Goal: Task Accomplishment & Management: Complete application form

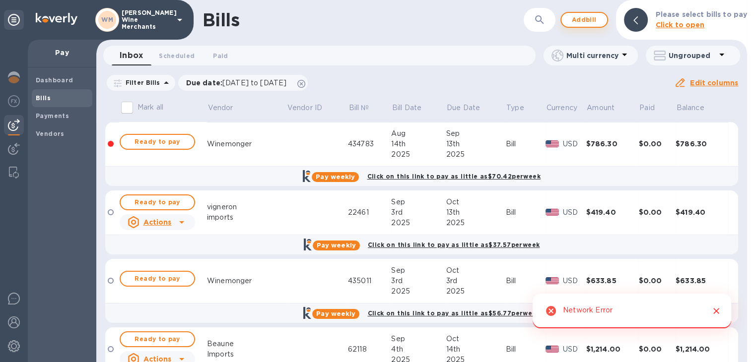
click at [718, 14] on b "Please select bills to pay" at bounding box center [701, 14] width 91 height 8
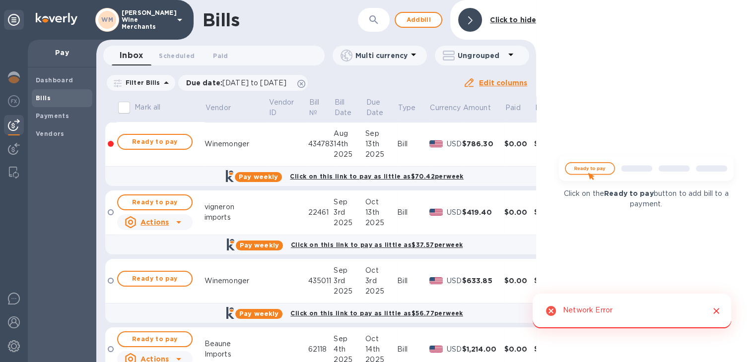
click at [469, 22] on icon at bounding box center [470, 20] width 4 height 8
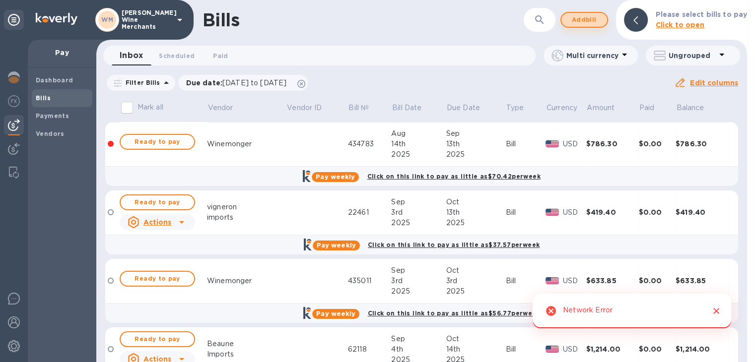
click at [577, 23] on span "Add bill" at bounding box center [584, 20] width 30 height 12
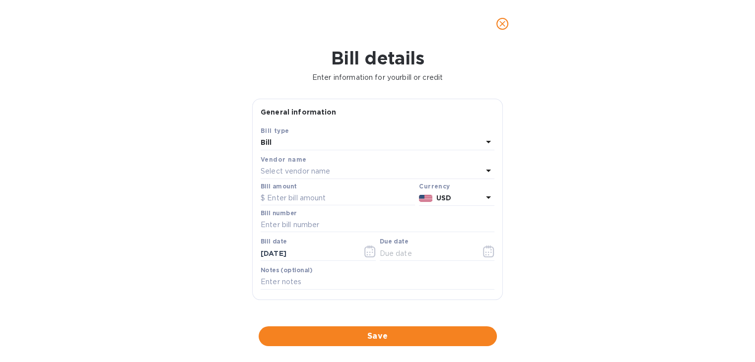
click at [277, 172] on p "Select vendor name" at bounding box center [296, 171] width 70 height 10
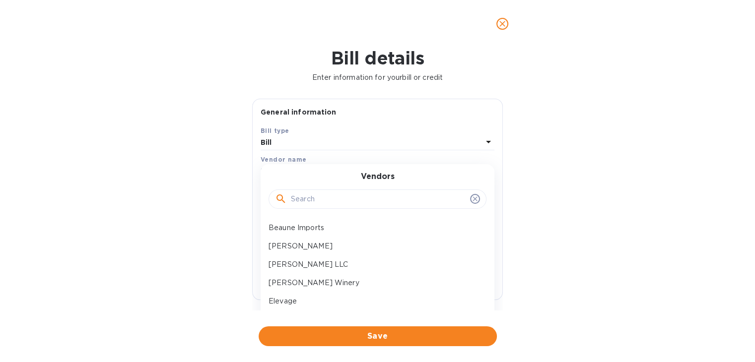
click at [311, 199] on input "text" at bounding box center [378, 199] width 175 height 15
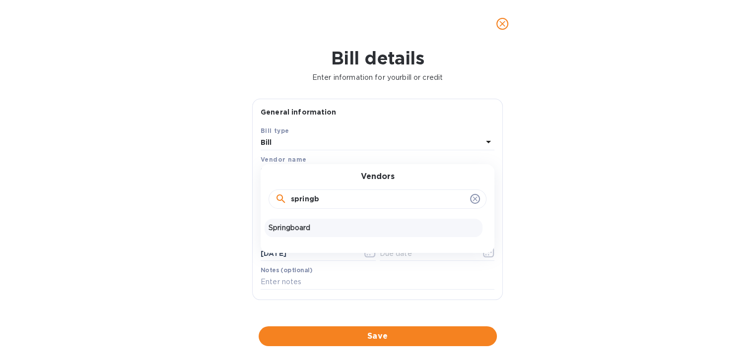
type input "springb"
click at [306, 234] on div "Springboard" at bounding box center [374, 228] width 218 height 18
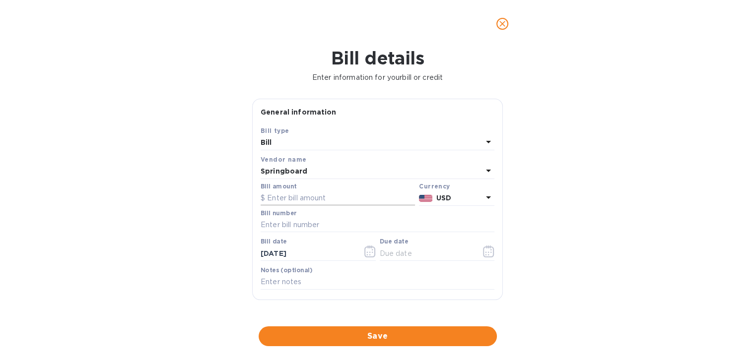
click at [302, 197] on input "text" at bounding box center [338, 198] width 154 height 15
type input "1,444.80"
click at [286, 230] on input "text" at bounding box center [378, 225] width 234 height 15
type input "192250"
click at [485, 259] on button "button" at bounding box center [488, 252] width 23 height 24
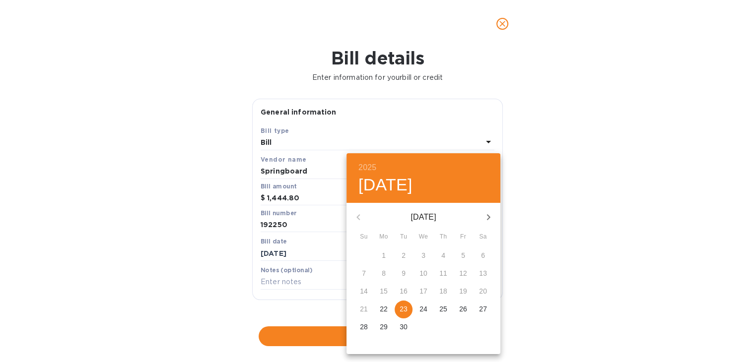
click at [487, 214] on icon "button" at bounding box center [489, 217] width 12 height 12
click at [385, 273] on p "3" at bounding box center [384, 274] width 4 height 10
type input "[DATE]"
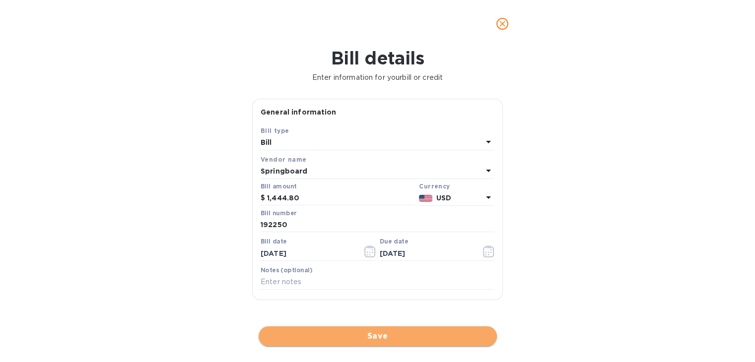
click at [351, 335] on span "Save" at bounding box center [378, 337] width 222 height 12
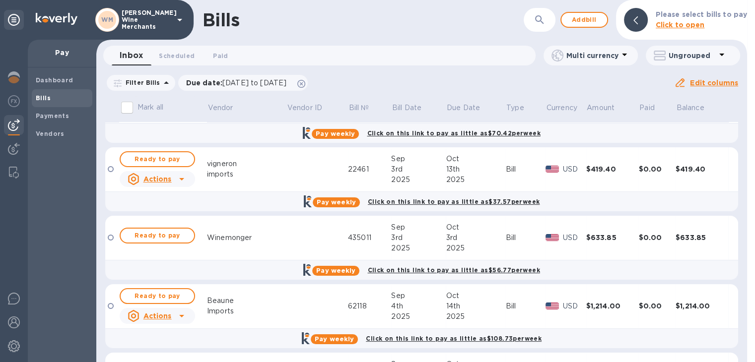
scroll to position [42, 0]
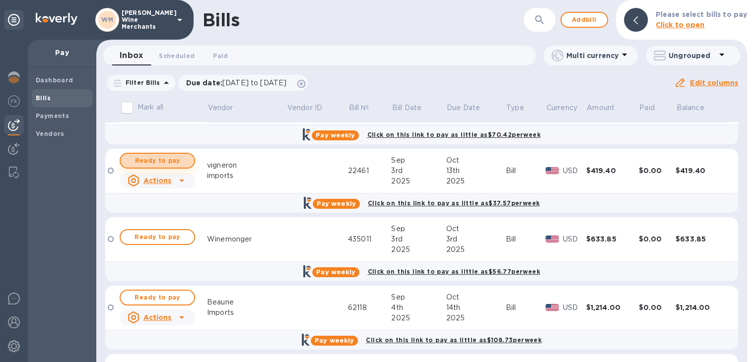
click at [173, 159] on span "Ready to pay" at bounding box center [158, 161] width 58 height 12
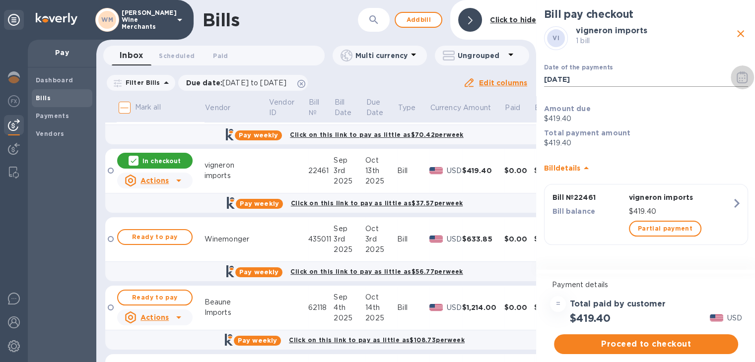
click at [741, 78] on icon "button" at bounding box center [742, 77] width 11 height 12
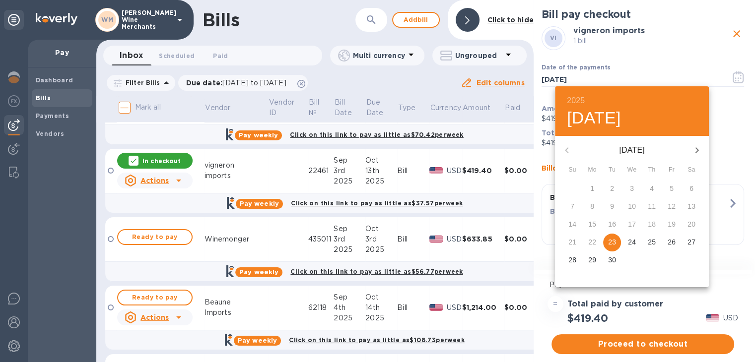
click at [694, 149] on icon "button" at bounding box center [697, 150] width 12 height 12
click at [592, 225] on p "13" at bounding box center [592, 224] width 8 height 10
type input "[DATE]"
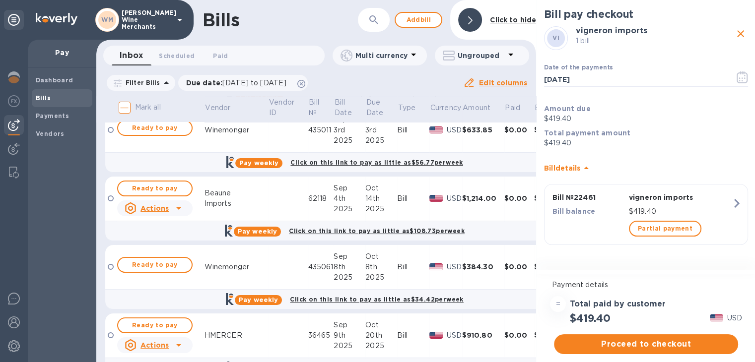
scroll to position [154, 0]
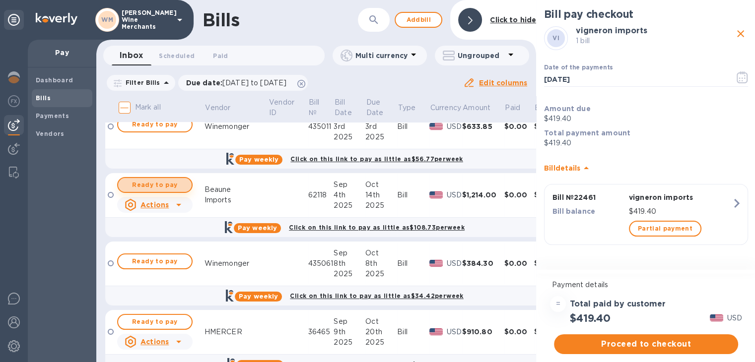
click at [161, 181] on span "Ready to pay" at bounding box center [155, 185] width 58 height 12
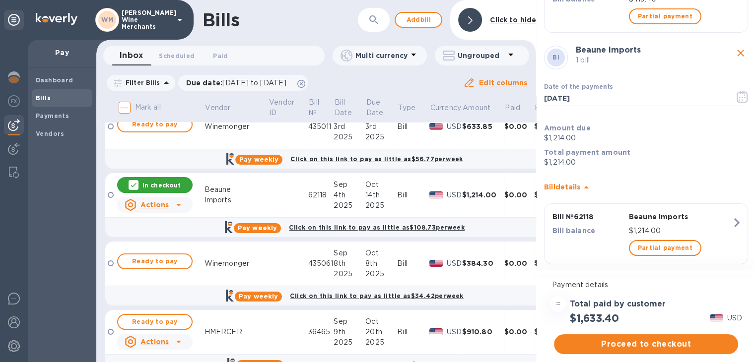
scroll to position [213, 0]
click at [740, 91] on icon "button" at bounding box center [742, 96] width 11 height 12
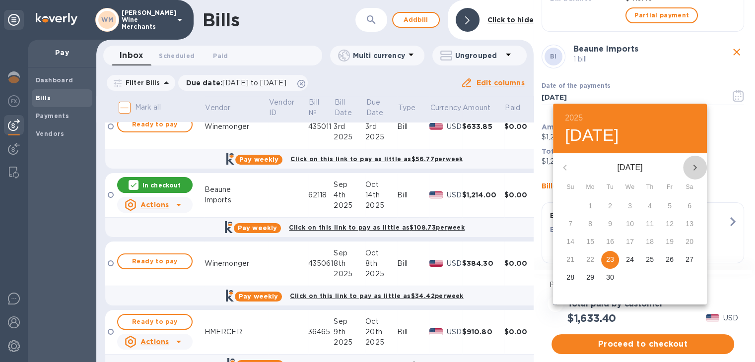
click at [699, 165] on icon "button" at bounding box center [695, 168] width 12 height 12
click at [586, 242] on p "13" at bounding box center [590, 242] width 8 height 10
type input "[DATE]"
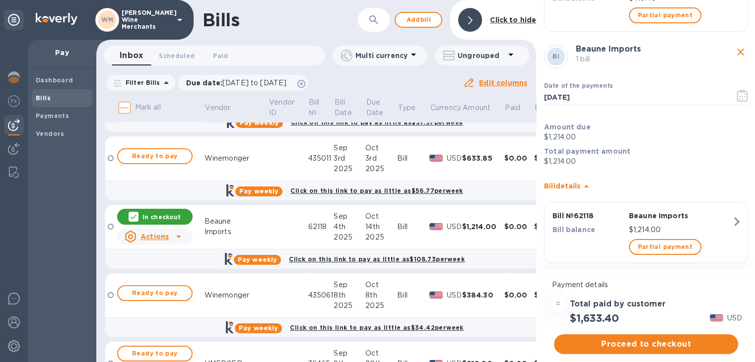
scroll to position [123, 0]
click at [628, 339] on span "Proceed to checkout" at bounding box center [646, 345] width 168 height 12
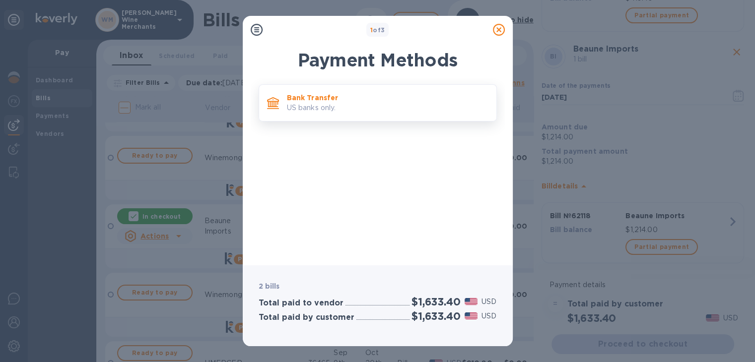
click at [342, 108] on p "US banks only." at bounding box center [388, 108] width 202 height 10
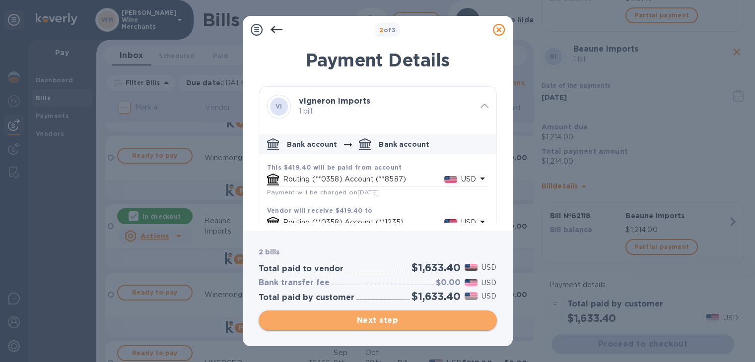
click at [392, 318] on span "Next step" at bounding box center [378, 321] width 222 height 12
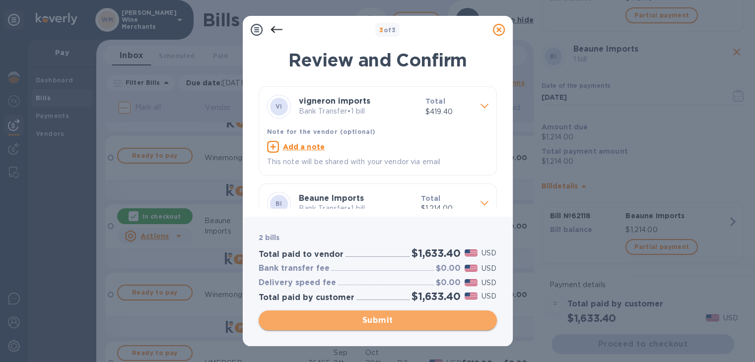
click at [392, 318] on span "Submit" at bounding box center [378, 321] width 222 height 12
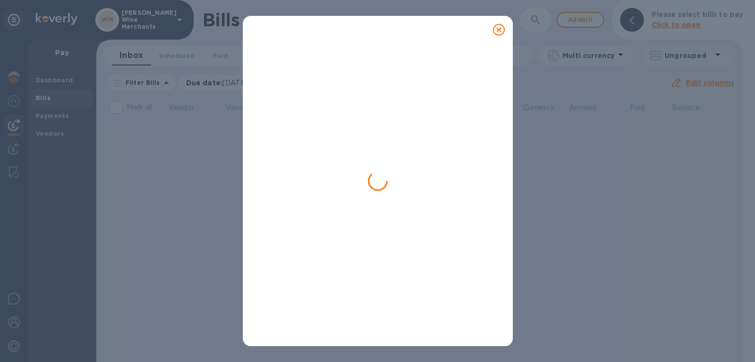
scroll to position [0, 0]
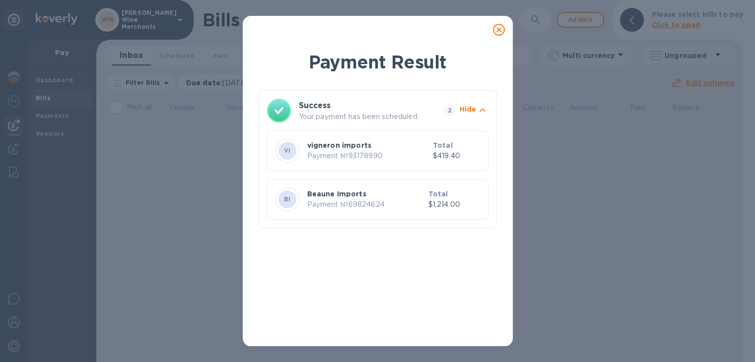
click at [498, 30] on icon at bounding box center [499, 30] width 12 height 12
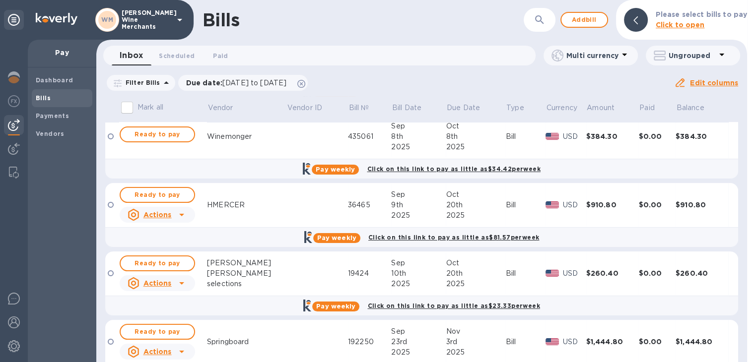
scroll to position [146, 0]
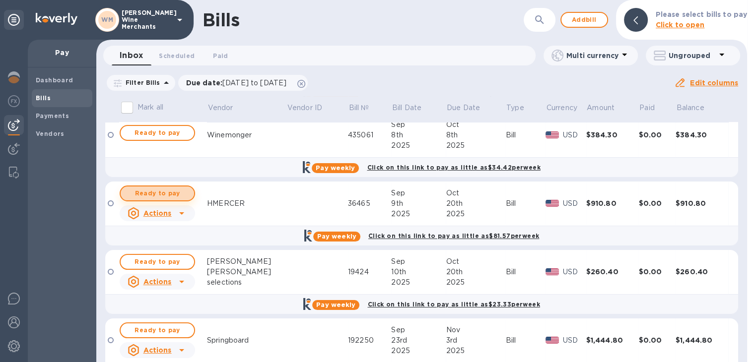
click at [147, 193] on span "Ready to pay" at bounding box center [158, 194] width 58 height 12
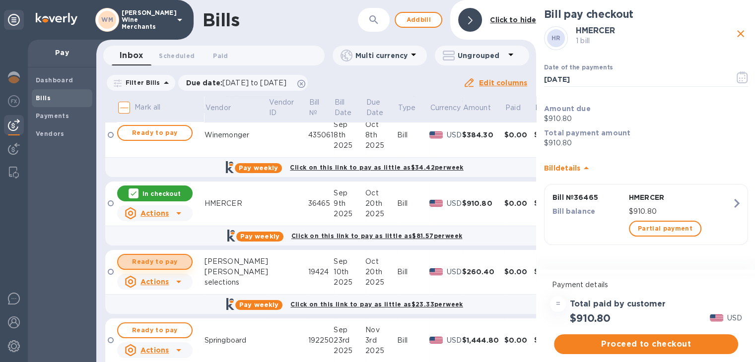
click at [155, 263] on span "Ready to pay" at bounding box center [155, 262] width 58 height 12
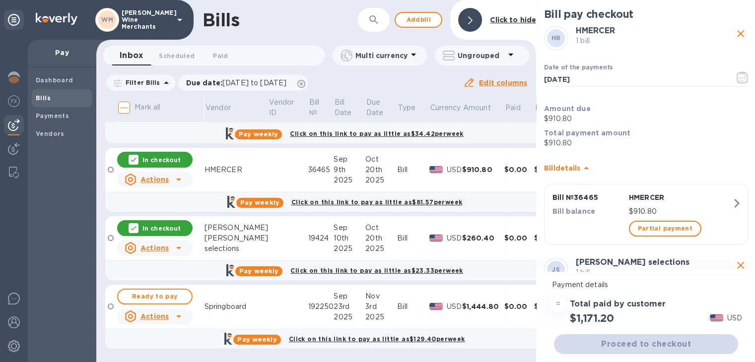
scroll to position [187, 0]
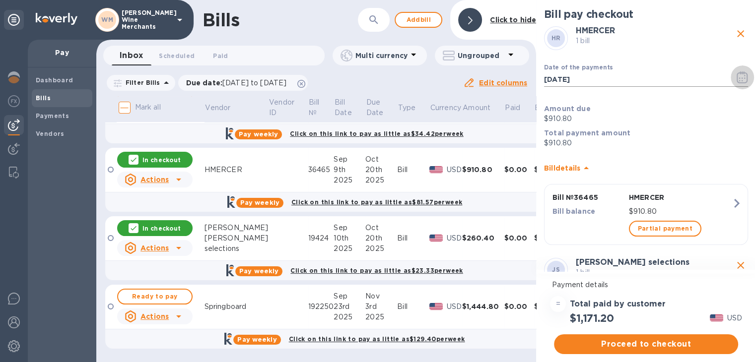
click at [737, 79] on icon "button" at bounding box center [742, 77] width 11 height 12
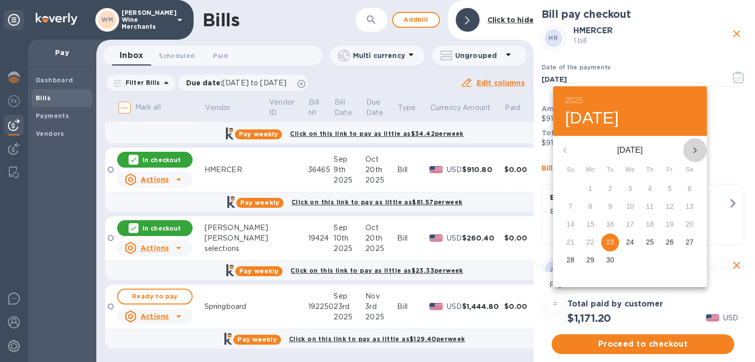
click at [689, 144] on icon "button" at bounding box center [695, 150] width 12 height 12
click at [670, 223] on p "17" at bounding box center [670, 224] width 8 height 10
type input "[DATE]"
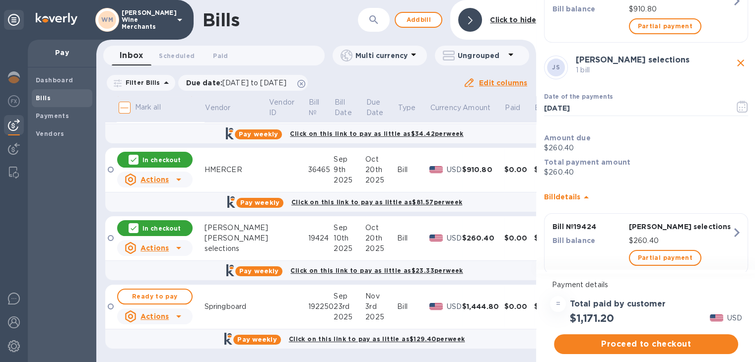
scroll to position [204, 0]
click at [738, 99] on icon "button" at bounding box center [742, 105] width 11 height 12
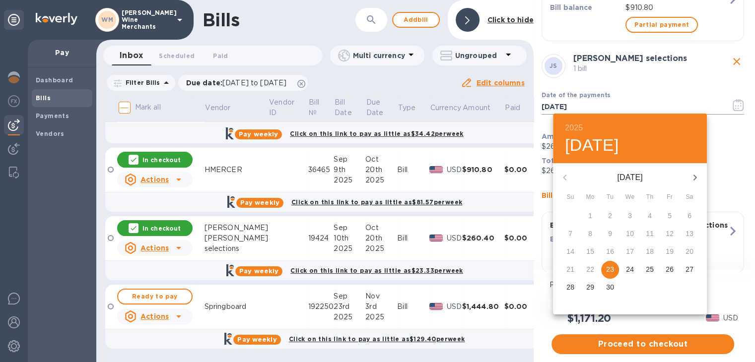
scroll to position [0, 0]
click at [695, 177] on icon "button" at bounding box center [695, 178] width 3 height 6
click at [593, 269] on p "20" at bounding box center [590, 270] width 8 height 10
type input "[DATE]"
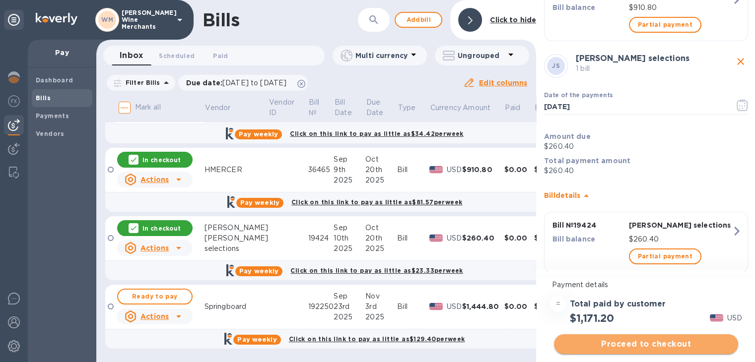
click at [643, 341] on span "Proceed to checkout" at bounding box center [646, 345] width 168 height 12
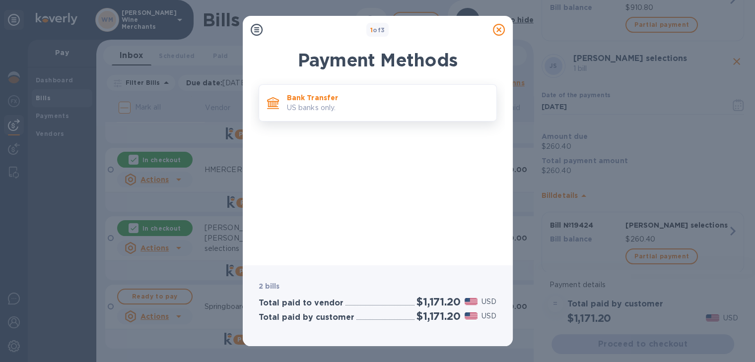
click at [344, 97] on p "Bank Transfer" at bounding box center [388, 98] width 202 height 10
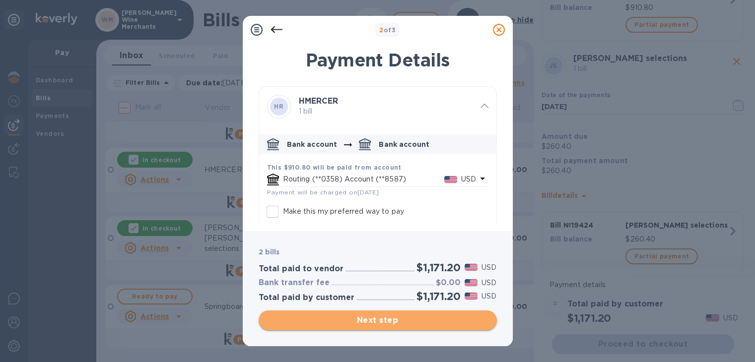
click at [367, 322] on span "Next step" at bounding box center [378, 321] width 222 height 12
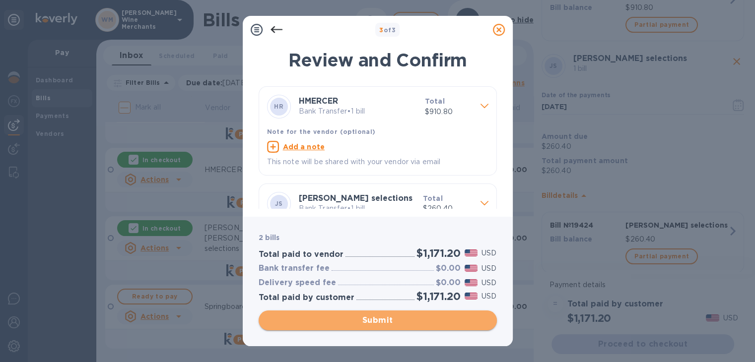
click at [367, 322] on span "Submit" at bounding box center [378, 321] width 222 height 12
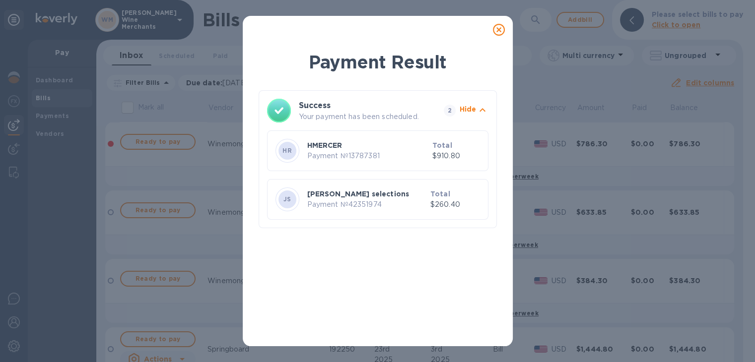
click at [500, 30] on icon at bounding box center [499, 30] width 12 height 12
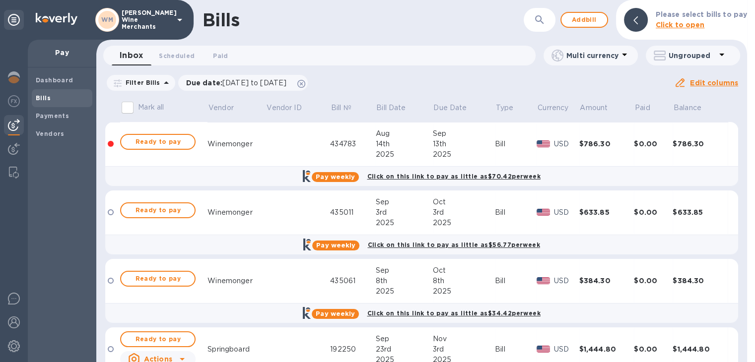
scroll to position [42, 0]
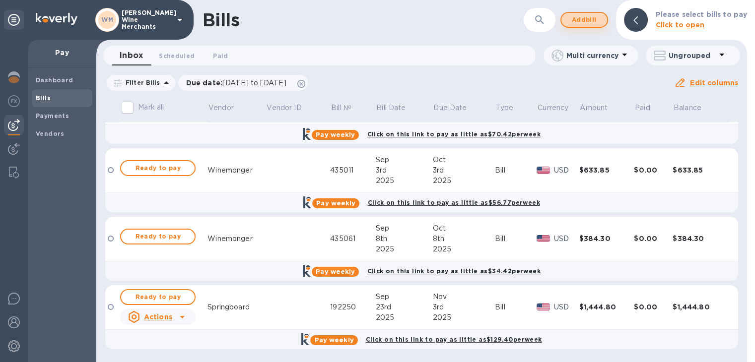
click at [591, 22] on span "Add bill" at bounding box center [584, 20] width 30 height 12
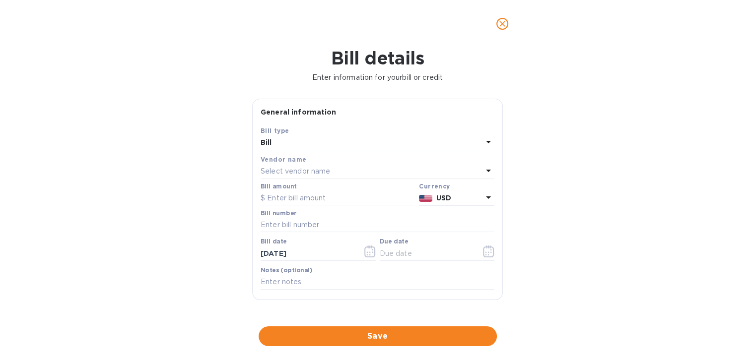
click at [301, 172] on p "Select vendor name" at bounding box center [296, 171] width 70 height 10
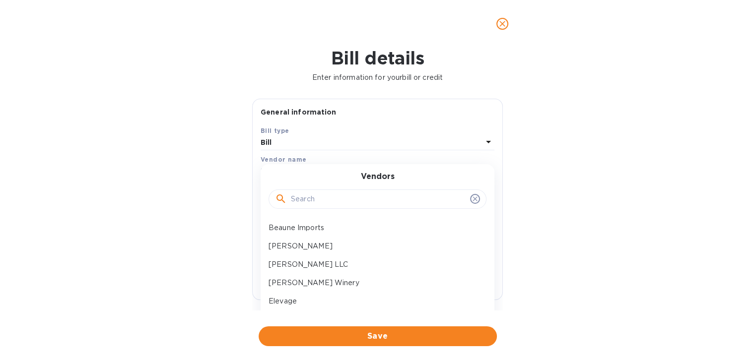
click at [292, 206] on input "text" at bounding box center [378, 199] width 175 height 15
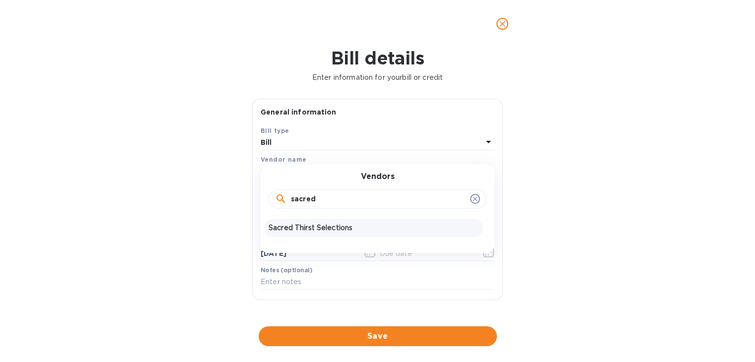
type input "sacred"
click at [300, 222] on div "Sacred Thirst Selections" at bounding box center [374, 228] width 218 height 18
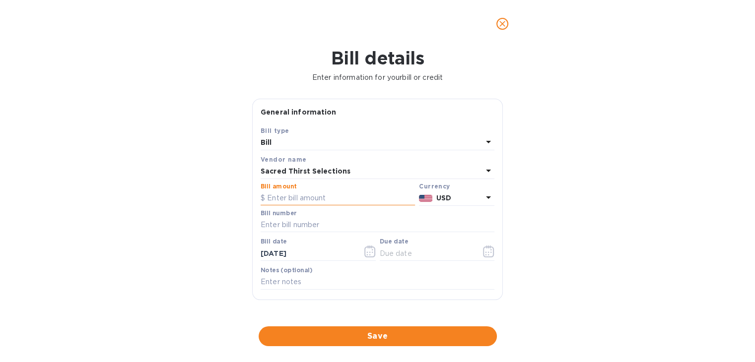
click at [303, 199] on input "text" at bounding box center [338, 198] width 154 height 15
type input "1,269.60"
click at [483, 246] on icon "button" at bounding box center [488, 252] width 11 height 12
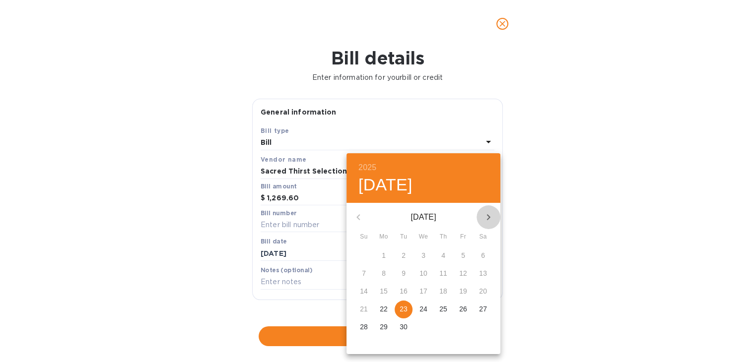
click at [487, 214] on icon "button" at bounding box center [489, 217] width 12 height 12
click at [384, 277] on p "3" at bounding box center [384, 274] width 4 height 10
type input "[DATE]"
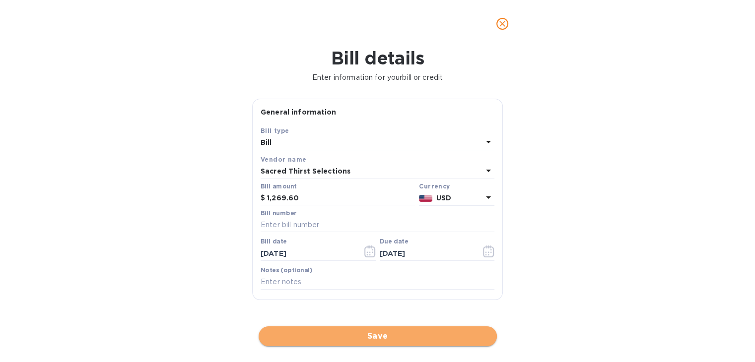
click at [373, 333] on span "Save" at bounding box center [378, 337] width 222 height 12
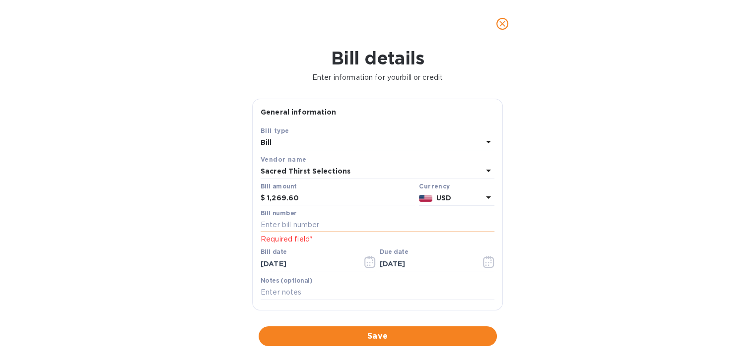
click at [284, 225] on input "text" at bounding box center [378, 225] width 234 height 15
type input "53644"
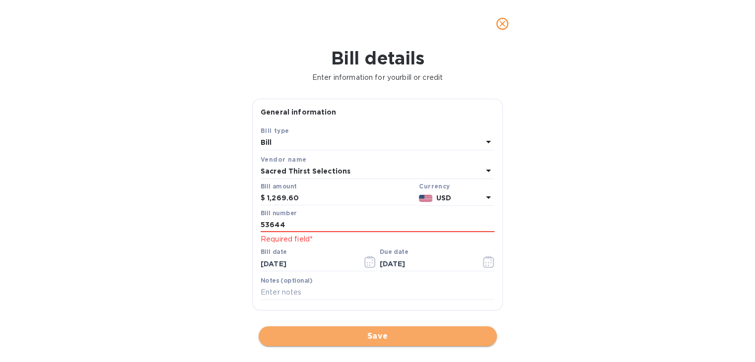
click at [374, 334] on span "Save" at bounding box center [378, 337] width 222 height 12
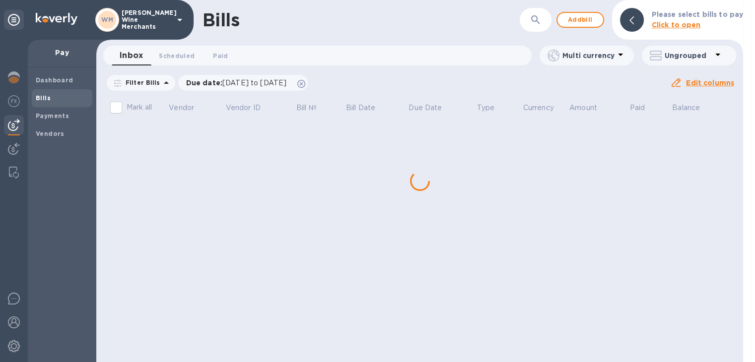
scroll to position [0, 0]
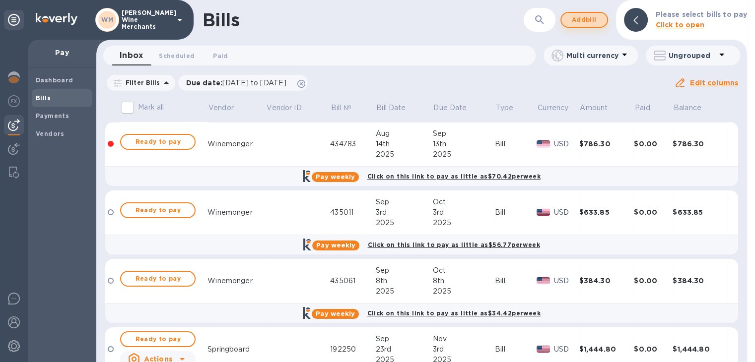
click at [587, 20] on span "Add bill" at bounding box center [584, 20] width 30 height 12
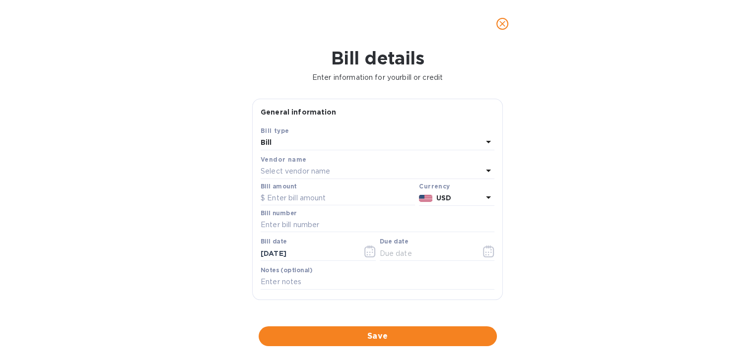
click at [310, 170] on p "Select vendor name" at bounding box center [296, 171] width 70 height 10
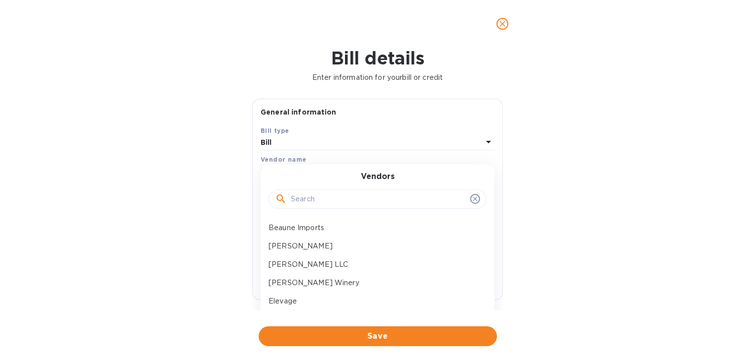
click at [303, 195] on input "text" at bounding box center [378, 199] width 175 height 15
click at [274, 249] on p "[PERSON_NAME]" at bounding box center [374, 246] width 210 height 10
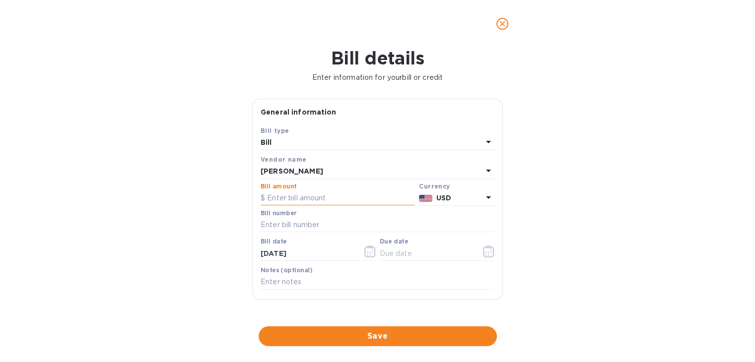
click at [301, 194] on input "text" at bounding box center [338, 198] width 154 height 15
type input "434.40"
click at [369, 253] on icon "button" at bounding box center [369, 252] width 1 height 1
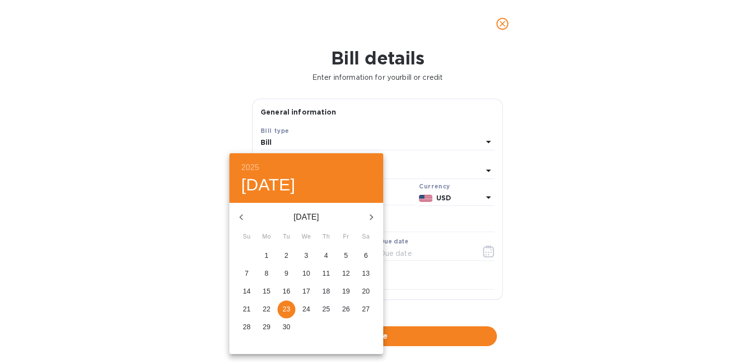
click at [478, 254] on div at bounding box center [377, 181] width 755 height 362
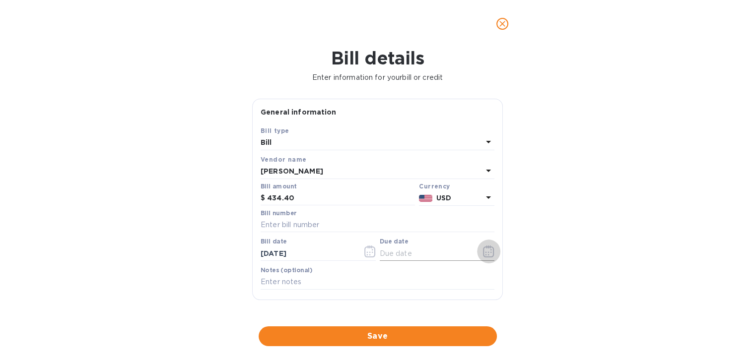
click at [483, 254] on icon "button" at bounding box center [488, 252] width 11 height 12
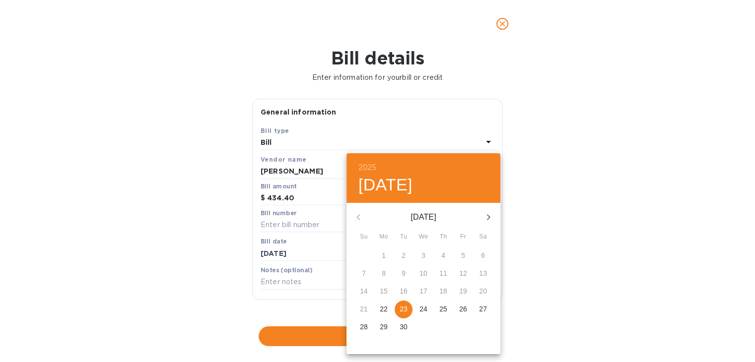
click at [487, 208] on button "button" at bounding box center [489, 218] width 24 height 24
click at [385, 271] on p "3" at bounding box center [384, 274] width 4 height 10
type input "[DATE]"
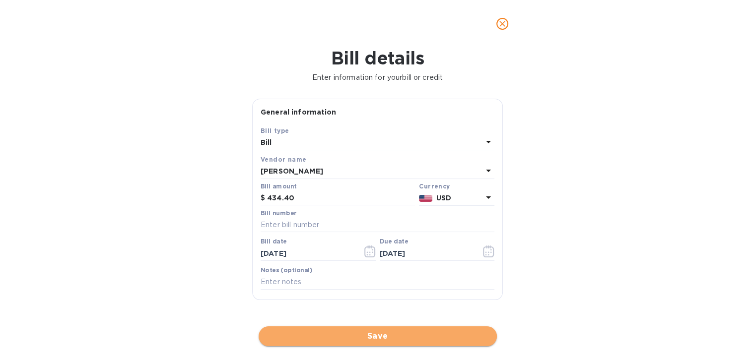
click at [378, 338] on span "Save" at bounding box center [378, 337] width 222 height 12
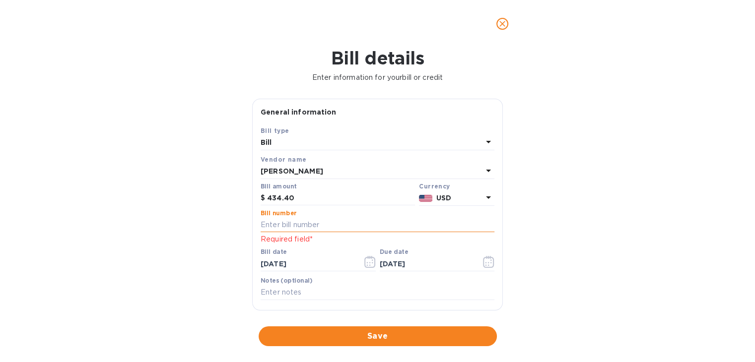
click at [275, 226] on input "text" at bounding box center [378, 225] width 234 height 15
type input "1632658"
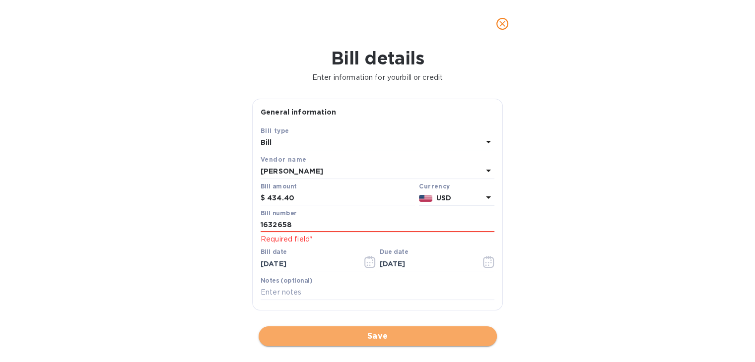
click at [362, 330] on button "Save" at bounding box center [378, 337] width 238 height 20
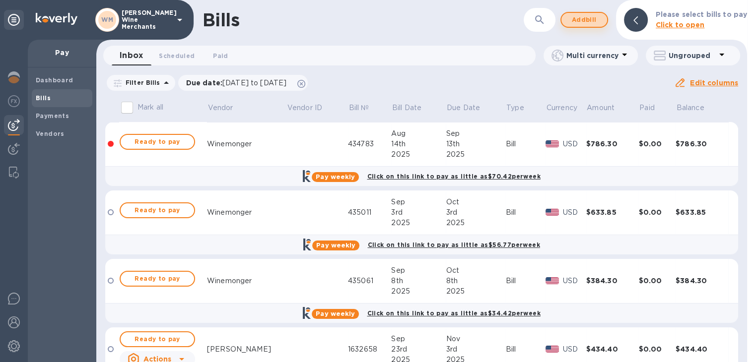
click at [584, 15] on span "Add bill" at bounding box center [584, 20] width 30 height 12
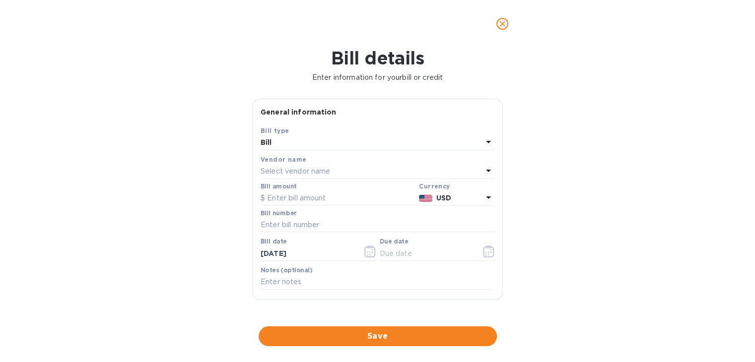
click at [321, 167] on p "Select vendor name" at bounding box center [296, 171] width 70 height 10
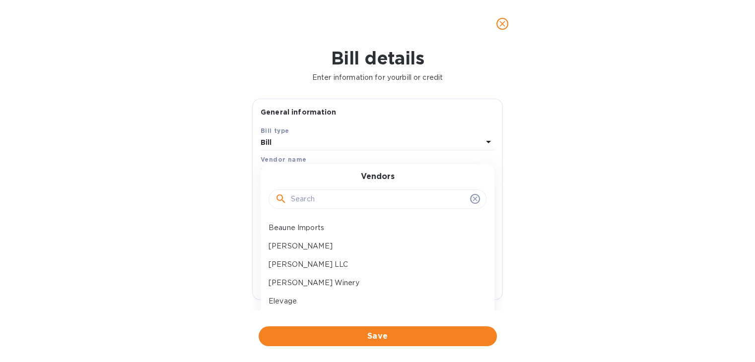
click at [317, 204] on input "text" at bounding box center [378, 199] width 175 height 15
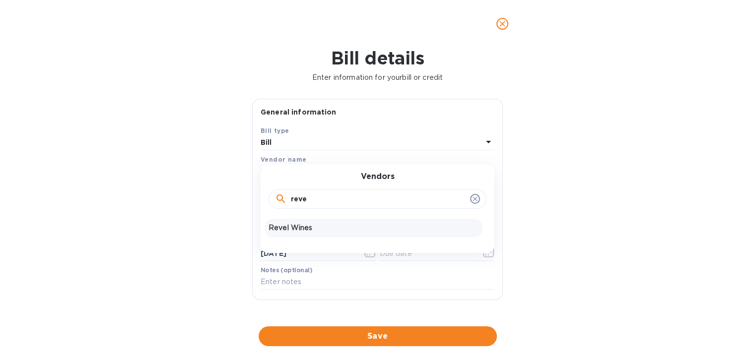
type input "reve"
click at [302, 221] on div "Revel Wines" at bounding box center [374, 228] width 218 height 18
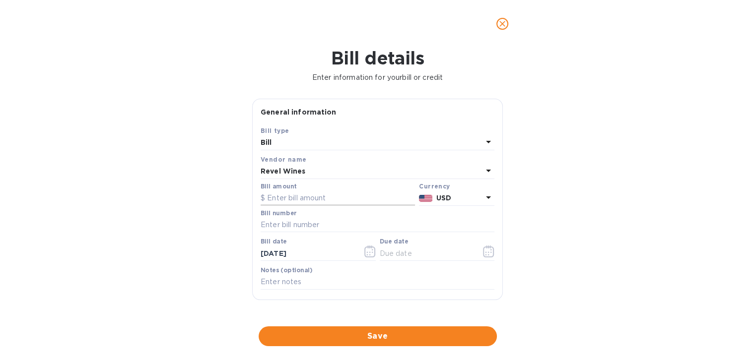
click at [306, 203] on input "text" at bounding box center [338, 198] width 154 height 15
type input "409.20"
click at [352, 229] on input "text" at bounding box center [378, 225] width 234 height 15
type input "8885766"
click at [488, 252] on icon "button" at bounding box center [488, 252] width 11 height 12
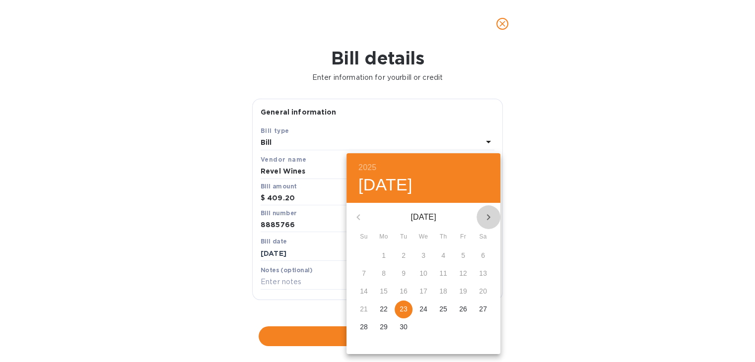
click at [485, 213] on icon "button" at bounding box center [489, 217] width 12 height 12
click at [487, 217] on icon "button" at bounding box center [489, 217] width 12 height 12
click at [385, 270] on p "3" at bounding box center [384, 274] width 4 height 10
type input "[DATE]"
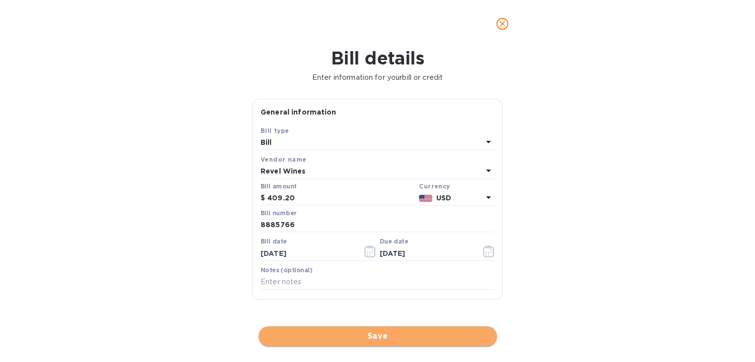
click at [360, 333] on span "Save" at bounding box center [378, 337] width 222 height 12
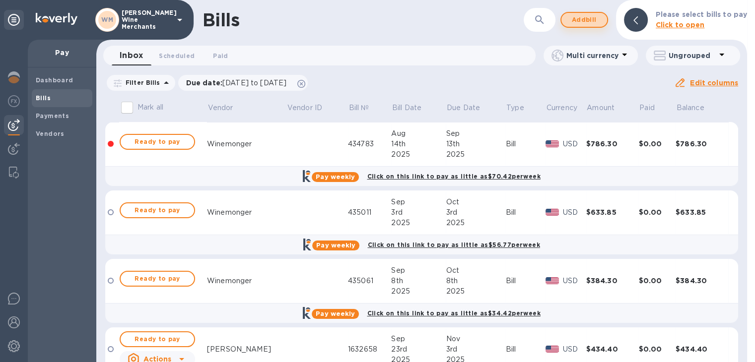
click at [580, 18] on span "Add bill" at bounding box center [584, 20] width 30 height 12
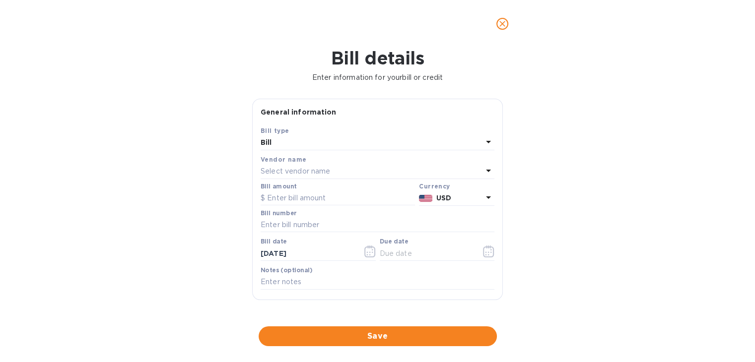
click at [316, 170] on p "Select vendor name" at bounding box center [296, 171] width 70 height 10
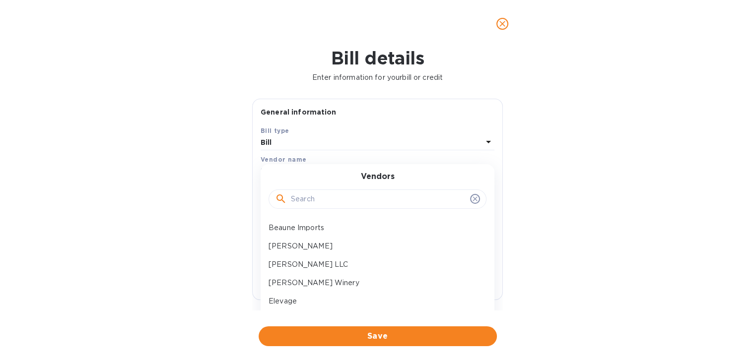
click at [301, 206] on input "text" at bounding box center [378, 199] width 175 height 15
type input "lo"
click at [285, 280] on p "Lo-Fi Winery" at bounding box center [374, 283] width 210 height 10
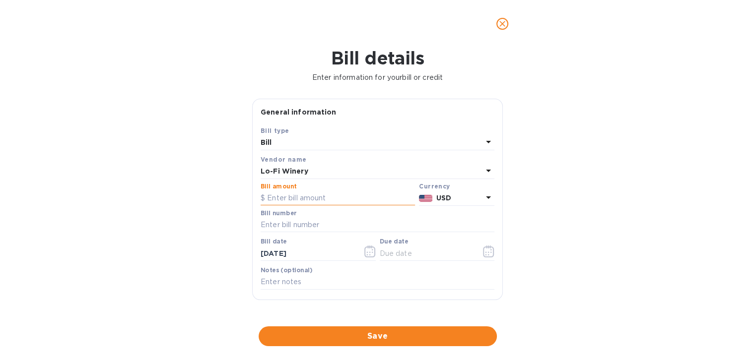
click at [295, 199] on input "text" at bounding box center [338, 198] width 154 height 15
type input "356.40"
click at [483, 257] on icon "button" at bounding box center [488, 252] width 11 height 12
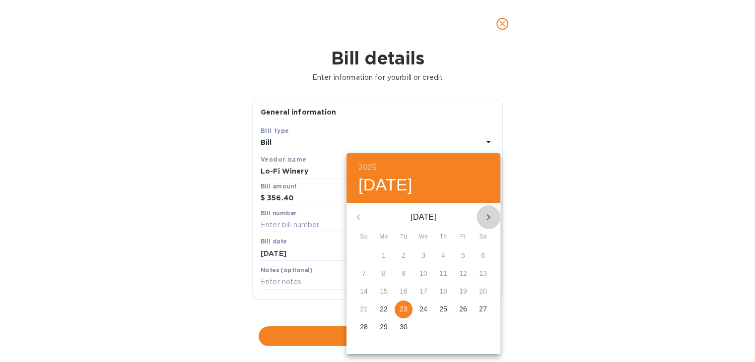
click at [488, 214] on icon "button" at bounding box center [488, 217] width 3 height 6
click at [386, 273] on span "3" at bounding box center [384, 274] width 18 height 10
type input "[DATE]"
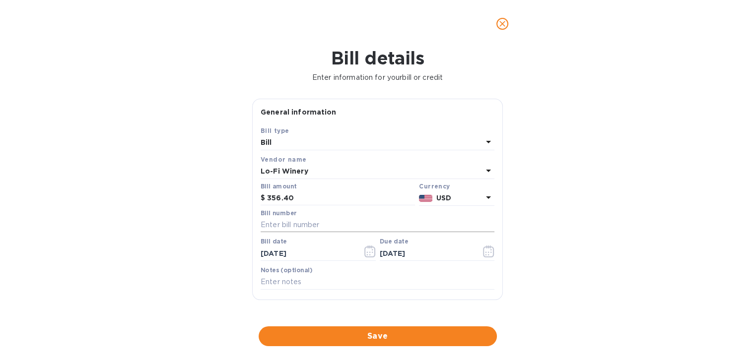
drag, startPoint x: 354, startPoint y: 217, endPoint x: 350, endPoint y: 226, distance: 9.6
click at [350, 226] on div "Bill number" at bounding box center [378, 221] width 234 height 23
click at [350, 226] on input "text" at bounding box center [378, 225] width 234 height 15
type input "4232601"
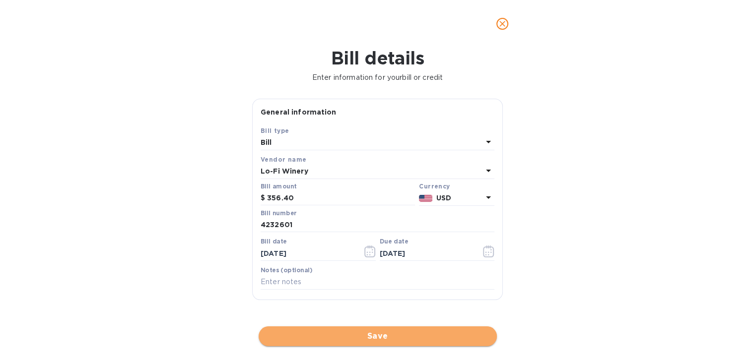
click at [399, 336] on span "Save" at bounding box center [378, 337] width 222 height 12
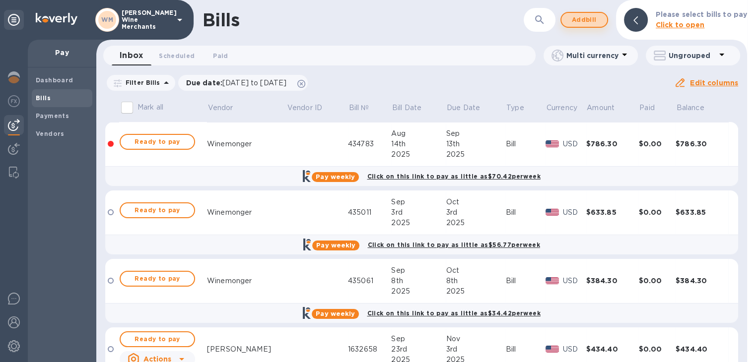
click at [584, 19] on span "Add bill" at bounding box center [584, 20] width 30 height 12
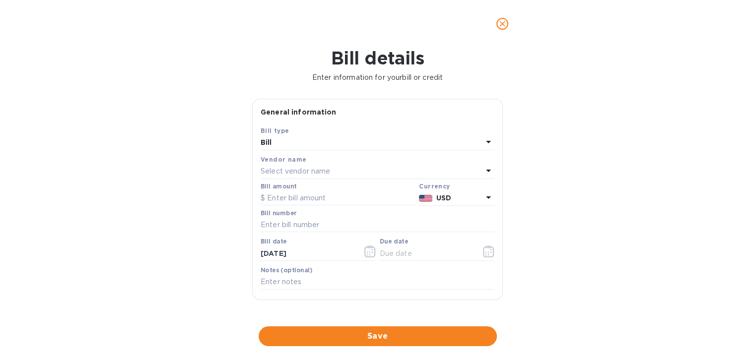
click at [318, 174] on p "Select vendor name" at bounding box center [296, 171] width 70 height 10
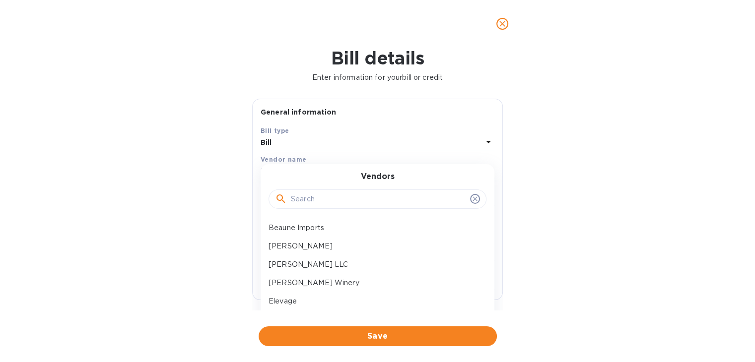
click at [310, 199] on input "text" at bounding box center [378, 199] width 175 height 15
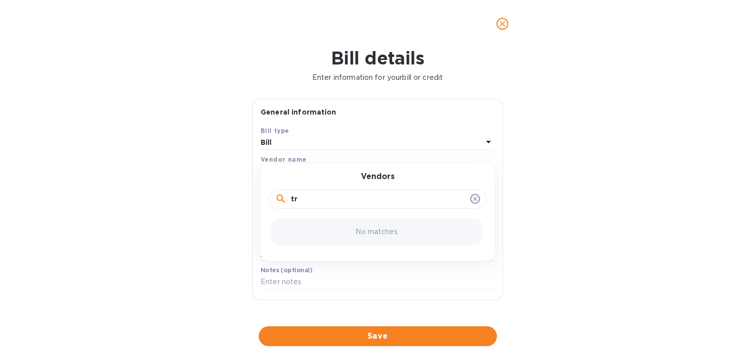
type input "t"
type input "drew"
click at [475, 201] on icon at bounding box center [475, 199] width 8 height 8
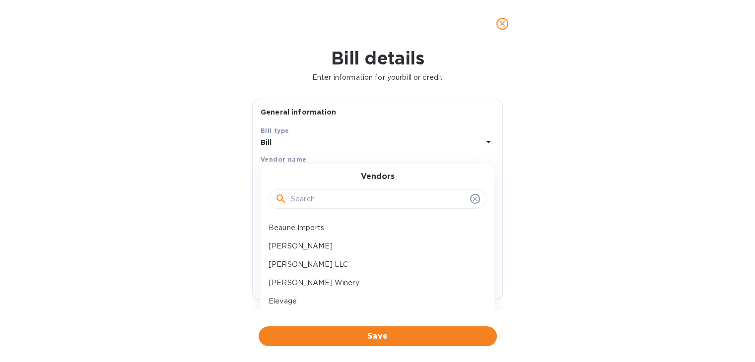
click at [309, 206] on input "text" at bounding box center [378, 199] width 175 height 15
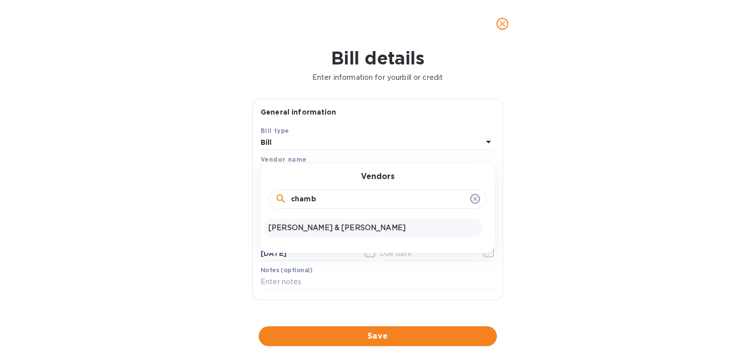
type input "chamb"
click at [315, 221] on div "[PERSON_NAME] & [PERSON_NAME]" at bounding box center [374, 228] width 218 height 18
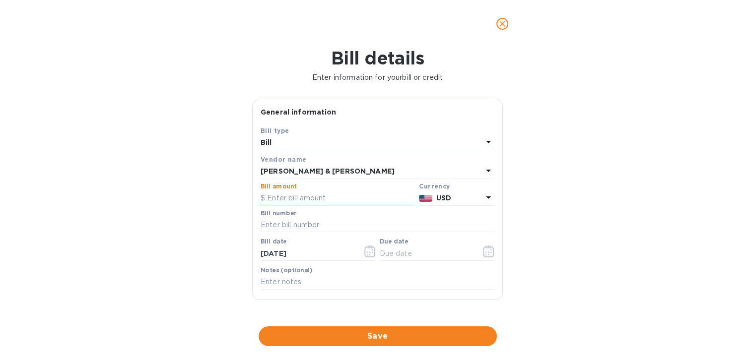
click at [335, 195] on input "text" at bounding box center [338, 198] width 154 height 15
type input "1,412.25"
click at [487, 257] on icon "button" at bounding box center [488, 252] width 11 height 12
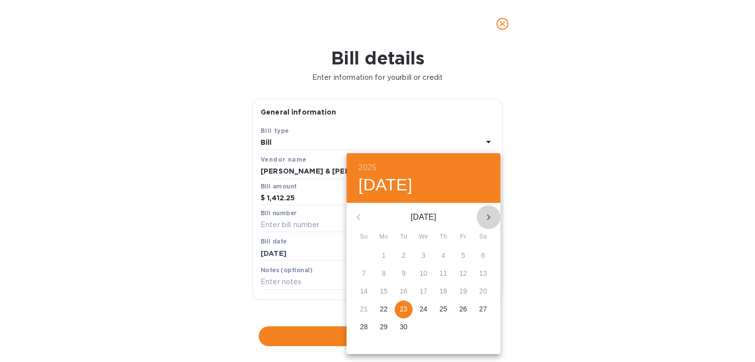
click at [487, 224] on button "button" at bounding box center [489, 218] width 24 height 24
click at [385, 276] on p "3" at bounding box center [384, 274] width 4 height 10
type input "[DATE]"
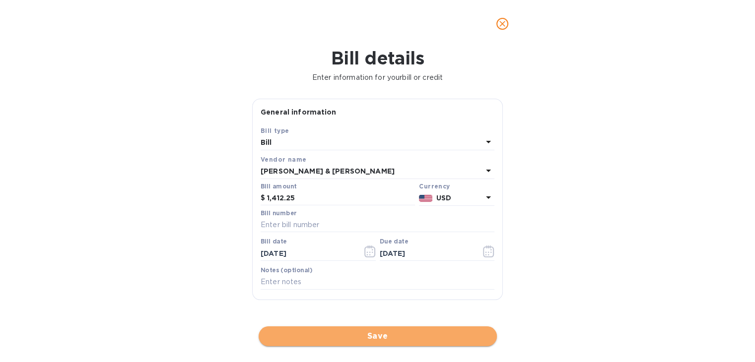
click at [373, 333] on span "Save" at bounding box center [378, 337] width 222 height 12
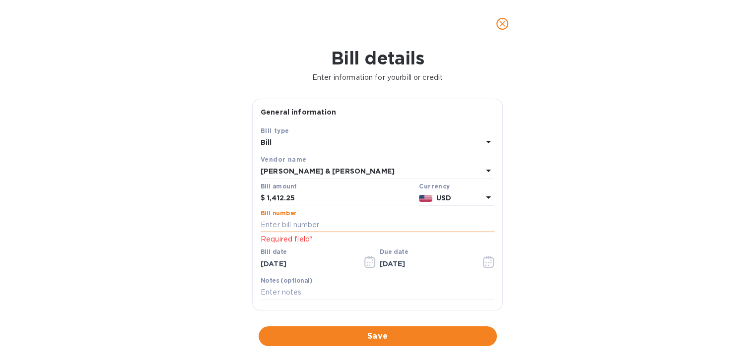
click at [319, 227] on input "text" at bounding box center [378, 225] width 234 height 15
type input "607471"
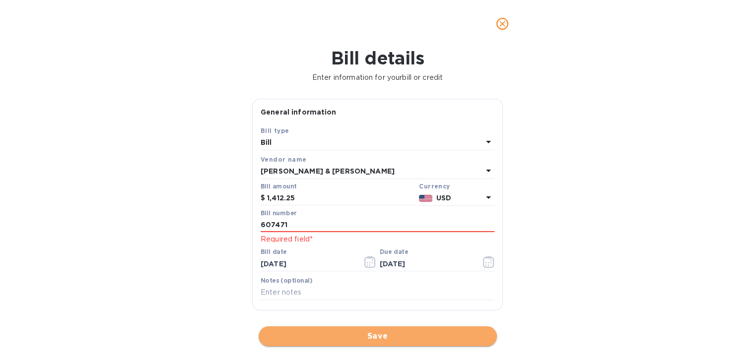
click at [374, 345] on button "Save" at bounding box center [378, 337] width 238 height 20
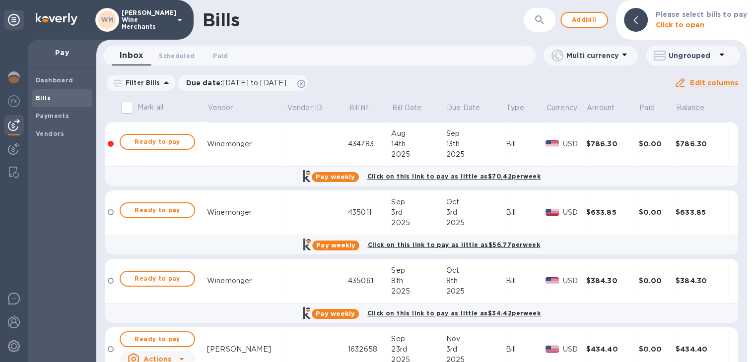
click at [589, 25] on span "Add bill" at bounding box center [584, 20] width 30 height 12
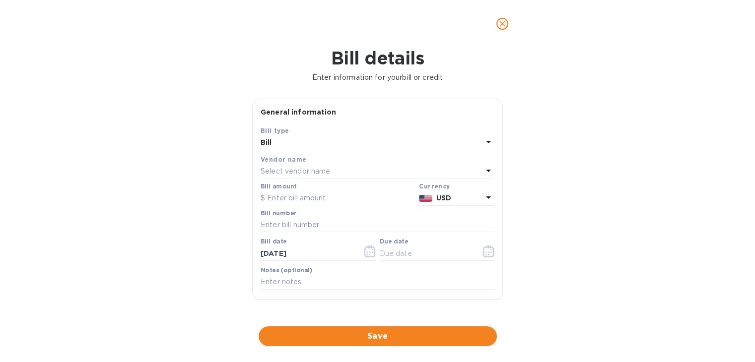
click at [282, 173] on p "Select vendor name" at bounding box center [296, 171] width 70 height 10
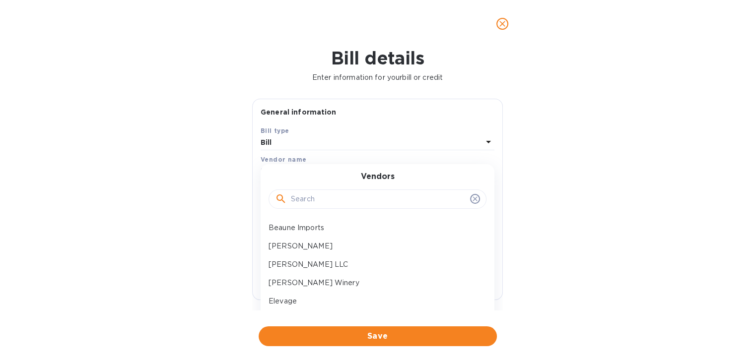
click at [310, 201] on input "text" at bounding box center [378, 199] width 175 height 15
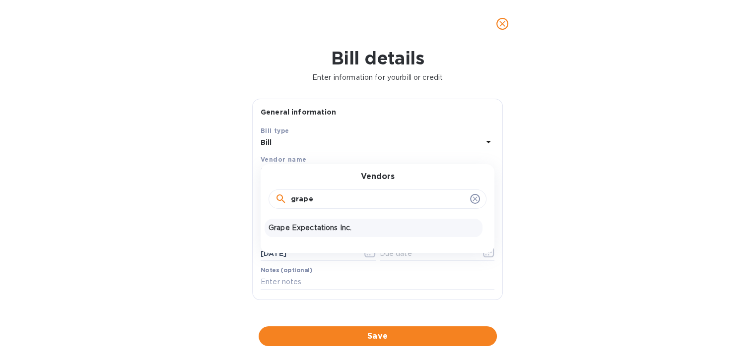
type input "grape"
click at [305, 231] on p "Grape Expectations Inc." at bounding box center [374, 228] width 210 height 10
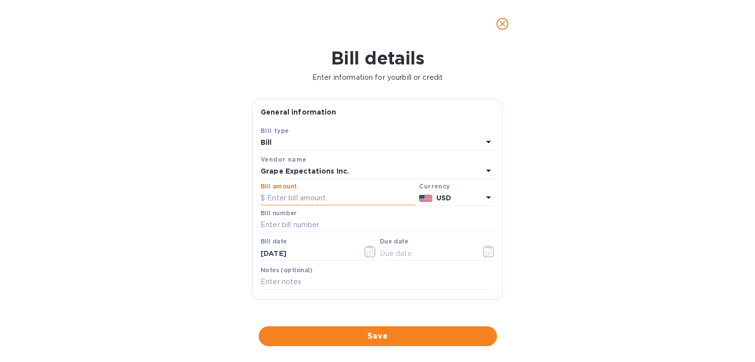
click at [303, 197] on input "text" at bounding box center [338, 198] width 154 height 15
type input "310.20"
type input "375686"
click at [484, 252] on icon "button" at bounding box center [488, 252] width 11 height 12
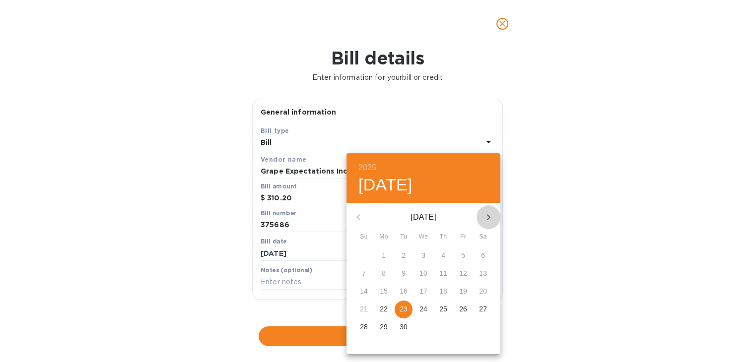
click at [485, 214] on icon "button" at bounding box center [489, 217] width 12 height 12
click at [382, 270] on p "3" at bounding box center [384, 274] width 4 height 10
type input "[DATE]"
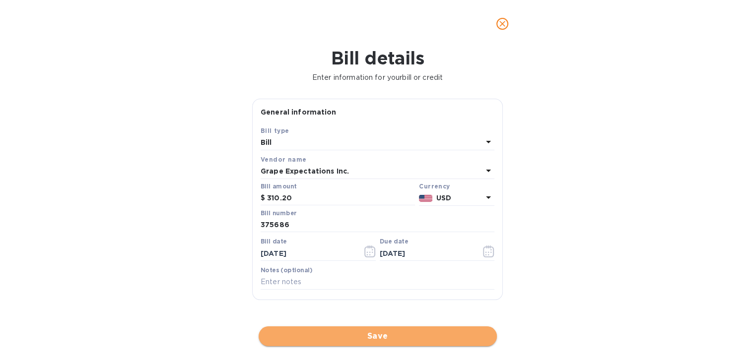
click at [374, 333] on span "Save" at bounding box center [378, 337] width 222 height 12
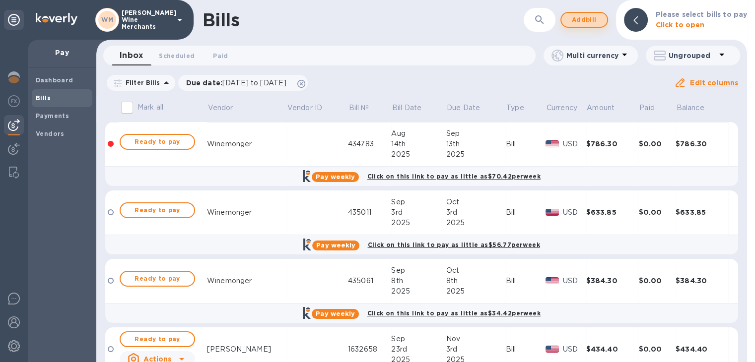
click at [594, 18] on span "Add bill" at bounding box center [584, 20] width 30 height 12
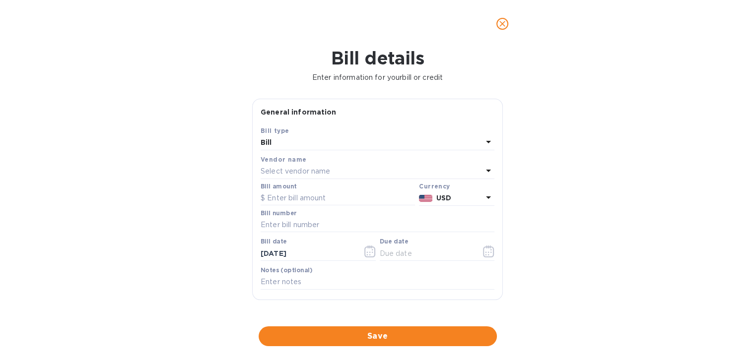
click at [298, 172] on p "Select vendor name" at bounding box center [296, 171] width 70 height 10
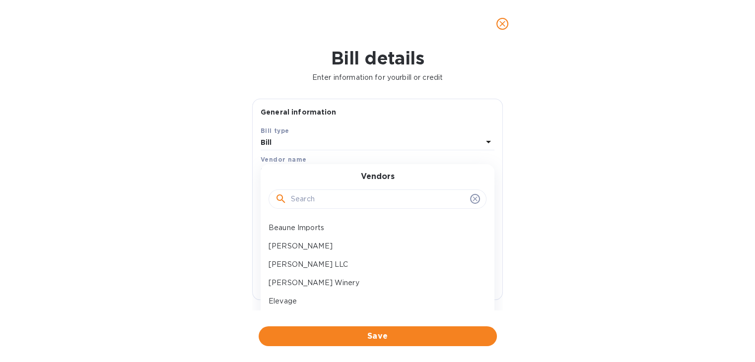
click at [292, 206] on input "text" at bounding box center [378, 199] width 175 height 15
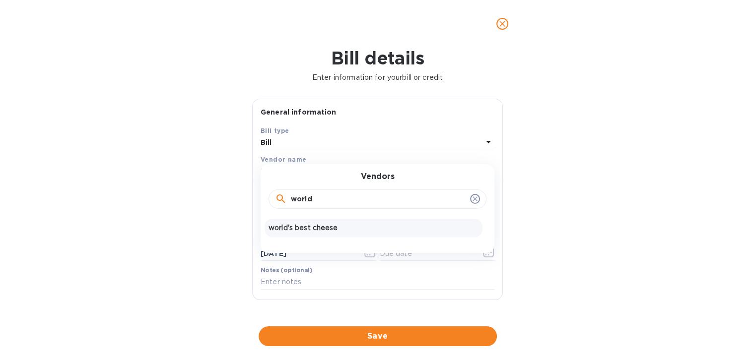
type input "world"
click at [300, 230] on p "world's best cheese" at bounding box center [374, 228] width 210 height 10
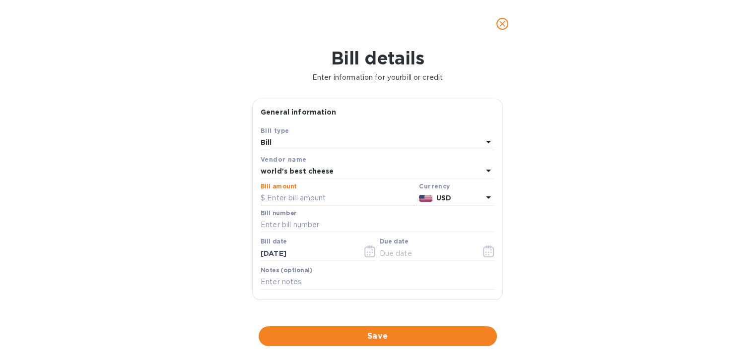
click at [298, 200] on input "text" at bounding box center [338, 198] width 154 height 15
type input "428.39"
click at [370, 247] on icon "button" at bounding box center [369, 252] width 11 height 12
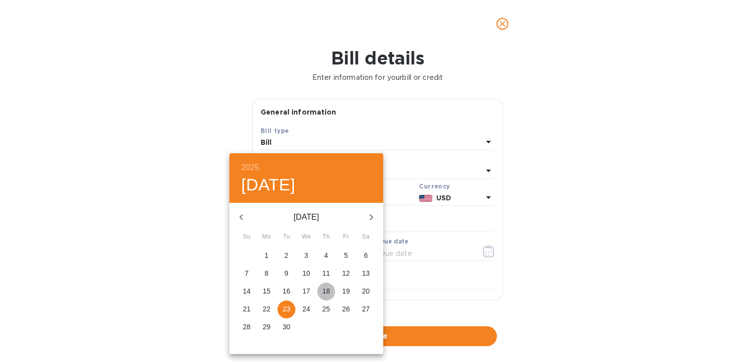
click at [326, 296] on p "18" at bounding box center [326, 291] width 8 height 10
type input "[DATE]"
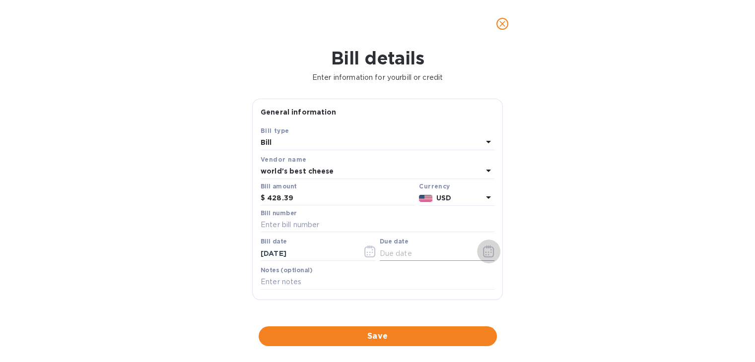
click at [489, 252] on icon "button" at bounding box center [488, 252] width 11 height 12
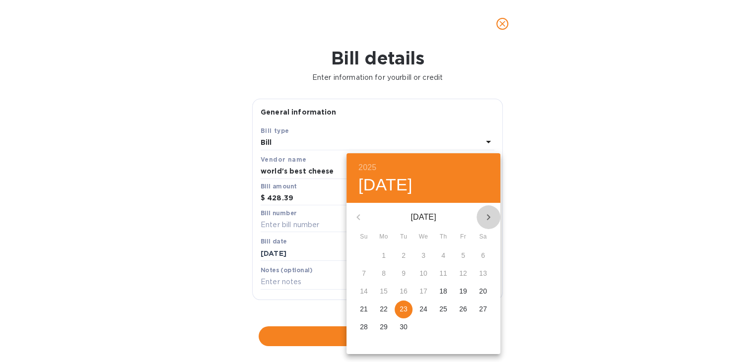
click at [492, 210] on button "button" at bounding box center [489, 218] width 24 height 24
click at [443, 274] on p "9" at bounding box center [443, 274] width 4 height 10
type input "[DATE]"
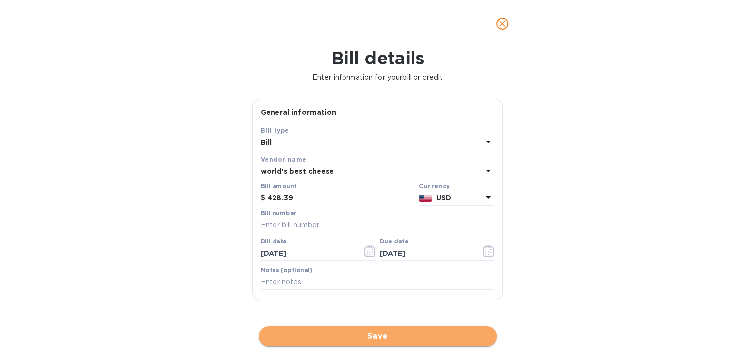
click at [408, 334] on span "Save" at bounding box center [378, 337] width 222 height 12
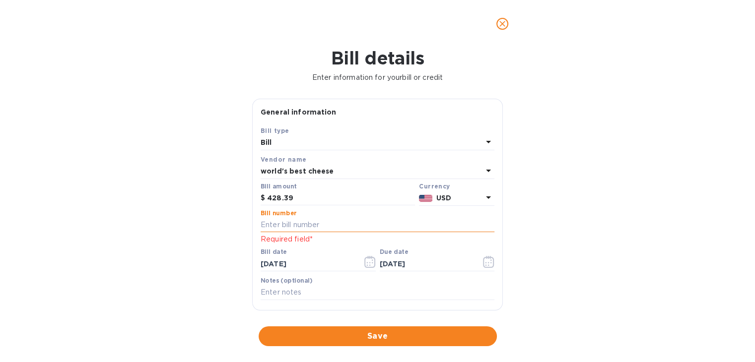
click at [317, 226] on input "text" at bounding box center [378, 225] width 234 height 15
type input "514983"
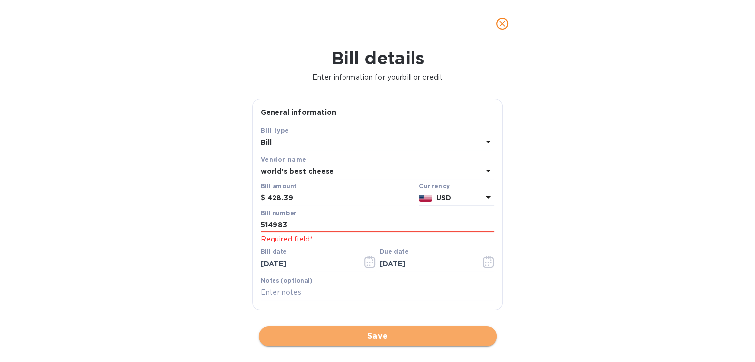
click at [361, 335] on span "Save" at bounding box center [378, 337] width 222 height 12
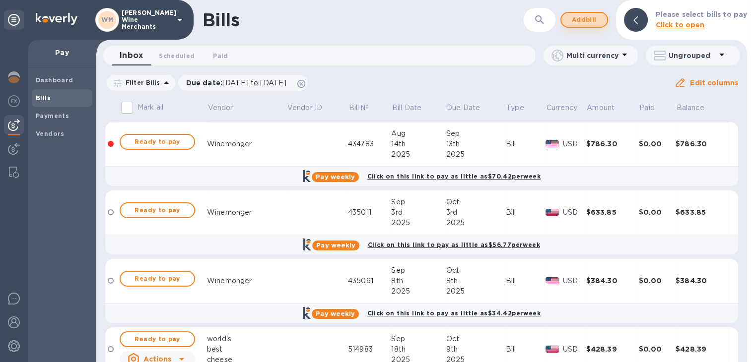
click at [593, 27] on button "Add bill" at bounding box center [584, 20] width 48 height 16
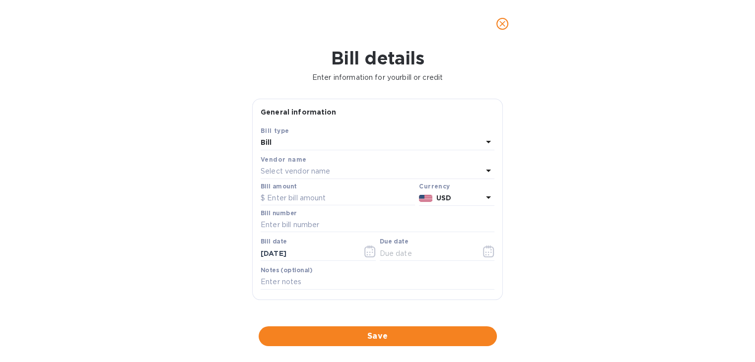
click at [310, 170] on p "Select vendor name" at bounding box center [296, 171] width 70 height 10
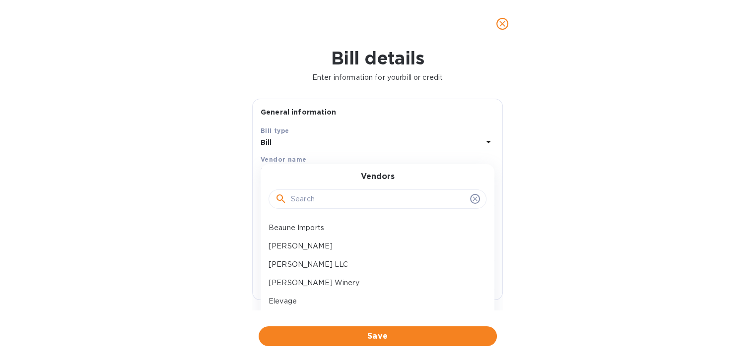
click at [298, 199] on input "text" at bounding box center [378, 199] width 175 height 15
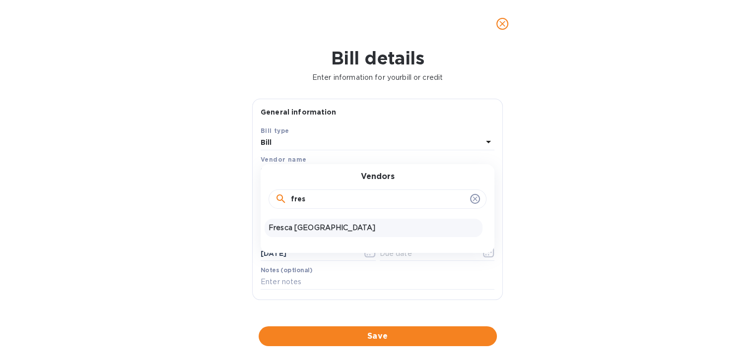
type input "fres"
click at [291, 230] on p "Fresca [GEOGRAPHIC_DATA]" at bounding box center [374, 228] width 210 height 10
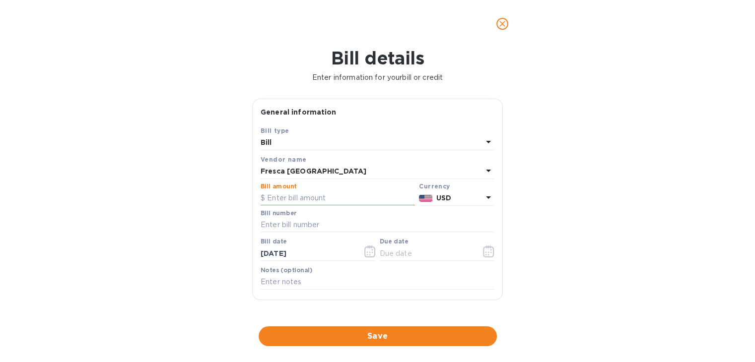
click at [290, 195] on input "text" at bounding box center [338, 198] width 154 height 15
type input "237.37"
type input "220321"
click at [365, 250] on icon "button" at bounding box center [369, 252] width 11 height 12
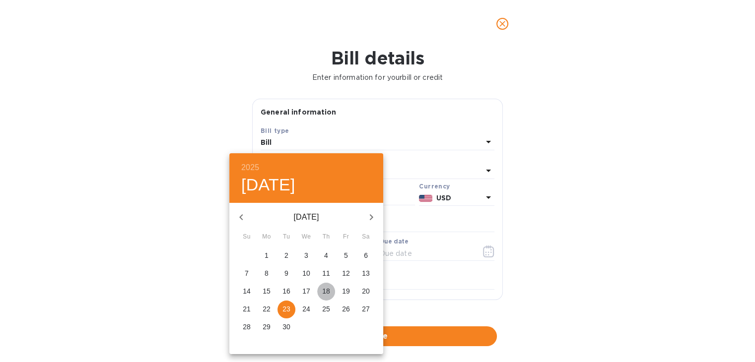
click at [328, 290] on p "18" at bounding box center [326, 291] width 8 height 10
type input "[DATE]"
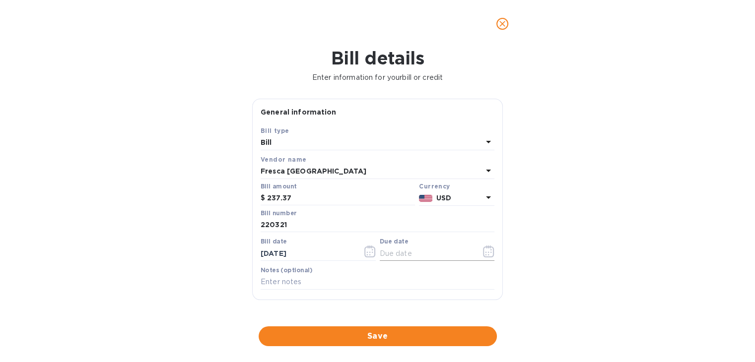
click at [483, 257] on icon "button" at bounding box center [488, 252] width 11 height 12
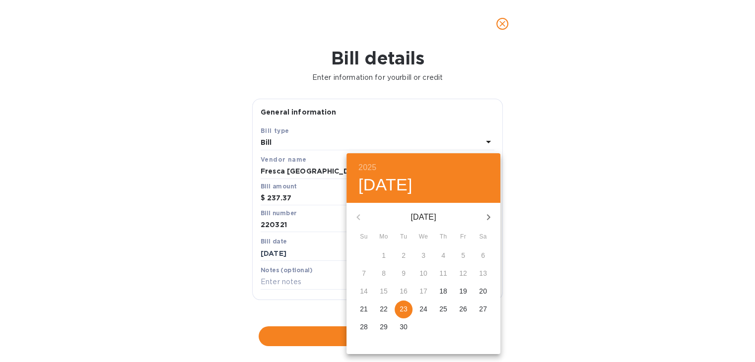
click at [488, 219] on icon "button" at bounding box center [489, 217] width 12 height 12
click at [447, 290] on p "16" at bounding box center [443, 291] width 8 height 10
type input "[DATE]"
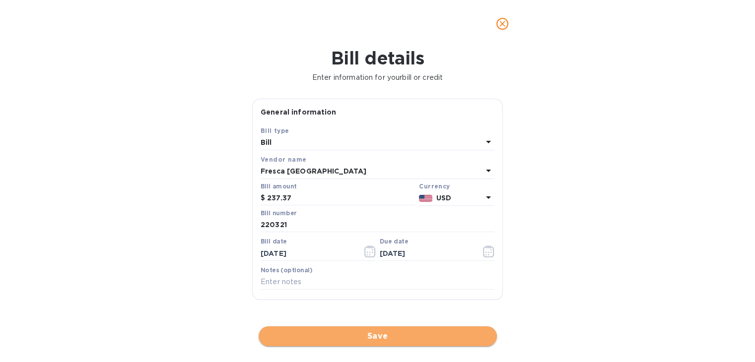
click at [407, 334] on span "Save" at bounding box center [378, 337] width 222 height 12
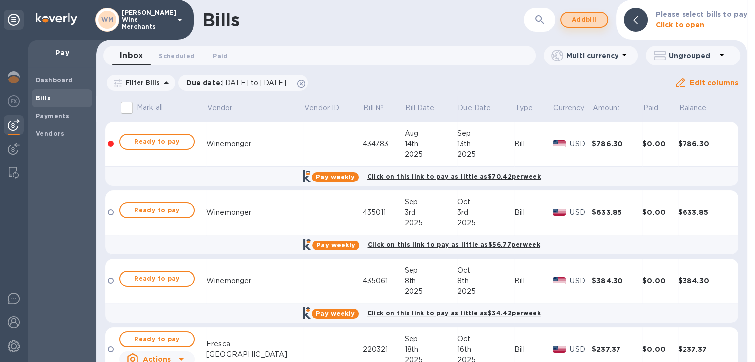
click at [579, 23] on span "Add bill" at bounding box center [584, 20] width 30 height 12
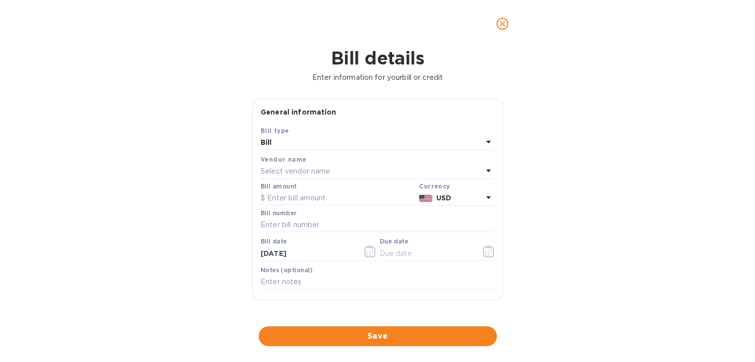
click at [291, 170] on p "Select vendor name" at bounding box center [296, 171] width 70 height 10
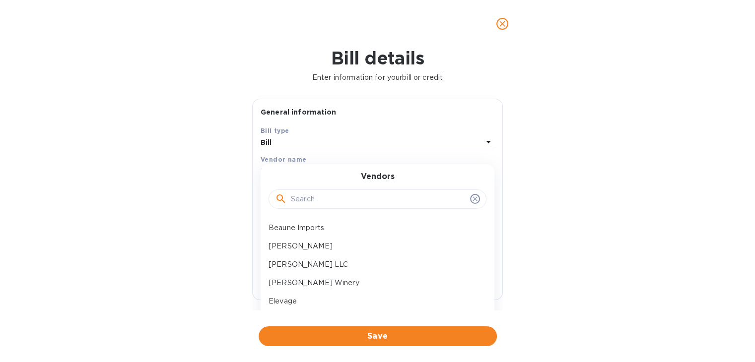
click at [292, 202] on input "text" at bounding box center [378, 199] width 175 height 15
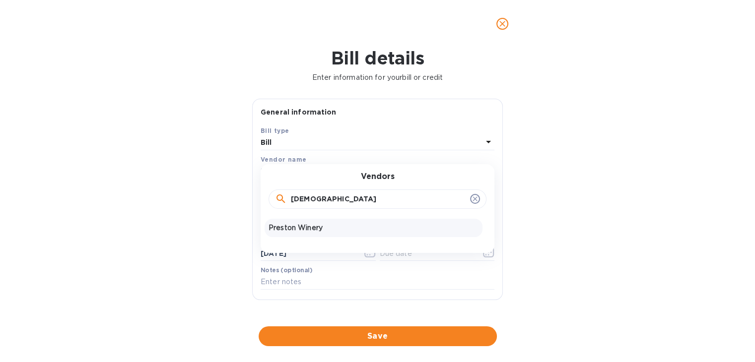
type input "[DEMOGRAPHIC_DATA]"
click at [291, 228] on p "Preston Winery" at bounding box center [374, 228] width 210 height 10
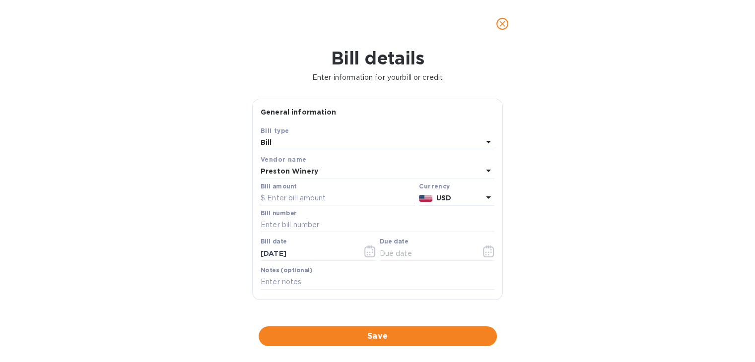
click at [291, 198] on input "text" at bounding box center [338, 198] width 154 height 15
type input "362.40"
click at [354, 223] on input "text" at bounding box center [378, 225] width 234 height 15
type input "3938017"
click at [375, 255] on button "button" at bounding box center [369, 252] width 23 height 24
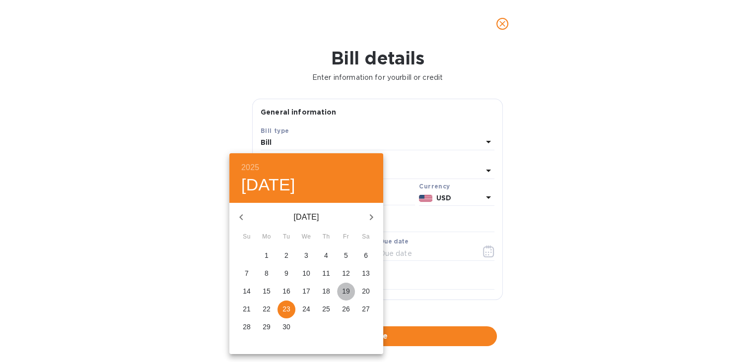
click at [345, 286] on p "19" at bounding box center [346, 291] width 8 height 10
type input "[DATE]"
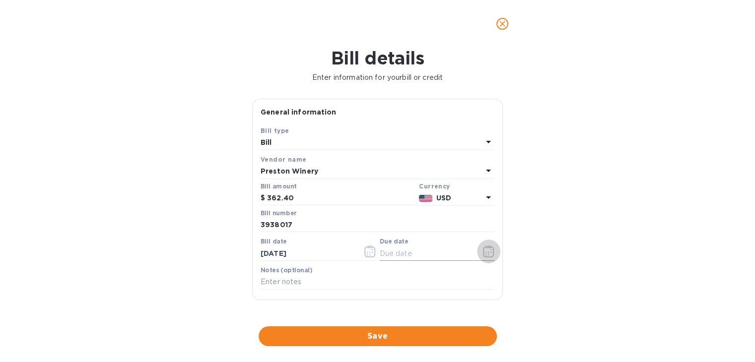
click at [483, 253] on icon "button" at bounding box center [488, 252] width 11 height 12
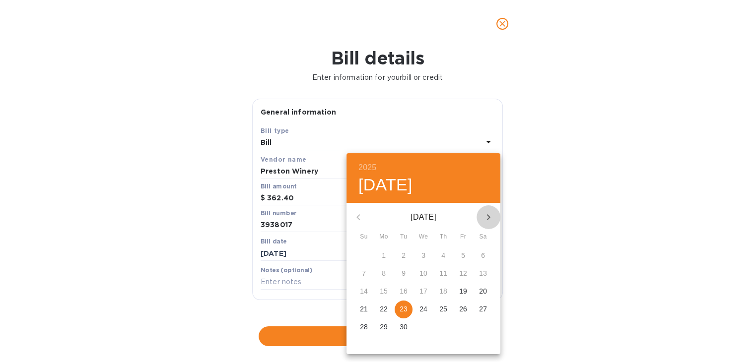
click at [489, 217] on icon "button" at bounding box center [489, 217] width 12 height 12
click at [426, 328] on p "29" at bounding box center [424, 327] width 8 height 10
type input "[DATE]"
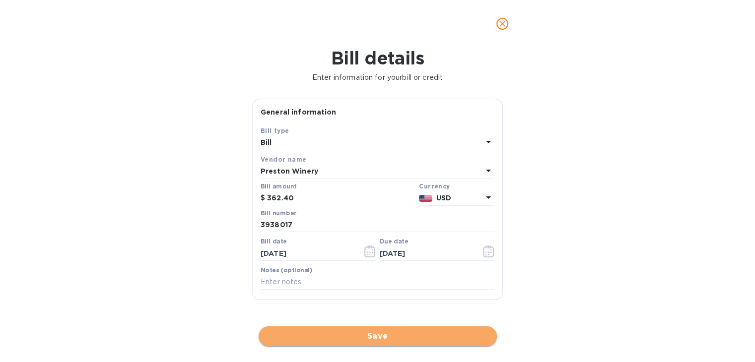
click at [381, 333] on span "Save" at bounding box center [378, 337] width 222 height 12
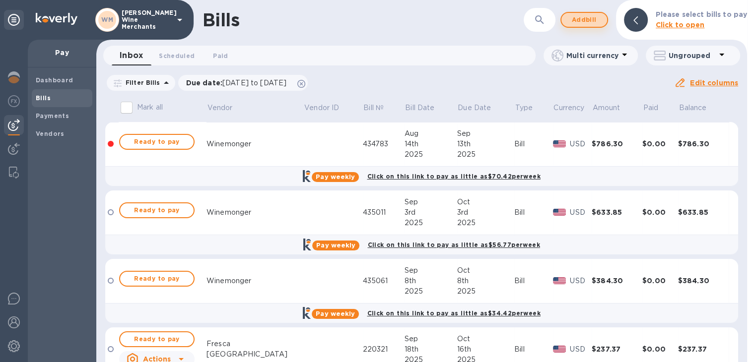
click at [584, 14] on span "Add bill" at bounding box center [584, 20] width 30 height 12
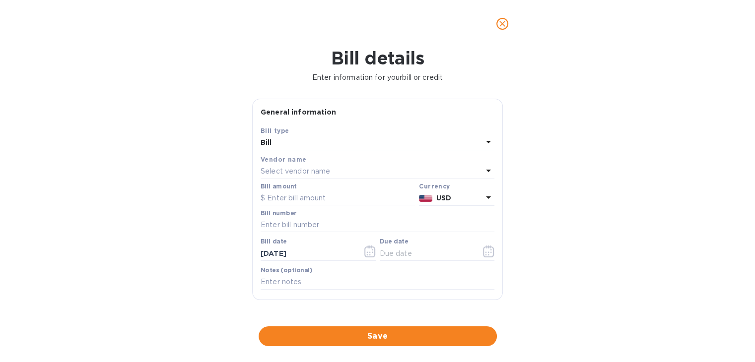
click at [314, 174] on p "Select vendor name" at bounding box center [296, 171] width 70 height 10
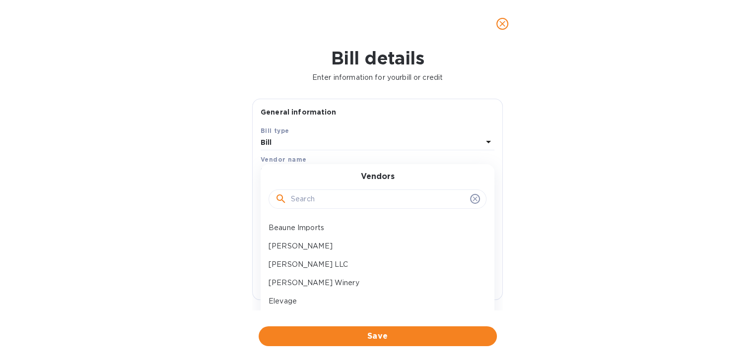
click at [302, 196] on input "text" at bounding box center [378, 199] width 175 height 15
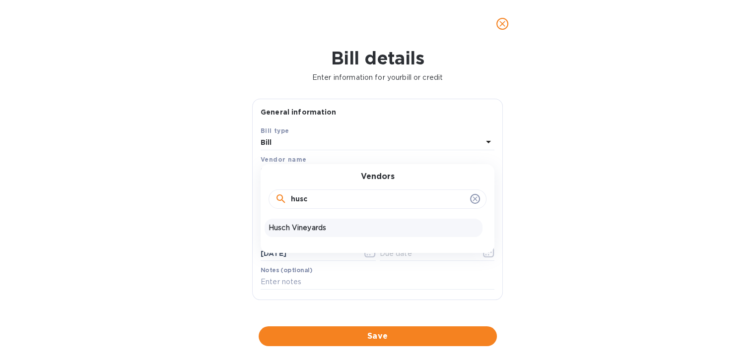
type input "husc"
click at [296, 233] on div "Husch Vineyards" at bounding box center [374, 228] width 218 height 18
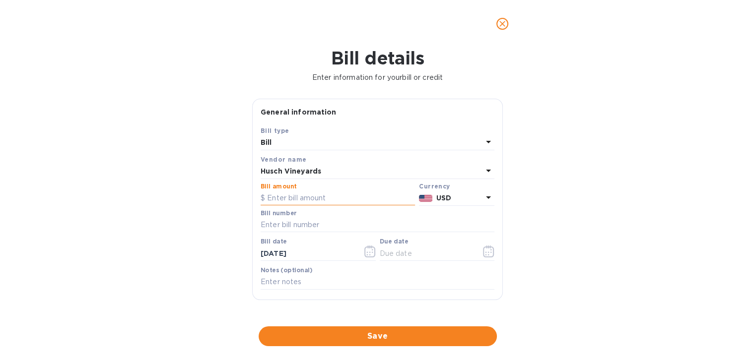
drag, startPoint x: 296, startPoint y: 205, endPoint x: 280, endPoint y: 204, distance: 16.5
click at [280, 204] on input "text" at bounding box center [338, 198] width 154 height 15
type input "242.40"
click at [287, 228] on input "text" at bounding box center [378, 225] width 234 height 15
type input "72188"
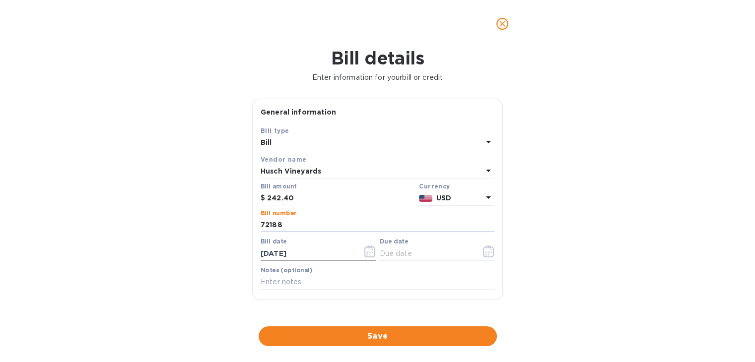
click at [372, 252] on icon "button" at bounding box center [369, 252] width 11 height 12
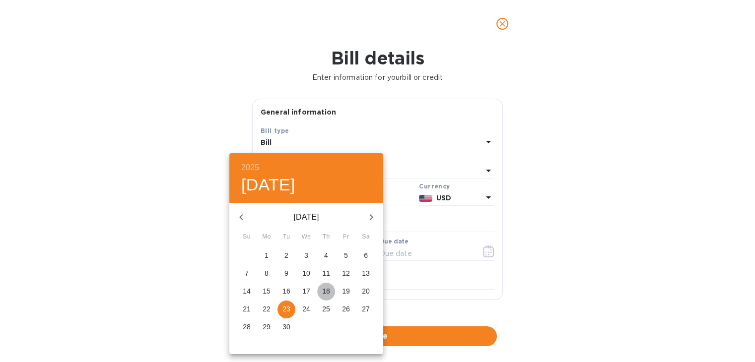
click at [331, 290] on span "18" at bounding box center [326, 291] width 18 height 10
type input "[DATE]"
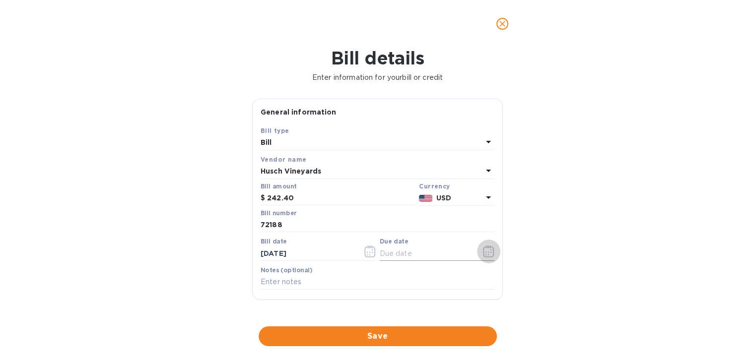
click at [483, 255] on icon "button" at bounding box center [488, 252] width 11 height 12
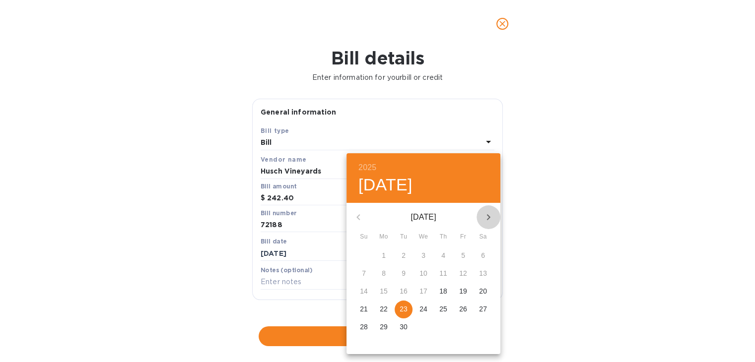
click at [488, 218] on icon "button" at bounding box center [488, 217] width 3 height 6
click at [404, 326] on p "28" at bounding box center [404, 327] width 8 height 10
type input "[DATE]"
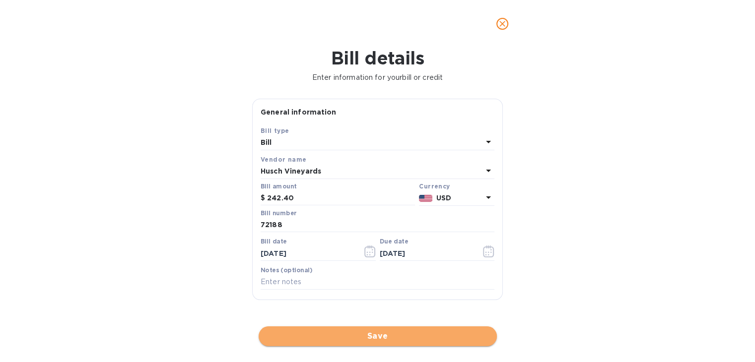
click at [378, 328] on button "Save" at bounding box center [378, 337] width 238 height 20
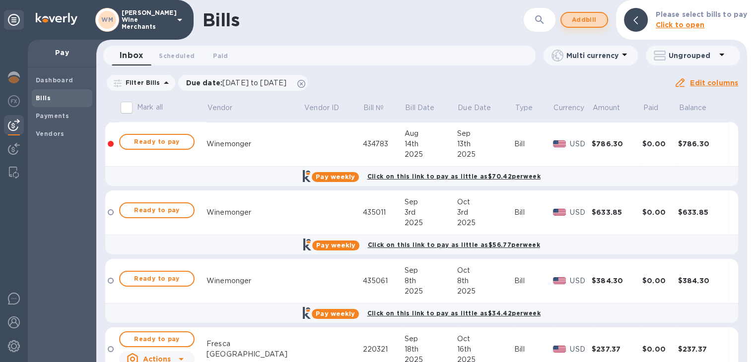
click at [580, 18] on span "Add bill" at bounding box center [584, 20] width 30 height 12
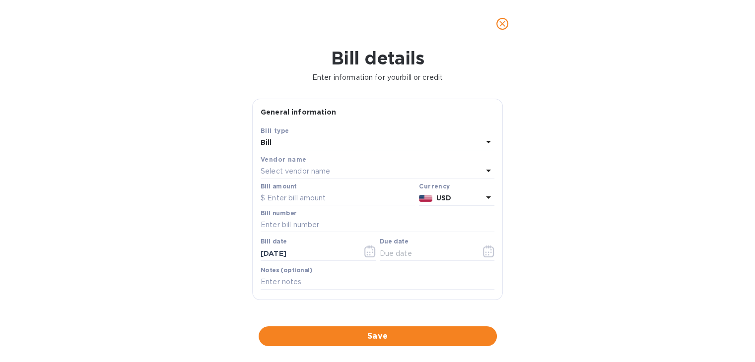
click at [316, 173] on p "Select vendor name" at bounding box center [296, 171] width 70 height 10
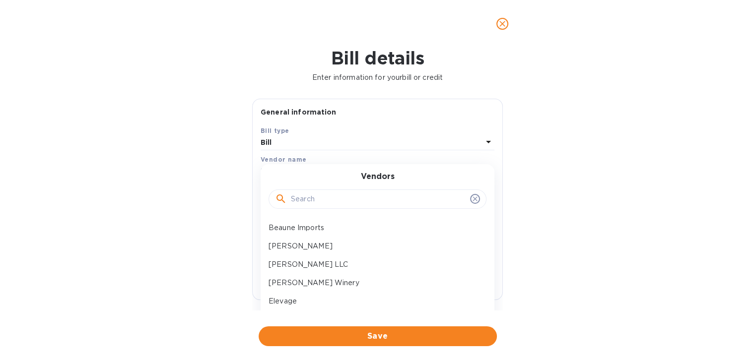
click at [306, 201] on input "text" at bounding box center [378, 199] width 175 height 15
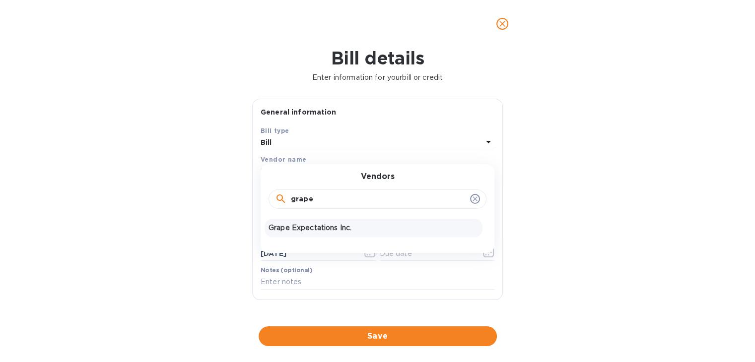
type input "grape"
click at [298, 226] on p "Grape Expectations Inc." at bounding box center [374, 228] width 210 height 10
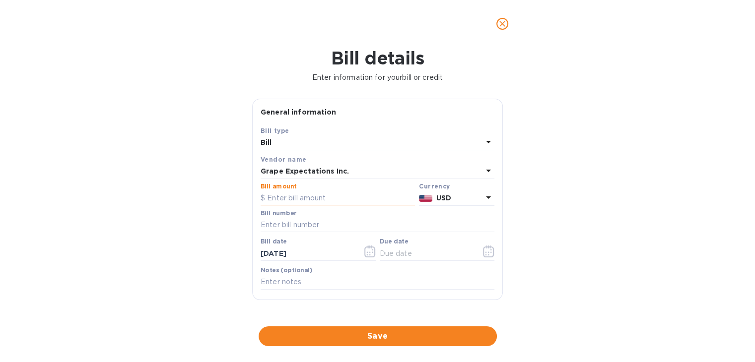
click at [305, 201] on input "text" at bounding box center [338, 198] width 154 height 15
type input "737.40"
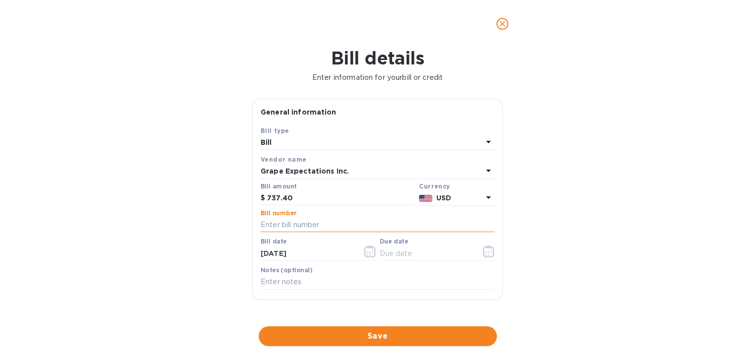
click at [296, 223] on input "text" at bounding box center [378, 225] width 234 height 15
type input "375218"
click at [364, 252] on icon "button" at bounding box center [369, 252] width 11 height 12
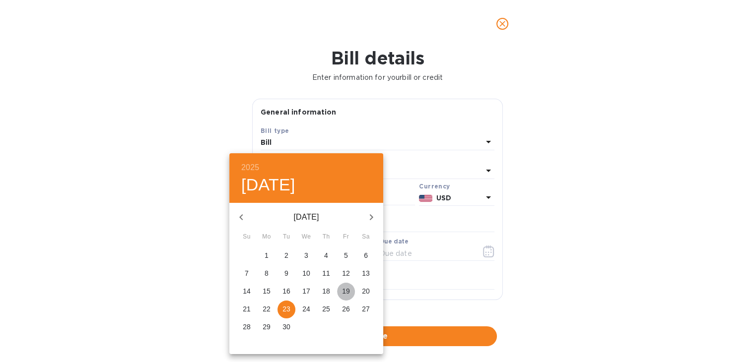
click at [349, 290] on p "19" at bounding box center [346, 291] width 8 height 10
type input "[DATE]"
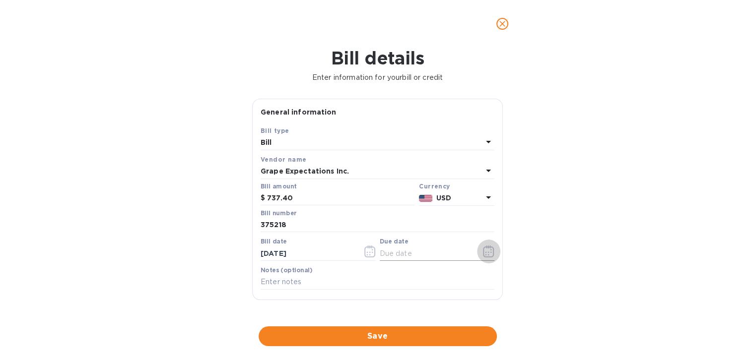
click at [483, 253] on icon "button" at bounding box center [488, 252] width 11 height 12
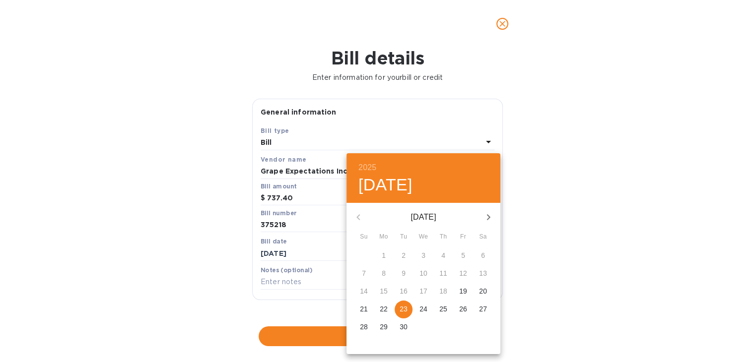
click at [489, 216] on icon "button" at bounding box center [488, 217] width 3 height 6
click at [425, 329] on p "29" at bounding box center [424, 327] width 8 height 10
type input "[DATE]"
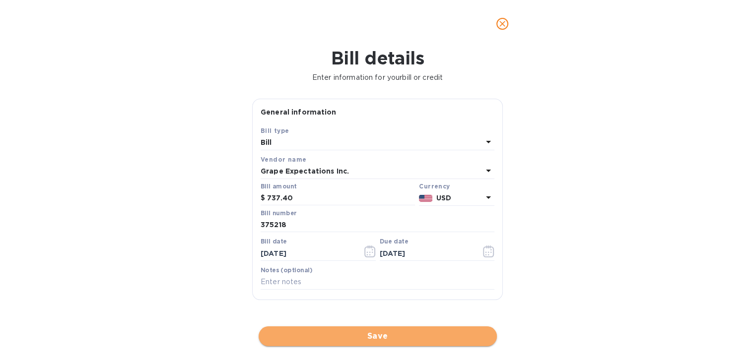
click at [381, 343] on button "Save" at bounding box center [378, 337] width 238 height 20
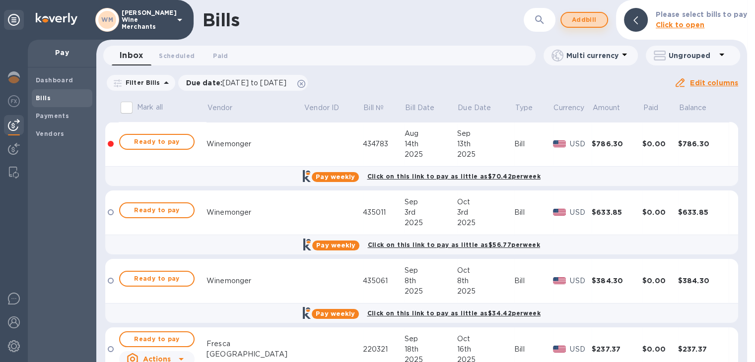
click at [577, 19] on span "Add bill" at bounding box center [584, 20] width 30 height 12
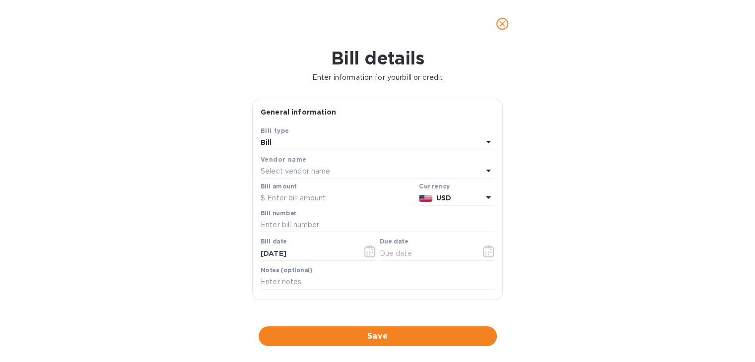
click at [334, 167] on div "Select vendor name" at bounding box center [372, 172] width 222 height 14
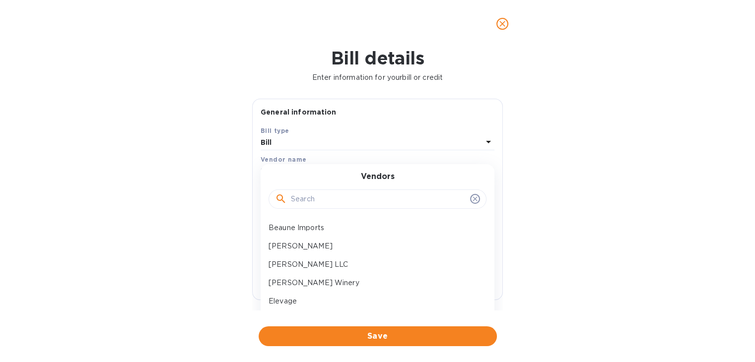
click at [317, 195] on input "text" at bounding box center [378, 199] width 175 height 15
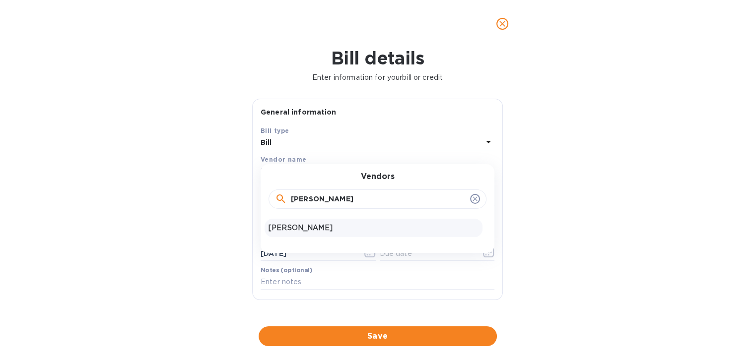
type input "[PERSON_NAME]"
click at [306, 222] on div "[PERSON_NAME]" at bounding box center [374, 228] width 218 height 18
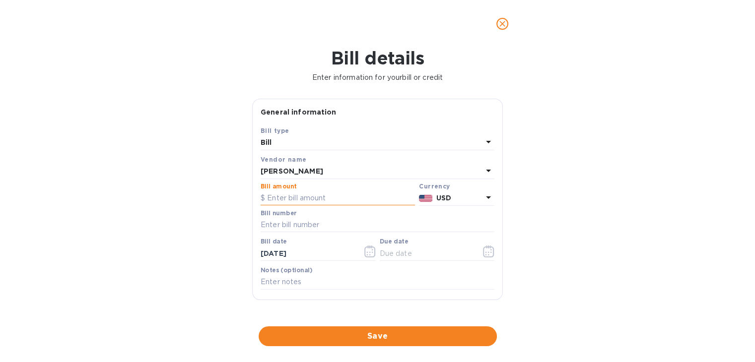
click at [306, 205] on input "text" at bounding box center [338, 198] width 154 height 15
type input "1,249"
type input "19190"
click at [364, 257] on icon "button" at bounding box center [369, 252] width 11 height 12
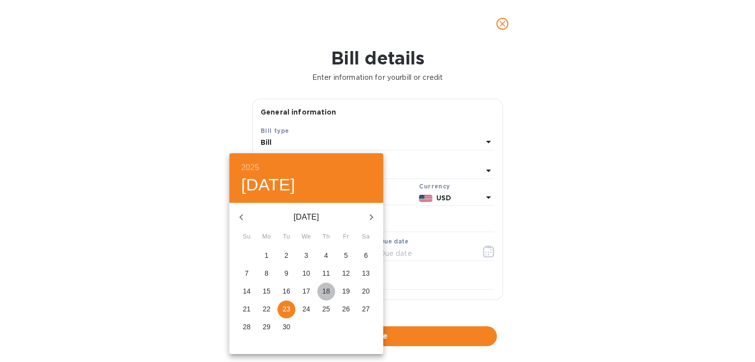
click at [327, 288] on p "18" at bounding box center [326, 291] width 8 height 10
type input "[DATE]"
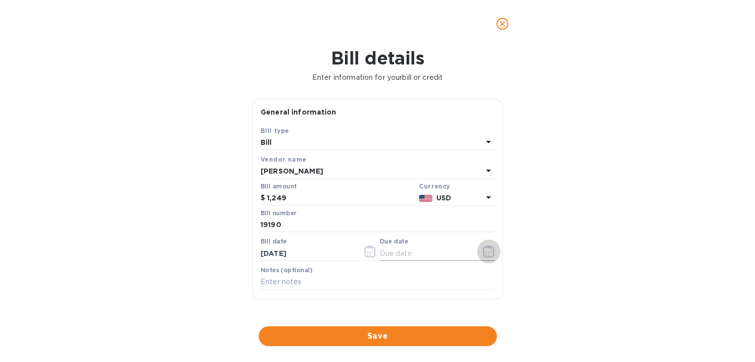
click at [488, 252] on icon "button" at bounding box center [488, 252] width 11 height 12
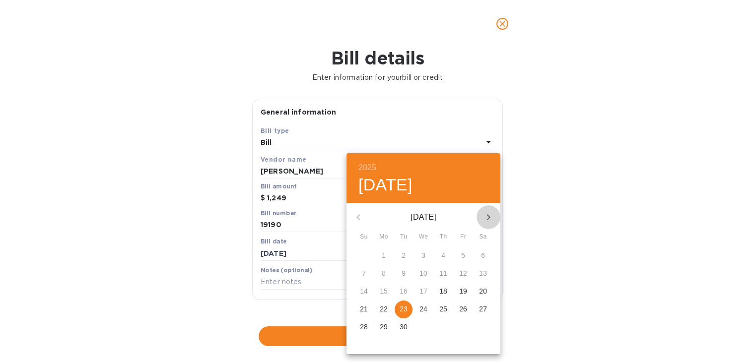
click at [490, 214] on icon "button" at bounding box center [489, 217] width 12 height 12
click at [403, 328] on p "28" at bounding box center [404, 327] width 8 height 10
type input "[DATE]"
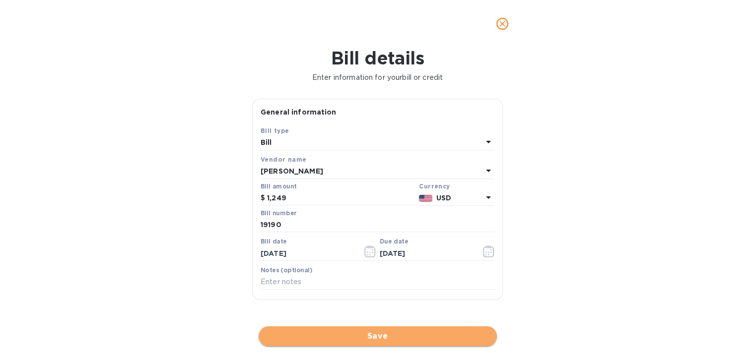
click at [389, 331] on span "Save" at bounding box center [378, 337] width 222 height 12
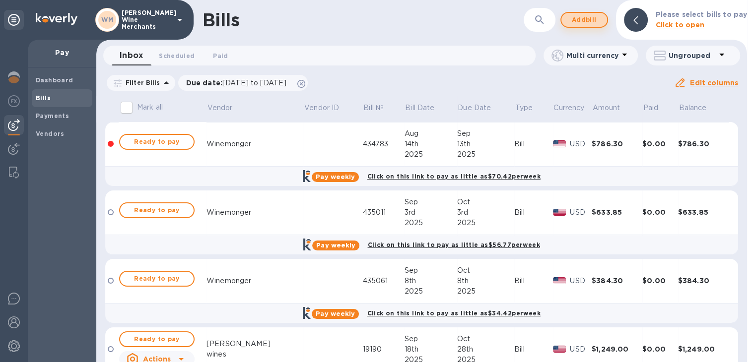
click at [584, 16] on span "Add bill" at bounding box center [584, 20] width 30 height 12
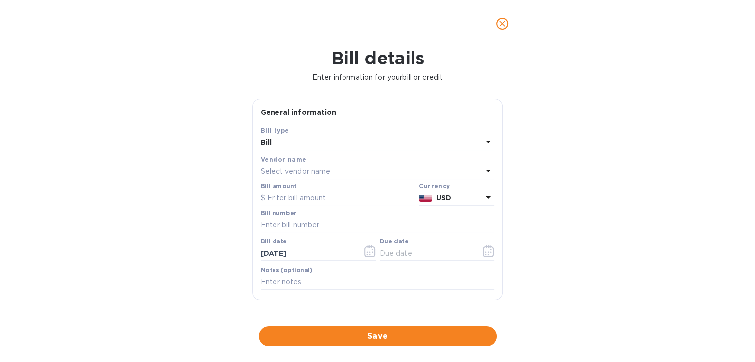
click at [315, 173] on p "Select vendor name" at bounding box center [296, 171] width 70 height 10
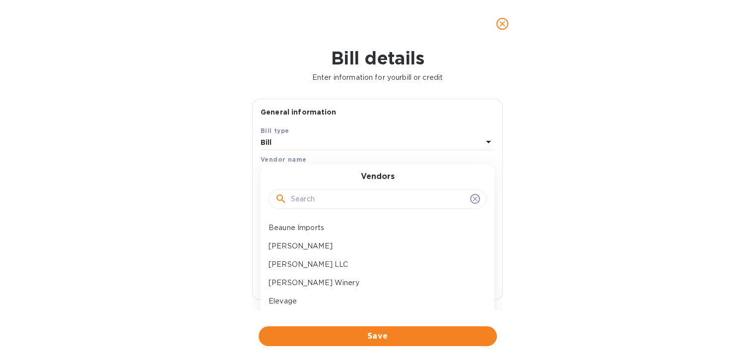
click at [313, 195] on input "text" at bounding box center [378, 199] width 175 height 15
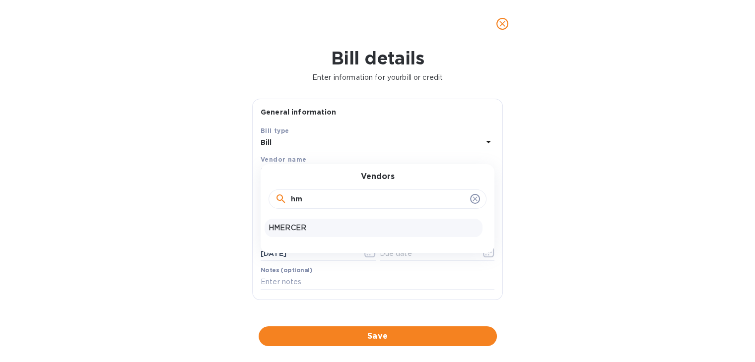
type input "hm"
click at [292, 225] on p "HMERCER" at bounding box center [374, 228] width 210 height 10
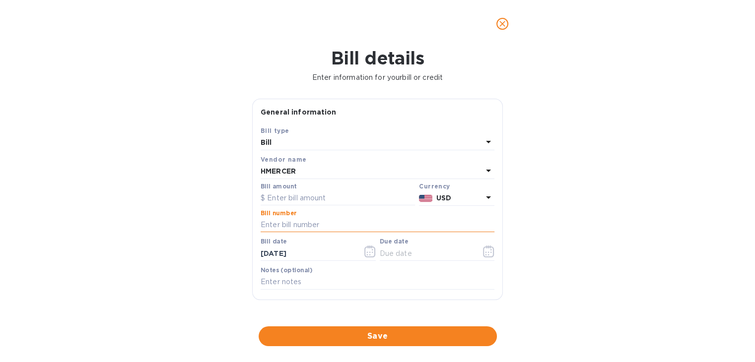
click at [292, 225] on input "text" at bounding box center [378, 225] width 234 height 15
click at [289, 198] on input "text" at bounding box center [338, 198] width 154 height 15
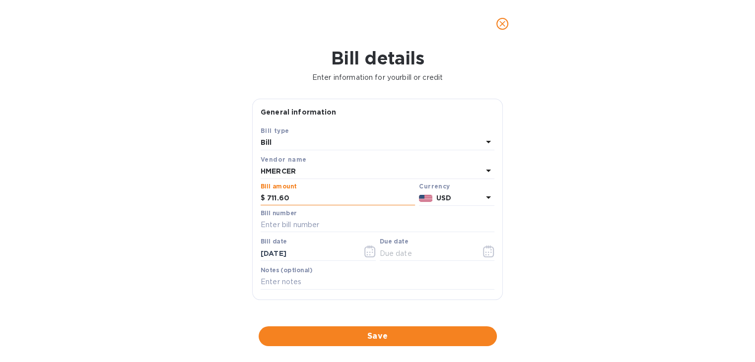
type input "711.60"
type input "36762"
click at [366, 259] on button "button" at bounding box center [369, 252] width 23 height 24
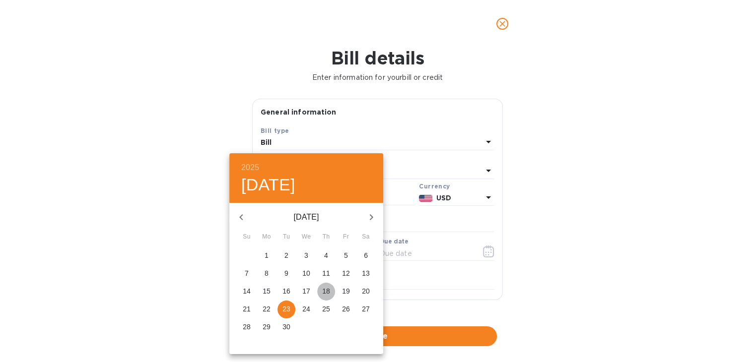
click at [326, 291] on p "18" at bounding box center [326, 291] width 8 height 10
type input "[DATE]"
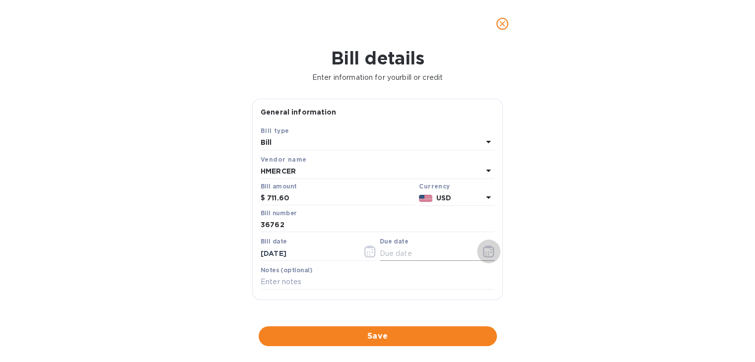
click at [483, 252] on icon "button" at bounding box center [488, 252] width 11 height 12
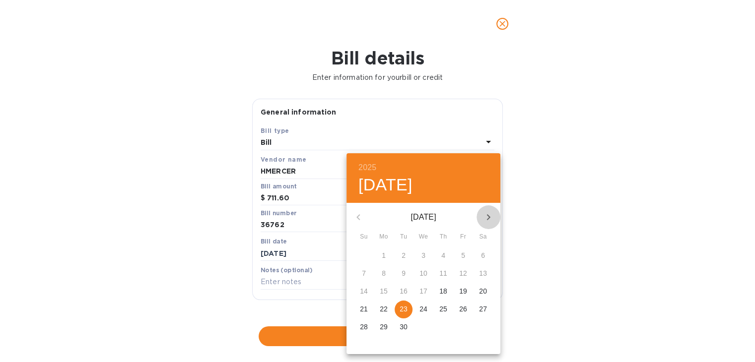
click at [491, 215] on icon "button" at bounding box center [489, 217] width 12 height 12
click at [400, 325] on p "28" at bounding box center [404, 327] width 8 height 10
type input "[DATE]"
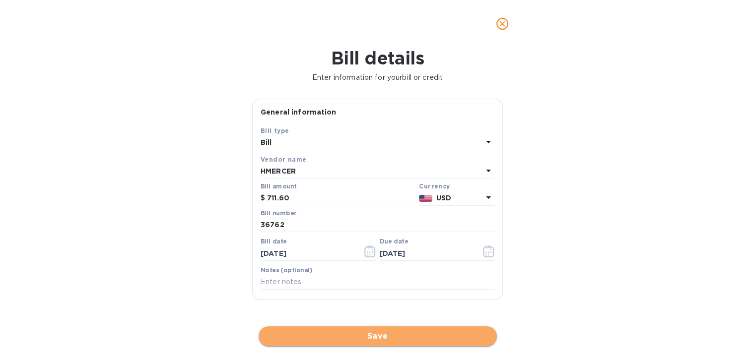
click at [376, 339] on span "Save" at bounding box center [378, 337] width 222 height 12
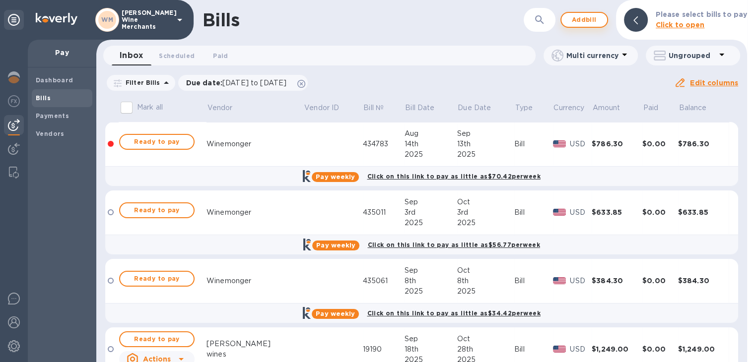
click at [591, 15] on span "Add bill" at bounding box center [584, 20] width 30 height 12
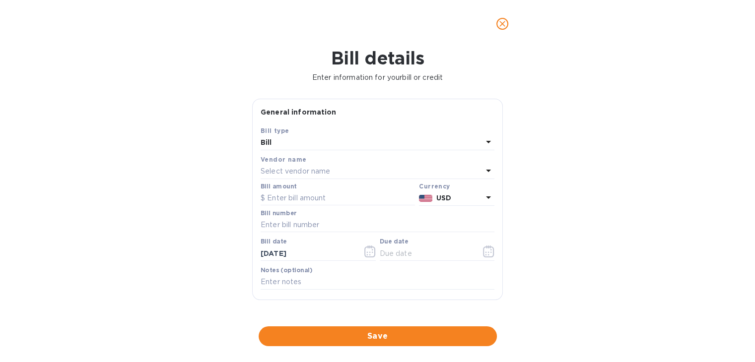
click at [303, 173] on p "Select vendor name" at bounding box center [296, 171] width 70 height 10
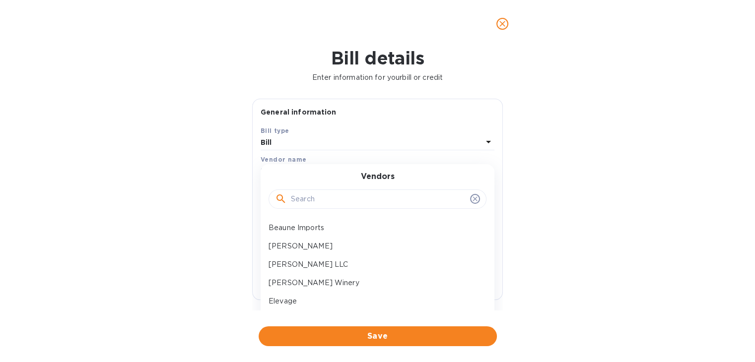
click at [299, 198] on input "text" at bounding box center [378, 199] width 175 height 15
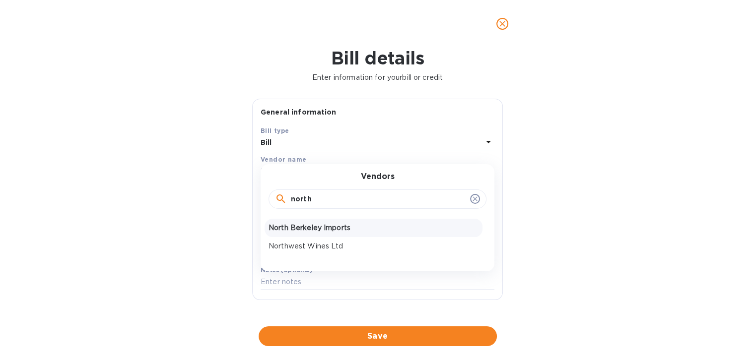
type input "north"
click at [296, 225] on p "North Berkeley Imports" at bounding box center [374, 228] width 210 height 10
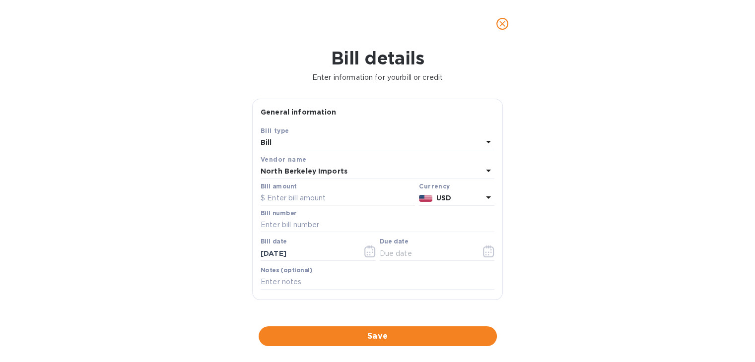
click at [295, 197] on input "text" at bounding box center [338, 198] width 154 height 15
type input "459.36"
click at [283, 222] on input "text" at bounding box center [378, 225] width 234 height 15
type input "282648"
click at [365, 249] on icon "button" at bounding box center [369, 252] width 11 height 12
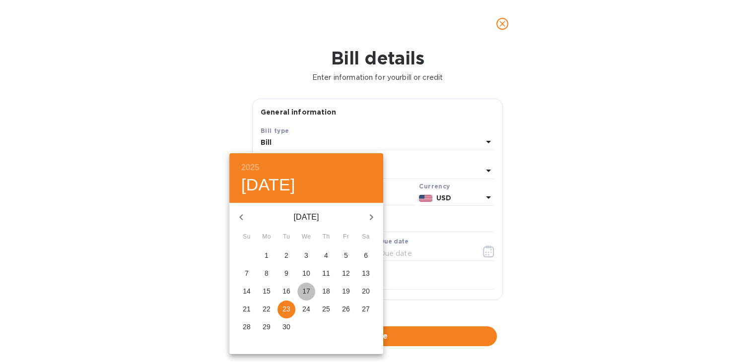
click at [310, 288] on p "17" at bounding box center [306, 291] width 8 height 10
type input "[DATE]"
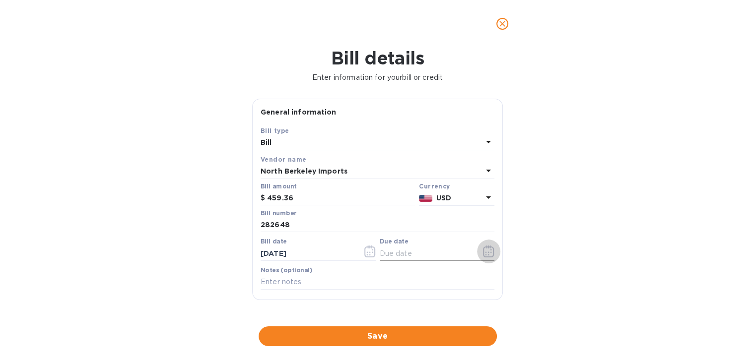
click at [477, 252] on button "button" at bounding box center [488, 252] width 23 height 24
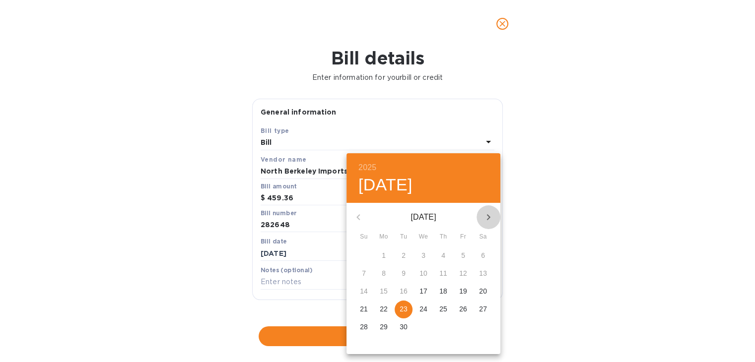
click at [487, 217] on icon "button" at bounding box center [489, 217] width 12 height 12
click at [387, 324] on p "27" at bounding box center [384, 327] width 8 height 10
type input "[DATE]"
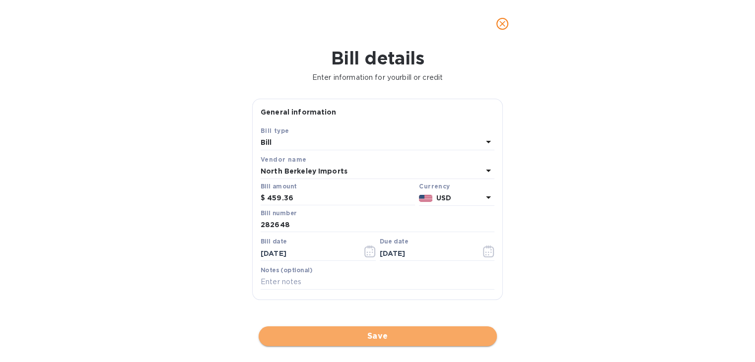
click at [365, 335] on span "Save" at bounding box center [378, 337] width 222 height 12
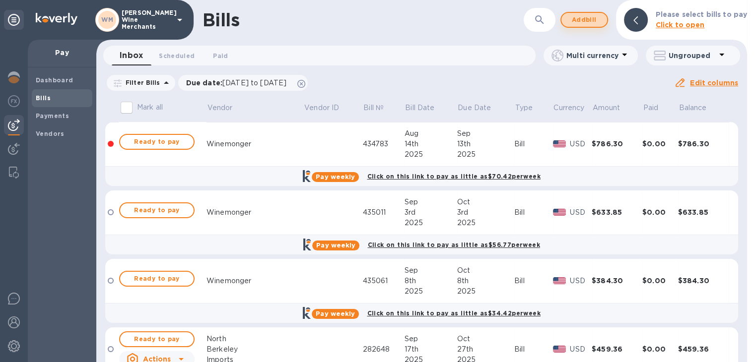
click at [596, 20] on span "Add bill" at bounding box center [584, 20] width 30 height 12
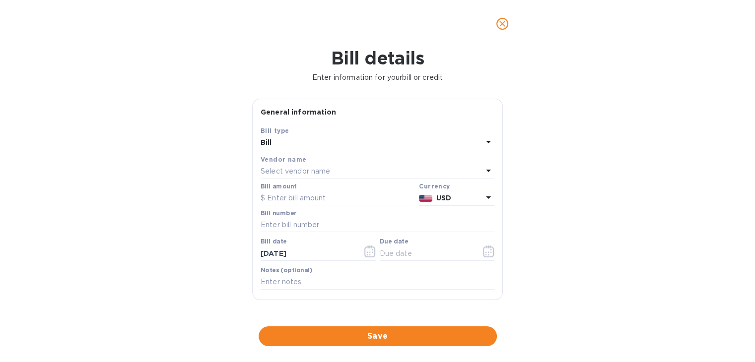
click at [300, 171] on p "Select vendor name" at bounding box center [296, 171] width 70 height 10
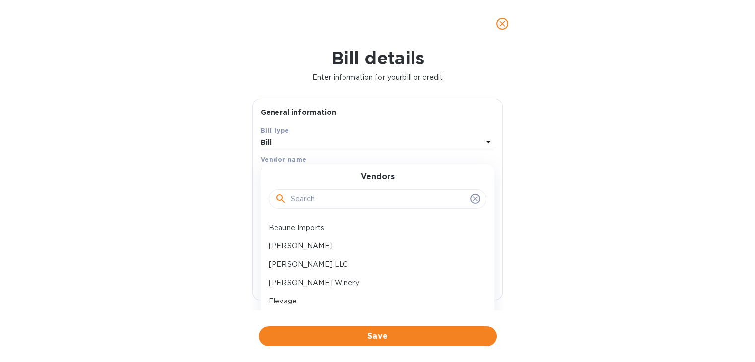
click at [300, 202] on input "text" at bounding box center [378, 199] width 175 height 15
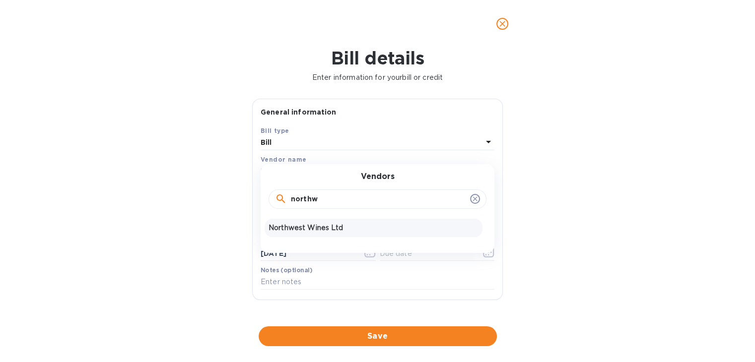
type input "northw"
click at [300, 232] on p "Northwest Wines Ltd" at bounding box center [374, 228] width 210 height 10
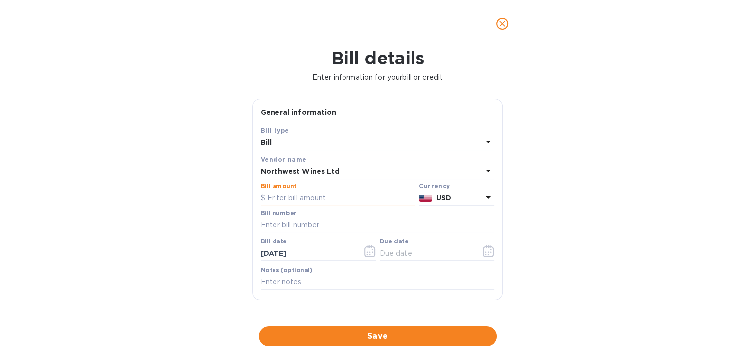
click at [295, 196] on input "text" at bounding box center [338, 198] width 154 height 15
type input "151.20"
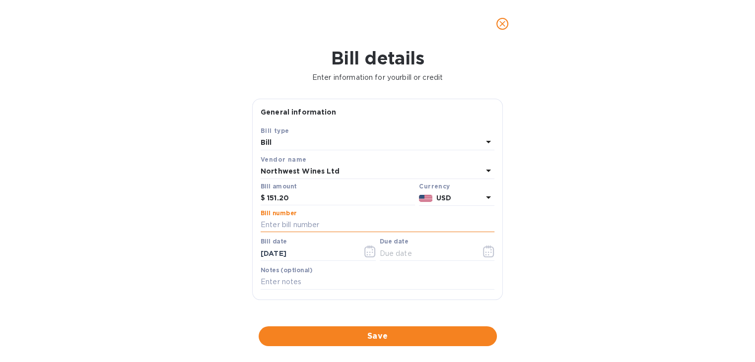
click at [287, 225] on input "text" at bounding box center [378, 225] width 234 height 15
type input "145559"
click at [368, 245] on button "button" at bounding box center [369, 252] width 23 height 24
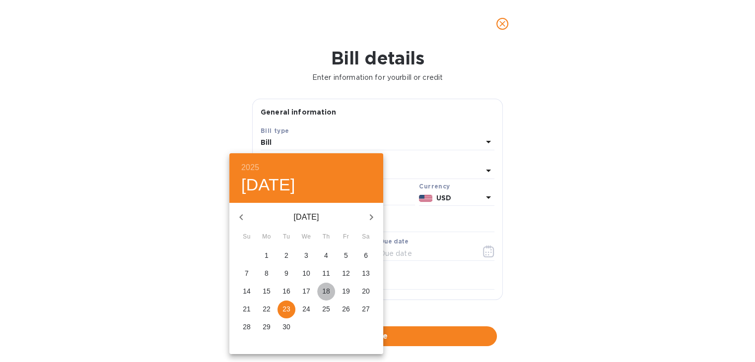
click at [330, 290] on p "18" at bounding box center [326, 291] width 8 height 10
type input "[DATE]"
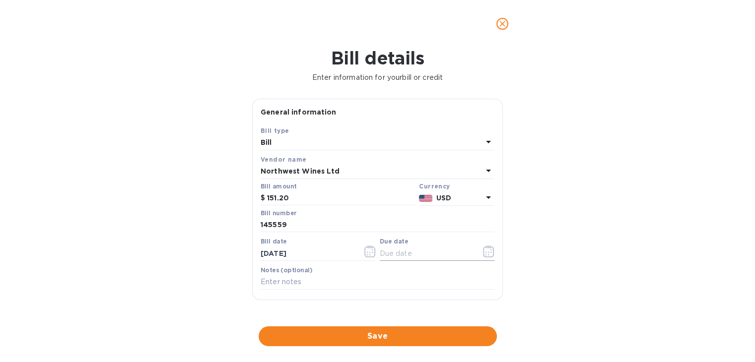
click at [483, 249] on icon "button" at bounding box center [488, 252] width 11 height 12
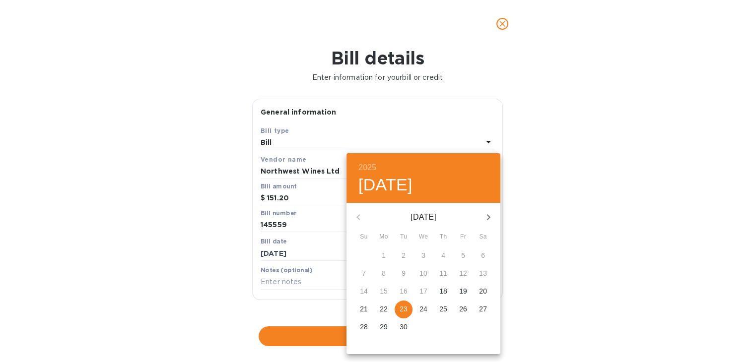
click at [487, 207] on button "button" at bounding box center [489, 218] width 24 height 24
click at [398, 324] on span "28" at bounding box center [404, 327] width 18 height 10
type input "[DATE]"
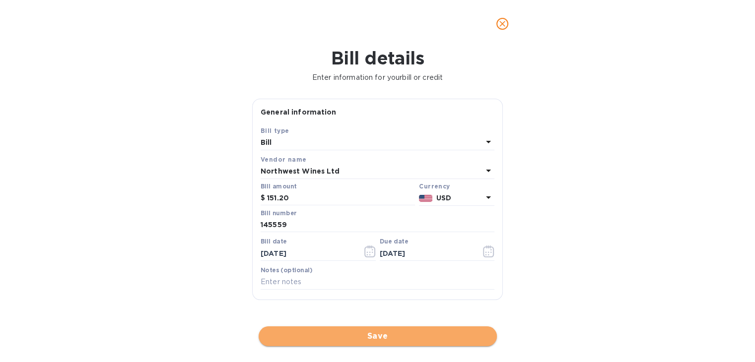
click at [363, 334] on span "Save" at bounding box center [378, 337] width 222 height 12
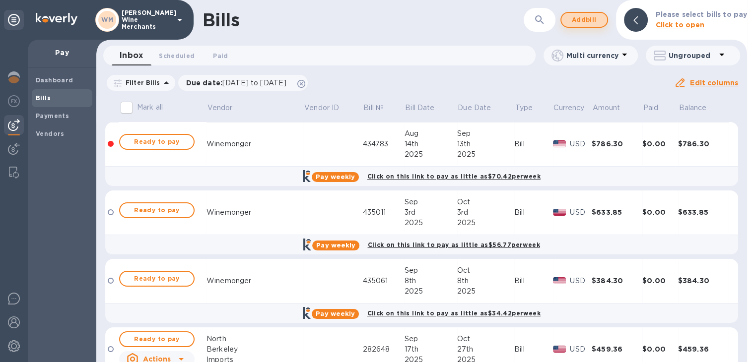
click at [577, 17] on span "Add bill" at bounding box center [584, 20] width 30 height 12
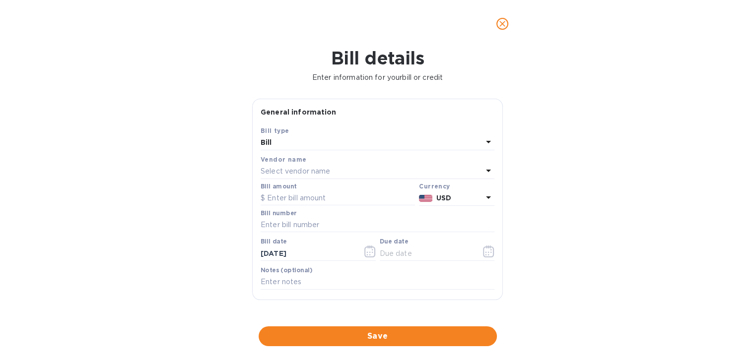
click at [307, 169] on p "Select vendor name" at bounding box center [296, 171] width 70 height 10
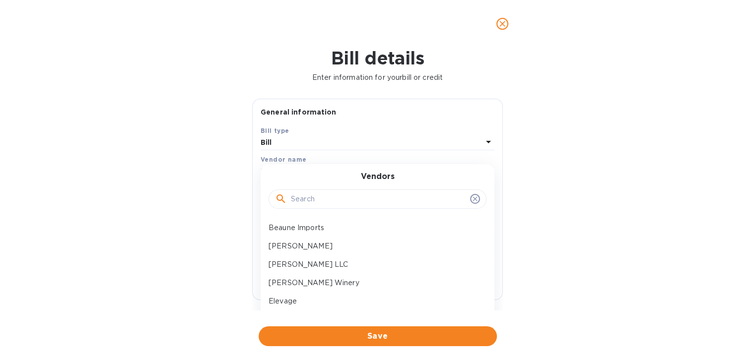
click at [304, 200] on input "text" at bounding box center [378, 199] width 175 height 15
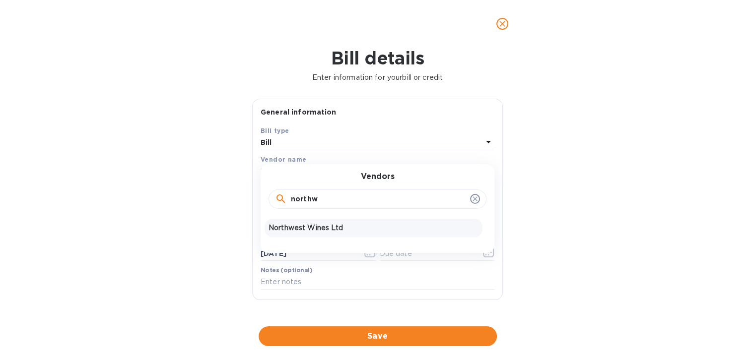
type input "northw"
click at [292, 219] on div "Northwest Wines Ltd" at bounding box center [374, 228] width 218 height 18
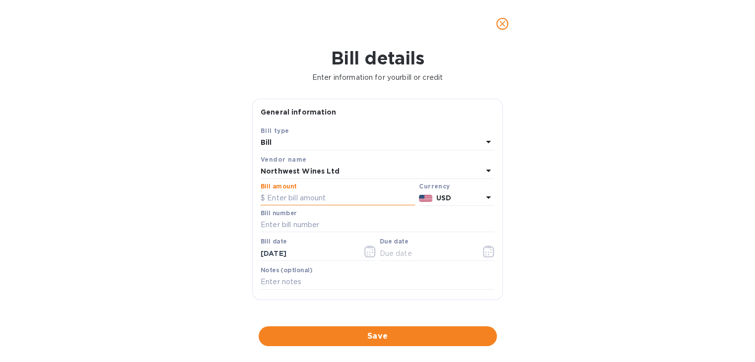
click at [297, 204] on input "text" at bounding box center [338, 198] width 154 height 15
type input "1"
type input "1,181.80"
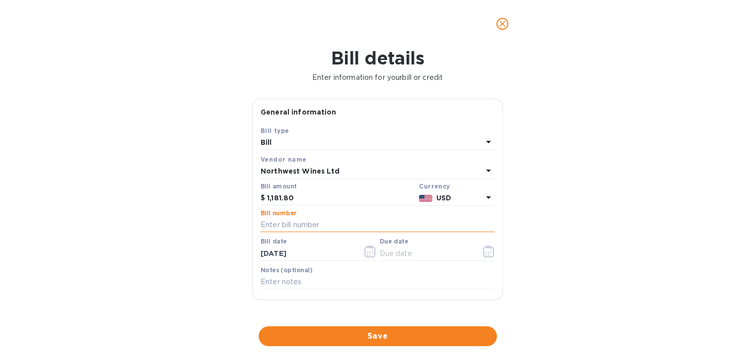
click at [296, 226] on input "text" at bounding box center [378, 225] width 234 height 15
type input "145533"
click at [358, 254] on button "button" at bounding box center [369, 252] width 23 height 24
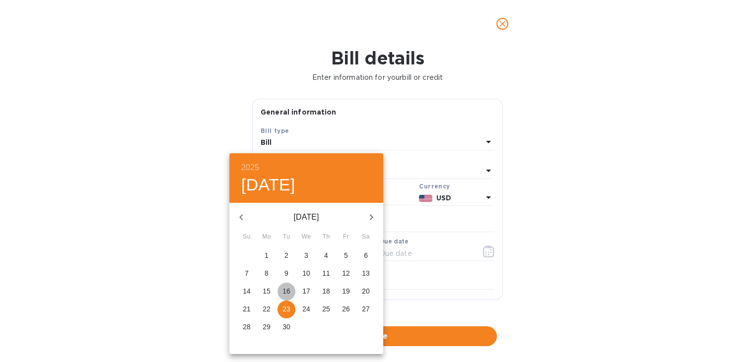
click at [284, 290] on p "16" at bounding box center [286, 291] width 8 height 10
type input "[DATE]"
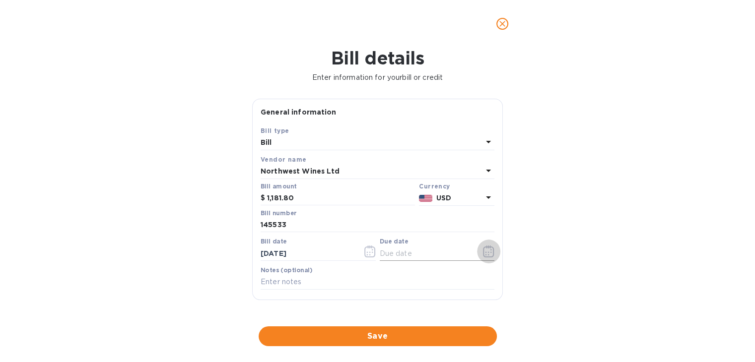
click at [483, 251] on icon "button" at bounding box center [488, 252] width 11 height 12
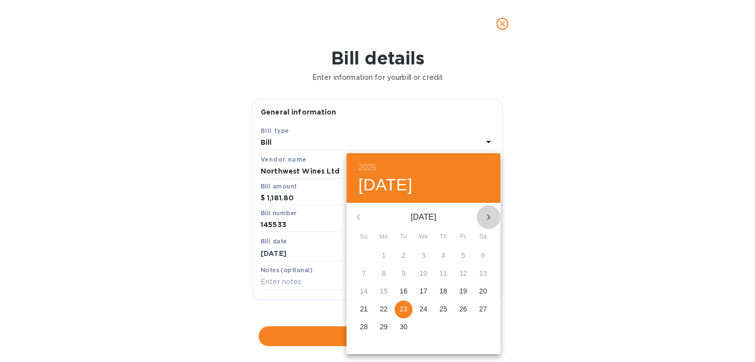
click at [489, 217] on icon "button" at bounding box center [488, 217] width 3 height 6
click at [381, 322] on p "27" at bounding box center [384, 327] width 8 height 10
type input "[DATE]"
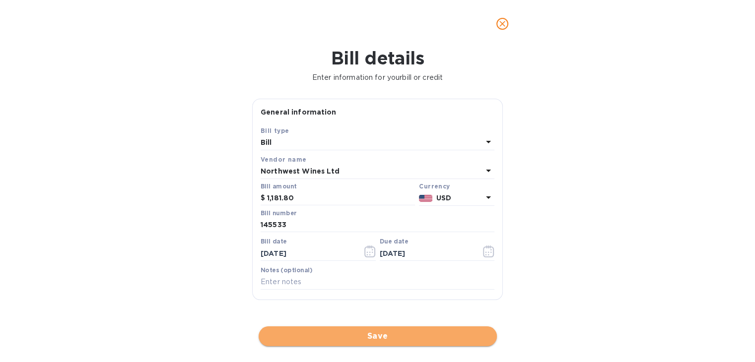
click at [381, 343] on button "Save" at bounding box center [378, 337] width 238 height 20
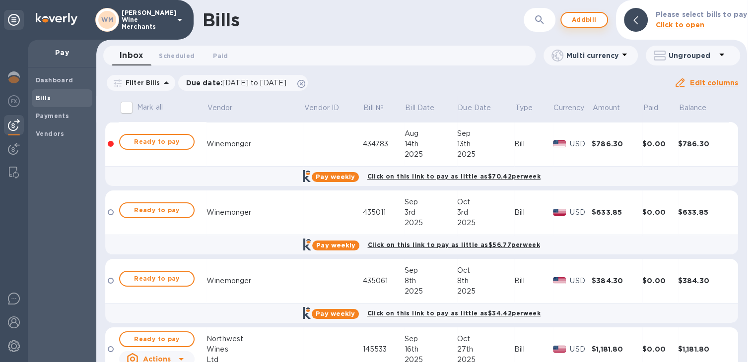
click at [579, 19] on span "Add bill" at bounding box center [584, 20] width 30 height 12
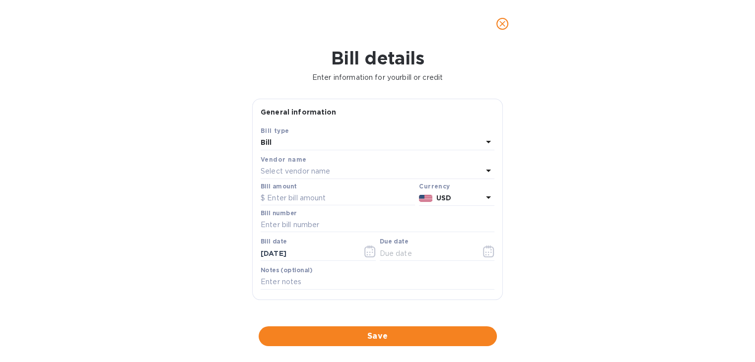
click at [282, 172] on p "Select vendor name" at bounding box center [296, 171] width 70 height 10
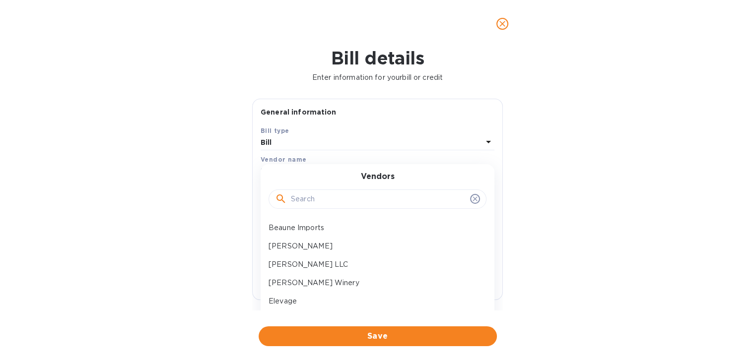
click at [298, 201] on input "text" at bounding box center [378, 199] width 175 height 15
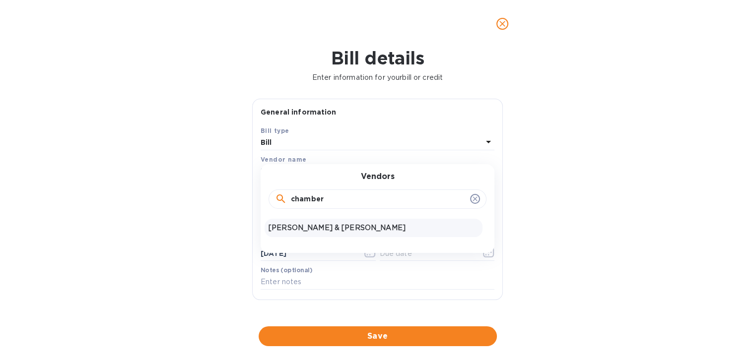
type input "chamber"
click at [299, 219] on div "[PERSON_NAME] & [PERSON_NAME]" at bounding box center [374, 228] width 218 height 18
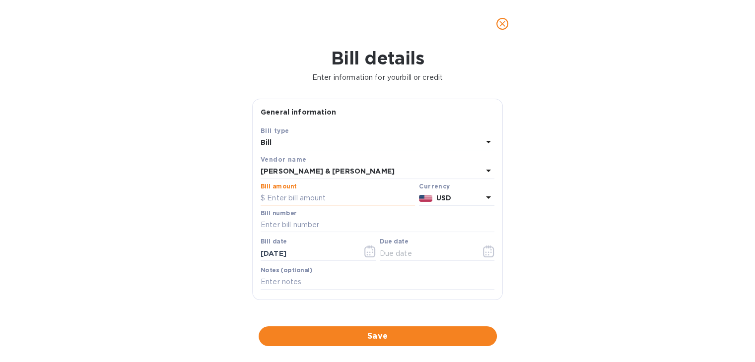
click at [299, 201] on input "text" at bounding box center [338, 198] width 154 height 15
type input "489.60"
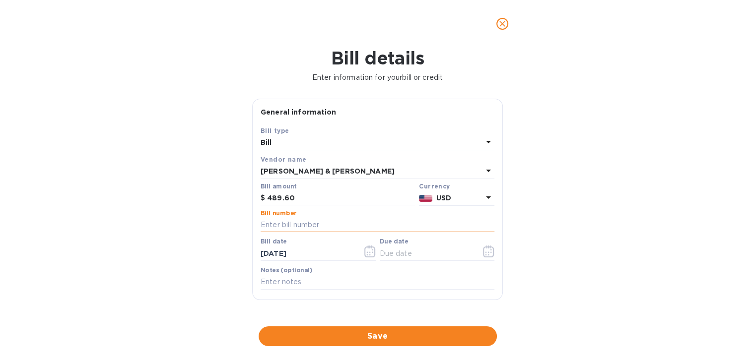
click at [301, 225] on input "text" at bounding box center [378, 225] width 234 height 15
type input "606884"
click at [369, 255] on icon "button" at bounding box center [369, 255] width 1 height 1
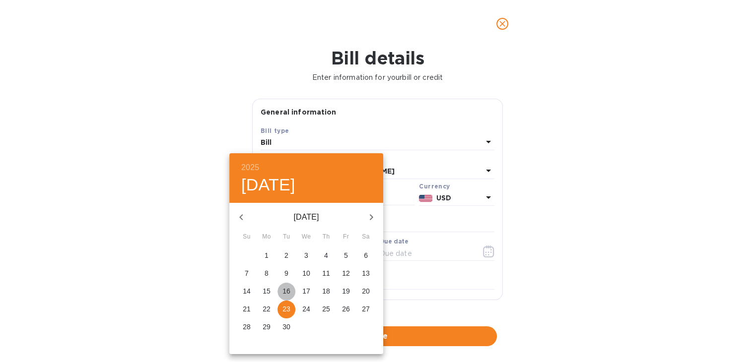
click at [287, 291] on p "16" at bounding box center [286, 291] width 8 height 10
type input "[DATE]"
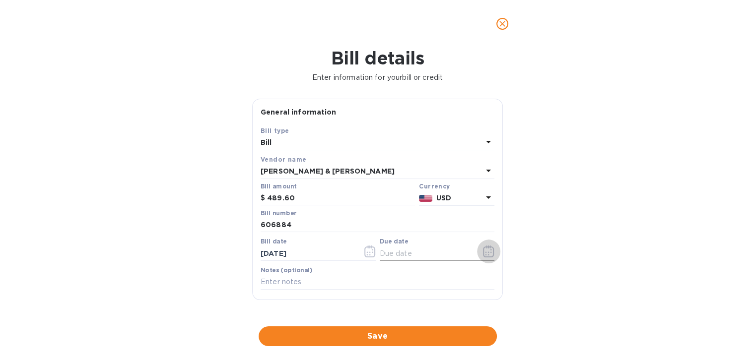
click at [483, 257] on icon "button" at bounding box center [488, 252] width 11 height 12
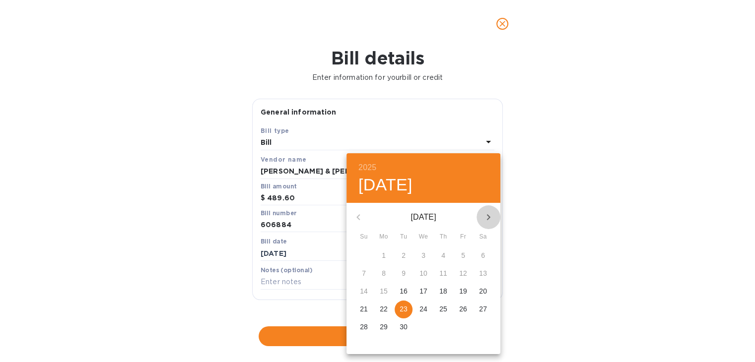
click at [490, 215] on icon "button" at bounding box center [489, 217] width 12 height 12
click at [384, 328] on p "27" at bounding box center [384, 327] width 8 height 10
type input "[DATE]"
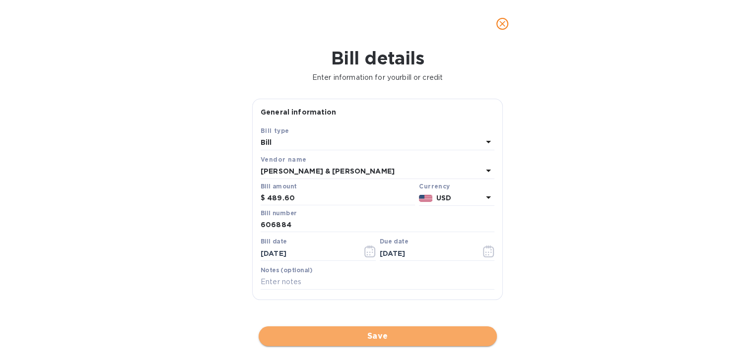
click at [381, 332] on span "Save" at bounding box center [378, 337] width 222 height 12
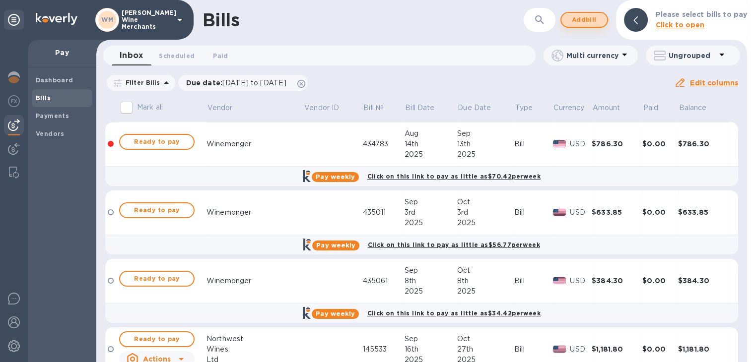
click at [584, 22] on span "Add bill" at bounding box center [584, 20] width 30 height 12
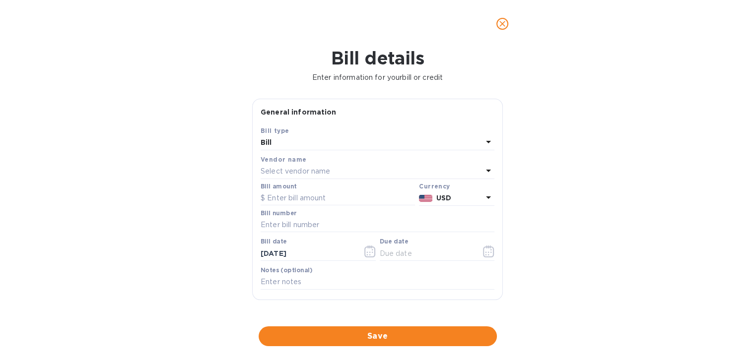
click at [296, 174] on p "Select vendor name" at bounding box center [296, 171] width 70 height 10
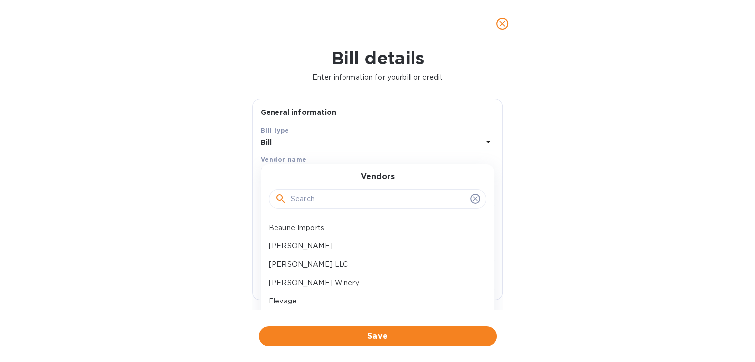
click at [300, 200] on input "text" at bounding box center [378, 199] width 175 height 15
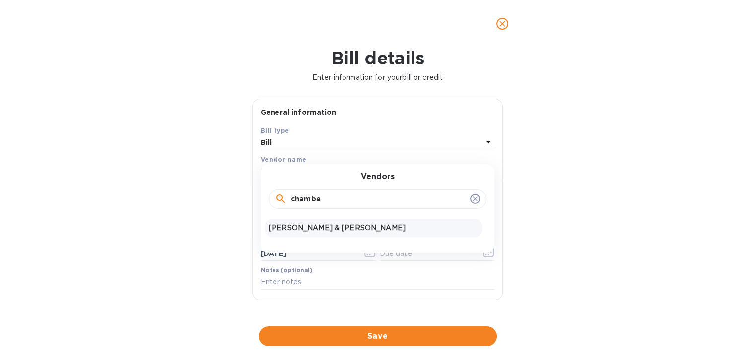
type input "chambe"
click at [296, 223] on p "[PERSON_NAME] & [PERSON_NAME]" at bounding box center [374, 228] width 210 height 10
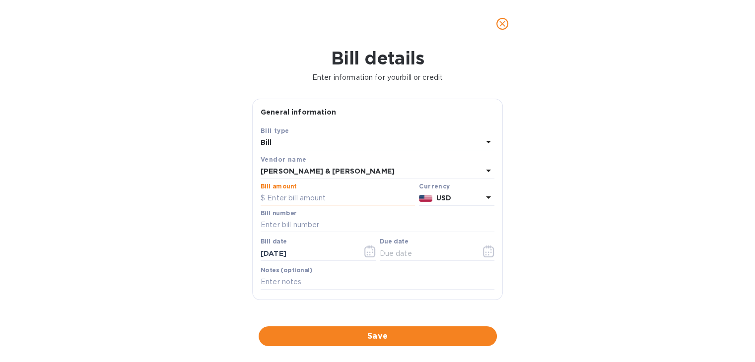
click at [295, 196] on input "text" at bounding box center [338, 198] width 154 height 15
type input "313.20"
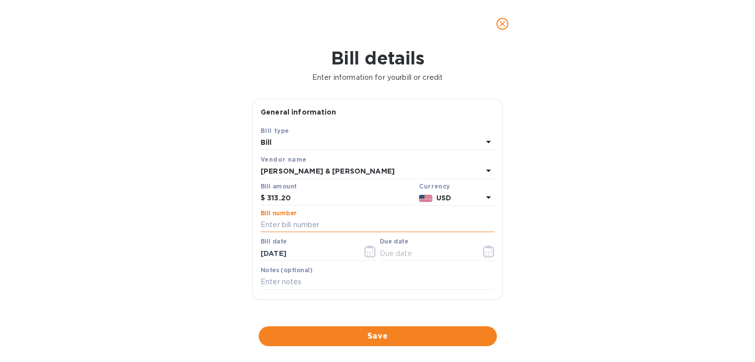
click at [281, 224] on input "text" at bounding box center [378, 225] width 234 height 15
type input "606776"
click at [371, 253] on icon "button" at bounding box center [371, 252] width 1 height 1
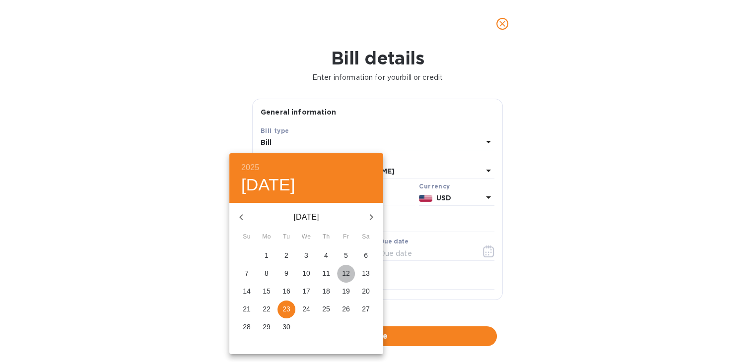
click at [347, 271] on p "12" at bounding box center [346, 274] width 8 height 10
type input "[DATE]"
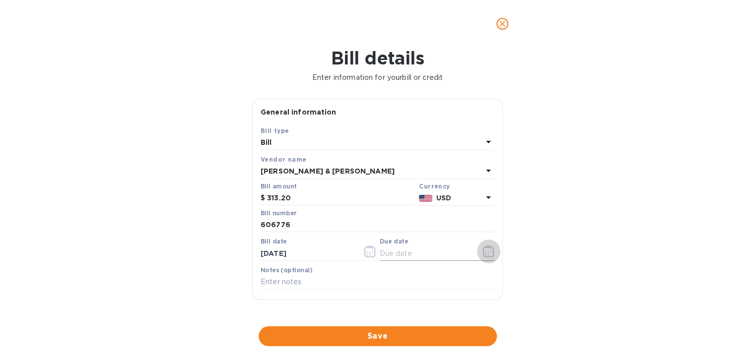
click at [483, 257] on icon "button" at bounding box center [488, 252] width 11 height 12
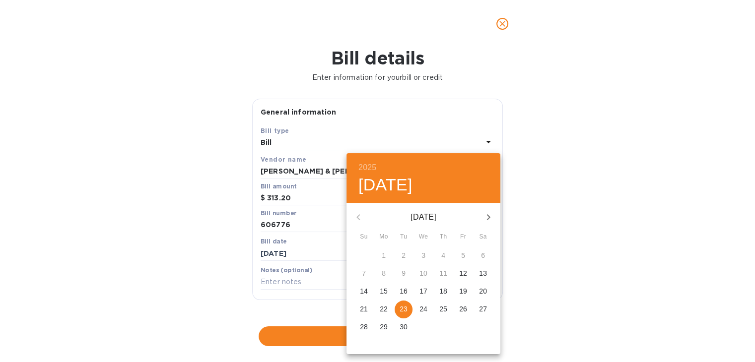
click at [488, 215] on icon "button" at bounding box center [488, 217] width 3 height 6
click at [419, 307] on span "22" at bounding box center [424, 309] width 18 height 10
type input "[DATE]"
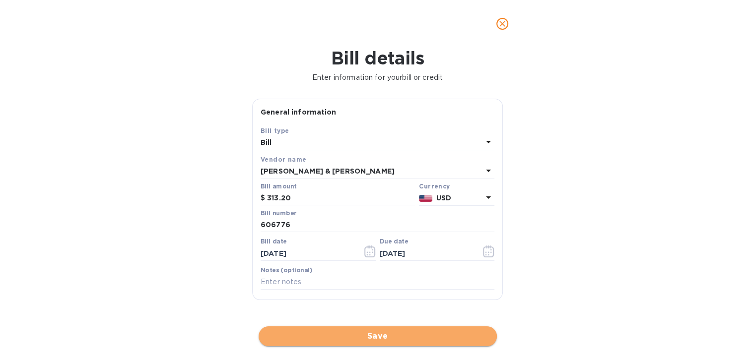
click at [405, 336] on span "Save" at bounding box center [378, 337] width 222 height 12
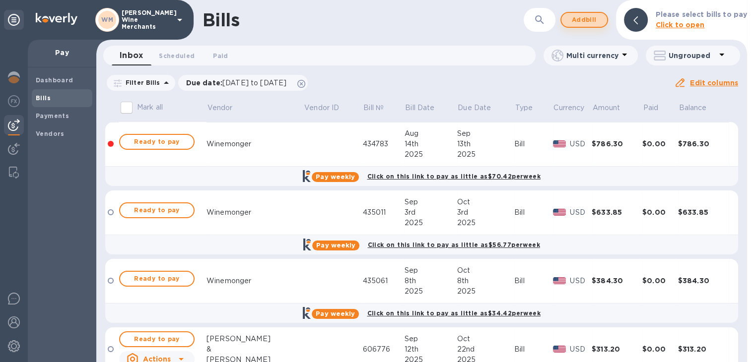
click at [583, 20] on span "Add bill" at bounding box center [584, 20] width 30 height 12
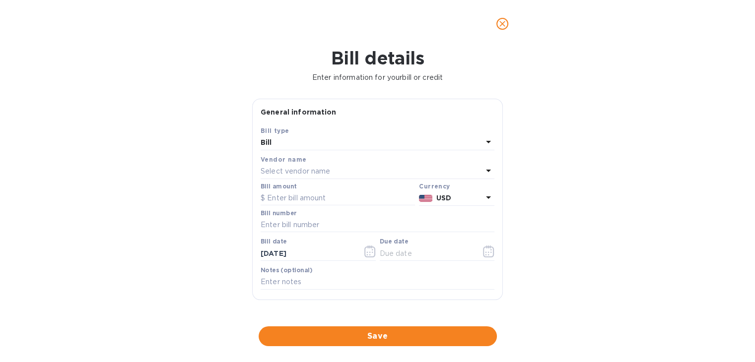
click at [331, 171] on div "Select vendor name" at bounding box center [372, 172] width 222 height 14
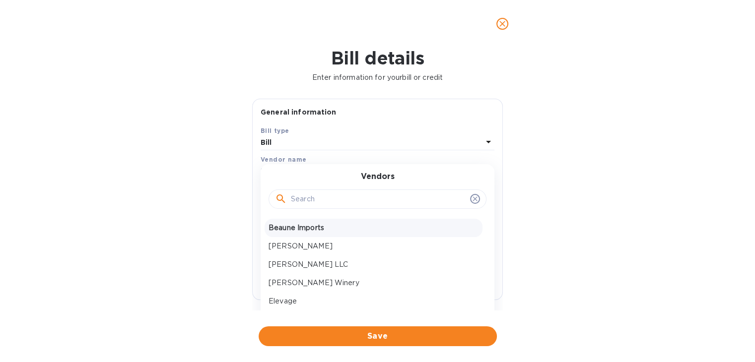
click at [295, 233] on div "Beaune Imports" at bounding box center [374, 228] width 218 height 18
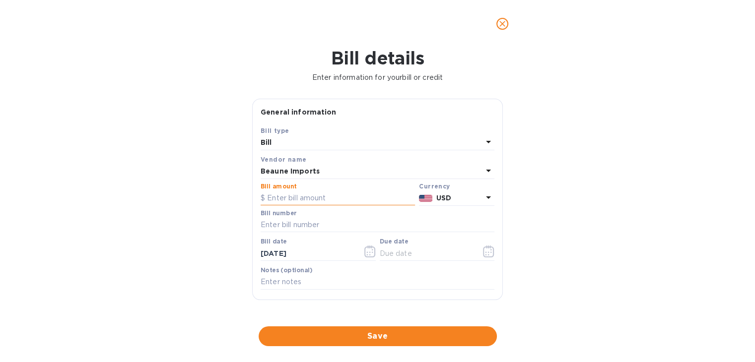
click at [303, 196] on input "text" at bounding box center [338, 198] width 154 height 15
type input "1,117.60"
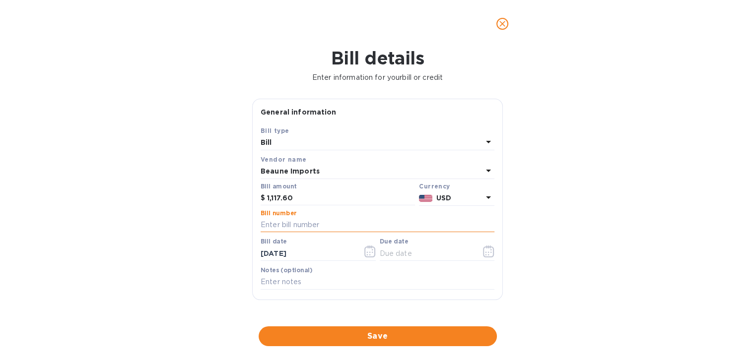
click at [292, 226] on input "text" at bounding box center [378, 225] width 234 height 15
type input "62548"
click at [369, 253] on icon "button" at bounding box center [369, 252] width 11 height 12
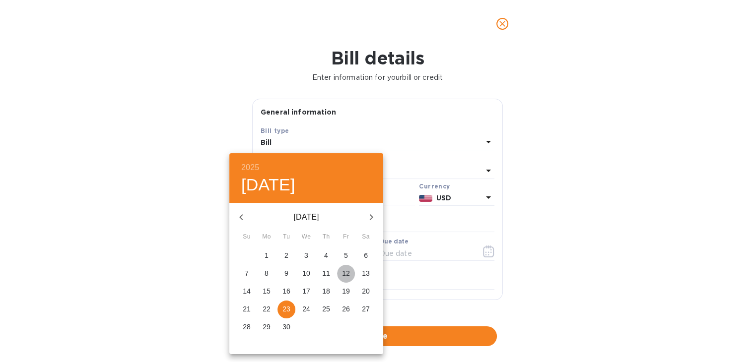
click at [343, 270] on p "12" at bounding box center [346, 274] width 8 height 10
type input "[DATE]"
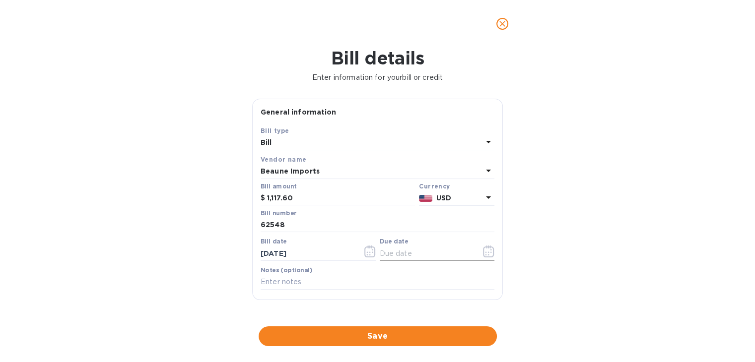
click at [489, 255] on icon "button" at bounding box center [488, 252] width 11 height 12
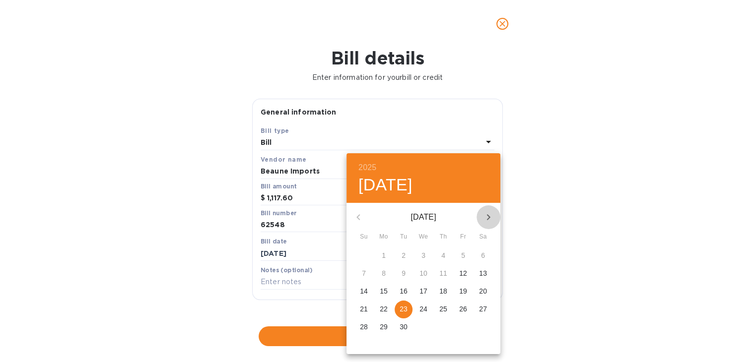
click at [489, 216] on icon "button" at bounding box center [488, 217] width 3 height 6
click at [426, 309] on p "22" at bounding box center [424, 309] width 8 height 10
type input "[DATE]"
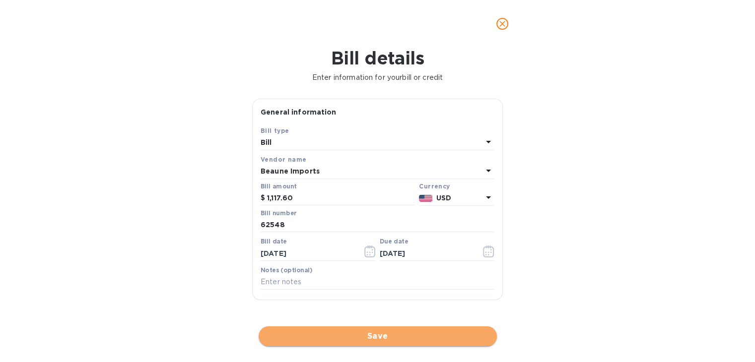
click at [397, 337] on span "Save" at bounding box center [378, 337] width 222 height 12
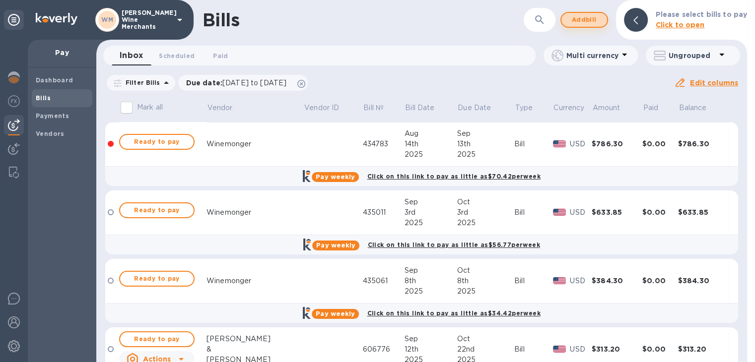
click at [598, 19] on span "Add bill" at bounding box center [584, 20] width 30 height 12
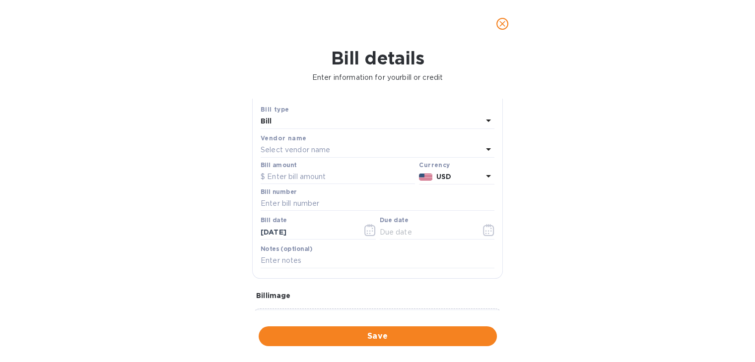
scroll to position [20, 0]
click at [310, 157] on div "Select vendor name" at bounding box center [372, 152] width 222 height 14
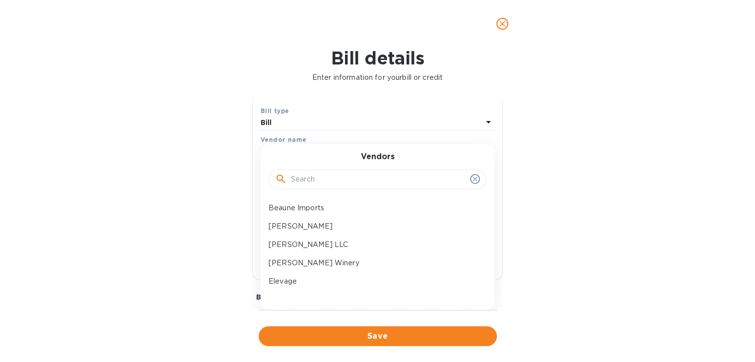
click at [312, 180] on input "text" at bounding box center [378, 179] width 175 height 15
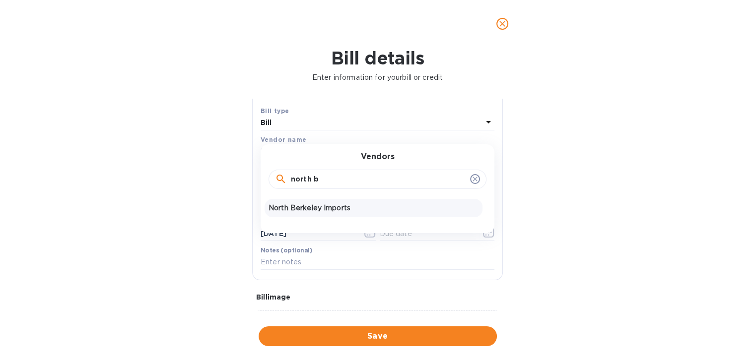
type input "north b"
click at [302, 205] on p "North Berkeley Imports" at bounding box center [374, 208] width 210 height 10
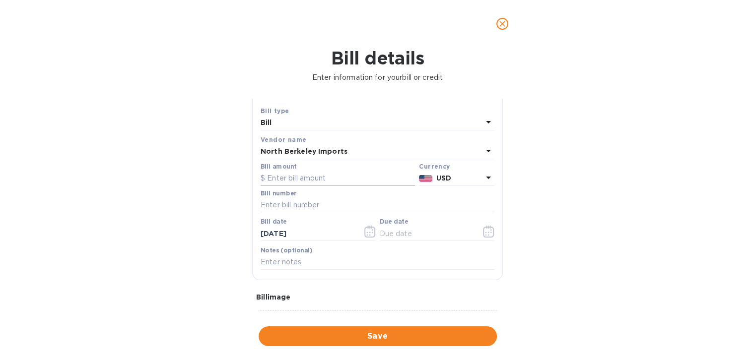
click at [287, 177] on input "text" at bounding box center [338, 178] width 154 height 15
type input "6"
type input "900.1"
click at [294, 206] on input "text" at bounding box center [378, 205] width 234 height 15
type input "282507"
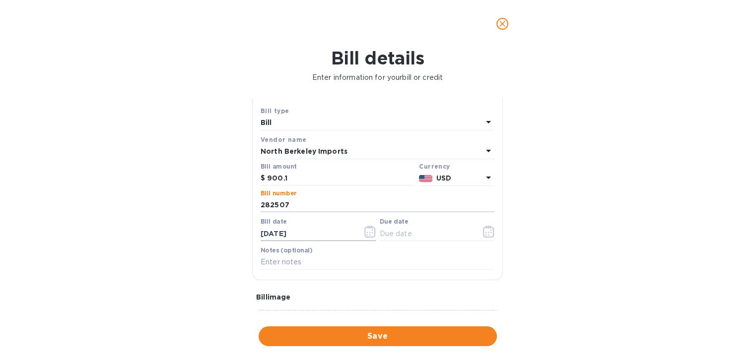
click at [375, 232] on button "button" at bounding box center [369, 232] width 23 height 24
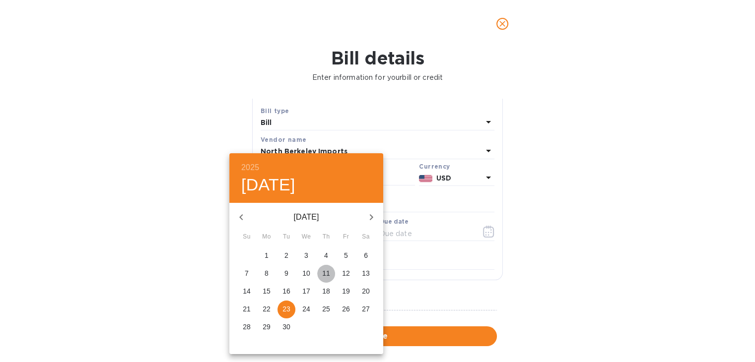
click at [321, 269] on span "11" at bounding box center [326, 274] width 18 height 10
type input "[DATE]"
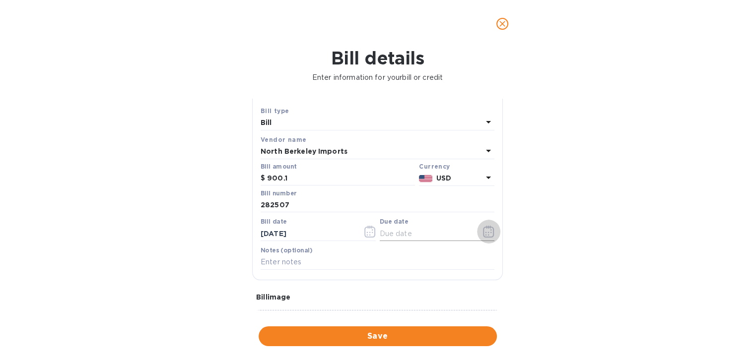
click at [485, 227] on icon "button" at bounding box center [488, 232] width 11 height 12
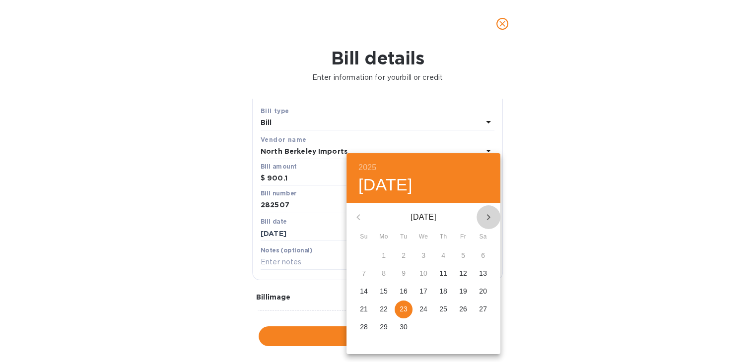
click at [483, 216] on icon "button" at bounding box center [489, 217] width 12 height 12
click at [399, 307] on span "21" at bounding box center [404, 309] width 18 height 10
type input "[DATE]"
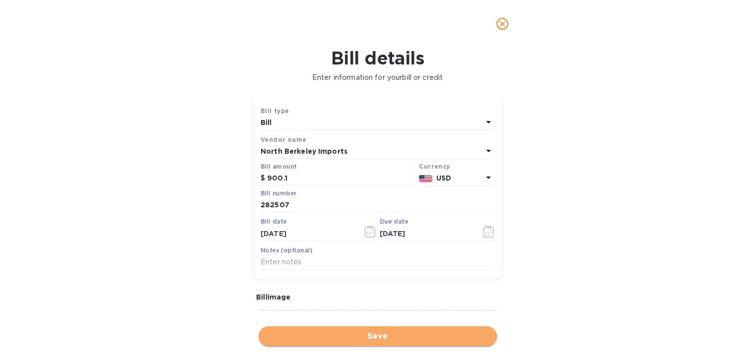
click at [384, 336] on span "Save" at bounding box center [378, 337] width 222 height 12
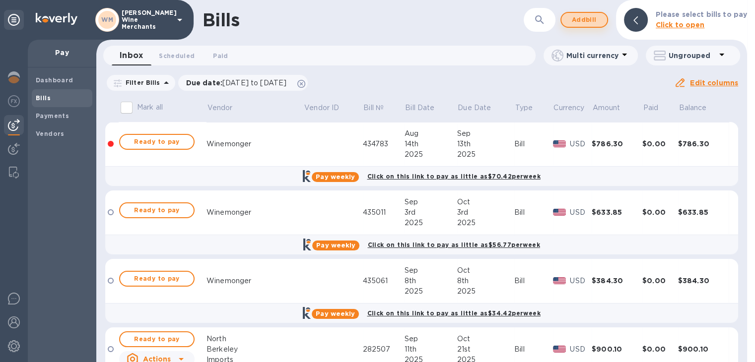
click at [575, 20] on span "Add bill" at bounding box center [584, 20] width 30 height 12
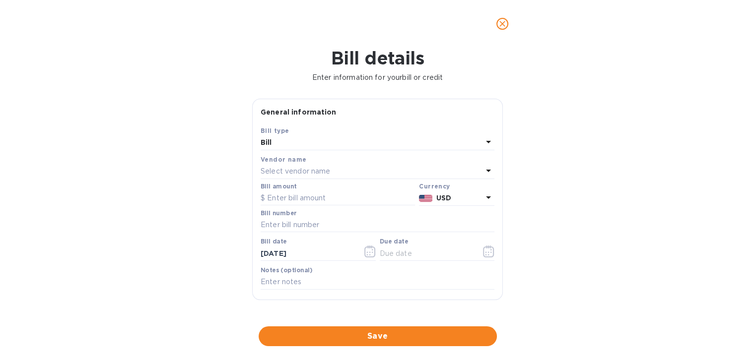
click at [327, 171] on p "Select vendor name" at bounding box center [296, 171] width 70 height 10
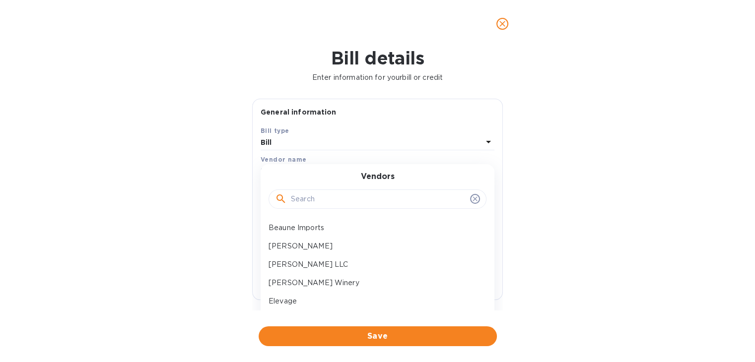
click at [318, 193] on input "text" at bounding box center [378, 199] width 175 height 15
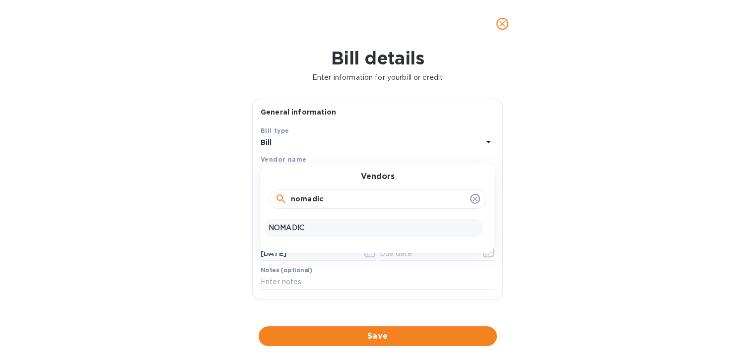
type input "nomadic"
click at [311, 225] on p "NOMADIC" at bounding box center [374, 228] width 210 height 10
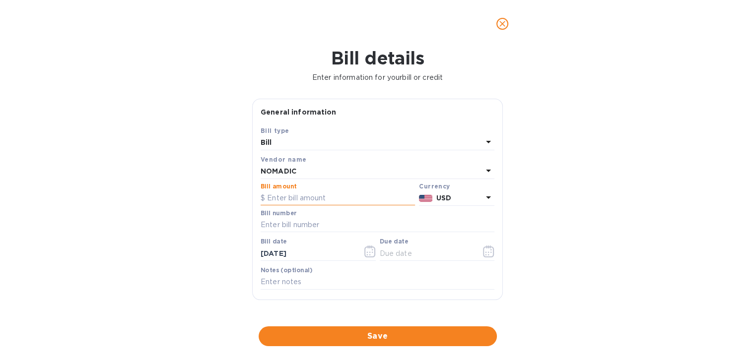
click at [310, 204] on input "text" at bounding box center [338, 198] width 154 height 15
type input "766.94"
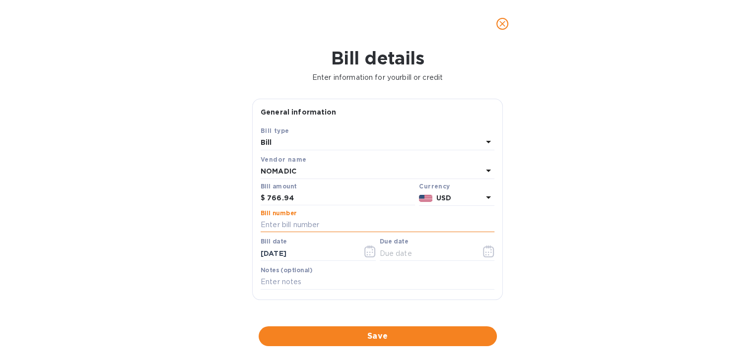
click at [320, 227] on input "text" at bounding box center [378, 225] width 234 height 15
type input "35571"
click at [368, 250] on icon "button" at bounding box center [369, 252] width 11 height 12
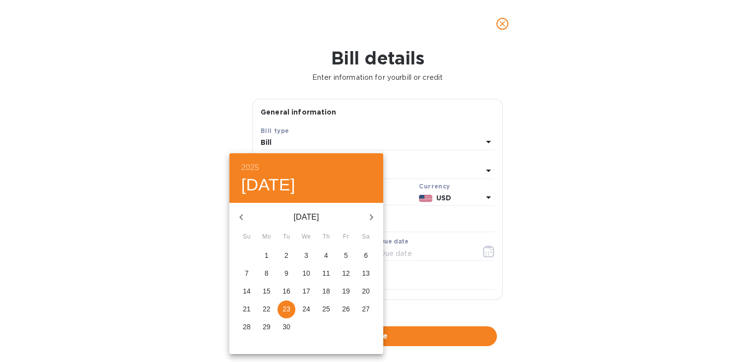
click at [326, 275] on p "11" at bounding box center [326, 274] width 8 height 10
type input "[DATE]"
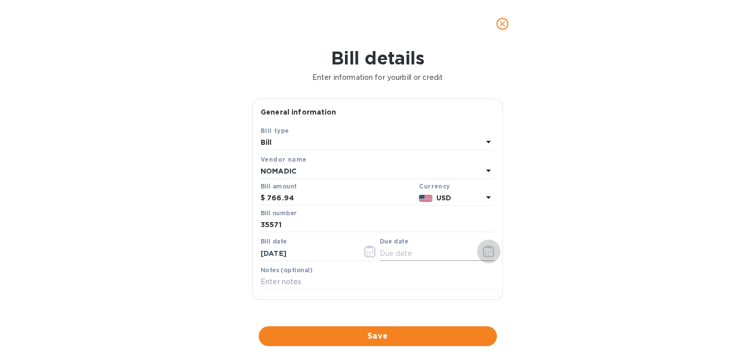
click at [478, 255] on button "button" at bounding box center [488, 252] width 23 height 24
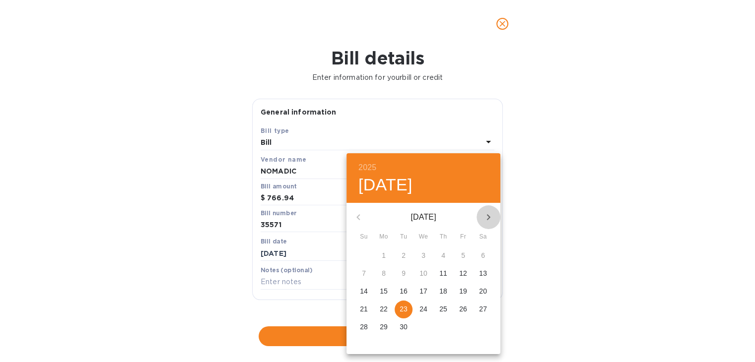
click at [484, 219] on icon "button" at bounding box center [489, 217] width 12 height 12
click at [400, 309] on p "21" at bounding box center [404, 309] width 8 height 10
type input "[DATE]"
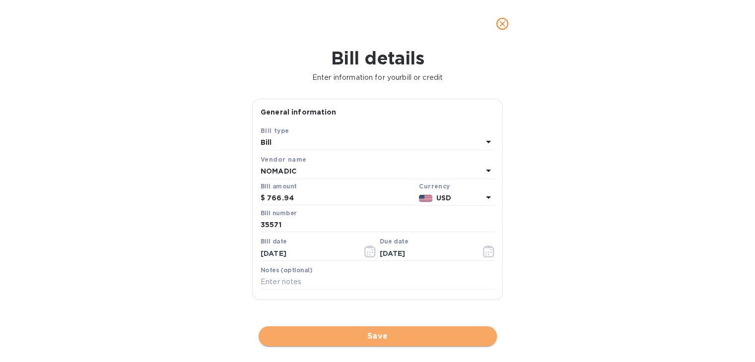
click at [386, 340] on span "Save" at bounding box center [378, 337] width 222 height 12
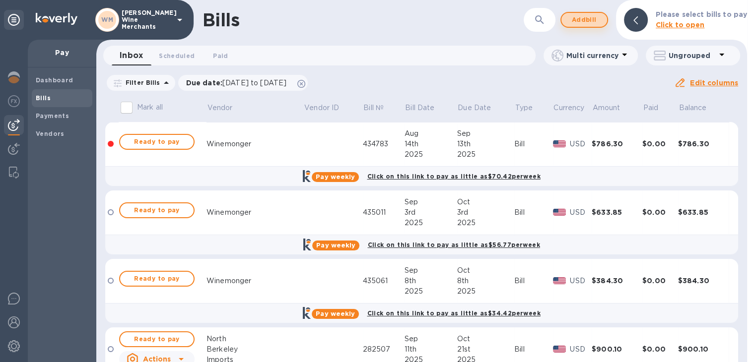
click at [577, 21] on span "Add bill" at bounding box center [584, 20] width 30 height 12
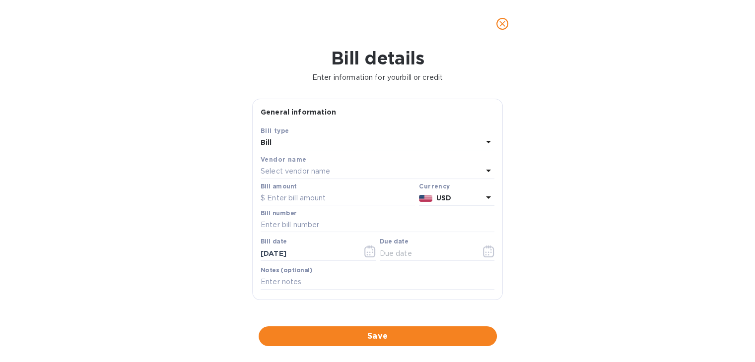
click at [311, 171] on p "Select vendor name" at bounding box center [296, 171] width 70 height 10
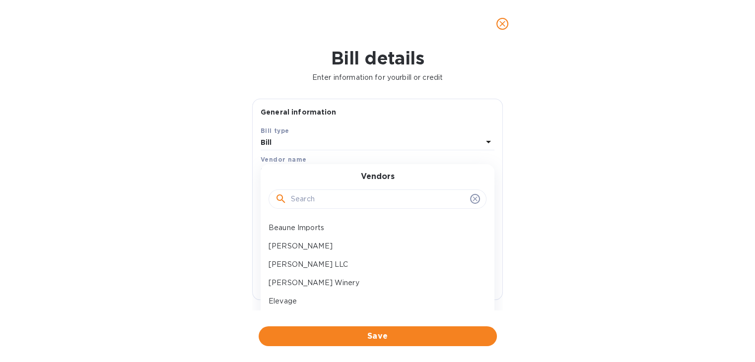
click at [304, 199] on input "text" at bounding box center [378, 199] width 175 height 15
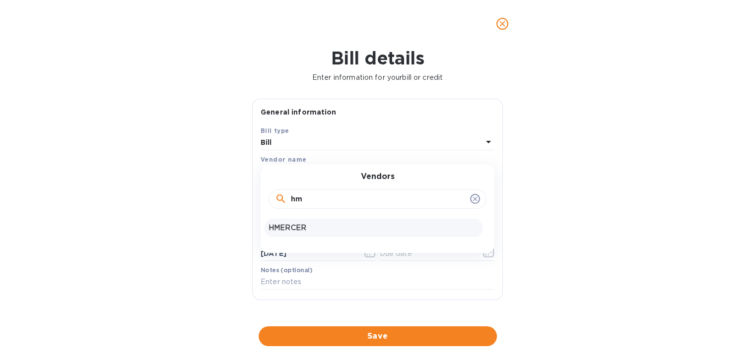
type input "hm"
click at [296, 224] on p "HMERCER" at bounding box center [374, 228] width 210 height 10
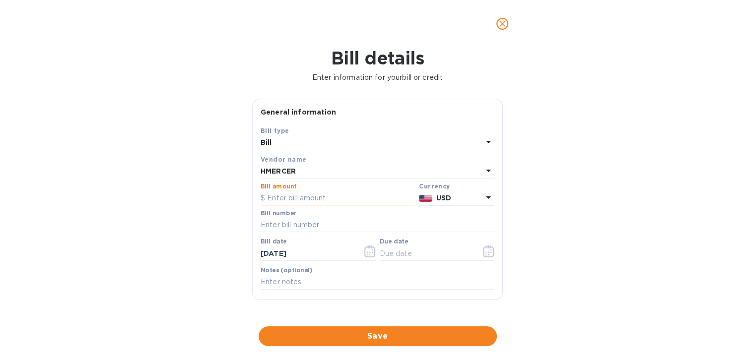
click at [300, 194] on input "text" at bounding box center [338, 198] width 154 height 15
type input "729.60"
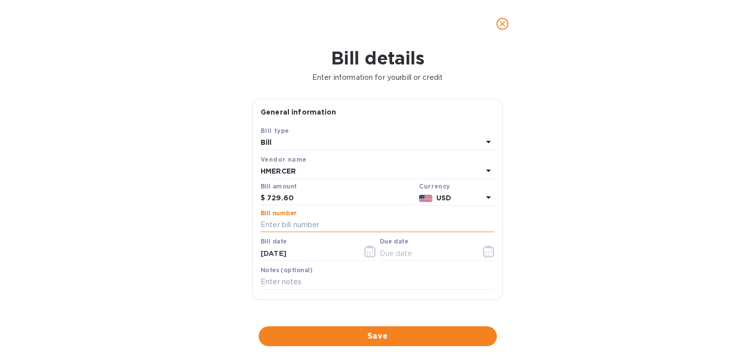
click at [282, 223] on input "text" at bounding box center [378, 225] width 234 height 15
type input "9"
type input "36444"
click at [365, 255] on icon "button" at bounding box center [369, 252] width 11 height 12
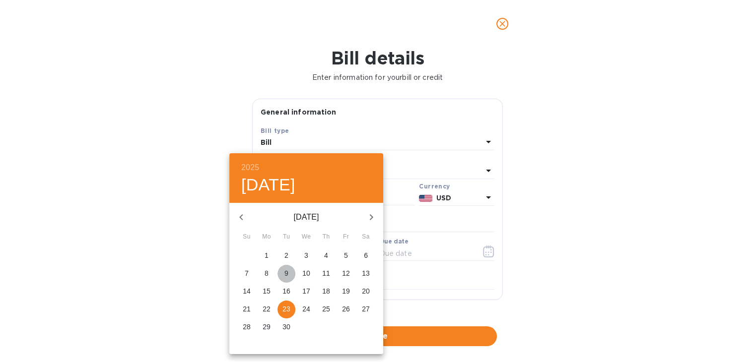
click at [288, 272] on span "9" at bounding box center [287, 274] width 18 height 10
type input "09/09/2025"
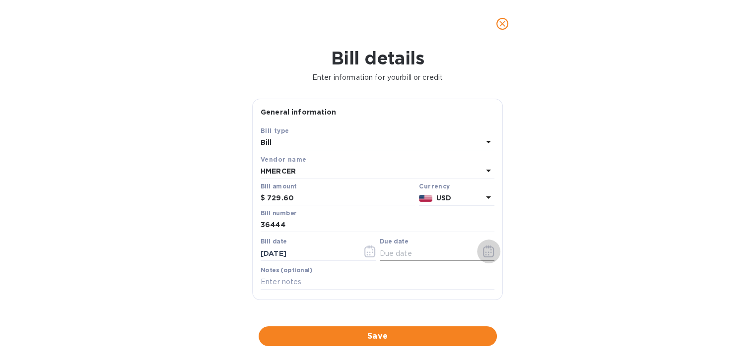
click at [486, 250] on icon "button" at bounding box center [488, 252] width 11 height 12
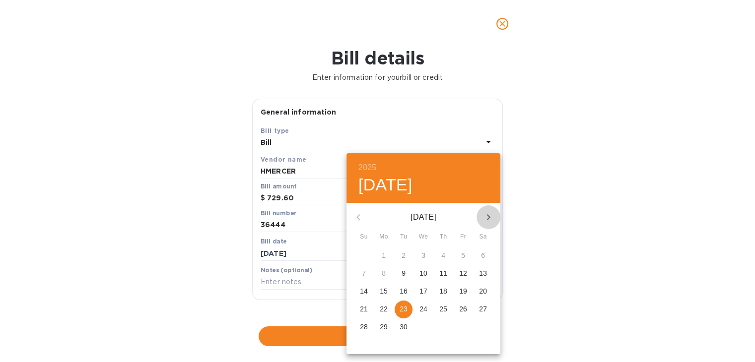
click at [487, 221] on icon "button" at bounding box center [489, 217] width 12 height 12
click at [389, 310] on span "20" at bounding box center [384, 309] width 18 height 10
type input "[DATE]"
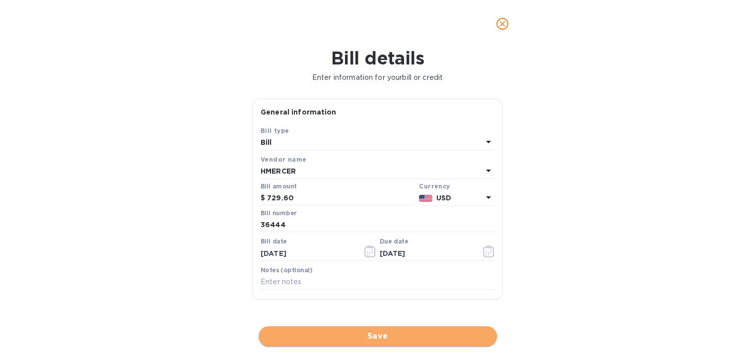
click at [389, 333] on span "Save" at bounding box center [378, 337] width 222 height 12
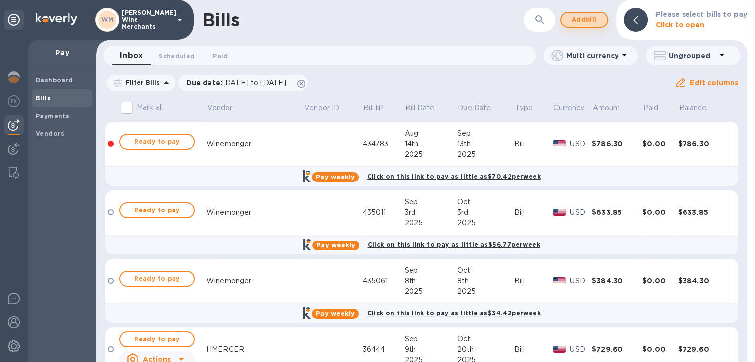
click at [582, 26] on button "Add bill" at bounding box center [584, 20] width 48 height 16
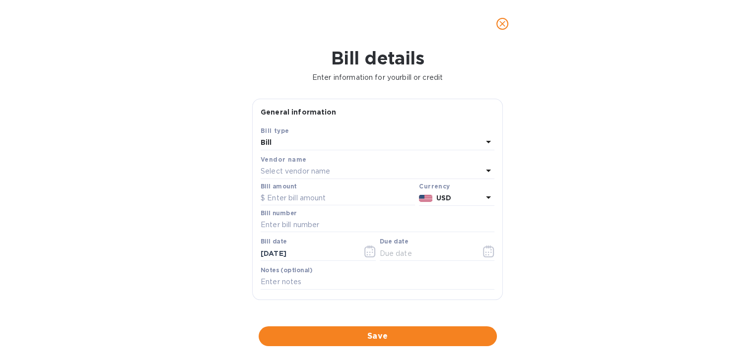
click at [293, 169] on p "Select vendor name" at bounding box center [296, 171] width 70 height 10
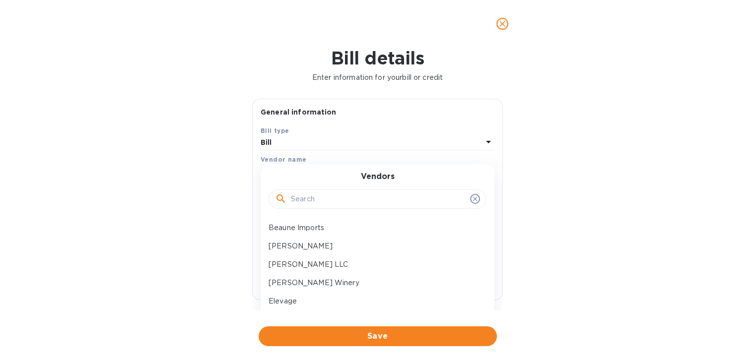
click at [297, 199] on input "text" at bounding box center [378, 199] width 175 height 15
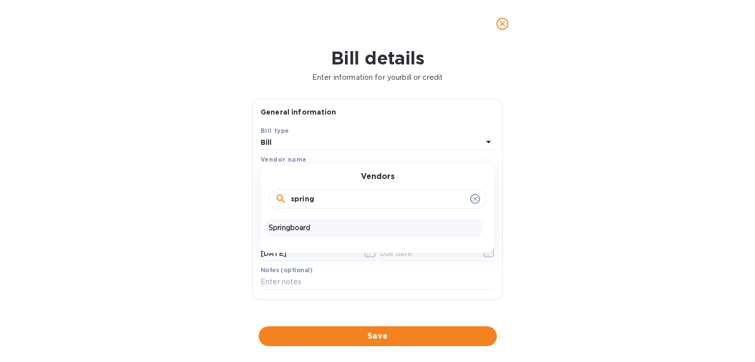
type input "spring"
click at [298, 219] on div "Springboard" at bounding box center [374, 228] width 218 height 18
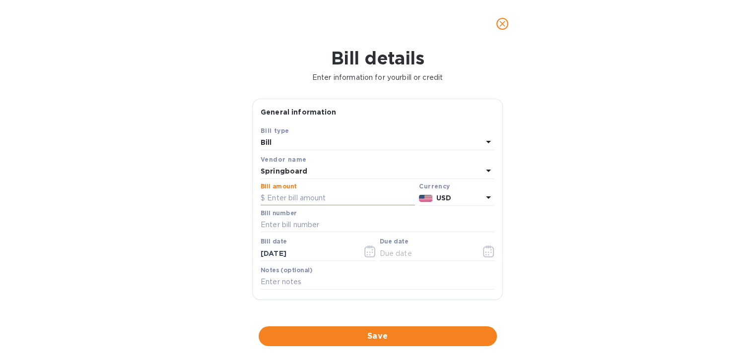
click at [295, 202] on input "text" at bounding box center [338, 198] width 154 height 15
type input "939.60"
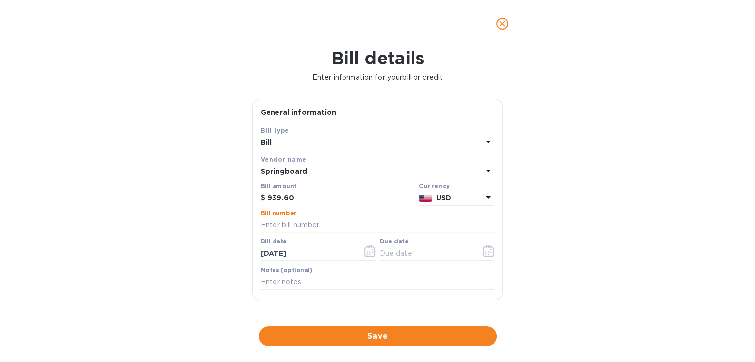
click at [341, 221] on input "text" at bounding box center [378, 225] width 234 height 15
type input "190702"
click at [365, 252] on icon "button" at bounding box center [369, 252] width 11 height 12
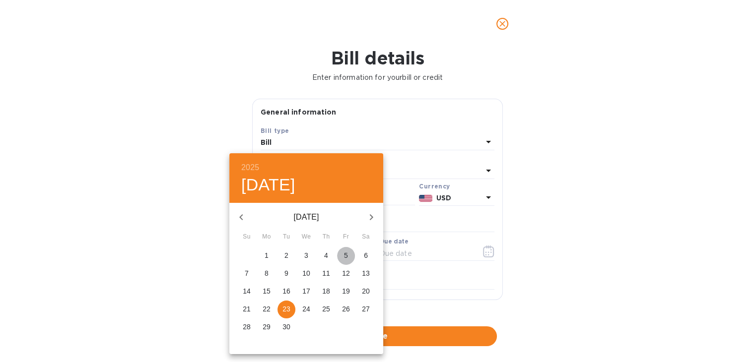
click at [344, 253] on span "5" at bounding box center [346, 256] width 18 height 10
type input "09/05/2025"
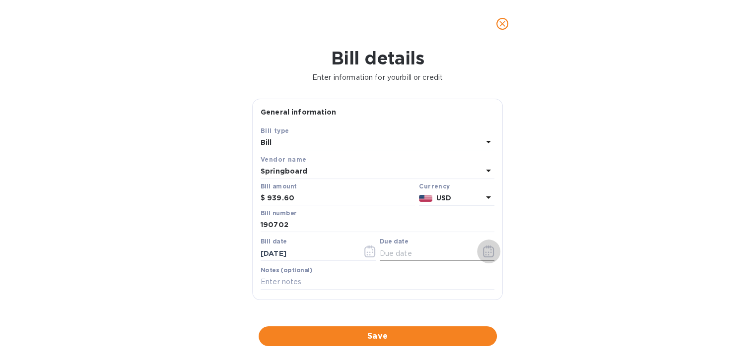
click at [478, 248] on button "button" at bounding box center [488, 252] width 23 height 24
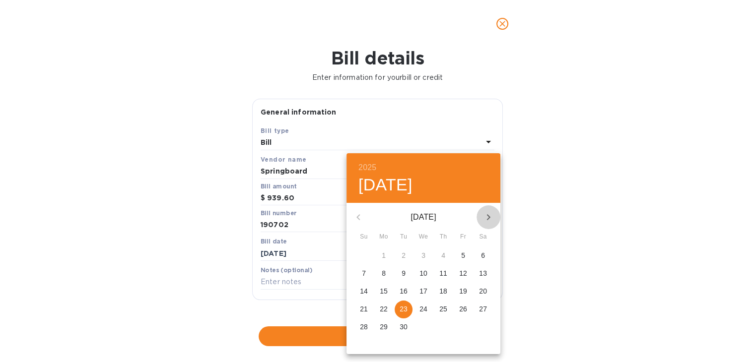
click at [489, 213] on icon "button" at bounding box center [489, 217] width 12 height 12
click at [424, 293] on p "15" at bounding box center [424, 291] width 8 height 10
type input "10/15/2025"
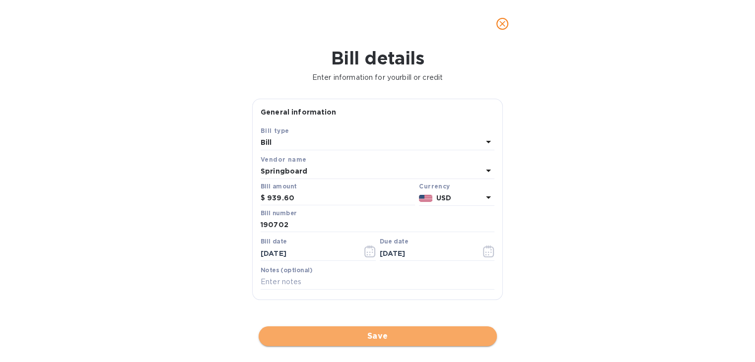
click at [412, 328] on button "Save" at bounding box center [378, 337] width 238 height 20
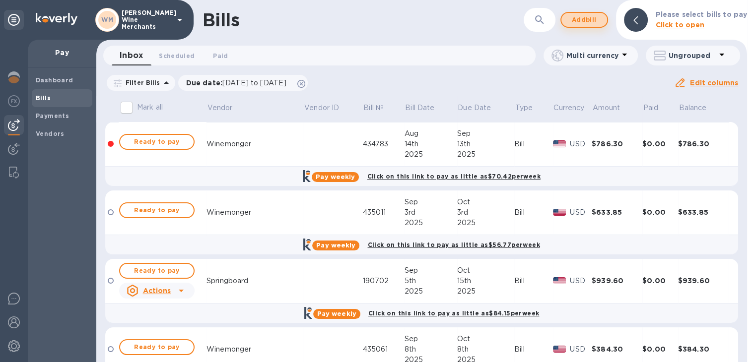
click at [585, 18] on span "Add bill" at bounding box center [584, 20] width 30 height 12
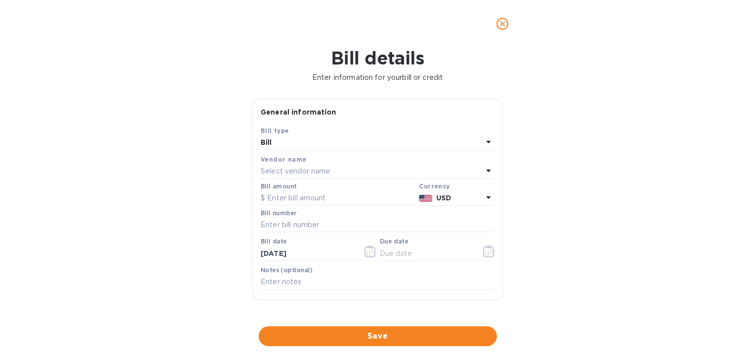
drag, startPoint x: 298, startPoint y: 179, endPoint x: 295, endPoint y: 174, distance: 6.1
click at [295, 174] on div "Vendor name Select vendor name" at bounding box center [378, 166] width 238 height 29
click at [295, 174] on p "Select vendor name" at bounding box center [296, 171] width 70 height 10
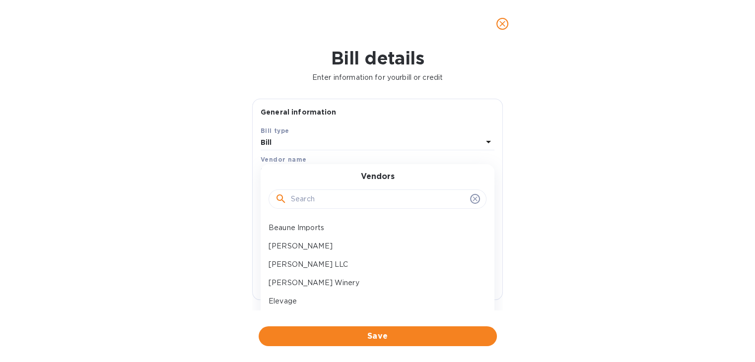
click at [300, 197] on input "text" at bounding box center [378, 199] width 175 height 15
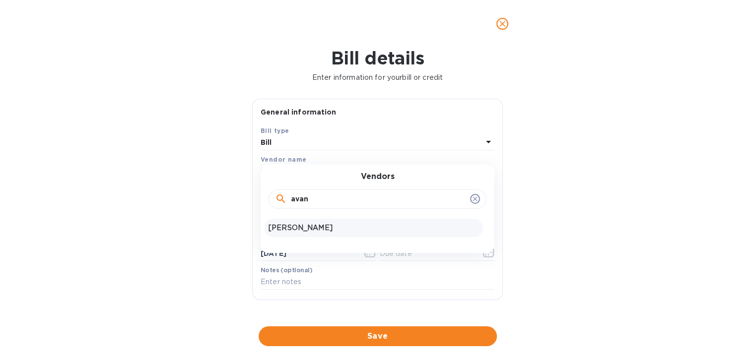
type input "avan"
click at [303, 223] on p "[PERSON_NAME]" at bounding box center [374, 228] width 210 height 10
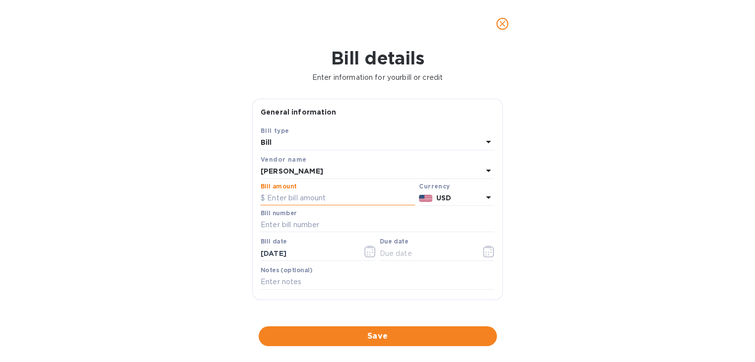
click at [302, 203] on input "text" at bounding box center [338, 198] width 154 height 15
type input "1,146"
type input "18499"
click at [367, 257] on icon "button" at bounding box center [369, 252] width 11 height 12
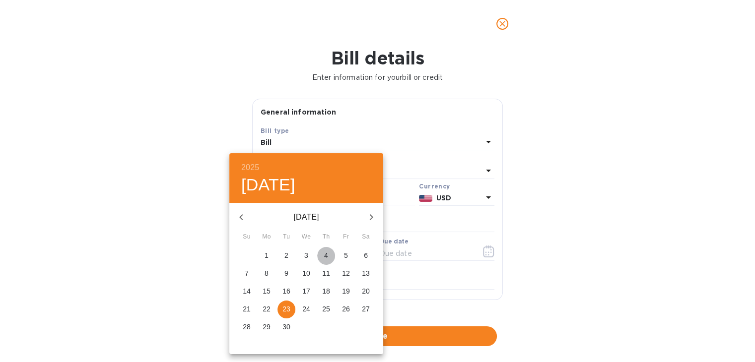
click at [331, 255] on span "4" at bounding box center [326, 256] width 18 height 10
type input "09/04/2025"
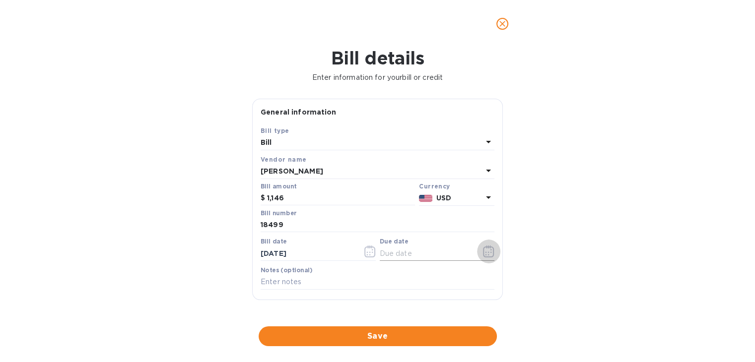
click at [483, 253] on icon "button" at bounding box center [488, 252] width 11 height 12
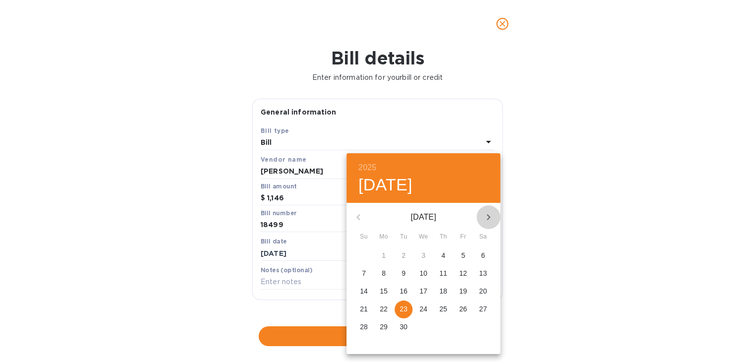
click at [489, 217] on icon "button" at bounding box center [488, 217] width 3 height 6
click at [403, 293] on p "14" at bounding box center [404, 291] width 8 height 10
type input "10/14/2025"
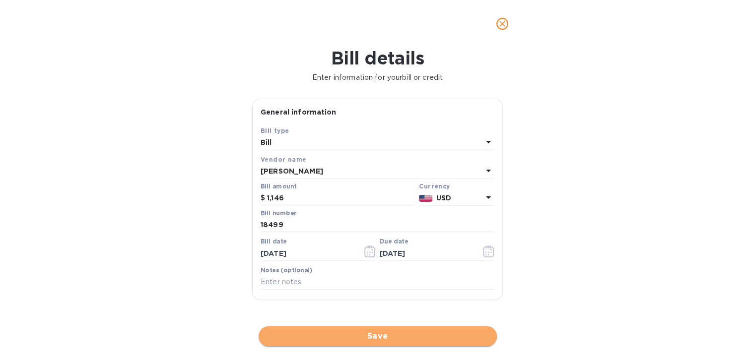
click at [381, 338] on span "Save" at bounding box center [378, 337] width 222 height 12
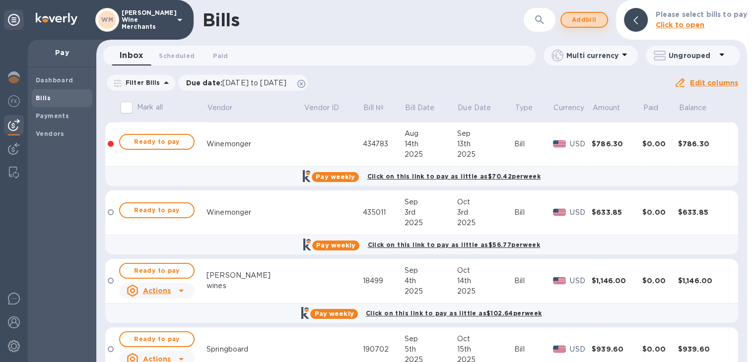
click at [584, 25] on button "Add bill" at bounding box center [584, 20] width 48 height 16
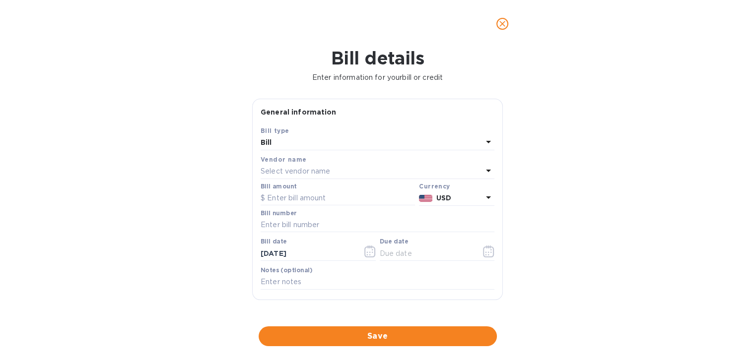
click at [313, 167] on p "Select vendor name" at bounding box center [296, 171] width 70 height 10
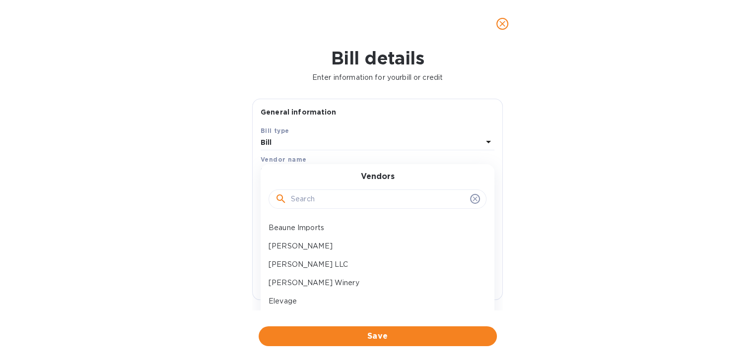
click at [302, 201] on input "text" at bounding box center [378, 199] width 175 height 15
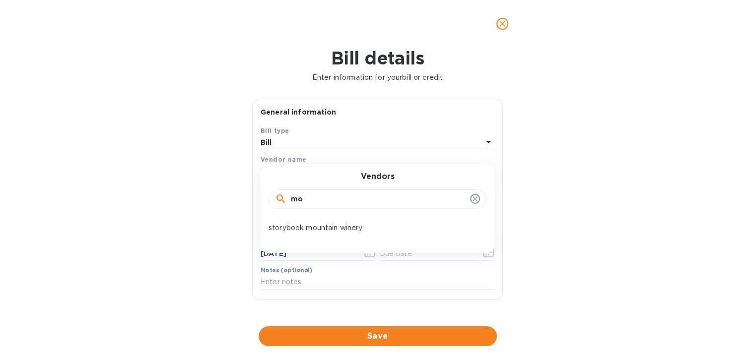
type input "m"
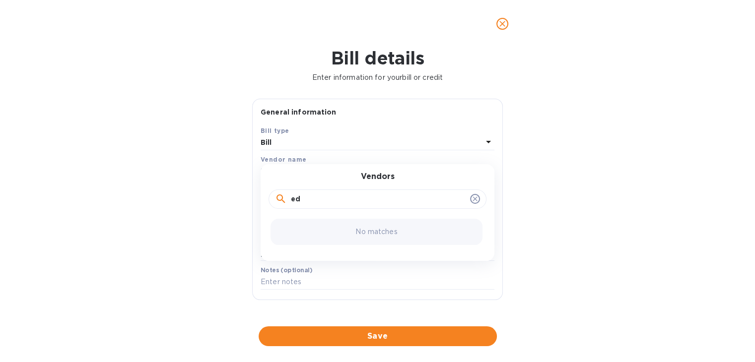
type input "e"
type input "a"
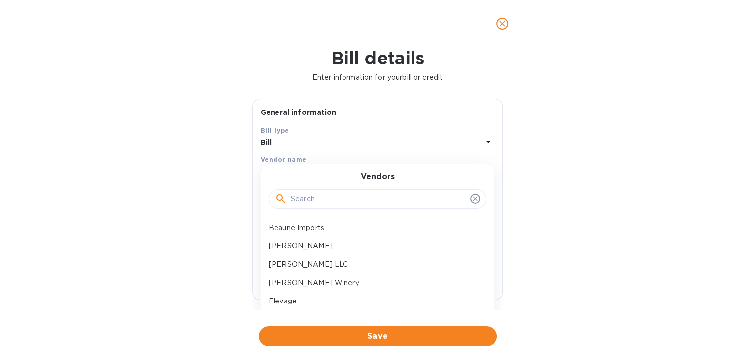
click at [302, 195] on input "text" at bounding box center [378, 199] width 175 height 15
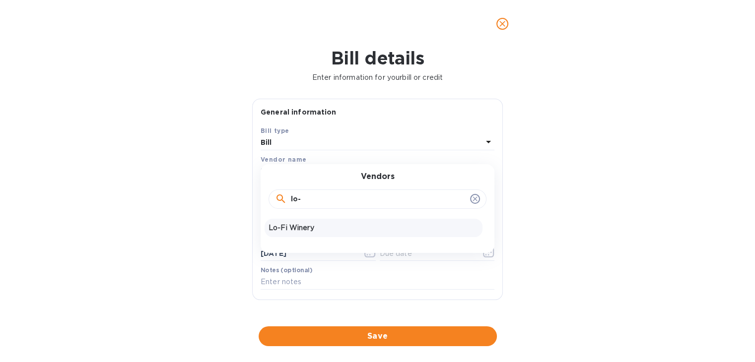
type input "lo-"
click at [292, 230] on p "Lo-Fi Winery" at bounding box center [374, 228] width 210 height 10
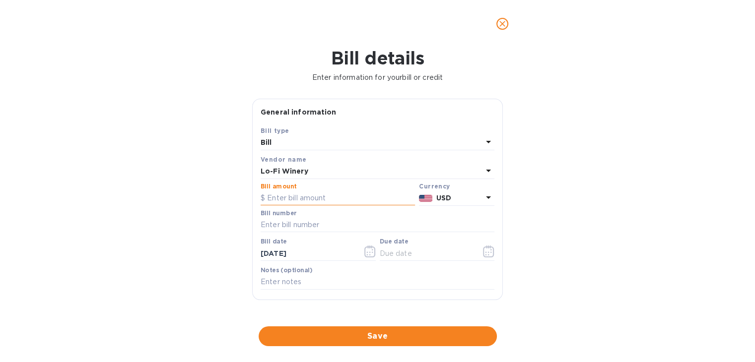
click at [289, 197] on input "text" at bounding box center [338, 198] width 154 height 15
type input "534.6"
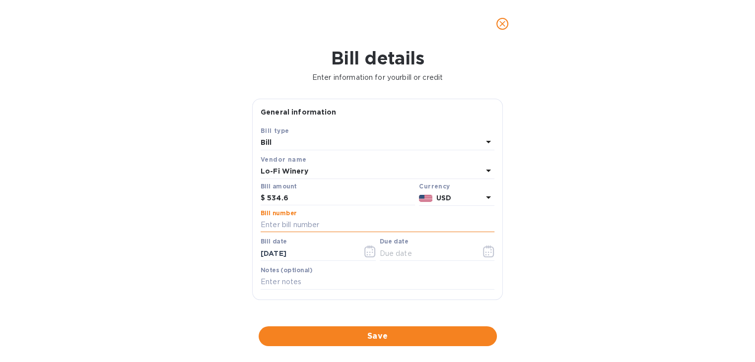
click at [272, 222] on input "text" at bounding box center [378, 225] width 234 height 15
type input "4231732"
click at [369, 255] on icon "button" at bounding box center [369, 252] width 11 height 12
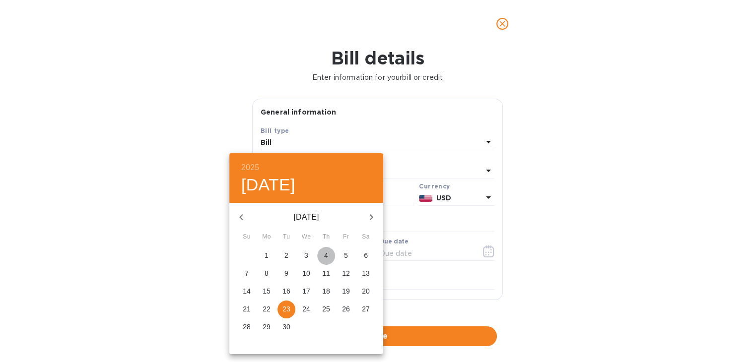
click at [326, 258] on p "4" at bounding box center [326, 256] width 4 height 10
type input "09/04/2025"
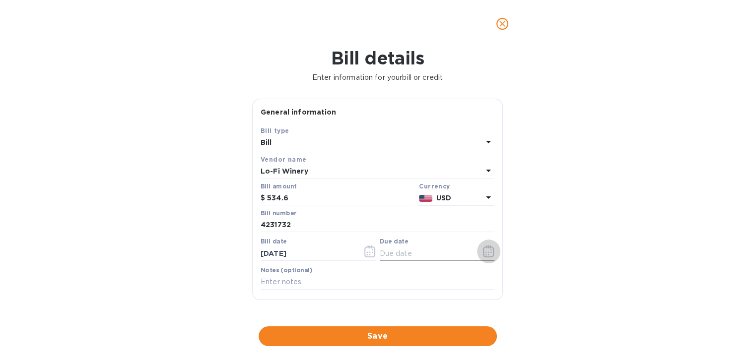
click at [484, 251] on icon "button" at bounding box center [488, 252] width 11 height 12
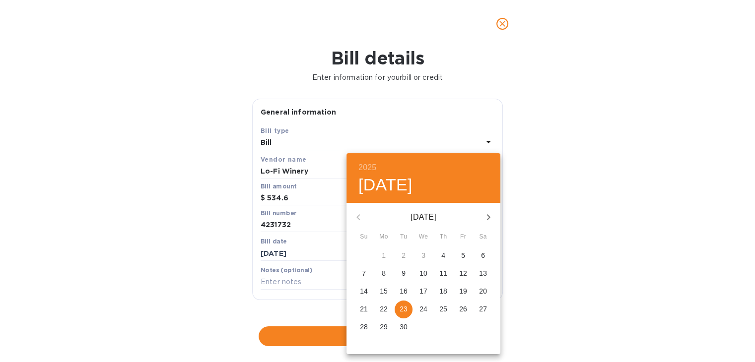
click at [489, 214] on icon "button" at bounding box center [489, 217] width 12 height 12
click at [403, 288] on p "14" at bounding box center [404, 291] width 8 height 10
type input "10/14/2025"
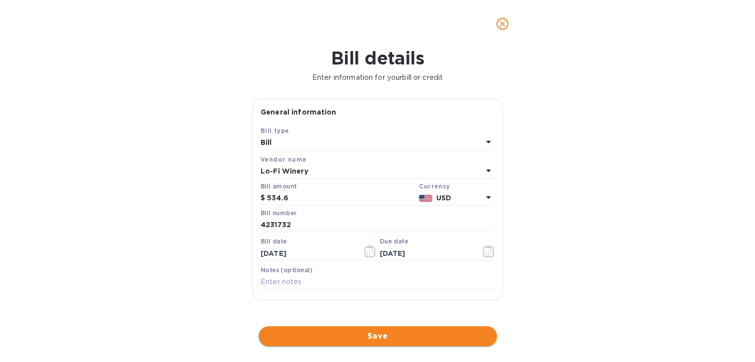
click at [399, 339] on span "Save" at bounding box center [378, 337] width 222 height 12
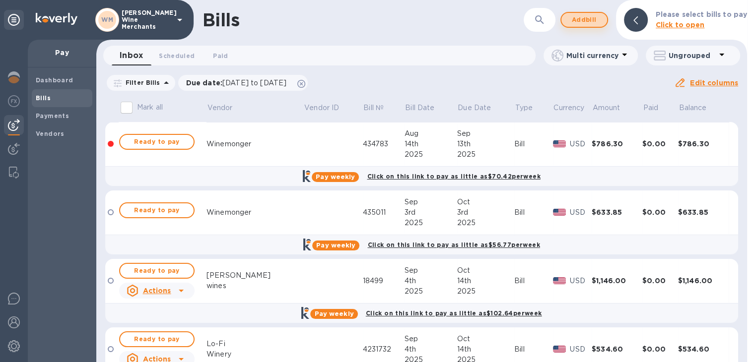
click at [587, 24] on span "Add bill" at bounding box center [584, 20] width 30 height 12
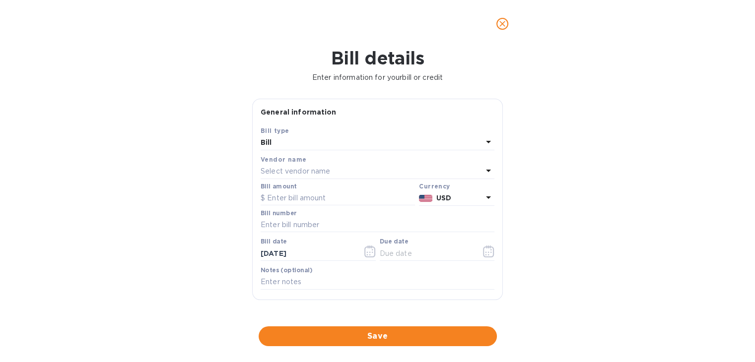
click at [318, 179] on div "Select vendor name" at bounding box center [372, 172] width 222 height 14
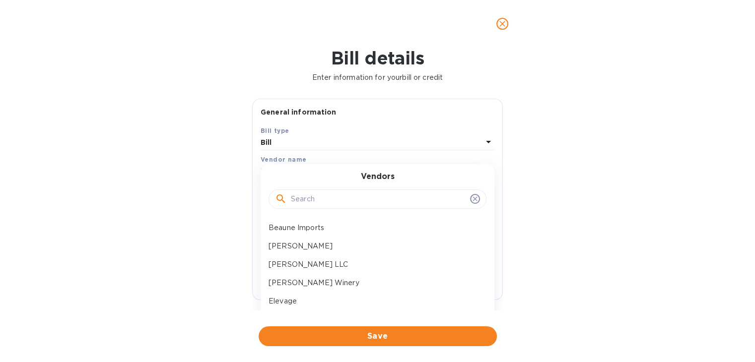
click at [315, 195] on input "text" at bounding box center [378, 199] width 175 height 15
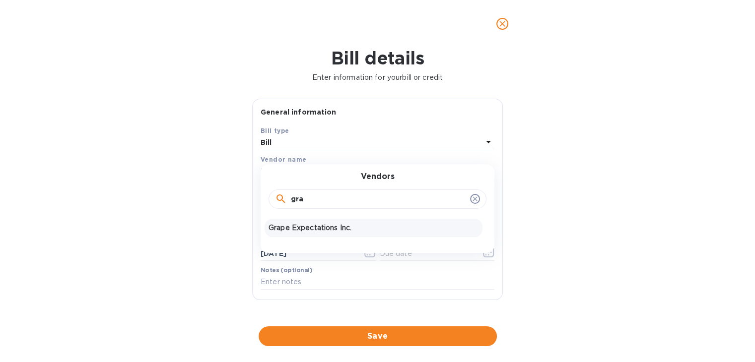
type input "gra"
click at [300, 227] on p "Grape Expectations Inc." at bounding box center [374, 228] width 210 height 10
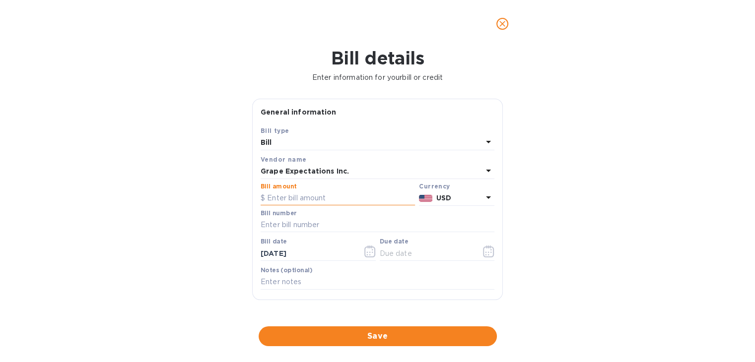
click at [295, 195] on input "text" at bounding box center [338, 198] width 154 height 15
type input "595.4"
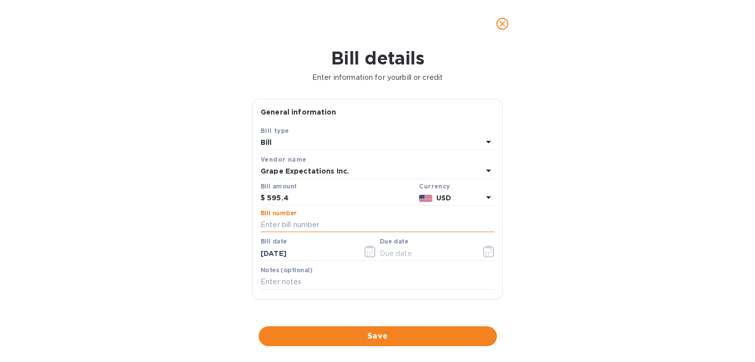
click at [289, 221] on input "text" at bounding box center [378, 225] width 234 height 15
type input "371723"
click at [369, 253] on icon "button" at bounding box center [369, 252] width 11 height 12
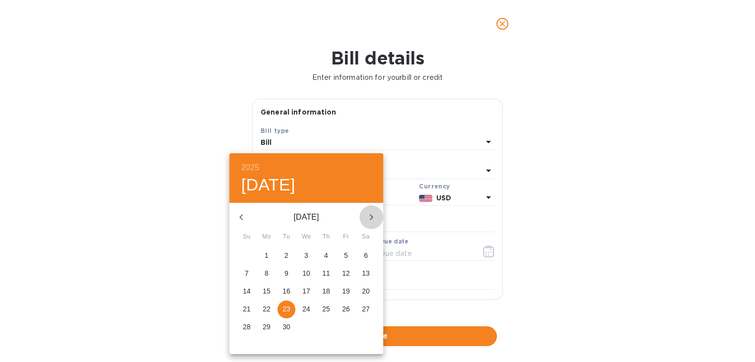
click at [366, 221] on icon "button" at bounding box center [371, 217] width 12 height 12
click at [266, 308] on p "20" at bounding box center [267, 309] width 8 height 10
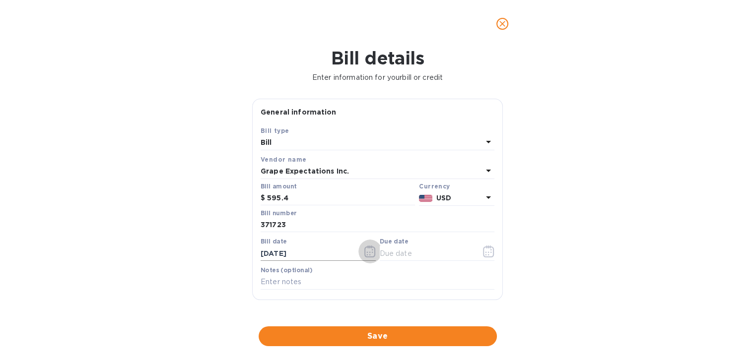
click at [373, 257] on icon "button" at bounding box center [369, 252] width 11 height 12
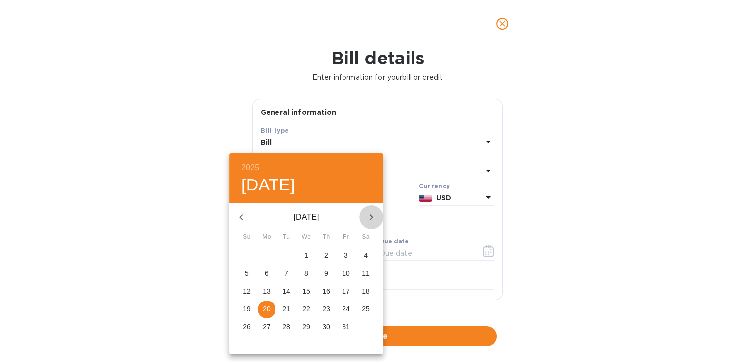
click at [373, 217] on icon "button" at bounding box center [371, 217] width 3 height 6
click at [242, 221] on icon "button" at bounding box center [241, 217] width 12 height 12
click at [284, 271] on p "9" at bounding box center [286, 274] width 4 height 10
type input "09/09/2025"
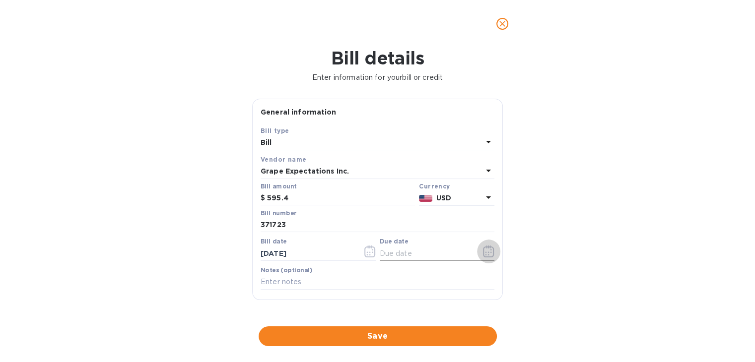
click at [485, 250] on icon "button" at bounding box center [488, 252] width 11 height 12
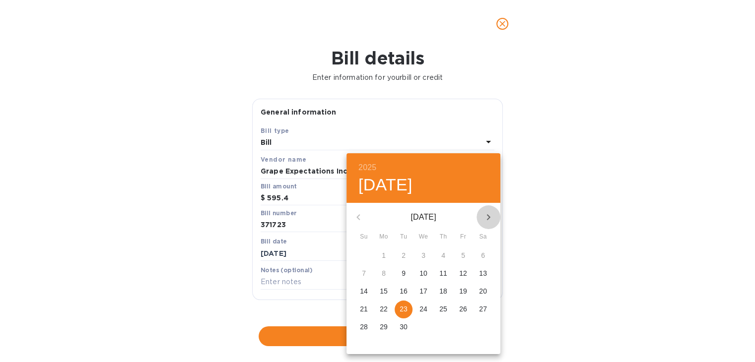
click at [489, 213] on icon "button" at bounding box center [489, 217] width 12 height 12
click at [380, 310] on p "20" at bounding box center [384, 309] width 8 height 10
type input "[DATE]"
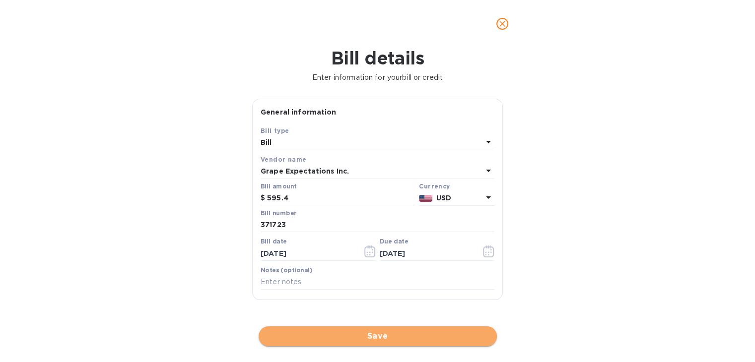
click at [380, 334] on span "Save" at bounding box center [378, 337] width 222 height 12
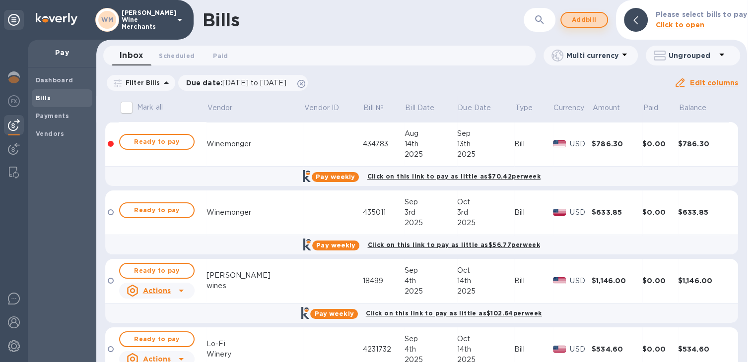
click at [586, 25] on span "Add bill" at bounding box center [584, 20] width 30 height 12
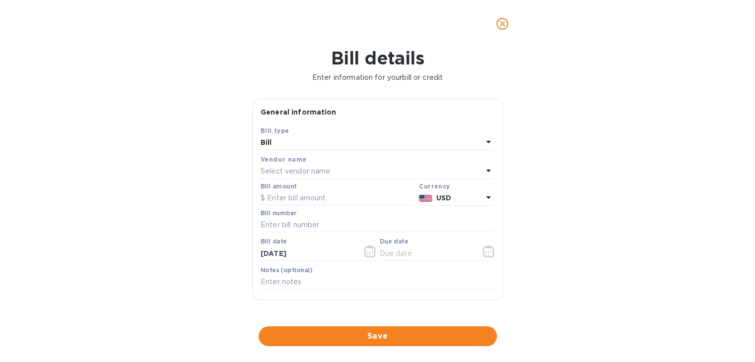
click at [283, 169] on p "Select vendor name" at bounding box center [296, 171] width 70 height 10
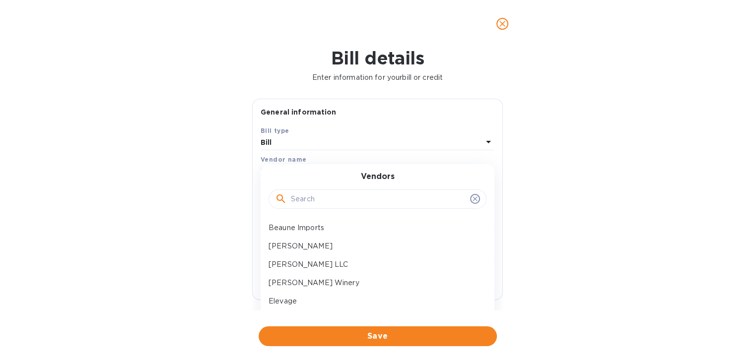
click at [302, 196] on input "text" at bounding box center [378, 199] width 175 height 15
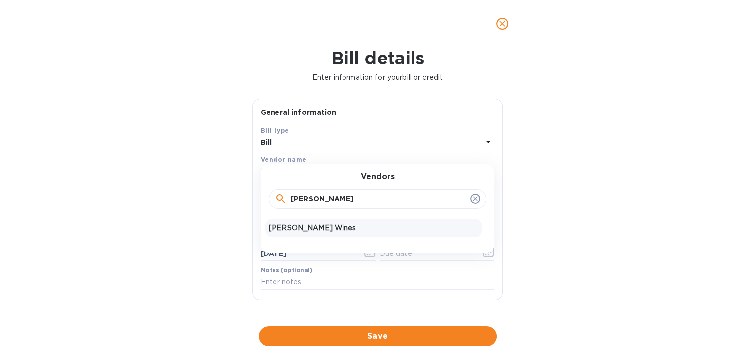
type input "greg"
click at [301, 221] on div "[PERSON_NAME] Wines" at bounding box center [374, 228] width 218 height 18
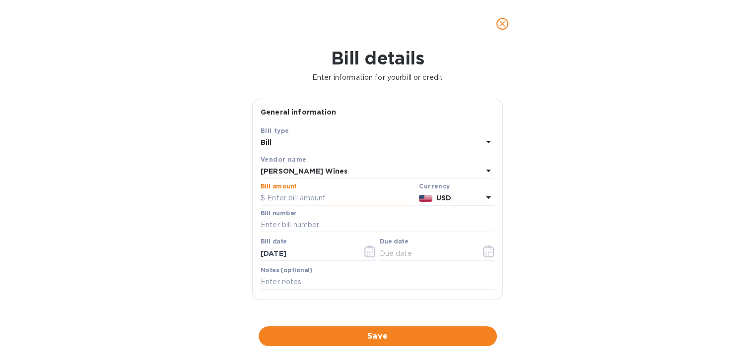
click at [298, 201] on input "text" at bounding box center [338, 198] width 154 height 15
type input "814.9"
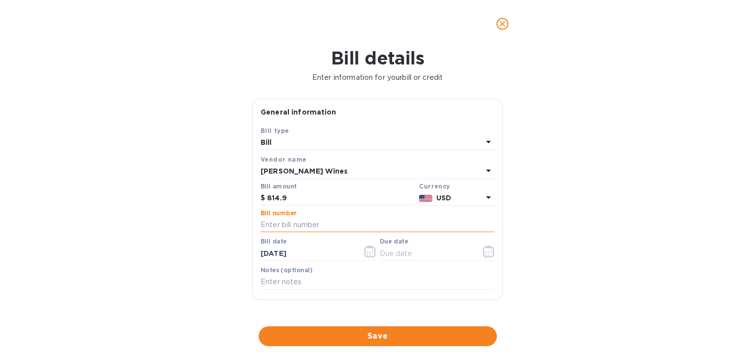
click at [295, 230] on input "text" at bounding box center [378, 225] width 234 height 15
type input "45362"
click at [365, 249] on icon "button" at bounding box center [369, 252] width 11 height 12
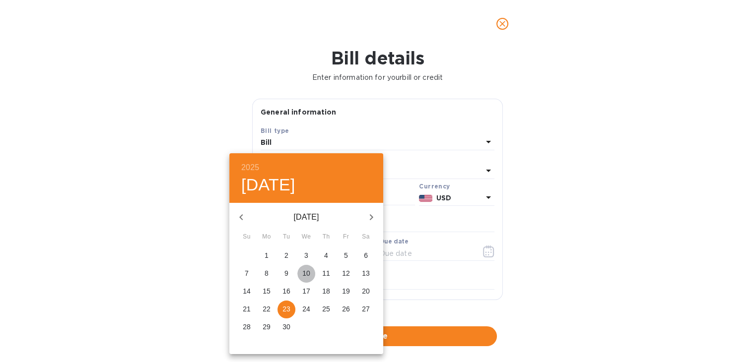
click at [306, 273] on p "10" at bounding box center [306, 274] width 8 height 10
type input "09/10/2025"
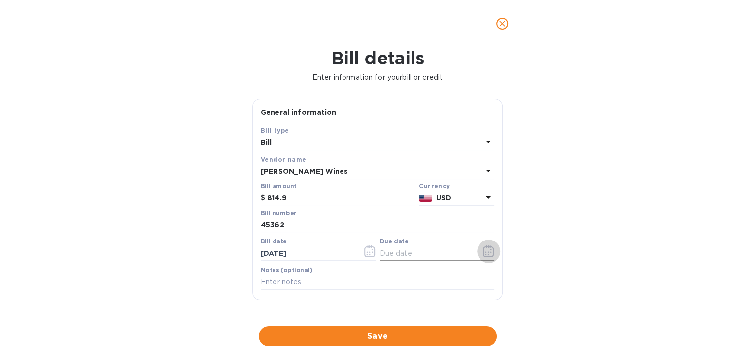
click at [487, 252] on icon "button" at bounding box center [488, 252] width 11 height 12
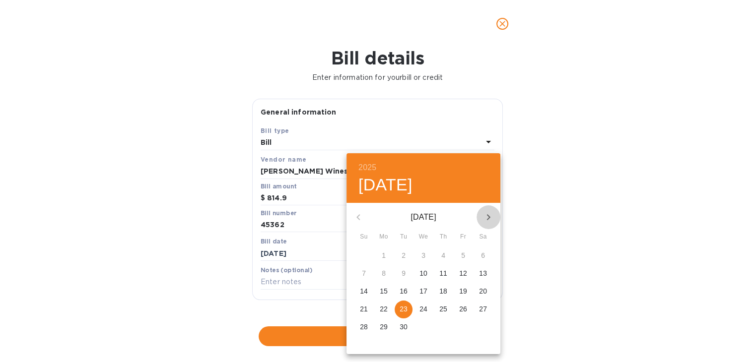
click at [485, 218] on icon "button" at bounding box center [489, 217] width 12 height 12
click at [385, 308] on p "20" at bounding box center [384, 309] width 8 height 10
type input "[DATE]"
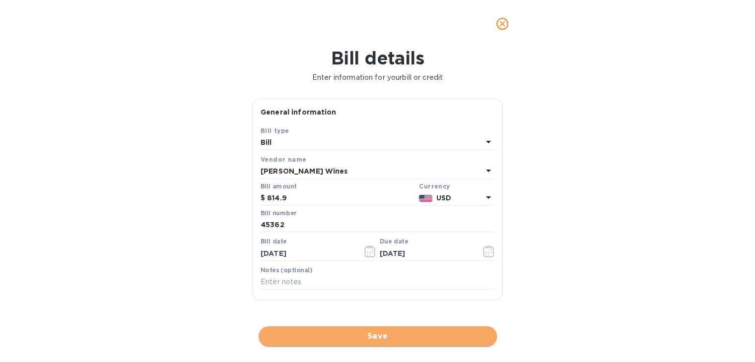
click at [368, 338] on span "Save" at bounding box center [378, 337] width 222 height 12
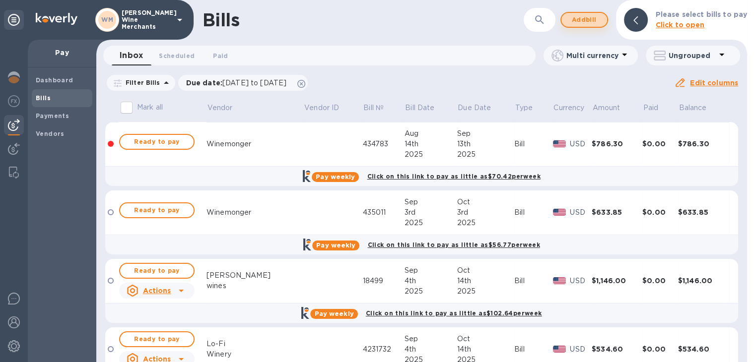
click at [572, 26] on button "Add bill" at bounding box center [584, 20] width 48 height 16
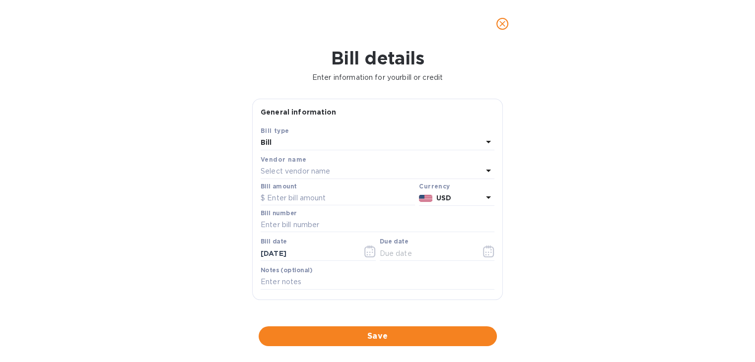
click at [310, 169] on p "Select vendor name" at bounding box center [296, 171] width 70 height 10
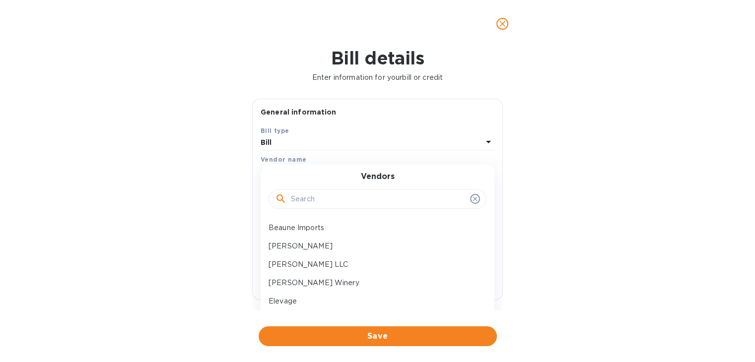
click at [306, 195] on input "text" at bounding box center [378, 199] width 175 height 15
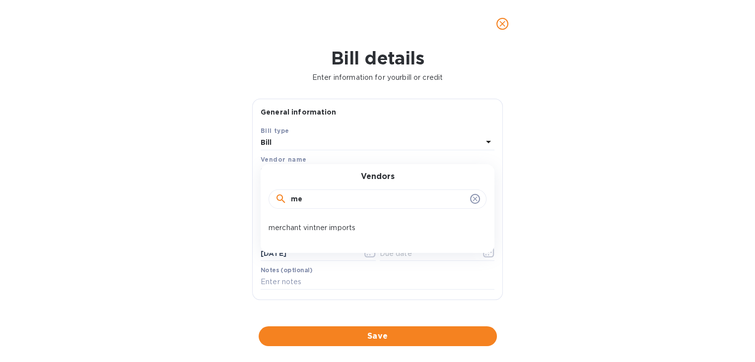
type input "m"
type input "bowl"
click at [290, 226] on p "bowler wines" at bounding box center [374, 228] width 210 height 10
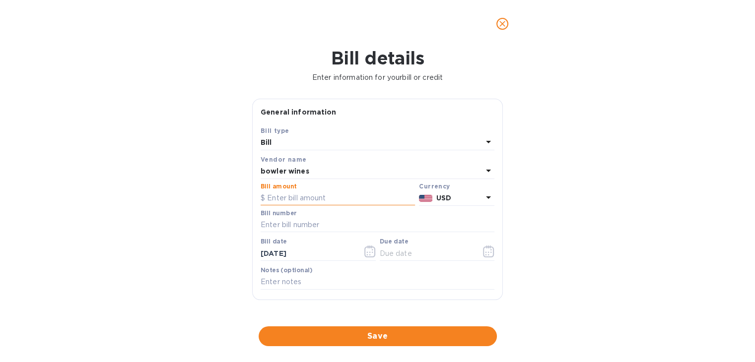
click at [296, 201] on input "text" at bounding box center [338, 198] width 154 height 15
type input "1,012.80"
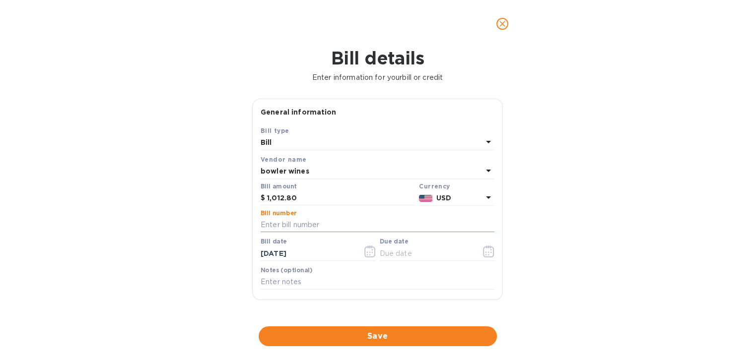
click at [280, 227] on input "text" at bounding box center [378, 225] width 234 height 15
type input "600992"
click at [364, 253] on icon "button" at bounding box center [369, 252] width 11 height 12
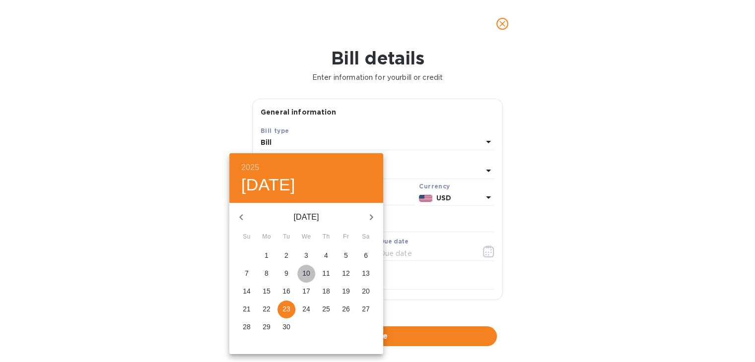
click at [306, 273] on p "10" at bounding box center [306, 274] width 8 height 10
type input "09/10/2025"
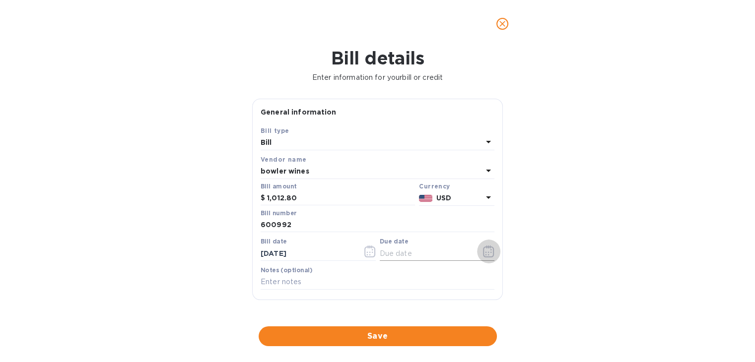
click at [479, 251] on button "button" at bounding box center [488, 252] width 23 height 24
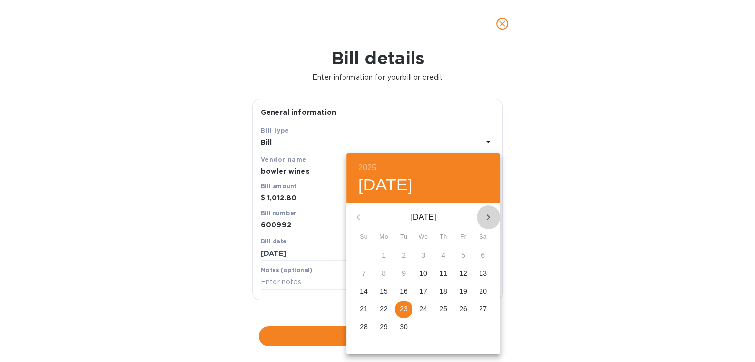
click at [485, 212] on icon "button" at bounding box center [489, 217] width 12 height 12
click at [385, 310] on p "20" at bounding box center [384, 309] width 8 height 10
type input "[DATE]"
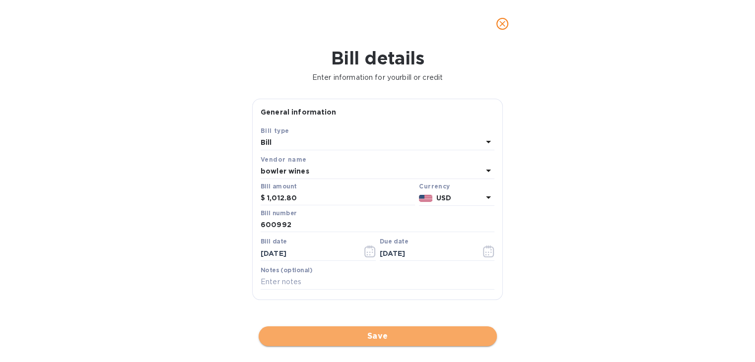
click at [385, 341] on span "Save" at bounding box center [378, 337] width 222 height 12
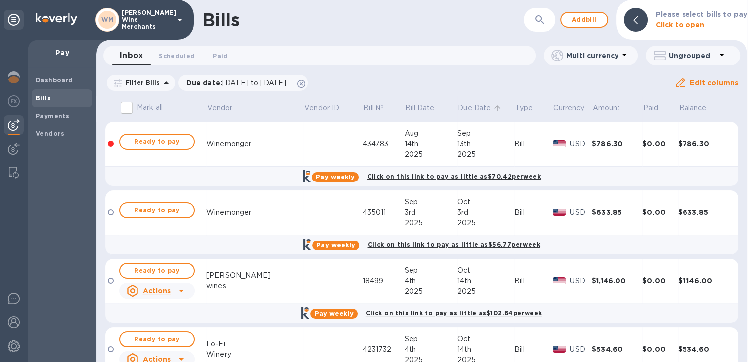
click at [458, 112] on p "Due Date" at bounding box center [474, 108] width 33 height 10
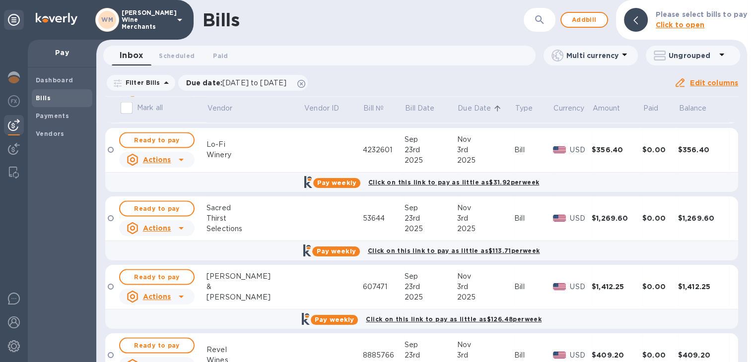
scroll to position [1960, 0]
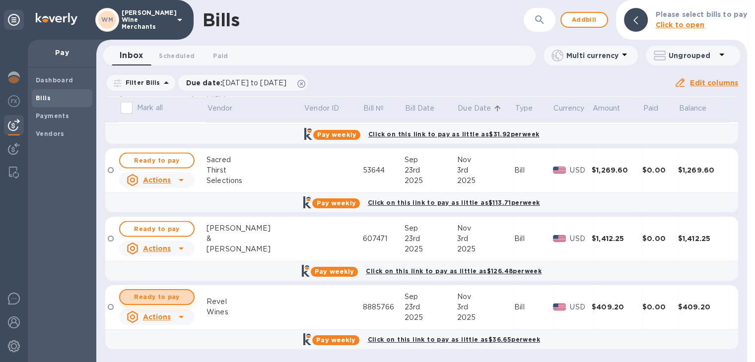
click at [154, 303] on button "Ready to pay" at bounding box center [156, 297] width 75 height 16
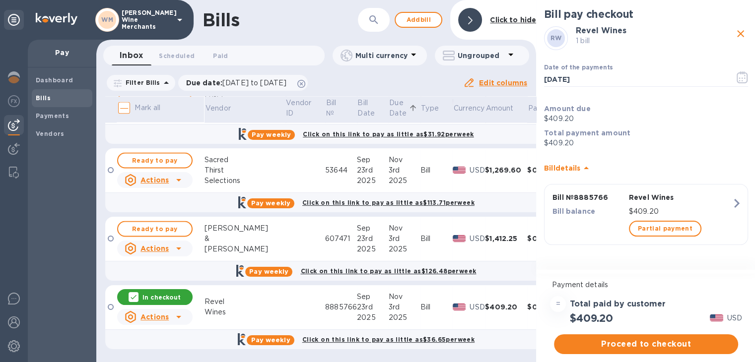
click at [149, 243] on div "Actions" at bounding box center [147, 249] width 44 height 12
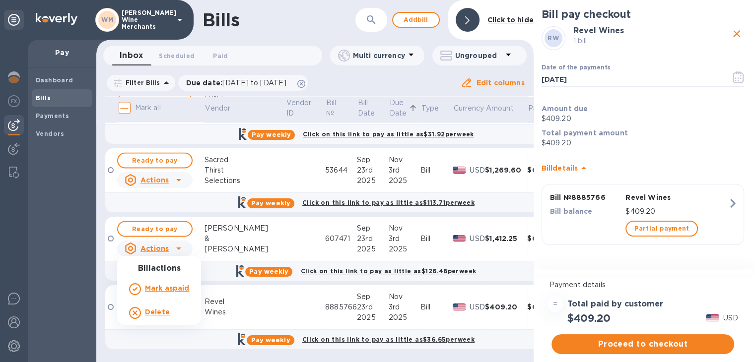
click at [153, 224] on div at bounding box center [377, 181] width 755 height 362
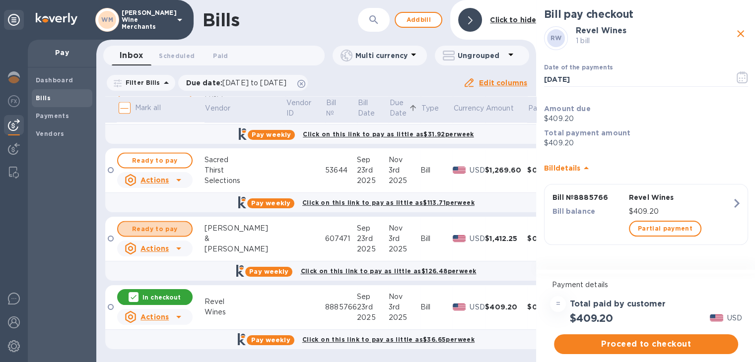
click at [153, 224] on span "Ready to pay" at bounding box center [155, 229] width 58 height 12
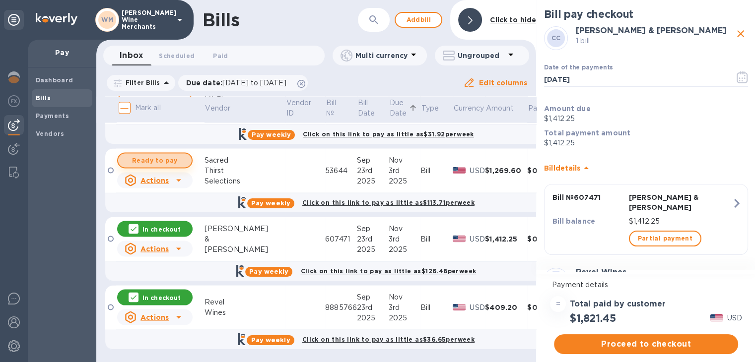
click at [157, 157] on span "Ready to pay" at bounding box center [155, 160] width 58 height 12
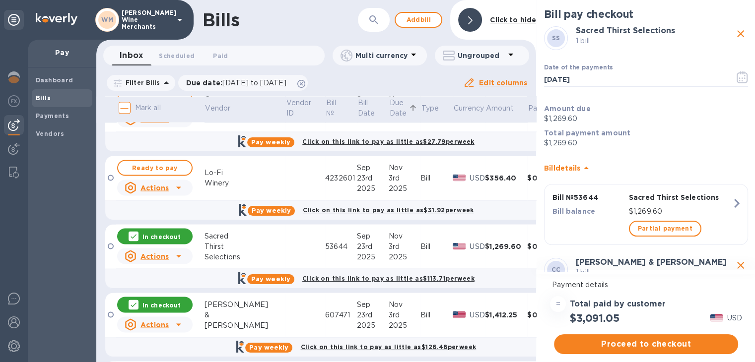
scroll to position [1883, 0]
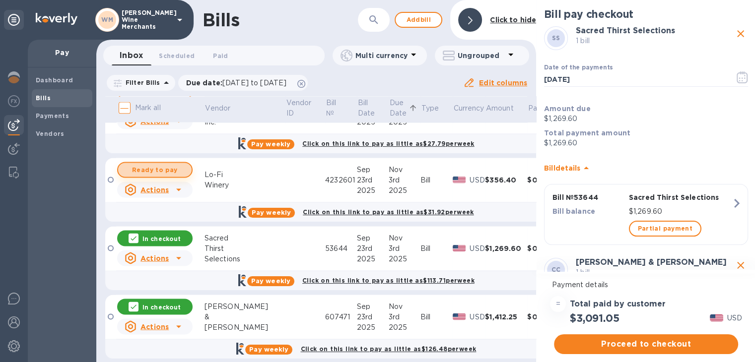
click at [156, 165] on span "Ready to pay" at bounding box center [155, 170] width 58 height 12
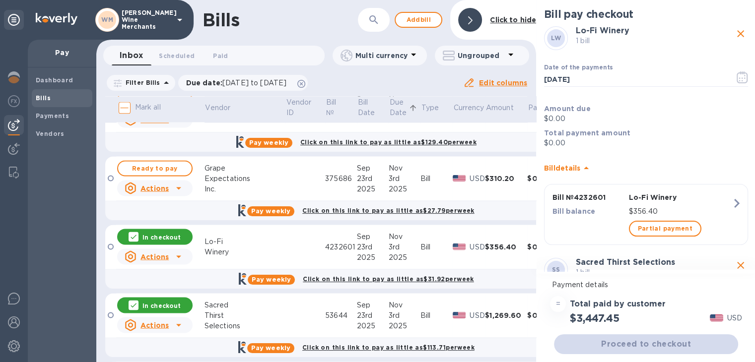
scroll to position [1815, 0]
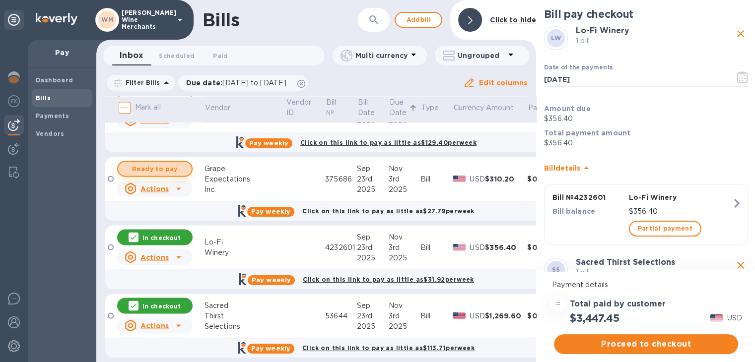
click at [165, 166] on span "Ready to pay" at bounding box center [155, 169] width 58 height 12
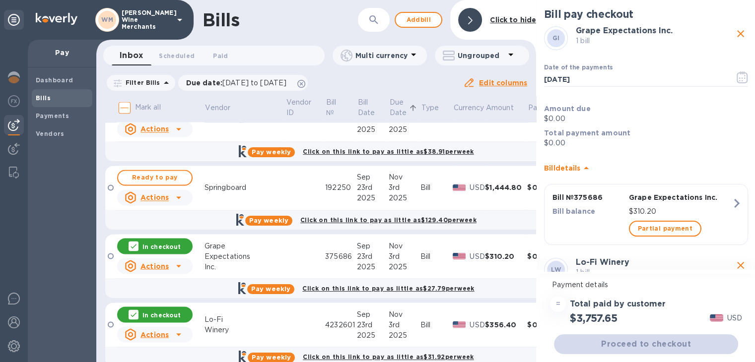
scroll to position [1734, 0]
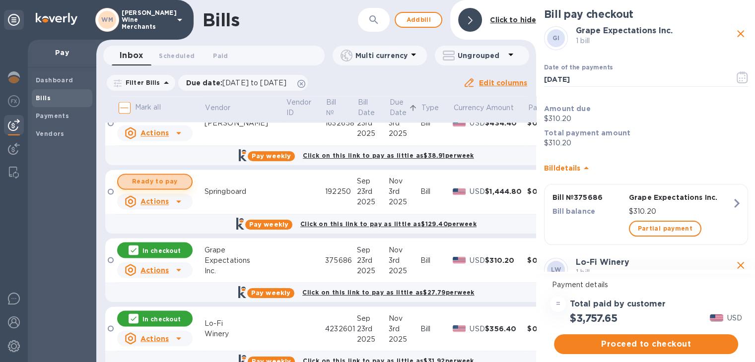
click at [166, 179] on span "Ready to pay" at bounding box center [155, 182] width 58 height 12
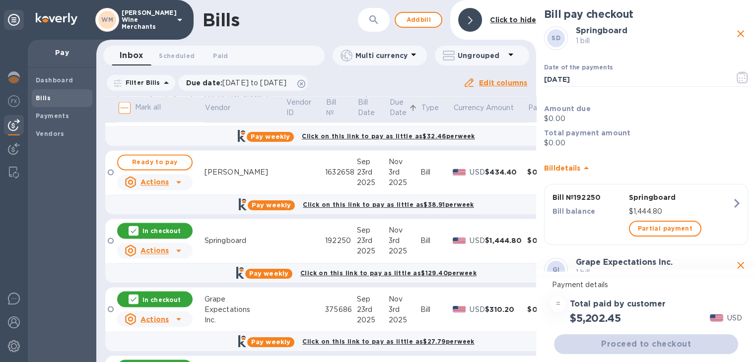
scroll to position [1683, 0]
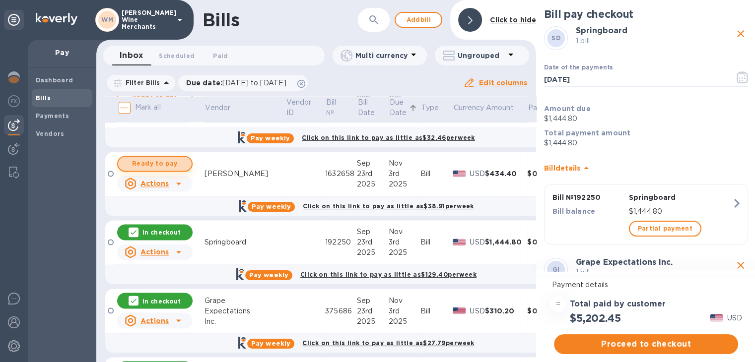
click at [165, 167] on span "Ready to pay" at bounding box center [155, 164] width 58 height 12
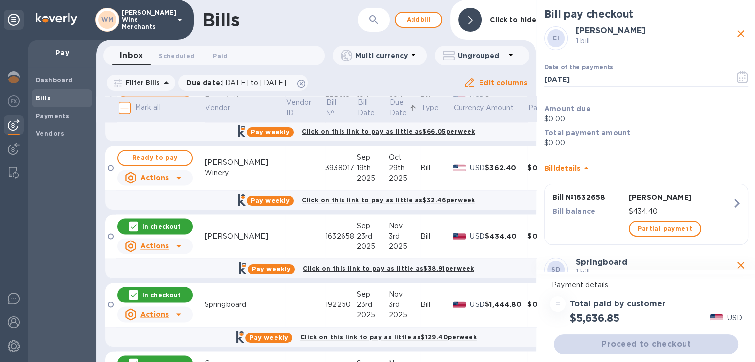
scroll to position [1616, 0]
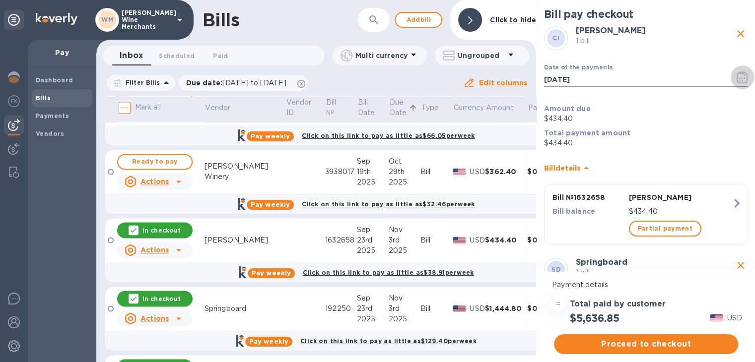
click at [737, 75] on icon "button" at bounding box center [742, 77] width 11 height 12
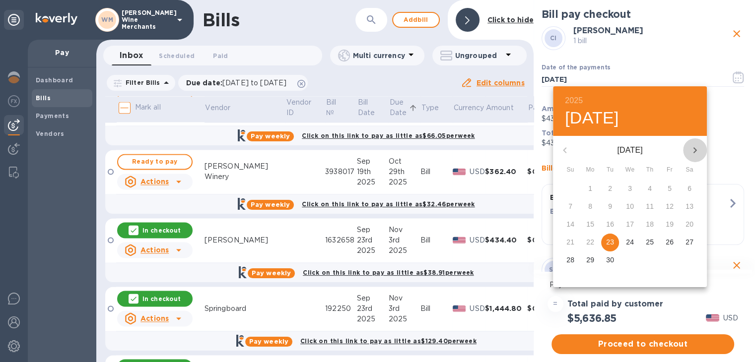
click at [694, 147] on icon "button" at bounding box center [695, 150] width 3 height 6
click at [668, 260] on p "31" at bounding box center [670, 260] width 8 height 10
type input "10/31/2025"
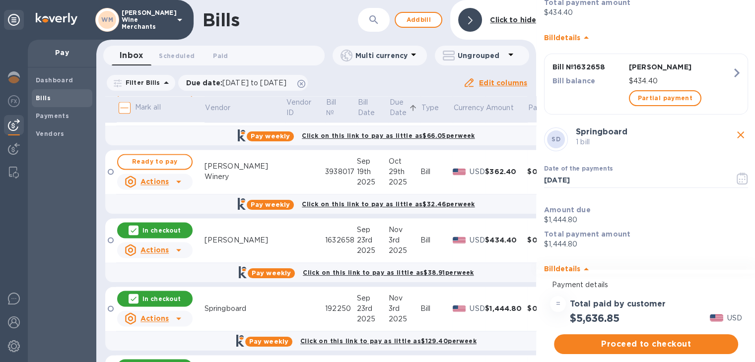
scroll to position [131, 0]
click at [737, 179] on icon "button" at bounding box center [742, 178] width 11 height 12
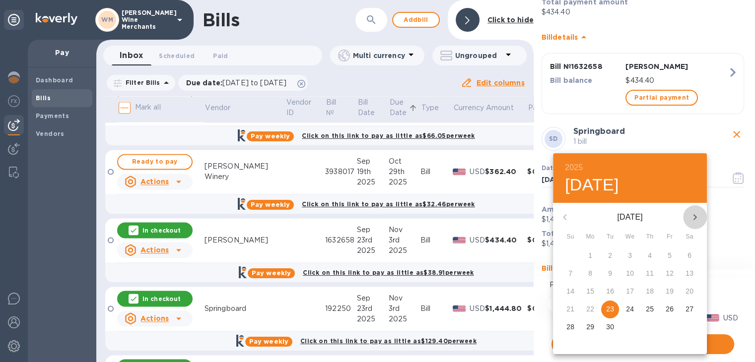
click at [693, 217] on icon "button" at bounding box center [695, 217] width 12 height 12
click at [564, 216] on icon "button" at bounding box center [564, 217] width 3 height 6
click at [667, 333] on button "31" at bounding box center [670, 328] width 18 height 18
type input "10/31/2025"
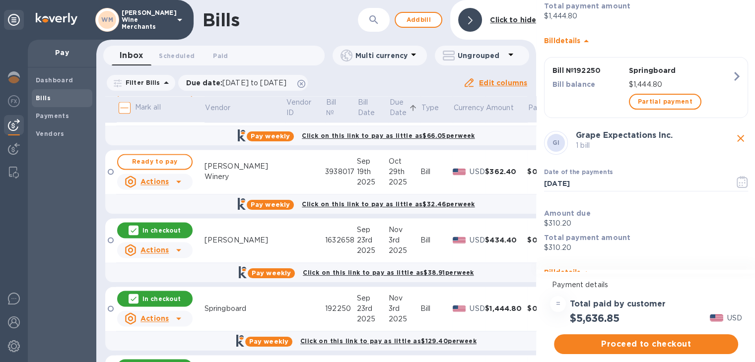
scroll to position [371, 0]
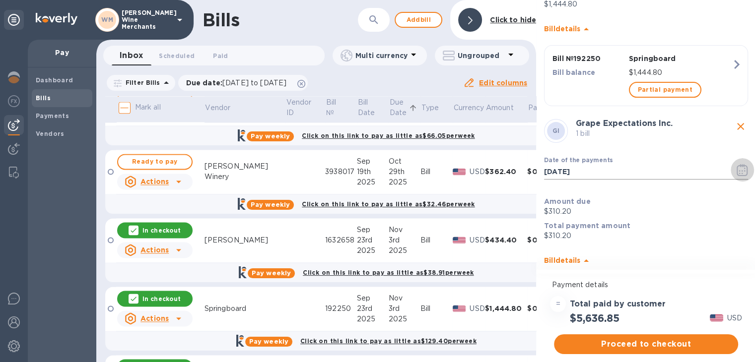
click at [739, 168] on icon "button" at bounding box center [742, 170] width 11 height 12
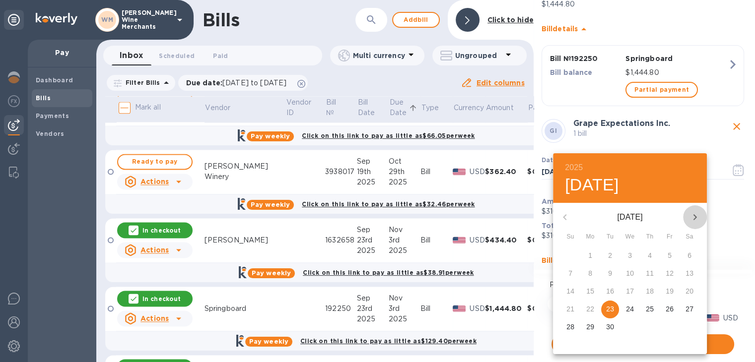
click at [697, 215] on icon "button" at bounding box center [695, 217] width 12 height 12
click at [665, 329] on span "31" at bounding box center [670, 327] width 18 height 10
type input "10/31/2025"
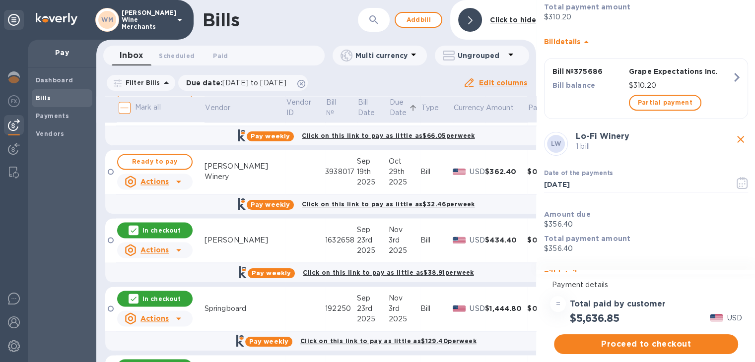
scroll to position [614, 0]
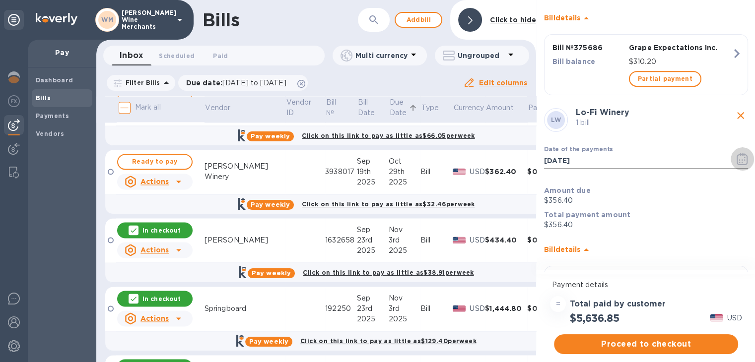
click at [737, 159] on icon "button" at bounding box center [742, 159] width 11 height 12
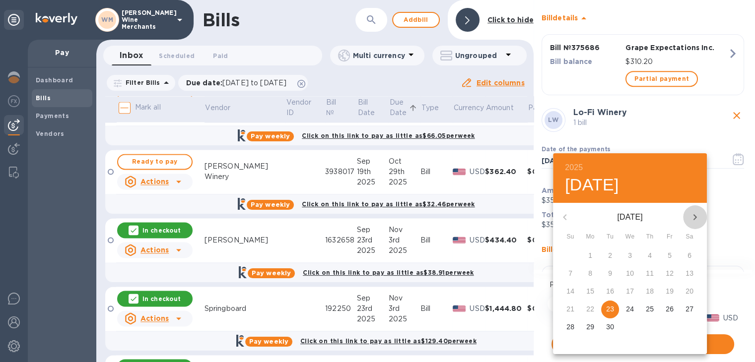
click at [694, 209] on button "button" at bounding box center [695, 218] width 24 height 24
click at [673, 330] on p "31" at bounding box center [670, 327] width 8 height 10
type input "10/31/2025"
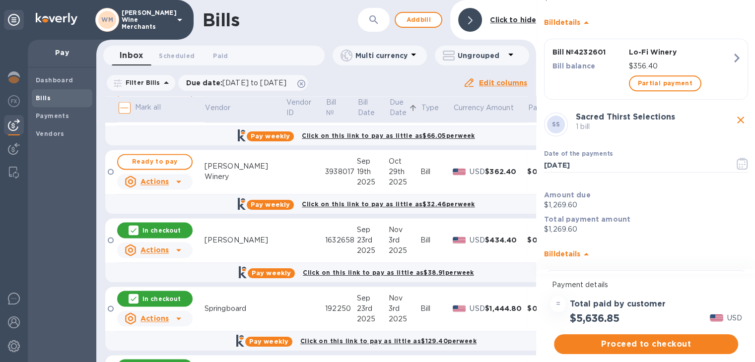
scroll to position [843, 0]
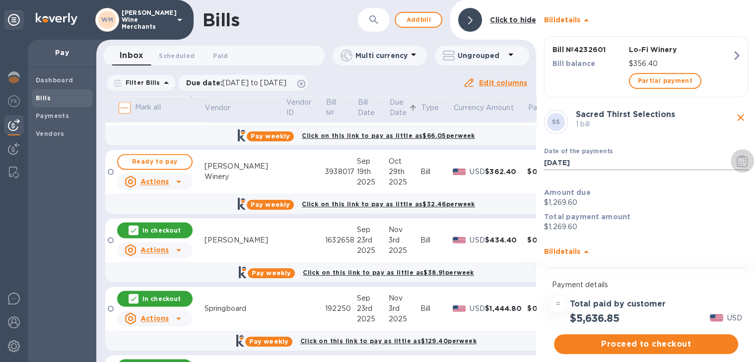
click at [741, 161] on icon "button" at bounding box center [742, 161] width 11 height 12
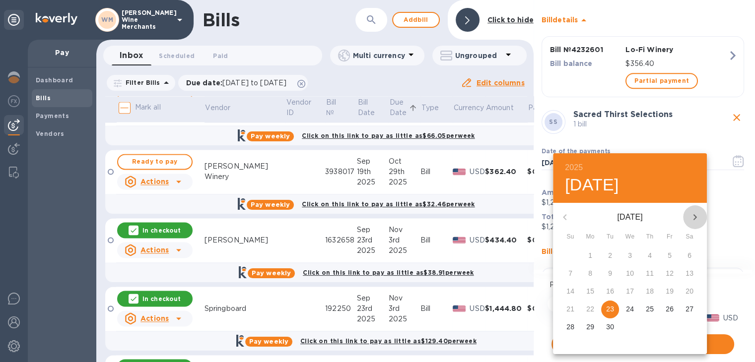
click at [691, 213] on icon "button" at bounding box center [695, 217] width 12 height 12
click at [670, 325] on p "31" at bounding box center [670, 327] width 8 height 10
type input "10/31/2025"
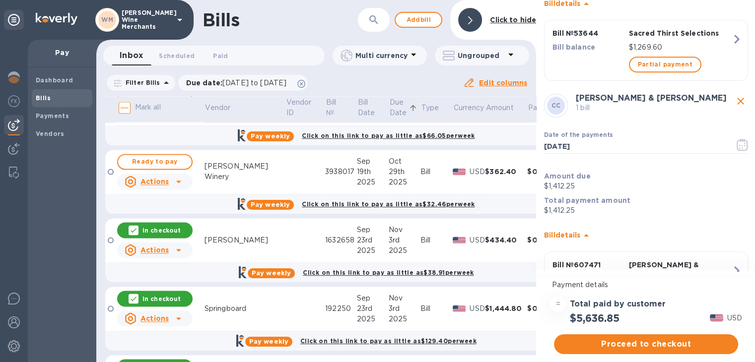
scroll to position [1092, 0]
click at [737, 144] on icon "button" at bounding box center [742, 145] width 11 height 12
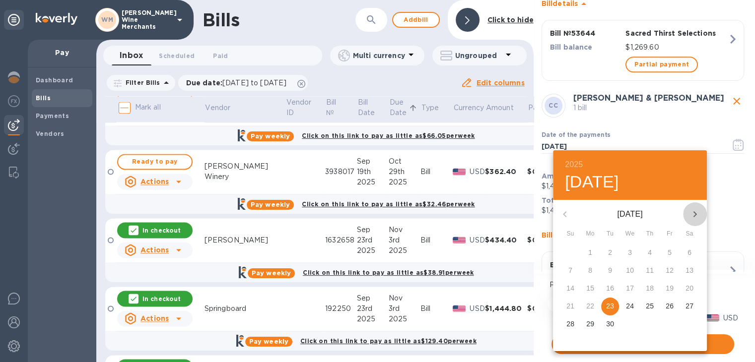
click at [690, 214] on icon "button" at bounding box center [695, 215] width 12 height 12
click at [670, 319] on button "31" at bounding box center [670, 325] width 18 height 18
type input "10/31/2025"
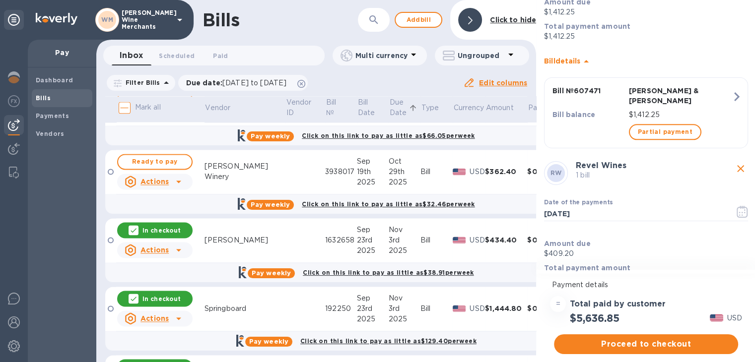
scroll to position [1310, 0]
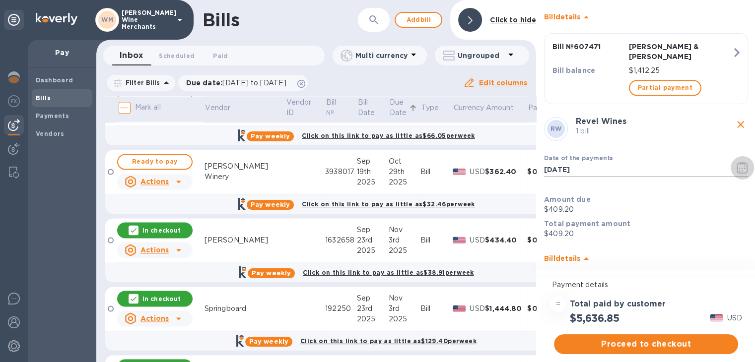
click at [737, 162] on icon "button" at bounding box center [742, 168] width 11 height 12
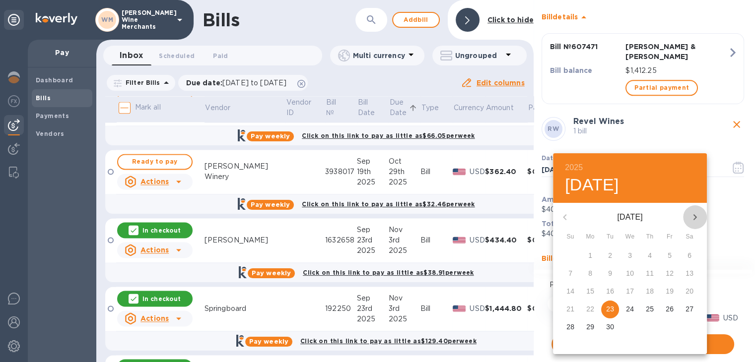
click at [690, 220] on icon "button" at bounding box center [695, 217] width 12 height 12
click at [675, 330] on span "31" at bounding box center [670, 327] width 18 height 10
type input "10/31/2025"
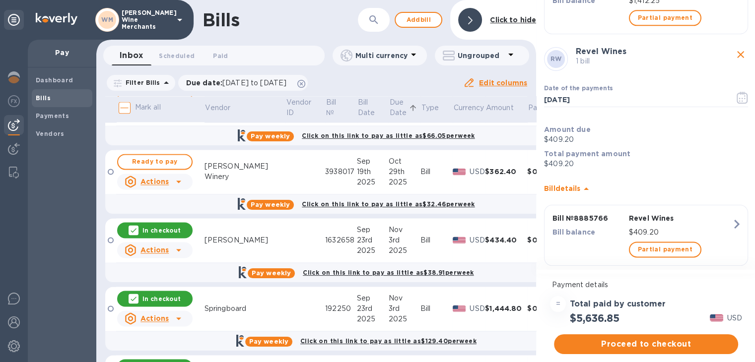
scroll to position [8, 0]
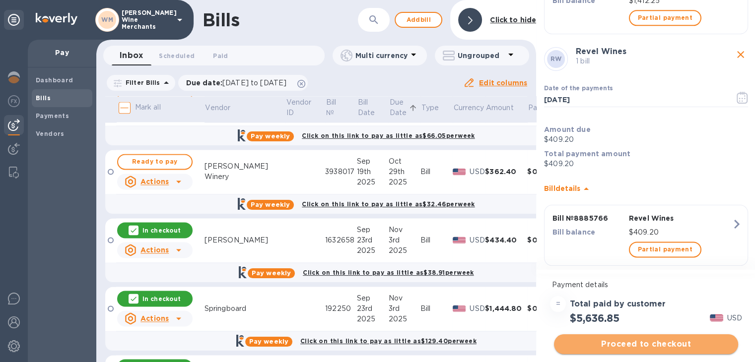
click at [656, 339] on span "Proceed to checkout" at bounding box center [646, 345] width 168 height 12
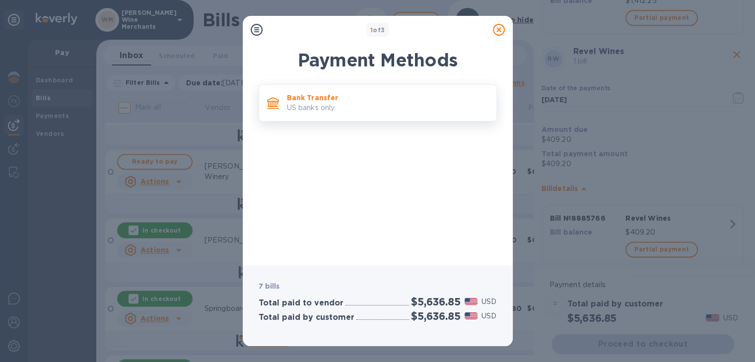
click at [392, 110] on p "US banks only." at bounding box center [388, 108] width 202 height 10
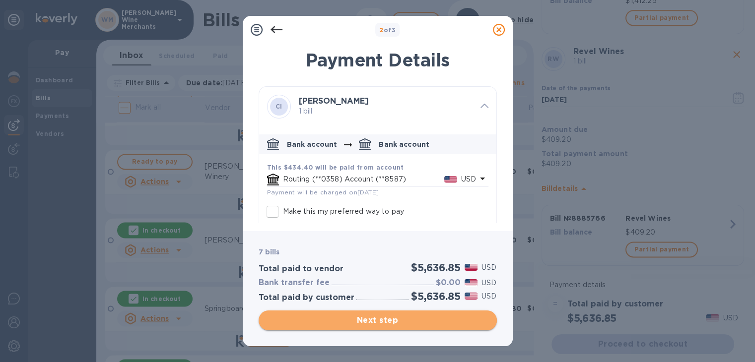
click at [405, 315] on span "Next step" at bounding box center [378, 321] width 222 height 12
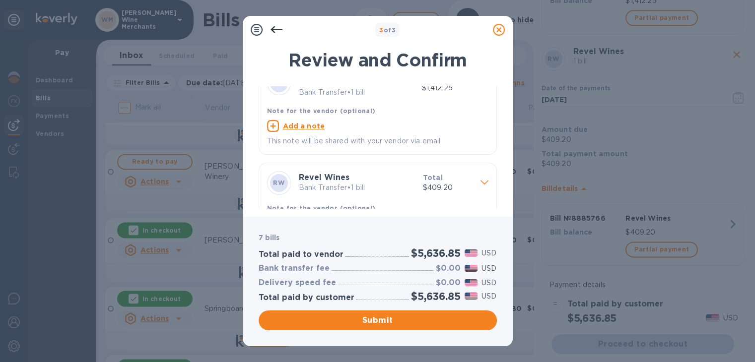
scroll to position [512, 0]
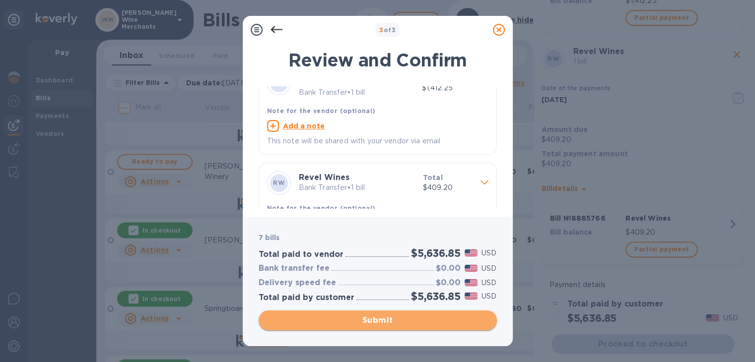
click at [421, 320] on span "Submit" at bounding box center [378, 321] width 222 height 12
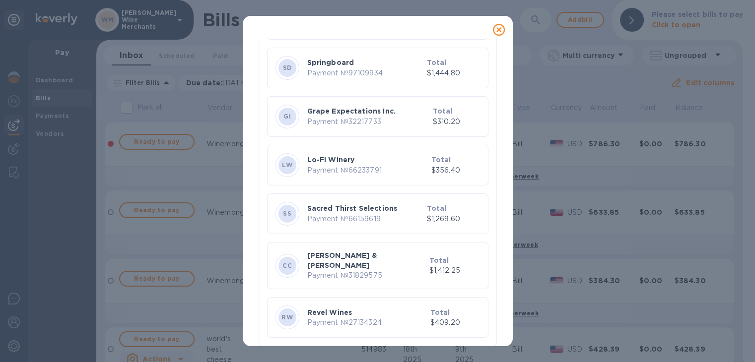
scroll to position [0, 0]
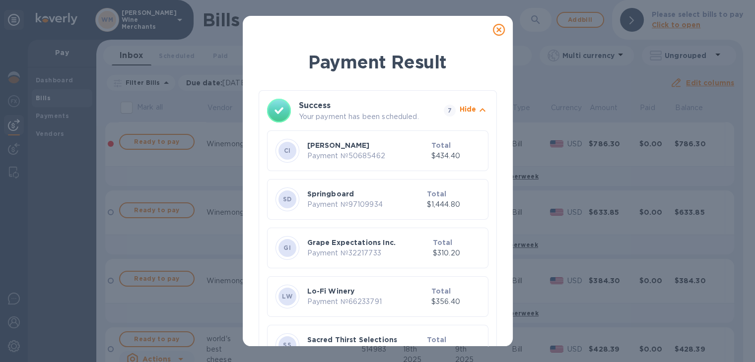
click at [498, 32] on icon at bounding box center [499, 30] width 12 height 12
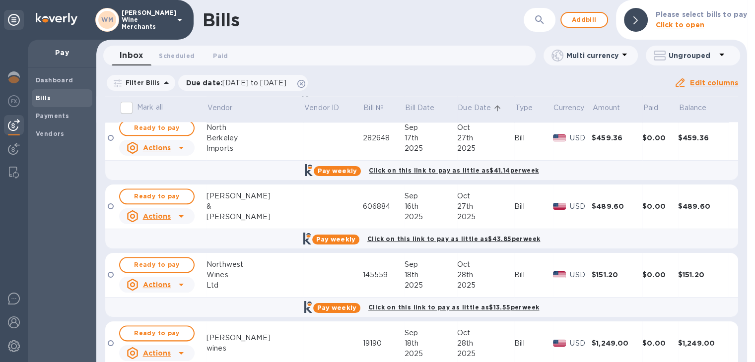
scroll to position [1481, 0]
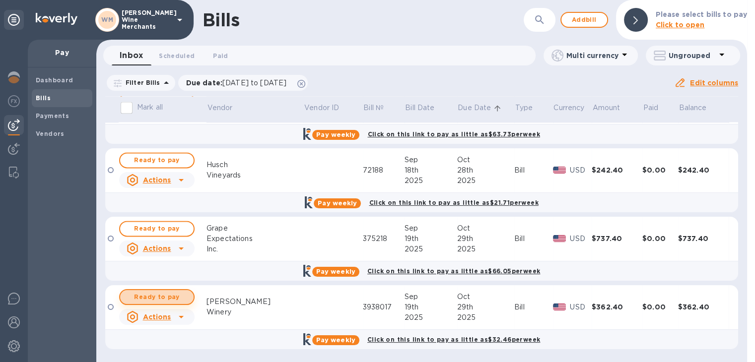
click at [144, 296] on span "Ready to pay" at bounding box center [157, 297] width 58 height 12
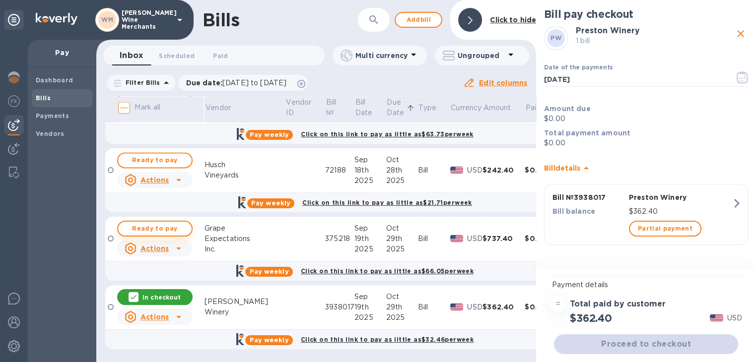
click at [157, 222] on button "Ready to pay" at bounding box center [154, 229] width 75 height 16
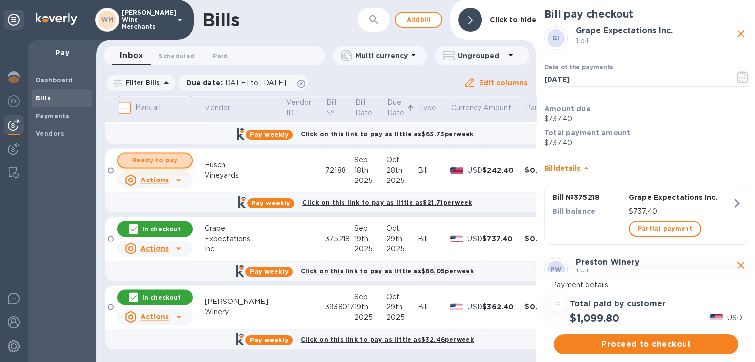
click at [159, 159] on span "Ready to pay" at bounding box center [155, 160] width 58 height 12
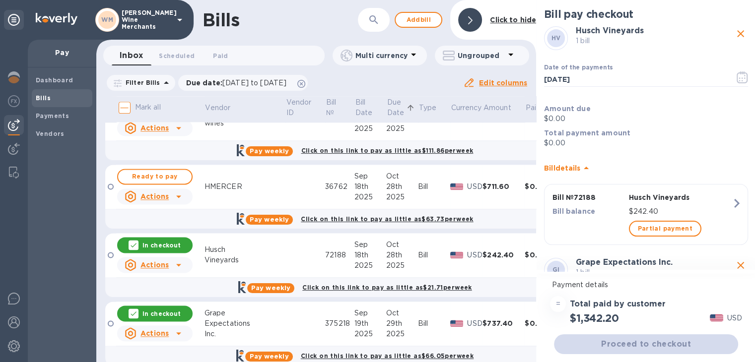
scroll to position [1395, 0]
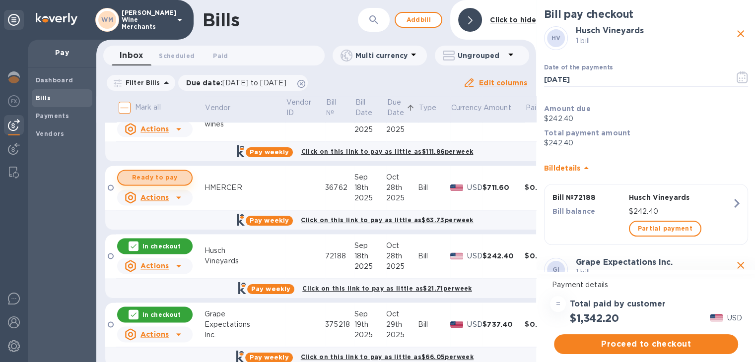
click at [160, 179] on span "Ready to pay" at bounding box center [155, 178] width 58 height 12
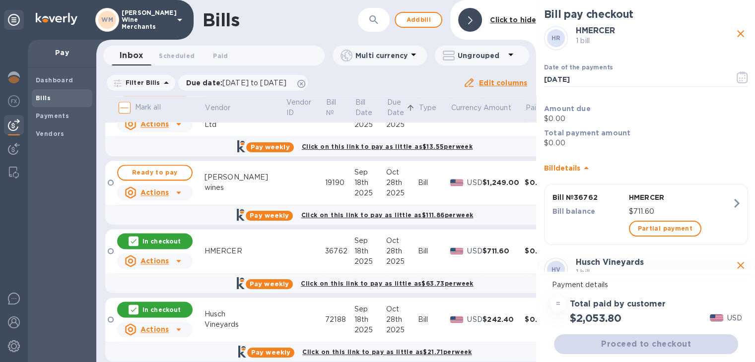
scroll to position [1327, 0]
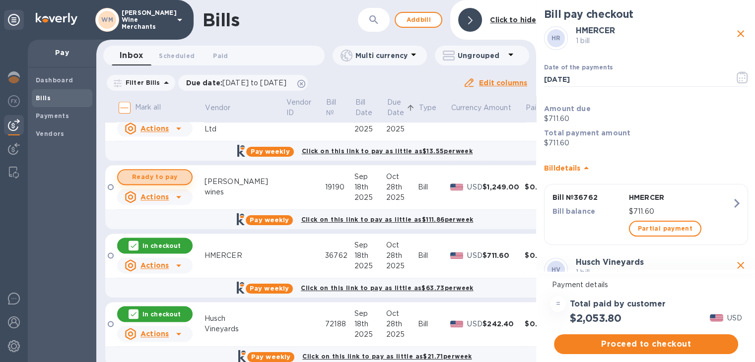
click at [161, 178] on span "Ready to pay" at bounding box center [155, 177] width 58 height 12
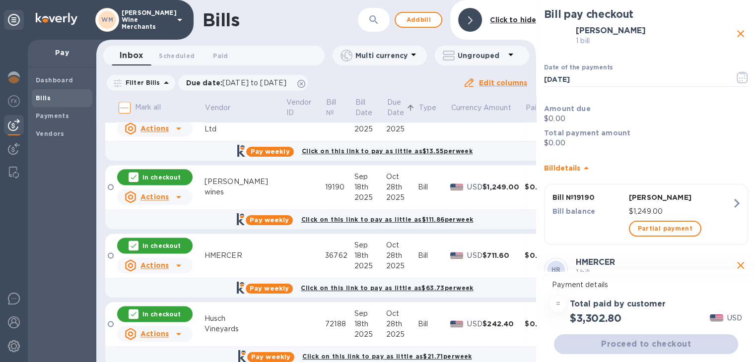
scroll to position [1245, 0]
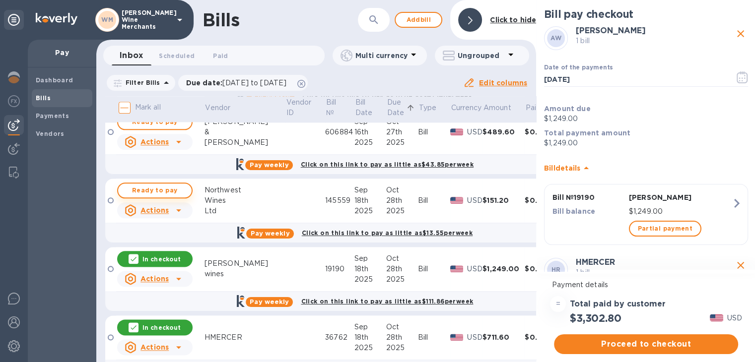
drag, startPoint x: 161, startPoint y: 178, endPoint x: 161, endPoint y: 189, distance: 11.4
click at [161, 189] on td "Ready to pay Actions" at bounding box center [160, 201] width 88 height 45
click at [161, 189] on span "Ready to pay" at bounding box center [155, 191] width 58 height 12
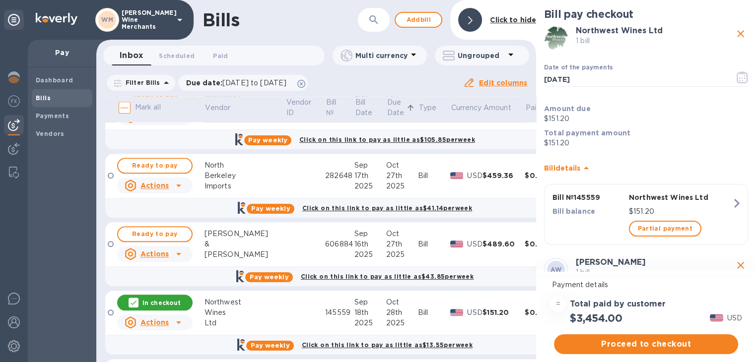
scroll to position [1132, 0]
click at [737, 79] on icon "button" at bounding box center [742, 77] width 11 height 12
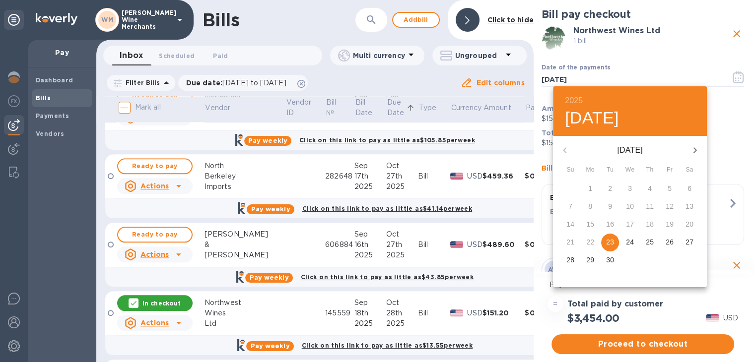
click at [699, 145] on icon "button" at bounding box center [695, 150] width 12 height 12
click at [670, 242] on p "24" at bounding box center [670, 242] width 8 height 10
type input "10/24/2025"
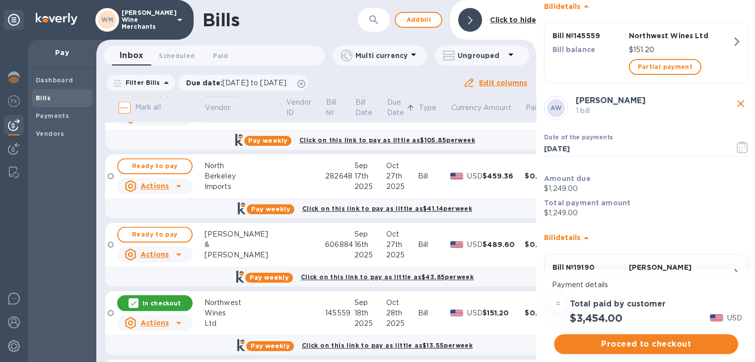
scroll to position [162, 0]
click at [739, 146] on icon "button" at bounding box center [742, 147] width 11 height 12
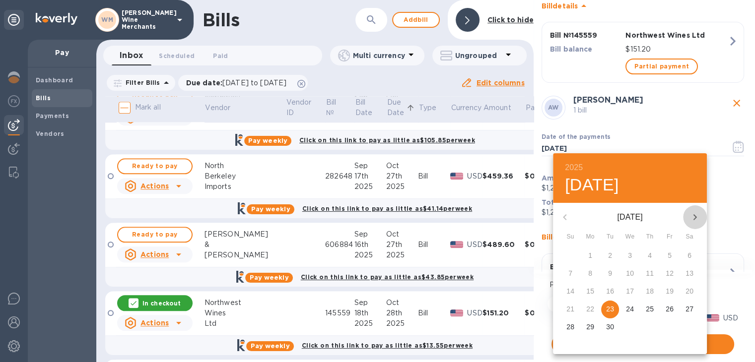
click at [690, 223] on icon "button" at bounding box center [695, 217] width 12 height 12
click at [668, 313] on p "24" at bounding box center [670, 309] width 8 height 10
type input "10/24/2025"
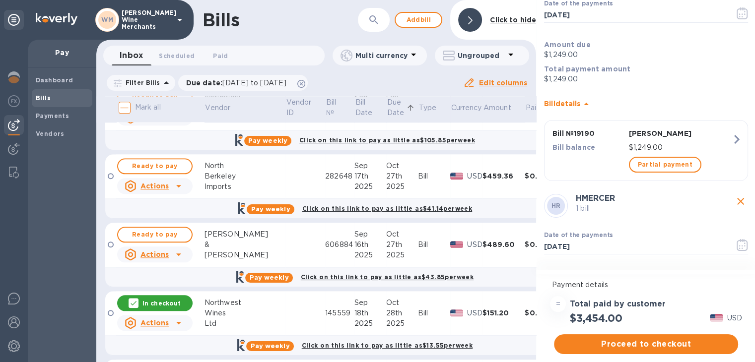
scroll to position [329, 0]
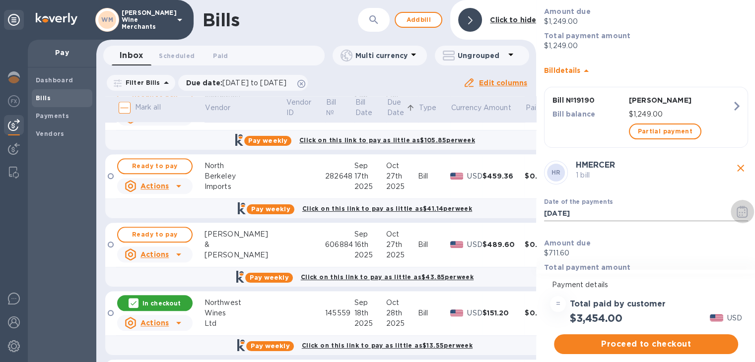
click at [737, 206] on icon "button" at bounding box center [742, 212] width 11 height 12
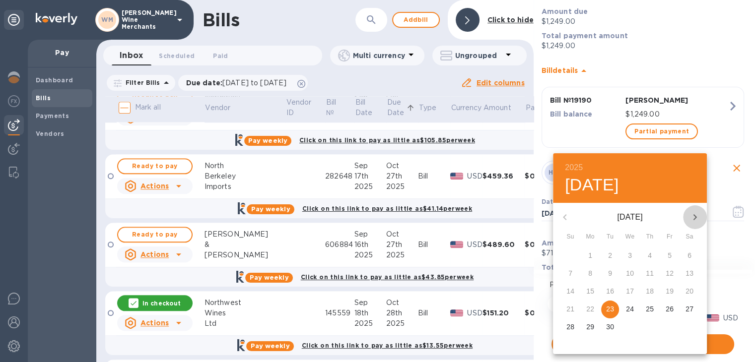
click at [698, 215] on icon "button" at bounding box center [695, 217] width 12 height 12
click at [671, 307] on p "24" at bounding box center [670, 309] width 8 height 10
type input "10/24/2025"
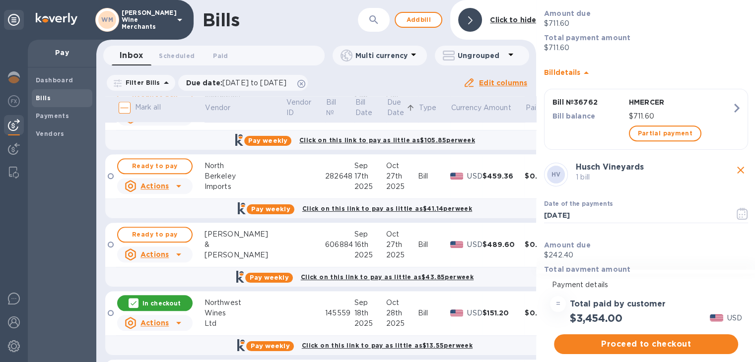
scroll to position [560, 0]
click at [738, 211] on icon "button" at bounding box center [742, 214] width 11 height 12
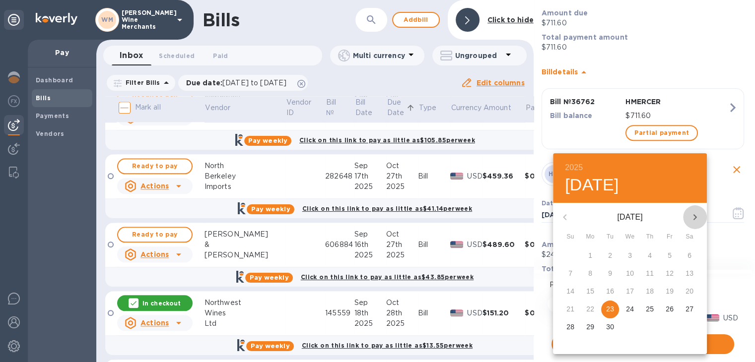
click at [694, 217] on icon "button" at bounding box center [695, 217] width 12 height 12
click at [669, 309] on p "24" at bounding box center [670, 309] width 8 height 10
type input "10/24/2025"
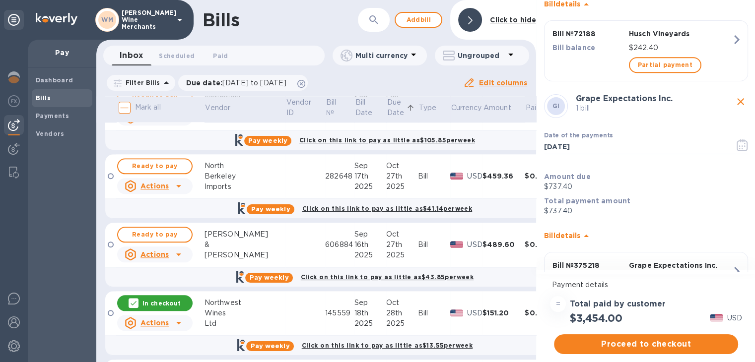
scroll to position [865, 0]
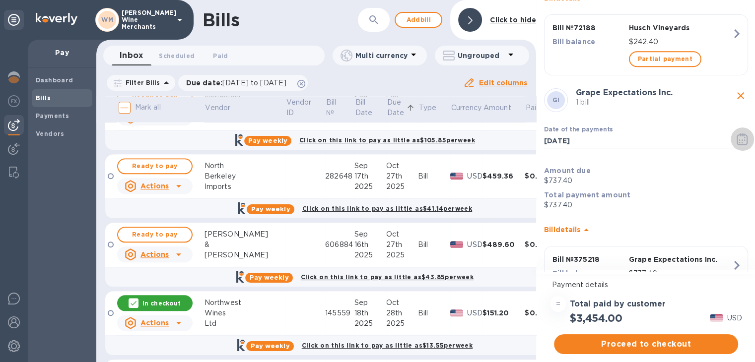
click at [737, 138] on icon "button" at bounding box center [742, 140] width 11 height 12
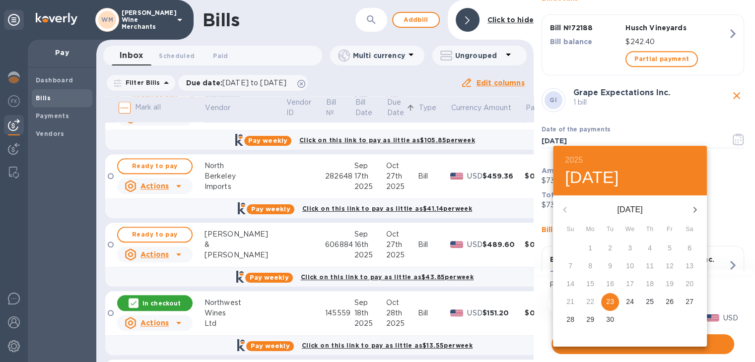
click at [697, 210] on icon "button" at bounding box center [695, 210] width 12 height 12
click at [667, 303] on p "24" at bounding box center [670, 302] width 8 height 10
type input "10/24/2025"
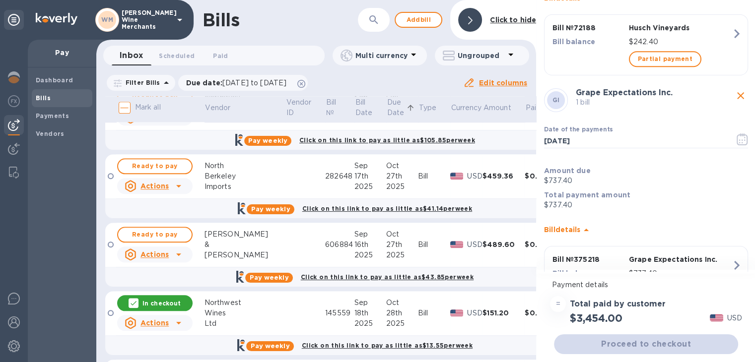
click at [667, 239] on button "24" at bounding box center [659, 234] width 13 height 10
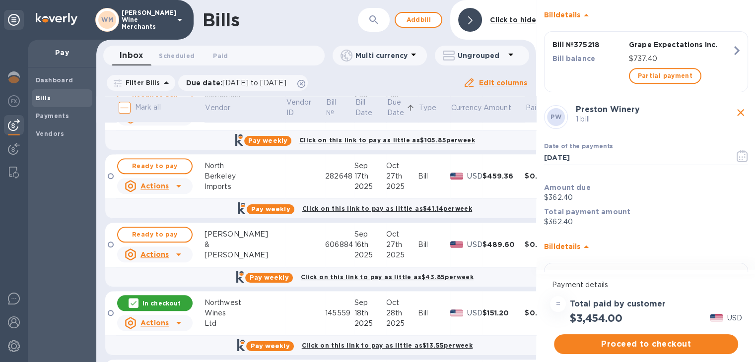
scroll to position [1081, 0]
click at [742, 155] on icon "button" at bounding box center [742, 155] width 1 height 1
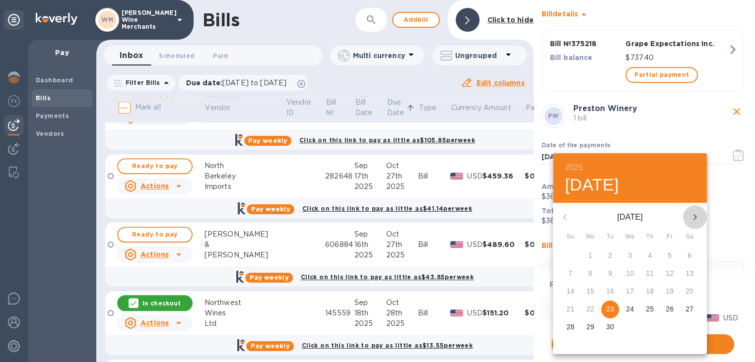
click at [695, 218] on icon "button" at bounding box center [695, 217] width 3 height 6
click at [673, 306] on p "24" at bounding box center [670, 309] width 8 height 10
type input "10/24/2025"
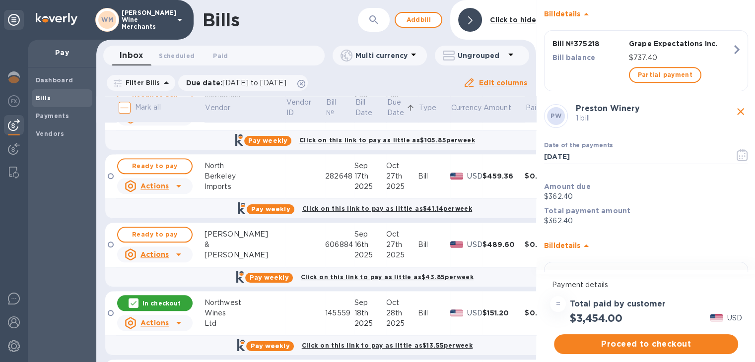
scroll to position [1149, 0]
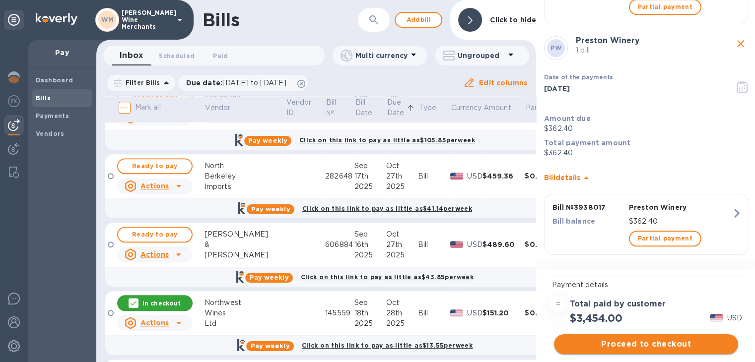
click at [653, 342] on span "Proceed to checkout" at bounding box center [646, 345] width 168 height 12
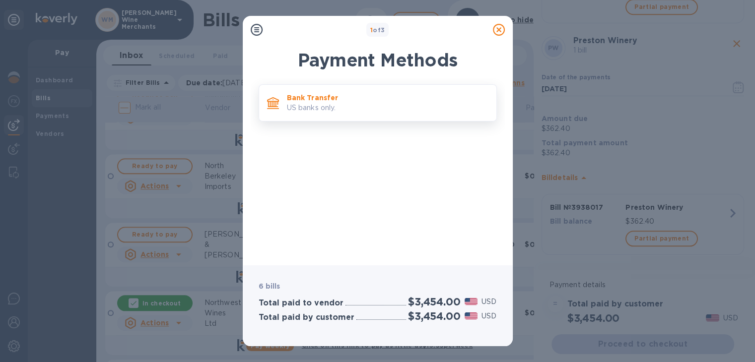
click at [371, 120] on div "Bank Transfer US banks only." at bounding box center [378, 102] width 238 height 37
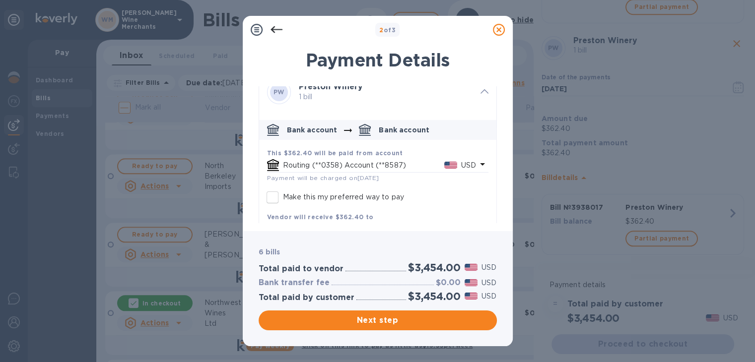
scroll to position [987, 0]
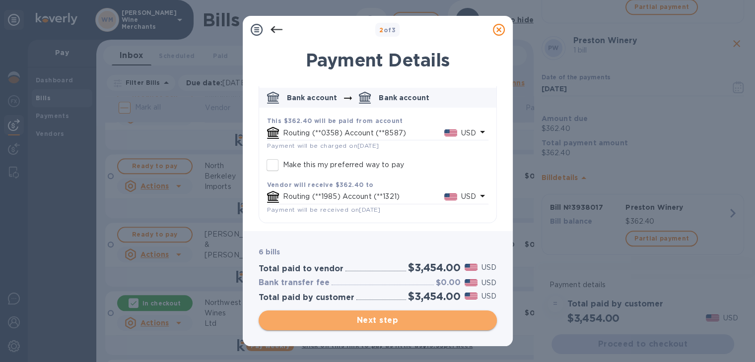
click at [393, 319] on span "Next step" at bounding box center [378, 321] width 222 height 12
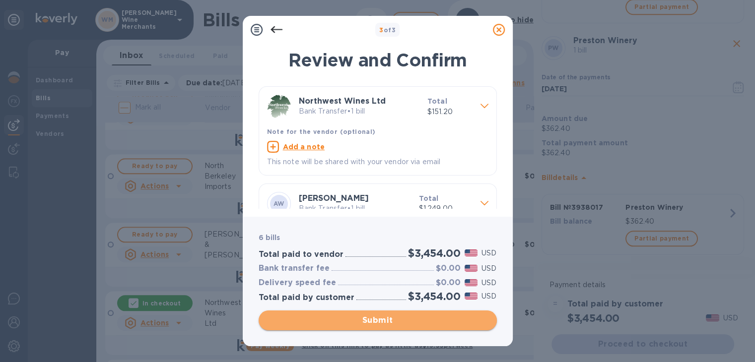
click at [393, 319] on span "Submit" at bounding box center [378, 321] width 222 height 12
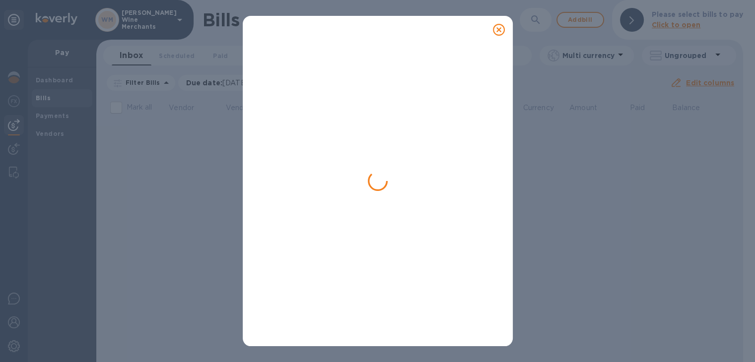
scroll to position [0, 0]
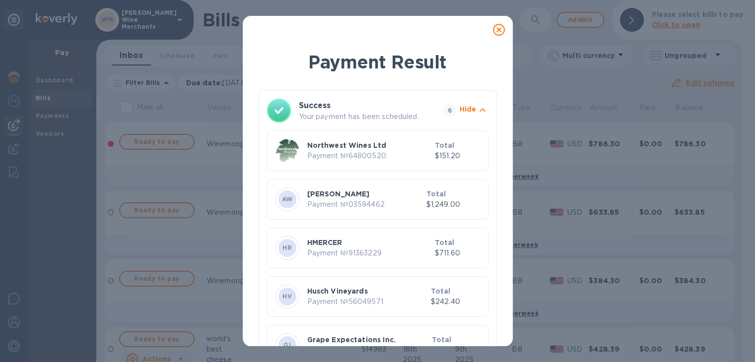
click at [498, 27] on icon at bounding box center [499, 30] width 12 height 12
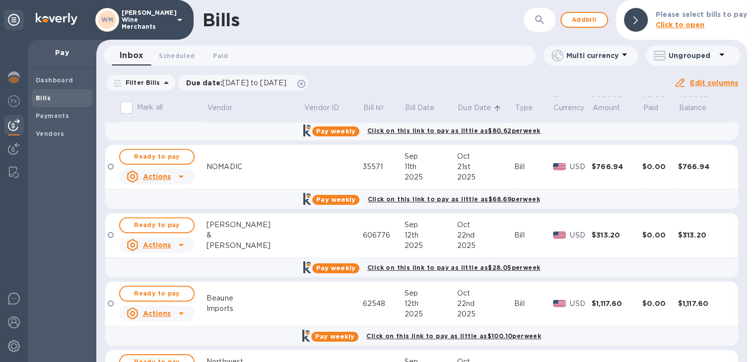
scroll to position [1070, 0]
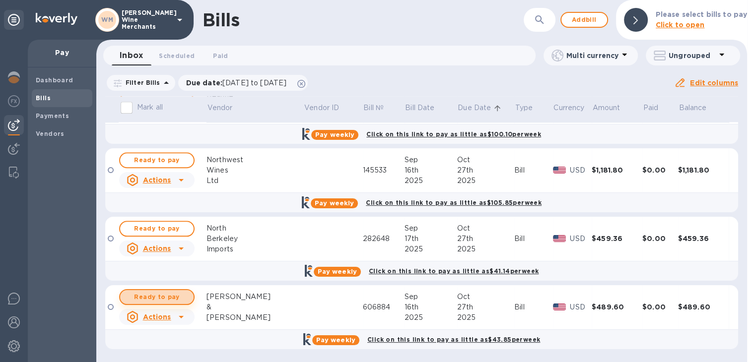
click at [158, 294] on span "Ready to pay" at bounding box center [157, 297] width 58 height 12
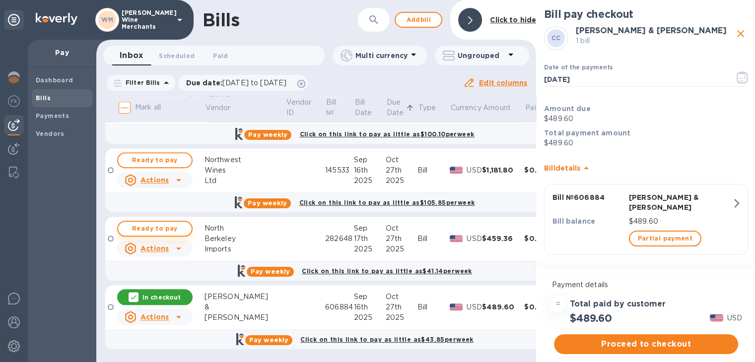
click at [149, 225] on span "Ready to pay" at bounding box center [155, 229] width 58 height 12
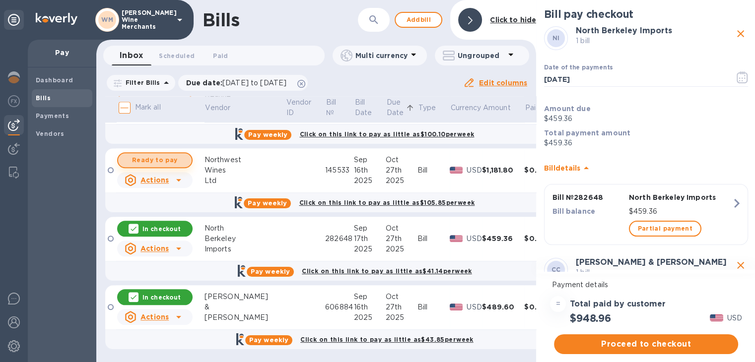
click at [149, 155] on span "Ready to pay" at bounding box center [155, 160] width 58 height 12
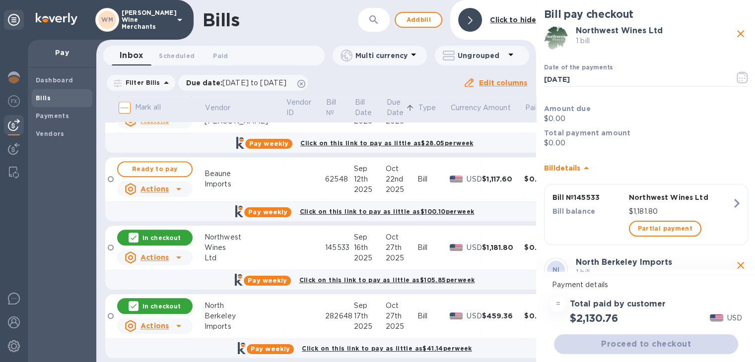
scroll to position [991, 0]
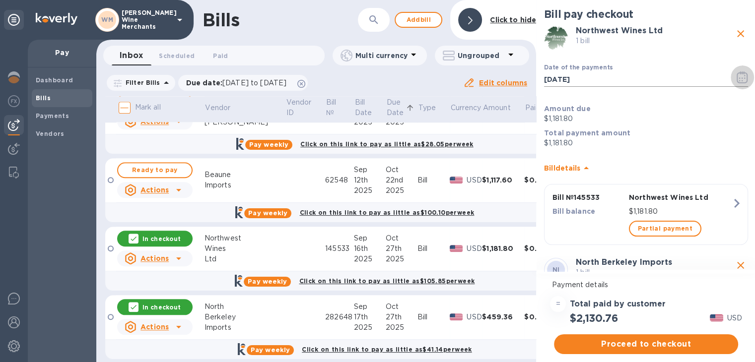
click at [737, 78] on icon "button" at bounding box center [742, 77] width 11 height 12
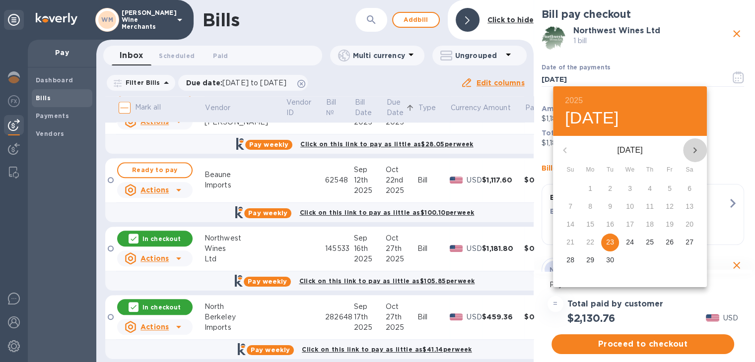
click at [699, 145] on icon "button" at bounding box center [695, 150] width 12 height 12
click at [667, 241] on p "24" at bounding box center [670, 242] width 8 height 10
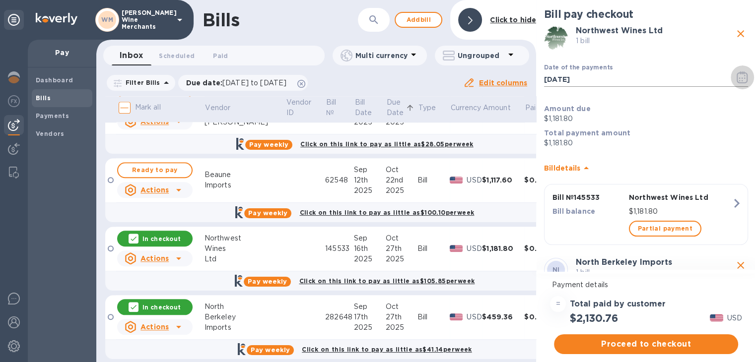
click at [737, 80] on icon "button" at bounding box center [742, 77] width 11 height 12
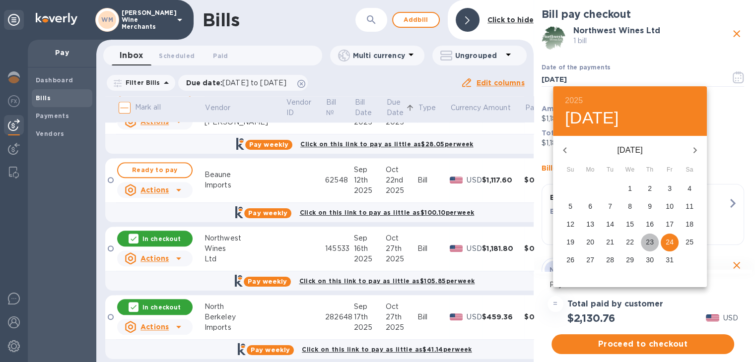
click at [651, 241] on p "23" at bounding box center [650, 242] width 8 height 10
type input "10/23/2025"
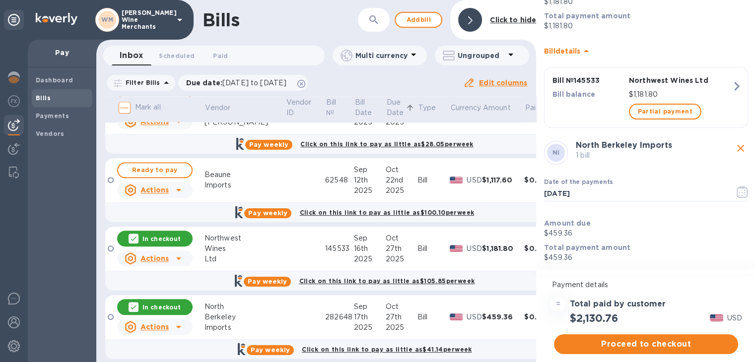
scroll to position [125, 0]
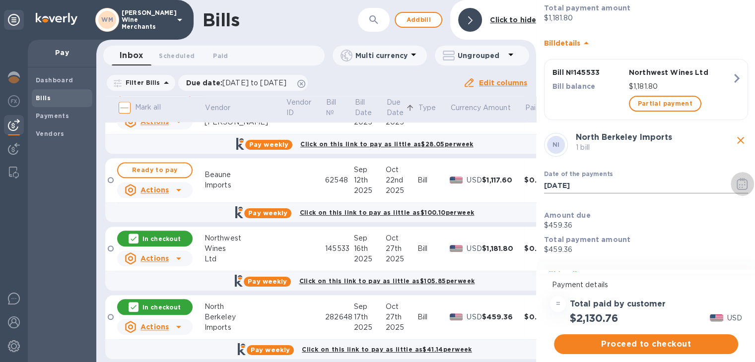
click at [731, 181] on button "button" at bounding box center [742, 184] width 23 height 24
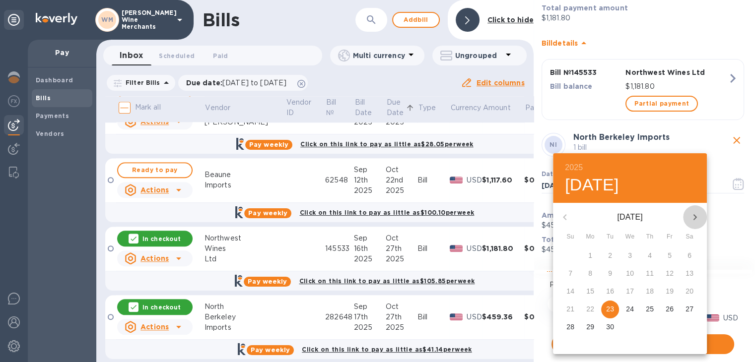
click at [692, 216] on icon "button" at bounding box center [695, 217] width 12 height 12
click at [647, 310] on p "23" at bounding box center [650, 309] width 8 height 10
type input "10/23/2025"
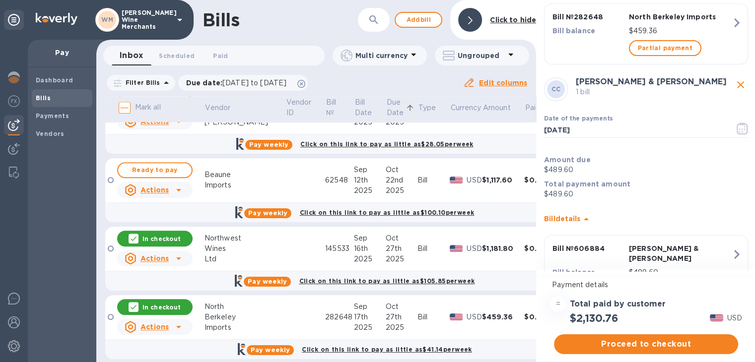
scroll to position [413, 0]
click at [737, 130] on icon "button" at bounding box center [742, 128] width 11 height 12
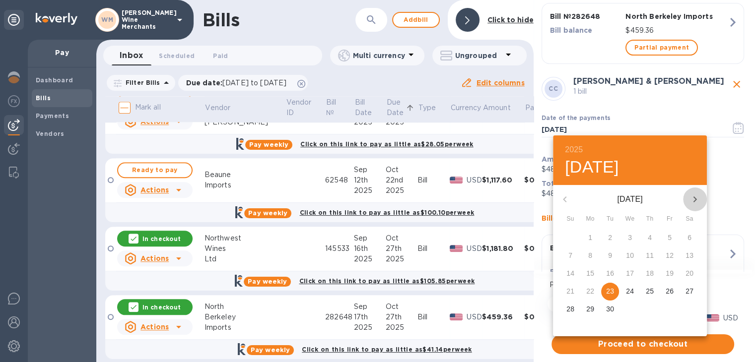
click at [693, 199] on icon "button" at bounding box center [695, 200] width 12 height 12
click at [652, 291] on p "23" at bounding box center [650, 291] width 8 height 10
type input "10/23/2025"
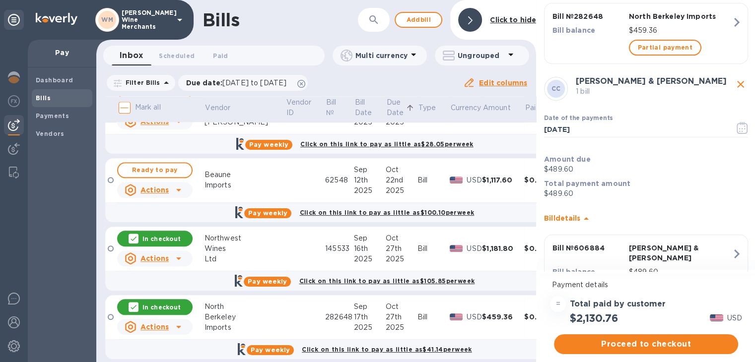
scroll to position [456, 0]
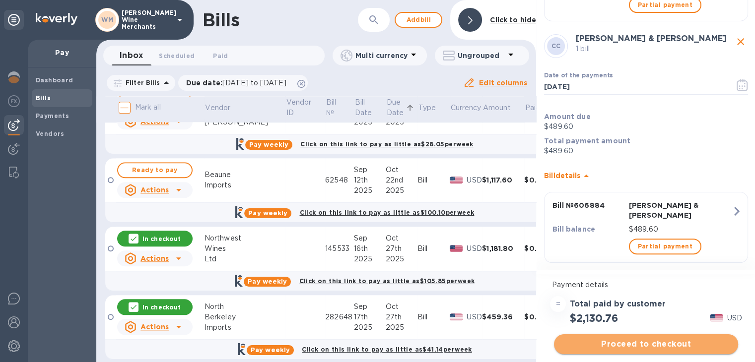
click at [651, 339] on span "Proceed to checkout" at bounding box center [646, 345] width 168 height 12
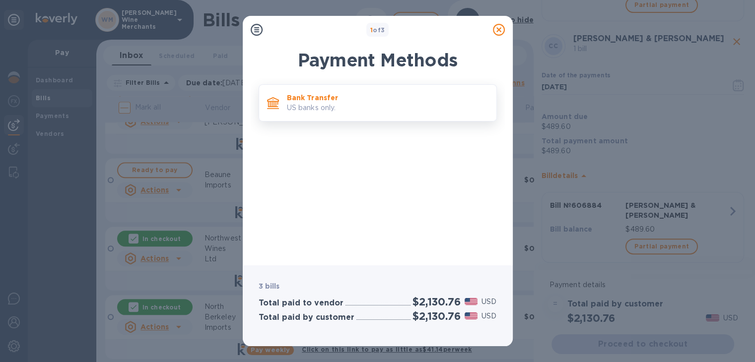
click at [359, 92] on div "Bank Transfer US banks only." at bounding box center [388, 103] width 210 height 28
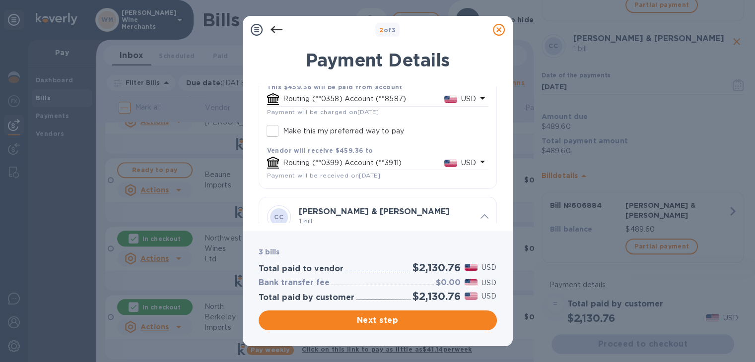
scroll to position [272, 0]
click at [274, 29] on icon at bounding box center [276, 29] width 12 height 7
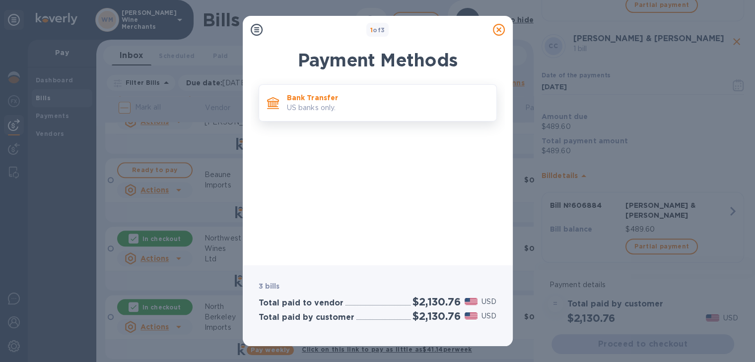
click at [362, 103] on p "US banks only." at bounding box center [388, 108] width 202 height 10
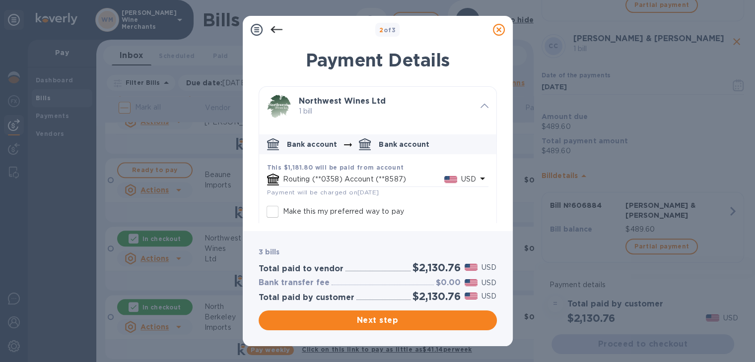
scroll to position [439, 0]
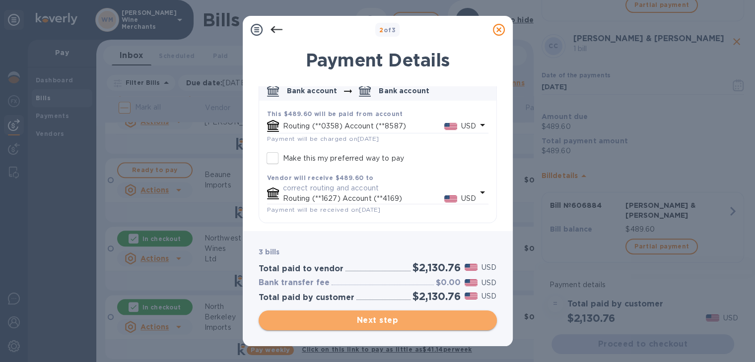
click at [402, 318] on span "Next step" at bounding box center [378, 321] width 222 height 12
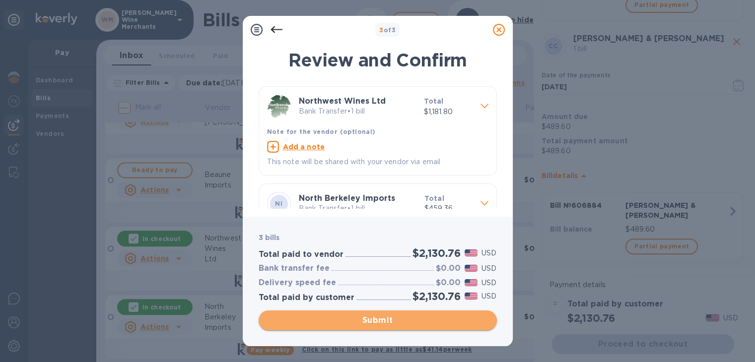
click at [402, 318] on span "Submit" at bounding box center [378, 321] width 222 height 12
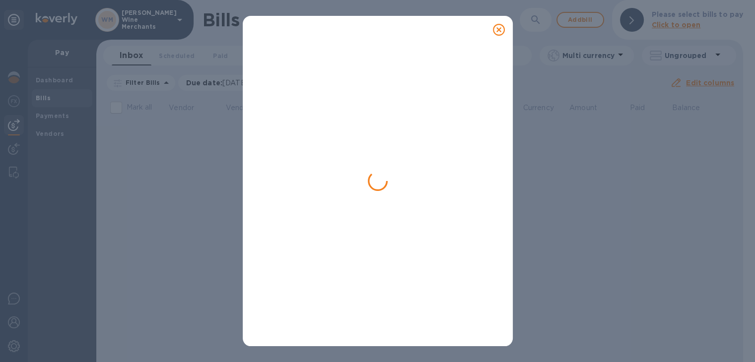
scroll to position [0, 0]
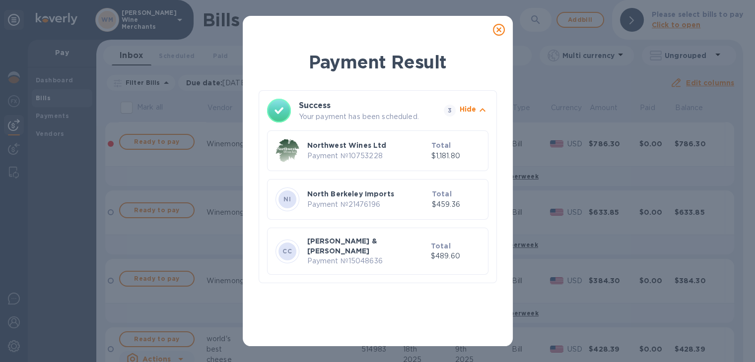
click at [497, 28] on icon at bounding box center [499, 30] width 12 height 12
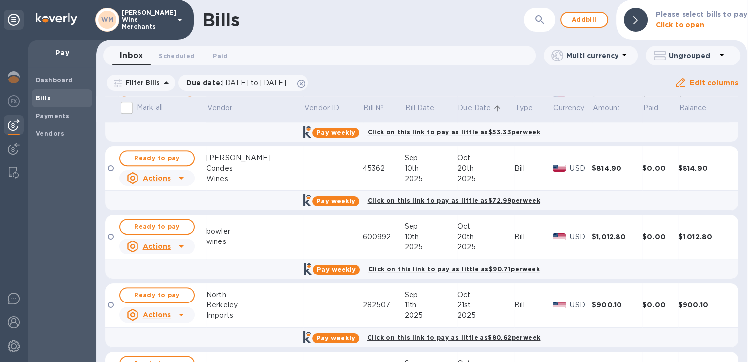
scroll to position [864, 0]
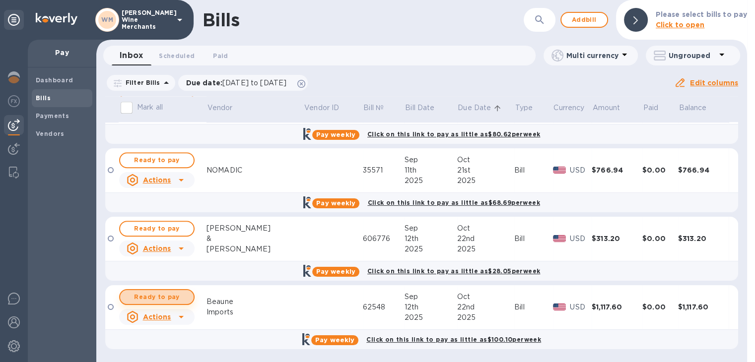
click at [182, 291] on span "Ready to pay" at bounding box center [157, 297] width 58 height 12
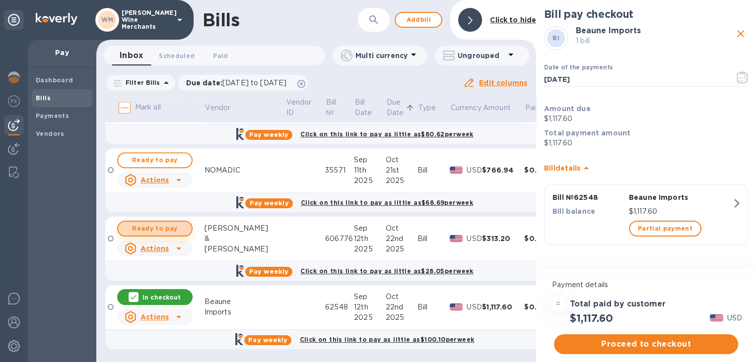
click at [160, 227] on span "Ready to pay" at bounding box center [155, 229] width 58 height 12
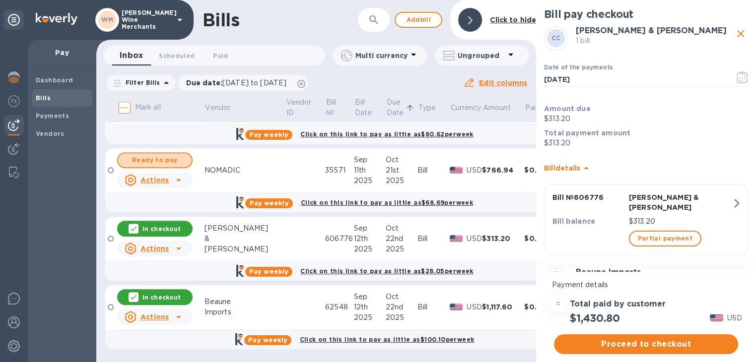
click at [160, 167] on button "Ready to pay" at bounding box center [154, 160] width 75 height 16
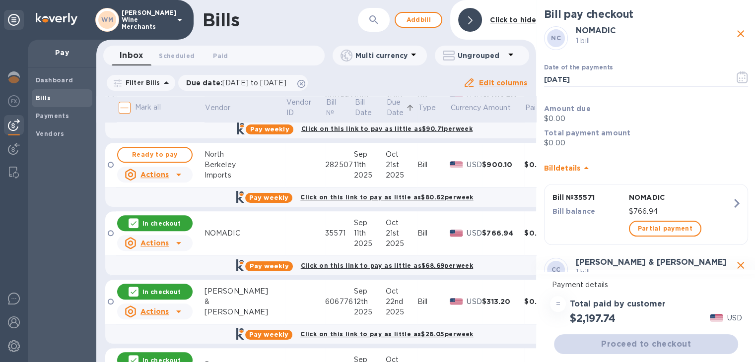
scroll to position [800, 0]
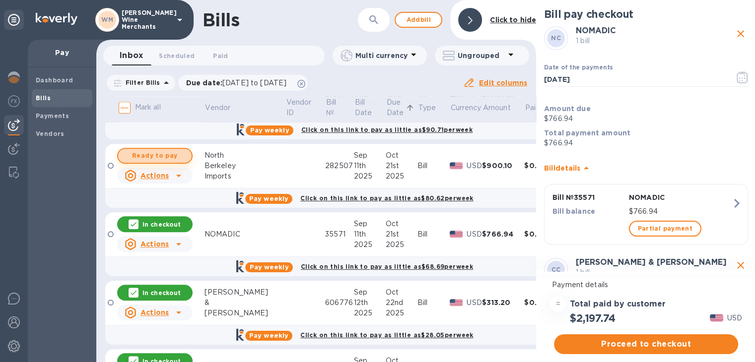
click at [160, 155] on span "Ready to pay" at bounding box center [155, 156] width 58 height 12
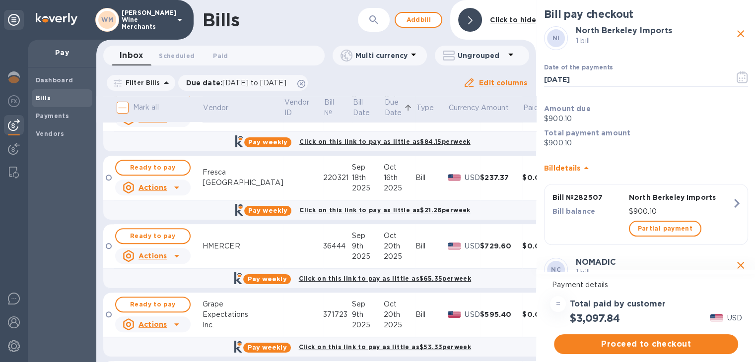
scroll to position [872, 2]
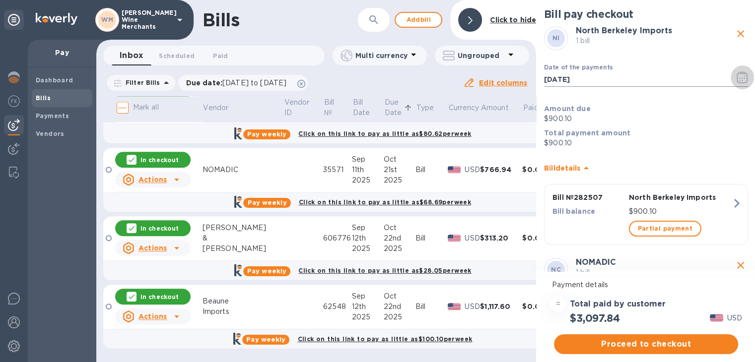
click at [737, 84] on button "button" at bounding box center [742, 78] width 23 height 24
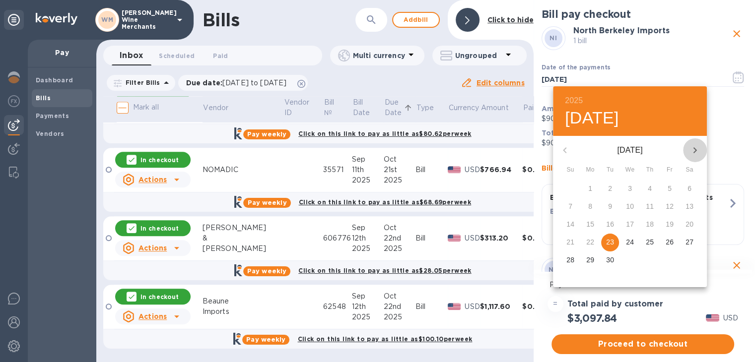
click at [693, 152] on icon "button" at bounding box center [695, 150] width 12 height 12
click at [586, 239] on p "20" at bounding box center [590, 242] width 8 height 10
type input "[DATE]"
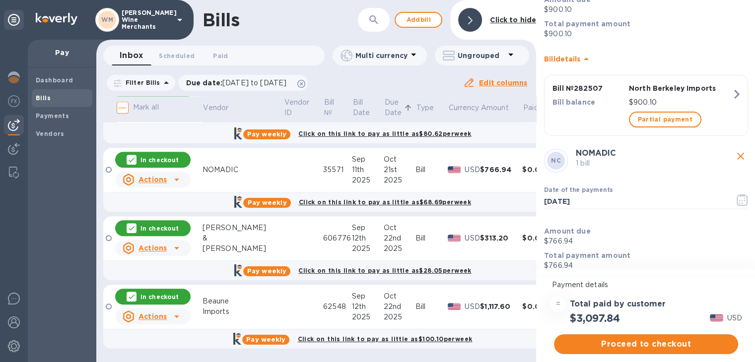
scroll to position [118, 0]
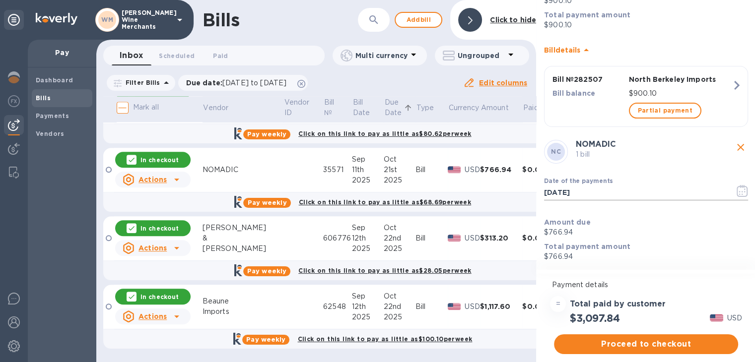
click at [732, 184] on button "button" at bounding box center [742, 191] width 23 height 24
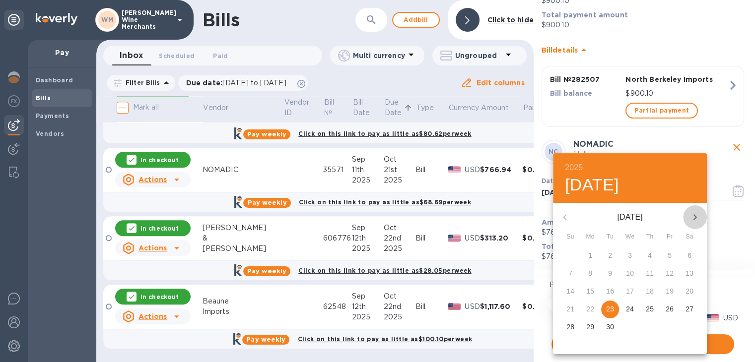
click at [693, 219] on icon "button" at bounding box center [695, 217] width 12 height 12
click at [593, 310] on p "20" at bounding box center [590, 309] width 8 height 10
type input "[DATE]"
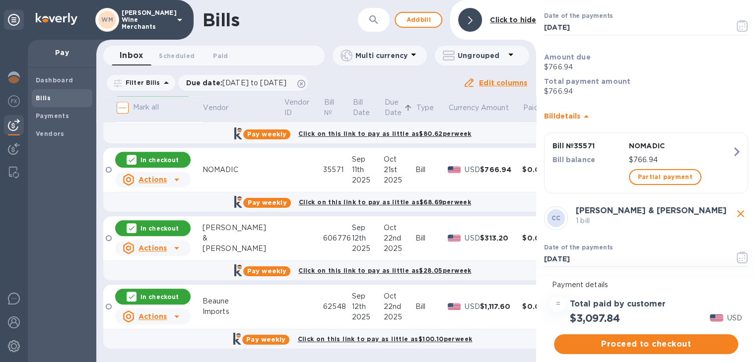
scroll to position [352, 0]
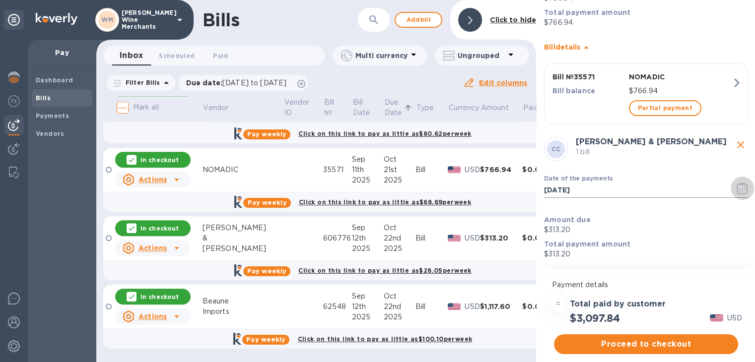
click at [739, 189] on icon "button" at bounding box center [739, 189] width 1 height 1
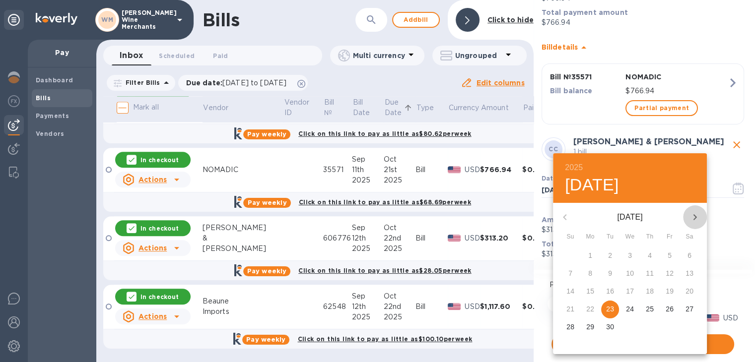
click at [691, 217] on icon "button" at bounding box center [695, 217] width 12 height 12
click at [586, 308] on p "20" at bounding box center [590, 309] width 8 height 10
type input "[DATE]"
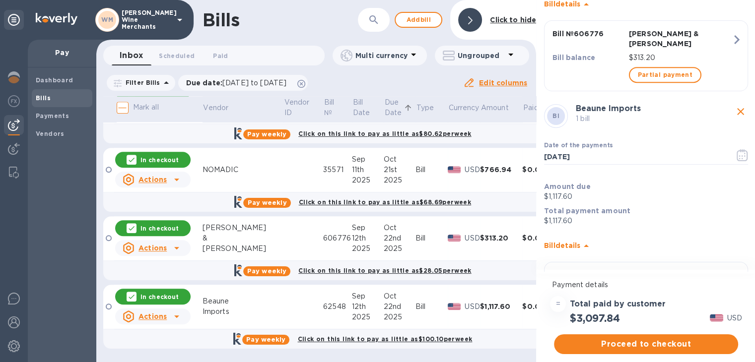
scroll to position [634, 0]
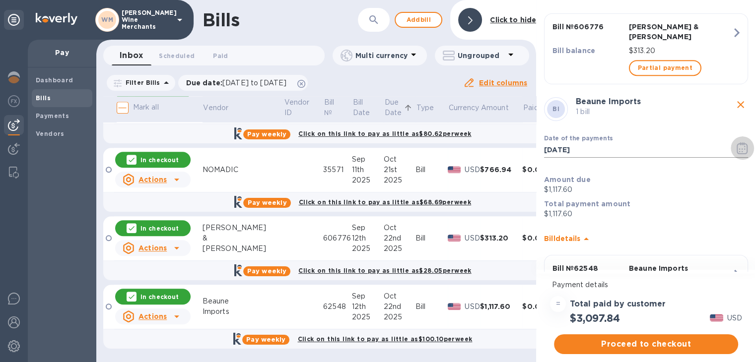
click at [736, 145] on button "button" at bounding box center [742, 149] width 23 height 24
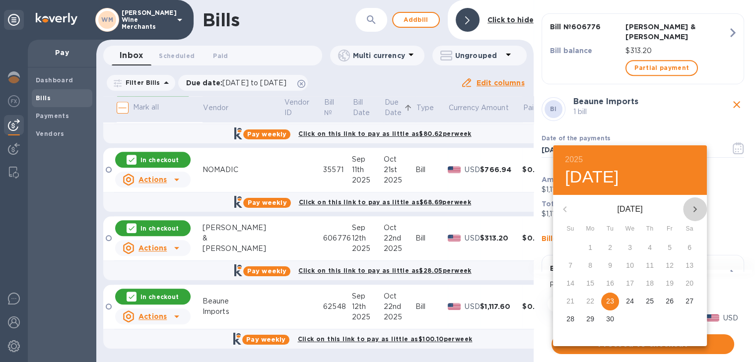
click at [699, 207] on icon "button" at bounding box center [695, 210] width 12 height 12
click at [592, 303] on p "20" at bounding box center [590, 301] width 8 height 10
type input "[DATE]"
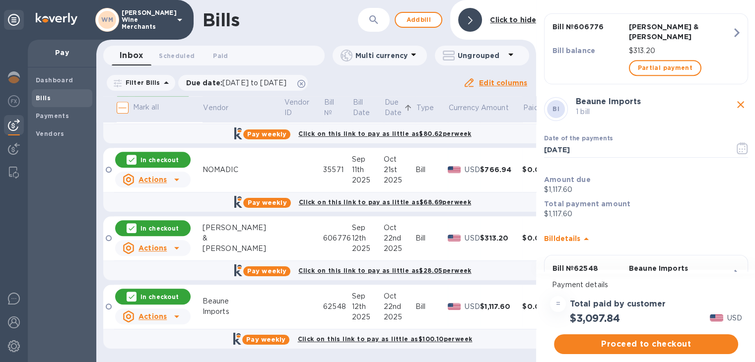
scroll to position [687, 0]
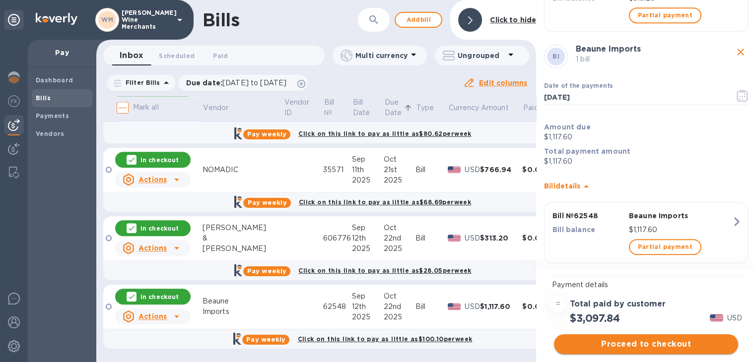
click at [634, 344] on span "Proceed to checkout" at bounding box center [646, 345] width 168 height 12
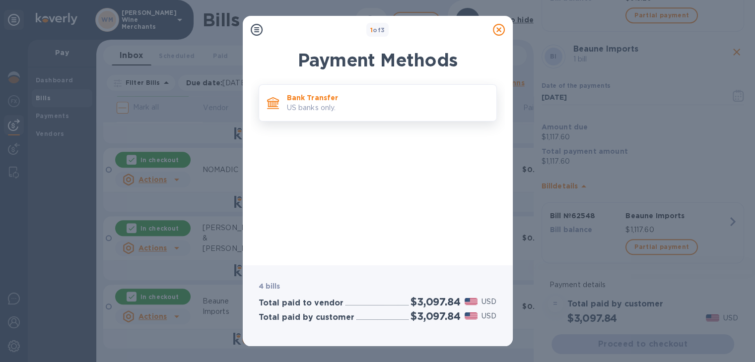
click at [348, 118] on div "Bank Transfer US banks only." at bounding box center [378, 102] width 238 height 37
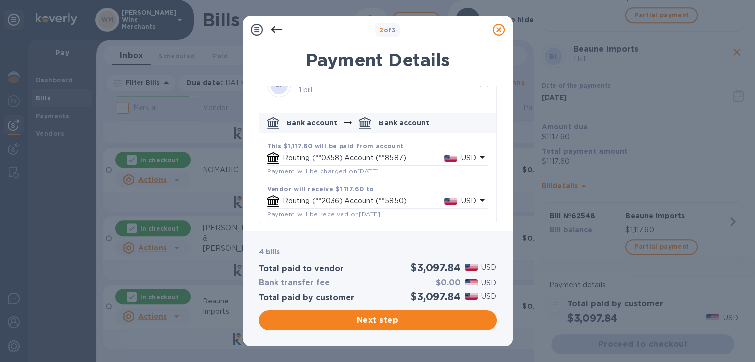
scroll to position [610, 0]
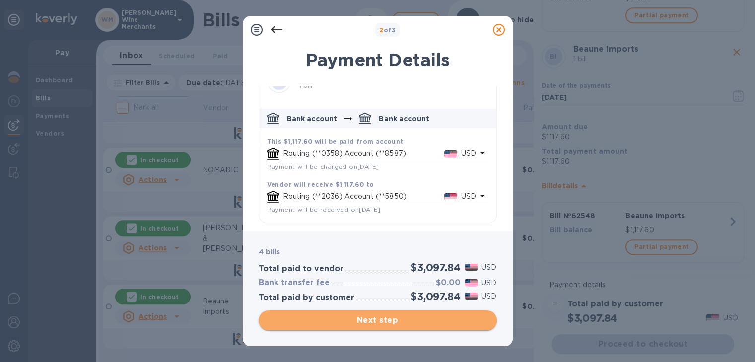
click at [375, 323] on span "Next step" at bounding box center [378, 321] width 222 height 12
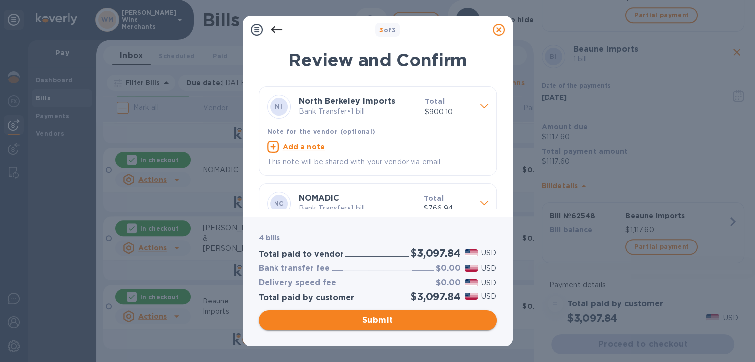
click at [375, 323] on span "Submit" at bounding box center [378, 321] width 222 height 12
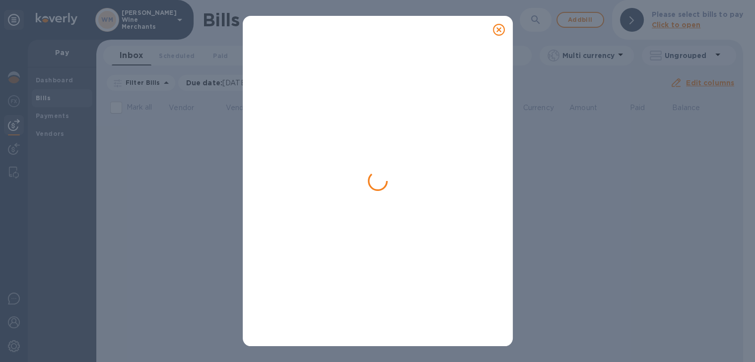
scroll to position [0, 0]
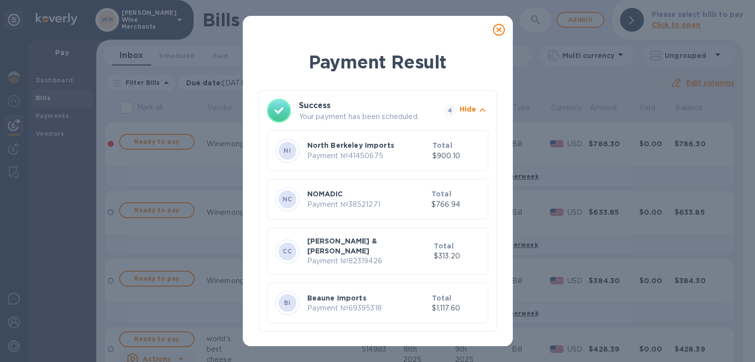
click at [498, 34] on icon at bounding box center [499, 30] width 12 height 12
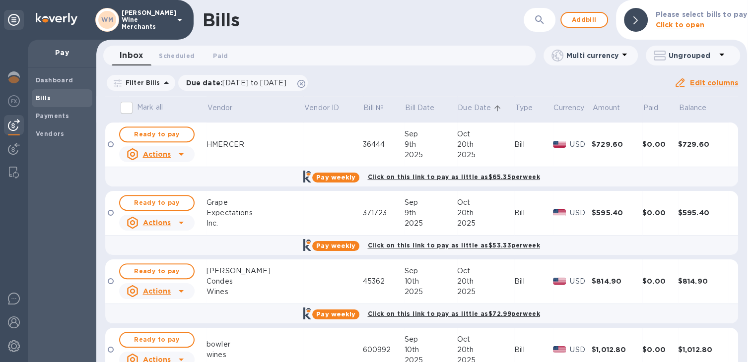
scroll to position [590, 0]
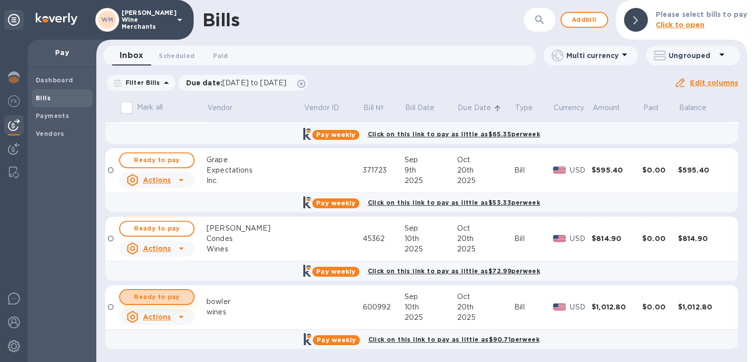
click at [165, 301] on span "Ready to pay" at bounding box center [157, 297] width 58 height 12
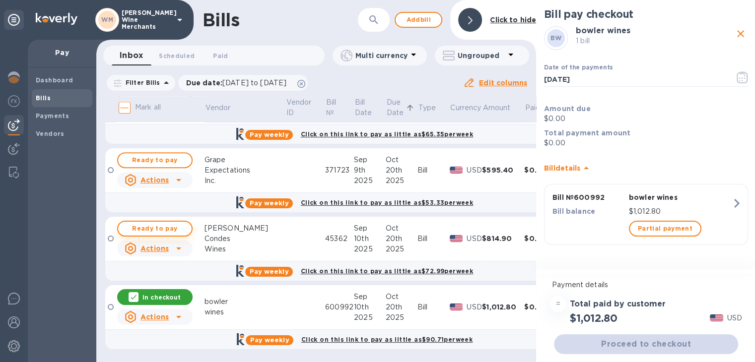
click at [162, 223] on span "Ready to pay" at bounding box center [155, 229] width 58 height 12
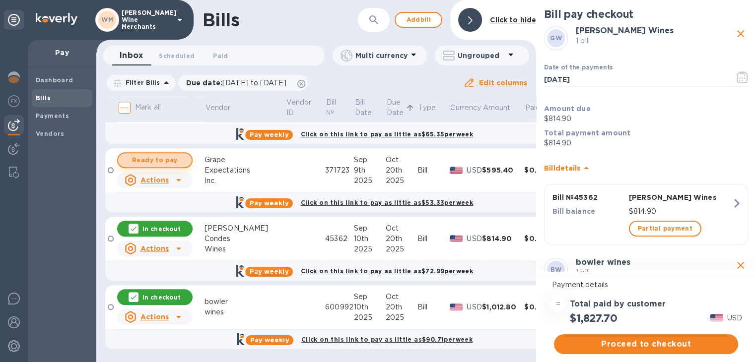
click at [157, 165] on span "Ready to pay" at bounding box center [155, 160] width 58 height 12
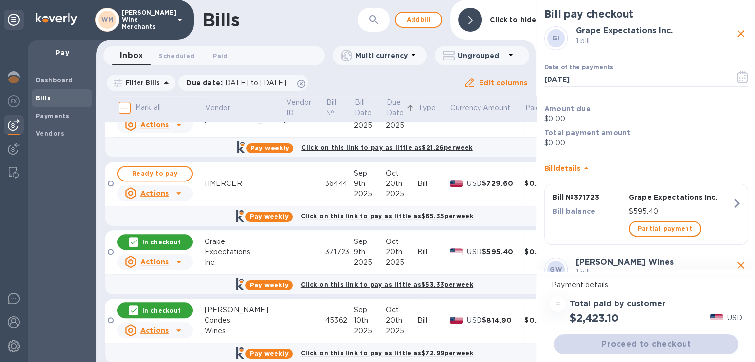
scroll to position [508, 0]
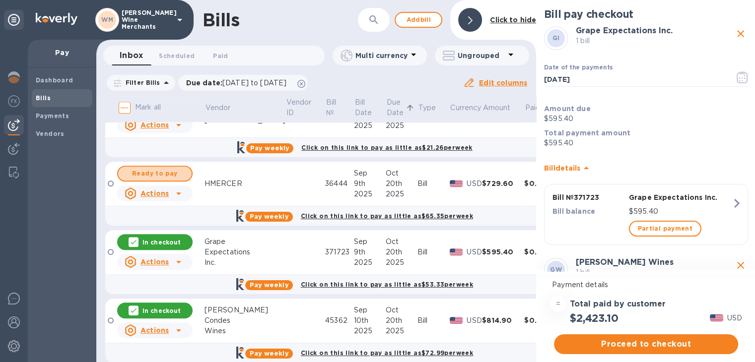
click at [157, 166] on button "Ready to pay" at bounding box center [154, 174] width 75 height 16
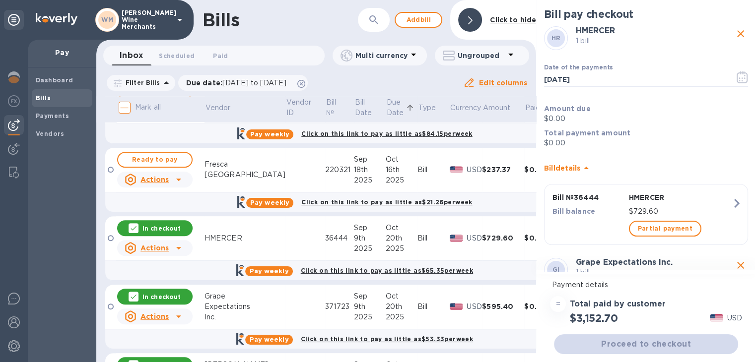
scroll to position [448, 0]
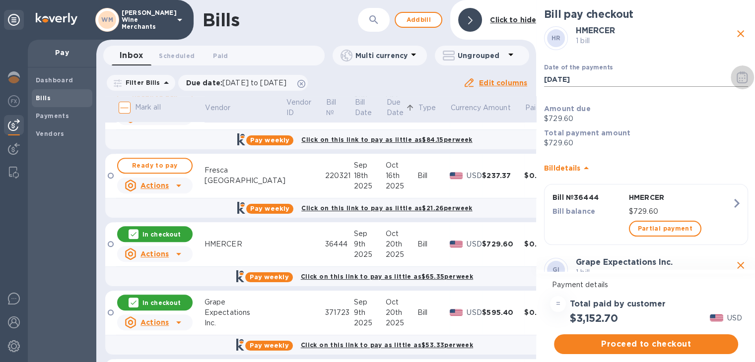
click at [743, 77] on icon "button" at bounding box center [742, 77] width 11 height 12
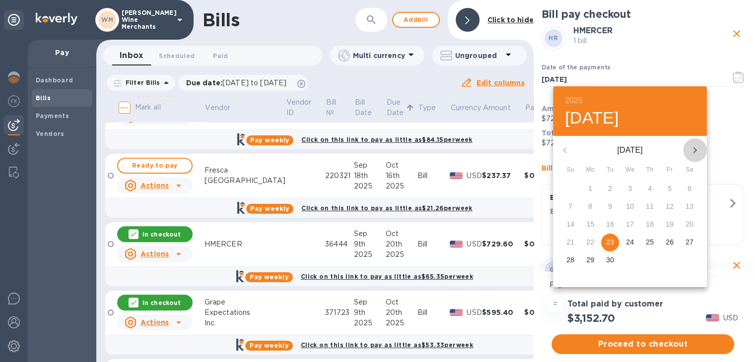
click at [701, 147] on button "button" at bounding box center [695, 151] width 24 height 24
click at [570, 242] on p "19" at bounding box center [570, 242] width 8 height 10
type input "10/19/2025"
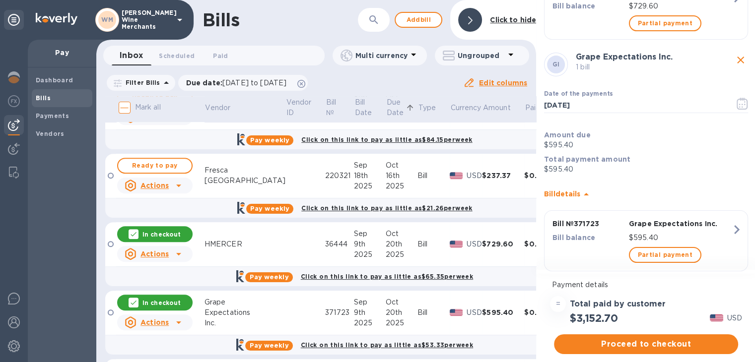
scroll to position [206, 0]
click at [737, 101] on icon "button" at bounding box center [742, 103] width 11 height 12
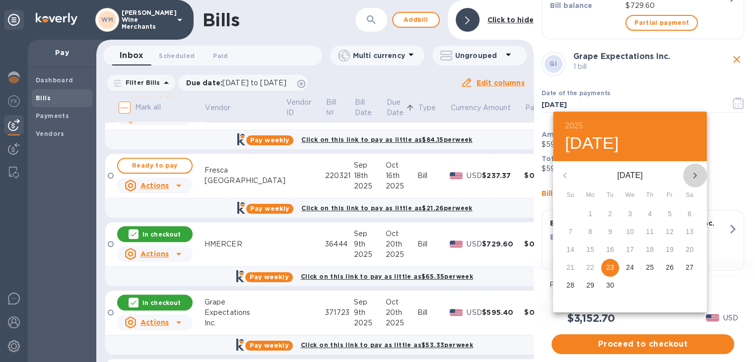
click at [696, 175] on icon "button" at bounding box center [695, 176] width 3 height 6
click at [575, 267] on span "19" at bounding box center [570, 268] width 18 height 10
type input "10/19/2025"
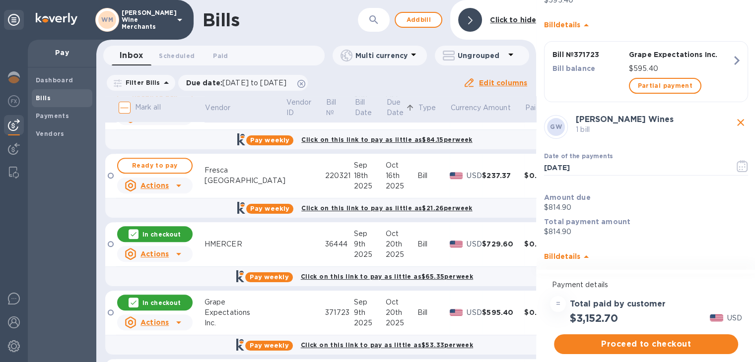
scroll to position [377, 0]
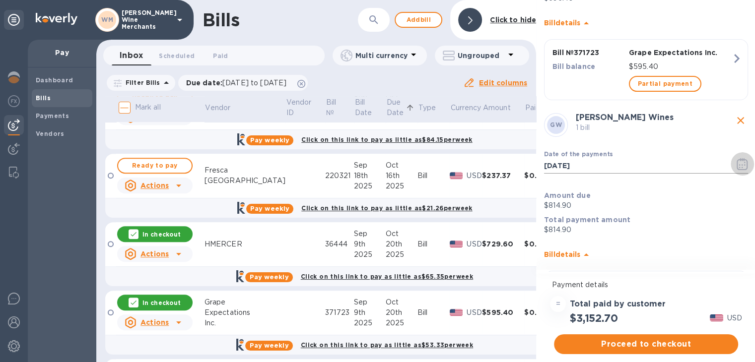
click at [737, 158] on icon "button" at bounding box center [742, 164] width 11 height 12
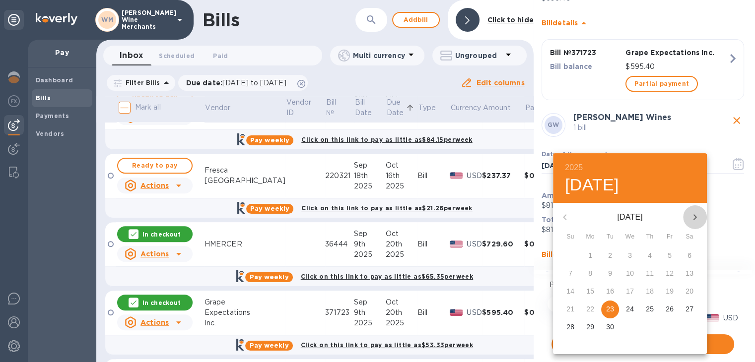
click at [699, 216] on icon "button" at bounding box center [695, 217] width 12 height 12
click at [568, 317] on button "19" at bounding box center [570, 310] width 18 height 18
type input "10/19/2025"
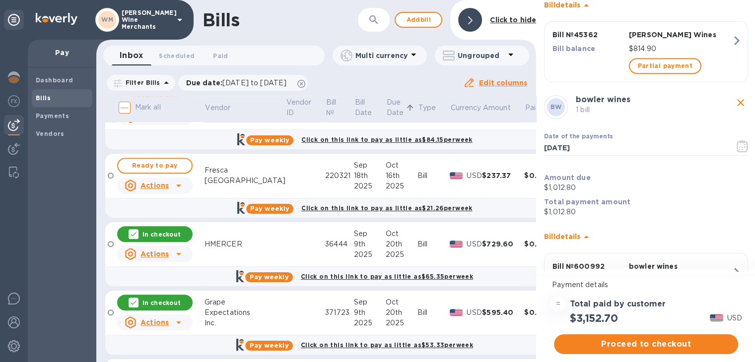
scroll to position [627, 0]
click at [737, 140] on icon "button" at bounding box center [742, 146] width 11 height 12
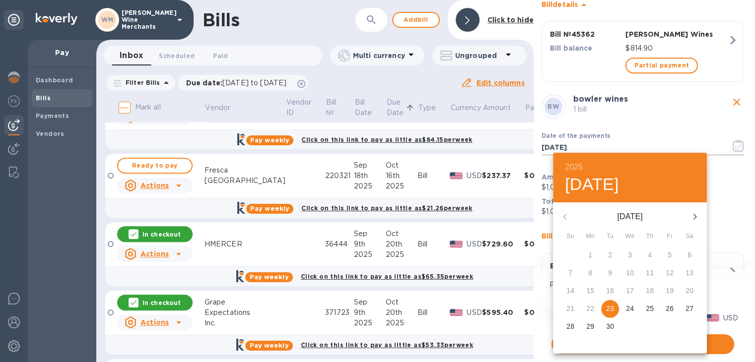
scroll to position [0, 0]
click at [690, 217] on icon "button" at bounding box center [695, 217] width 12 height 12
click at [574, 308] on p "19" at bounding box center [570, 309] width 8 height 10
type input "10/19/2025"
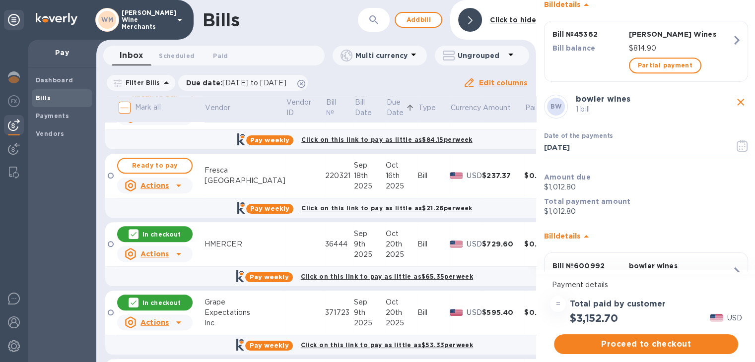
scroll to position [8, 0]
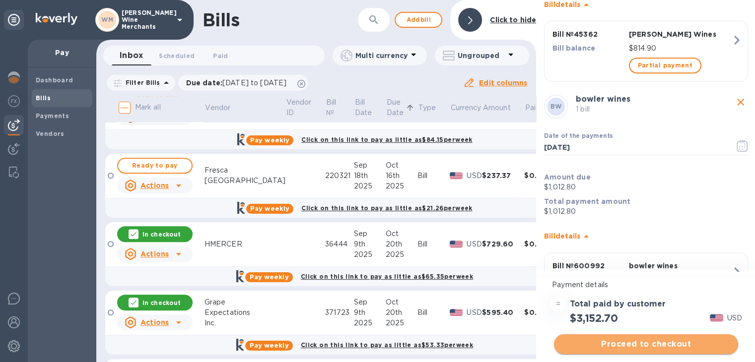
click at [654, 340] on span "Proceed to checkout" at bounding box center [646, 345] width 168 height 12
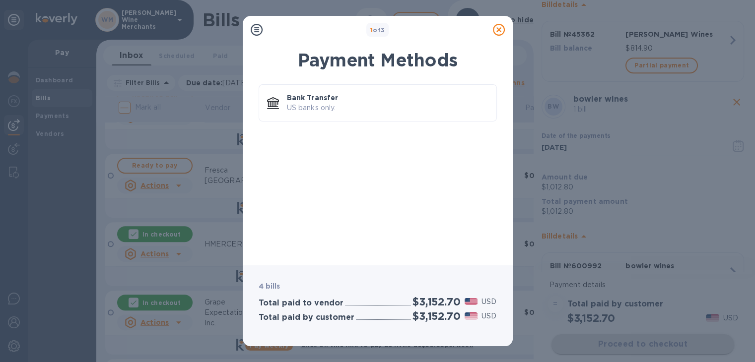
scroll to position [0, 0]
click at [351, 118] on div "Bank Transfer US banks only." at bounding box center [378, 102] width 238 height 37
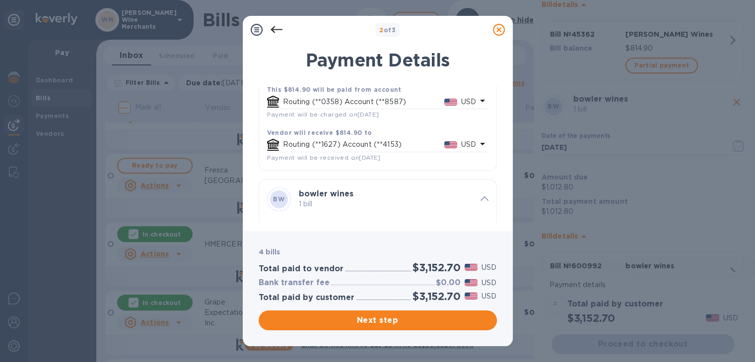
scroll to position [582, 0]
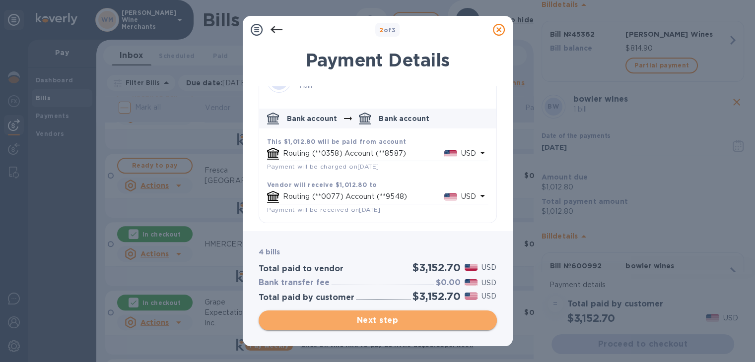
click at [389, 315] on span "Next step" at bounding box center [378, 321] width 222 height 12
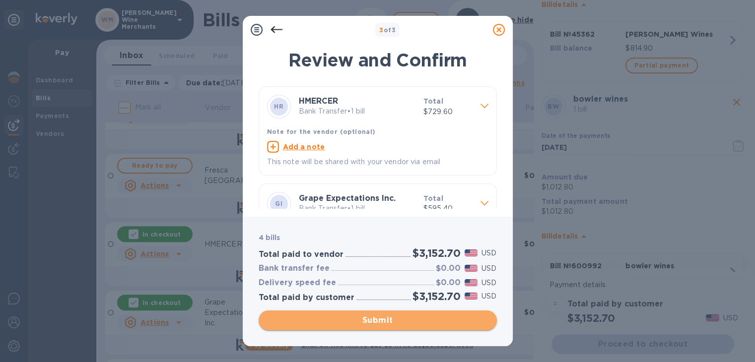
click at [389, 315] on span "Submit" at bounding box center [378, 321] width 222 height 12
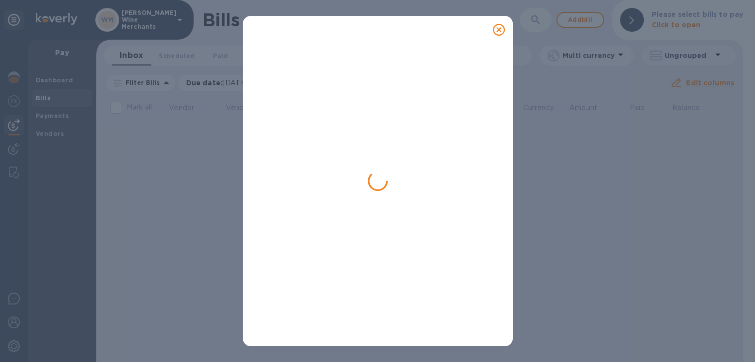
scroll to position [0, 0]
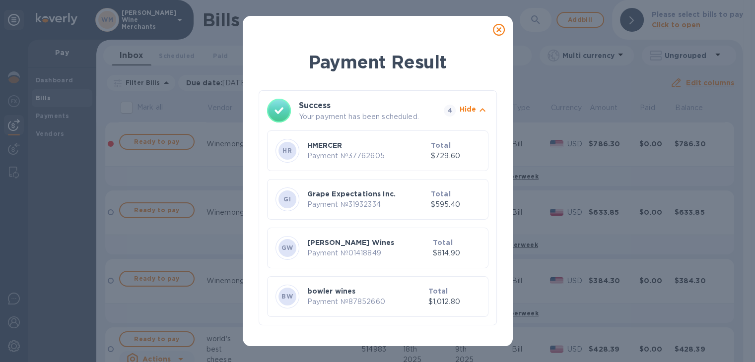
click at [498, 25] on icon at bounding box center [499, 30] width 12 height 12
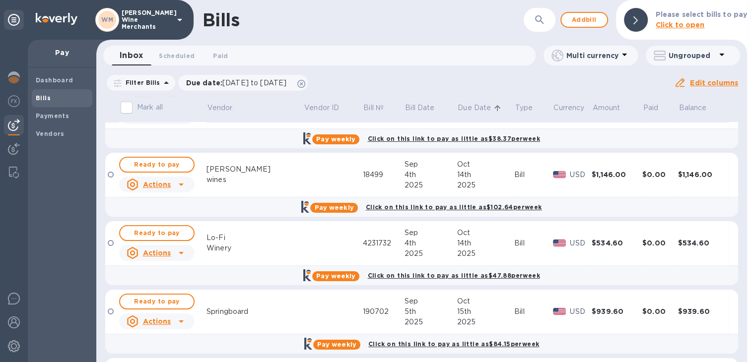
scroll to position [316, 0]
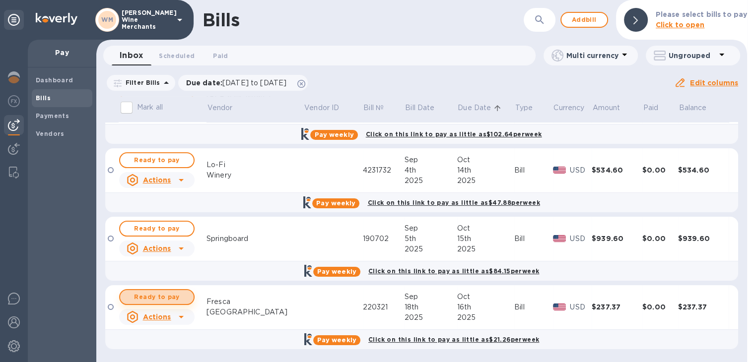
click at [153, 297] on span "Ready to pay" at bounding box center [157, 297] width 58 height 12
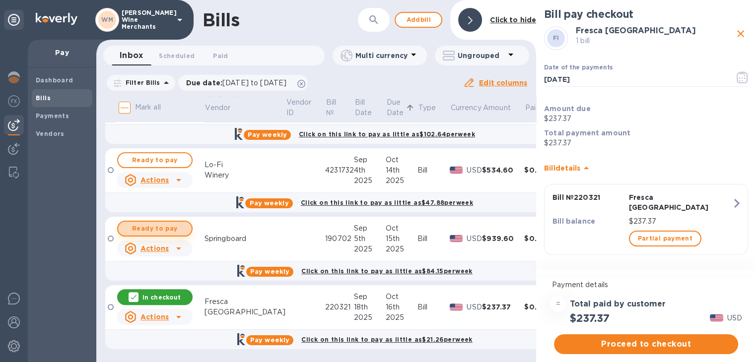
click at [153, 223] on span "Ready to pay" at bounding box center [155, 229] width 58 height 12
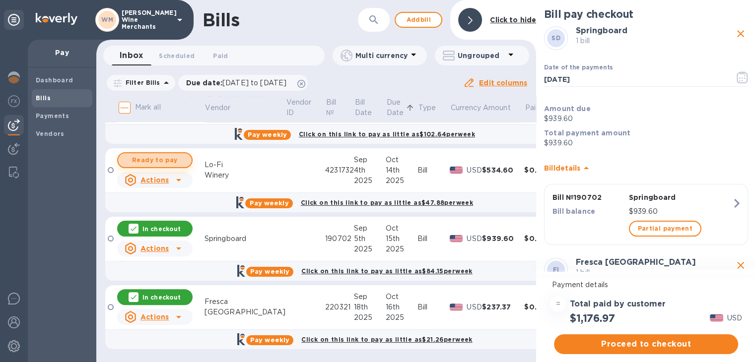
click at [148, 162] on span "Ready to pay" at bounding box center [155, 160] width 58 height 12
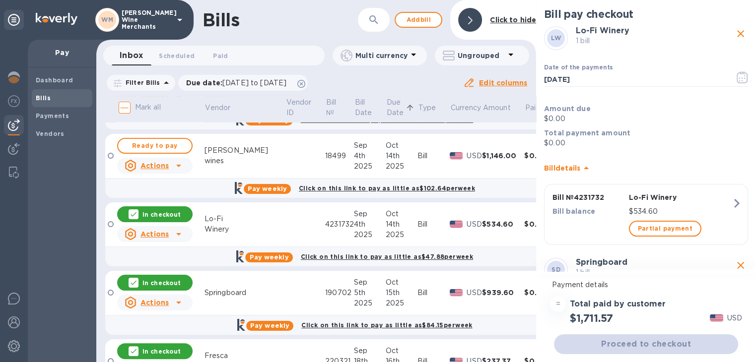
scroll to position [248, 0]
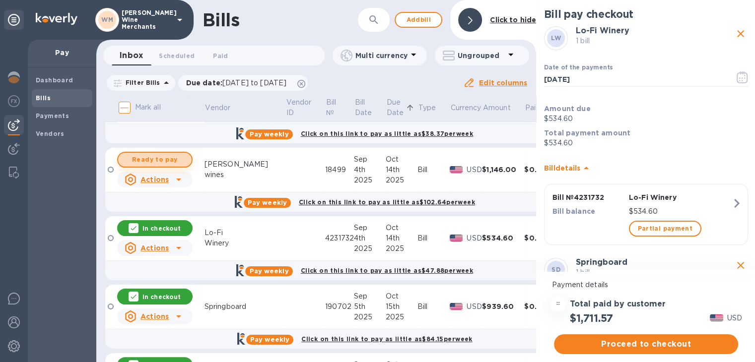
click at [149, 154] on span "Ready to pay" at bounding box center [155, 160] width 58 height 12
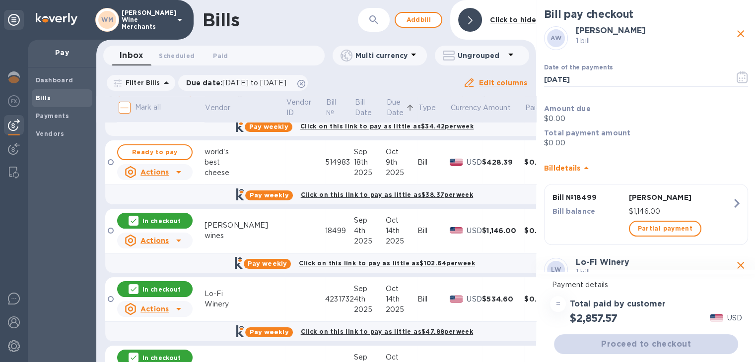
scroll to position [176, 0]
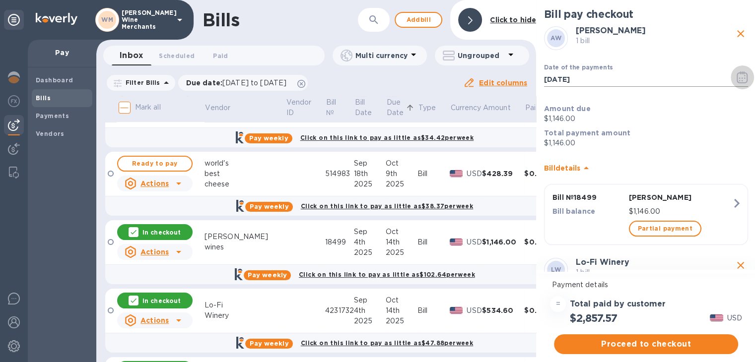
click at [737, 75] on icon "button" at bounding box center [742, 77] width 11 height 12
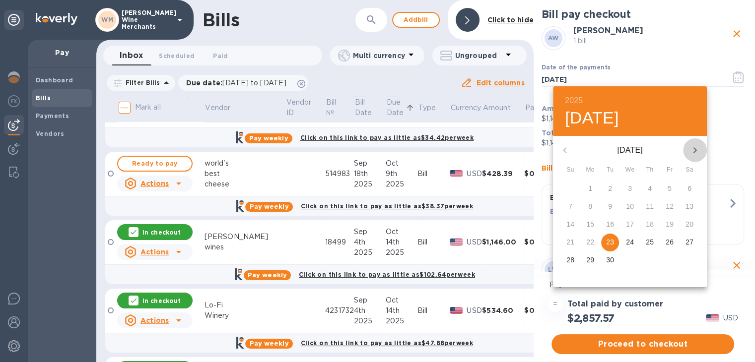
click at [693, 151] on icon "button" at bounding box center [695, 150] width 12 height 12
click at [588, 223] on p "13" at bounding box center [590, 224] width 8 height 10
type input "[DATE]"
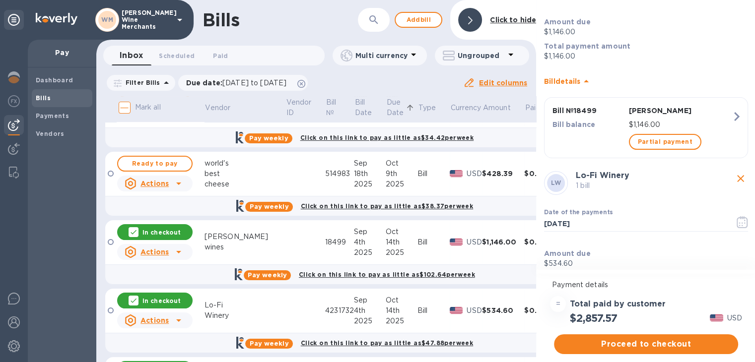
scroll to position [145, 0]
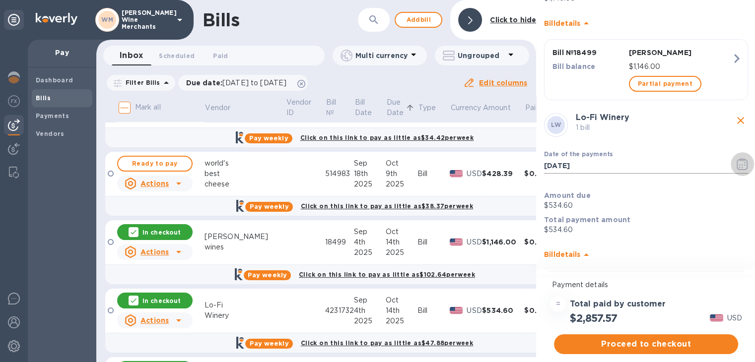
click at [731, 167] on button "button" at bounding box center [742, 164] width 23 height 24
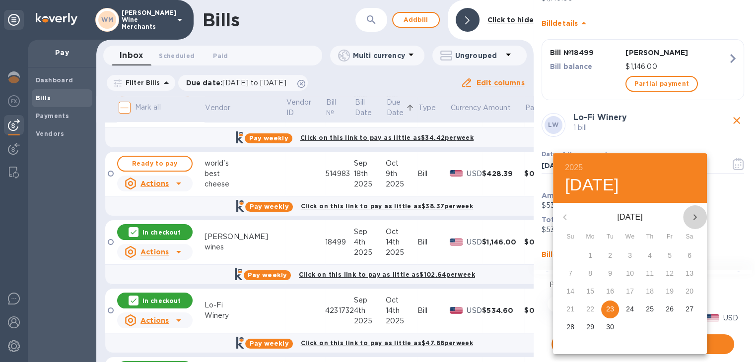
click at [691, 217] on icon "button" at bounding box center [695, 217] width 12 height 12
click at [590, 291] on p "13" at bounding box center [590, 291] width 8 height 10
type input "[DATE]"
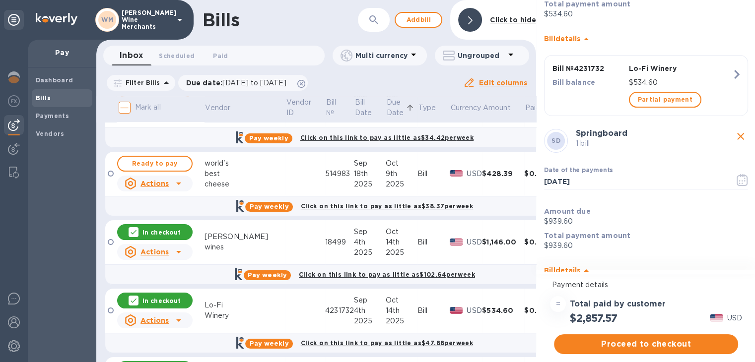
scroll to position [361, 0]
click at [739, 180] on icon "button" at bounding box center [739, 180] width 1 height 1
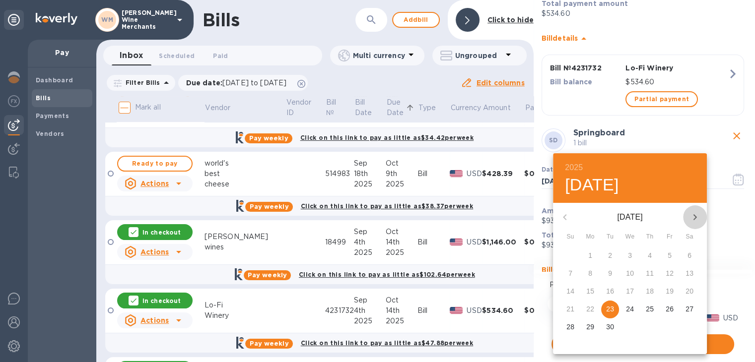
click at [692, 217] on icon "button" at bounding box center [695, 217] width 12 height 12
click at [596, 291] on span "13" at bounding box center [590, 291] width 18 height 10
type input "[DATE]"
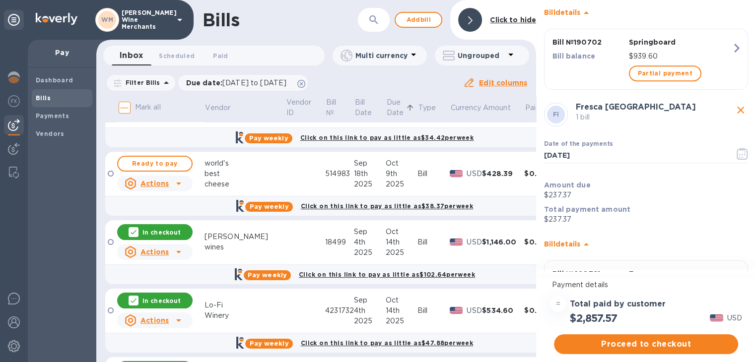
scroll to position [621, 0]
click at [744, 150] on icon "button" at bounding box center [744, 150] width 1 height 1
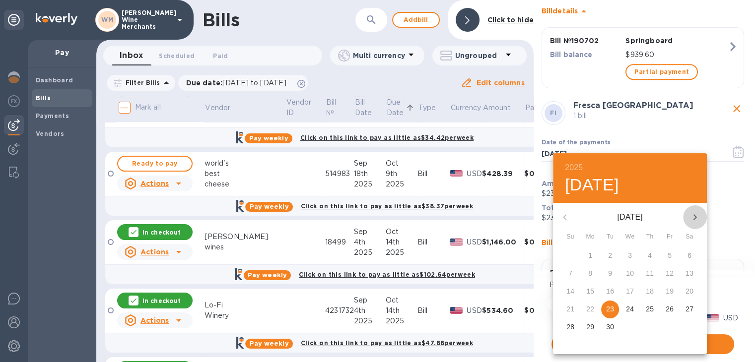
click at [697, 210] on button "button" at bounding box center [695, 218] width 24 height 24
click at [589, 294] on p "13" at bounding box center [590, 291] width 8 height 10
type input "[DATE]"
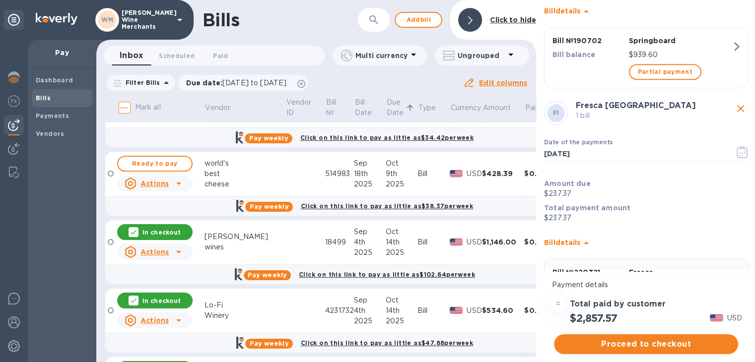
scroll to position [687, 0]
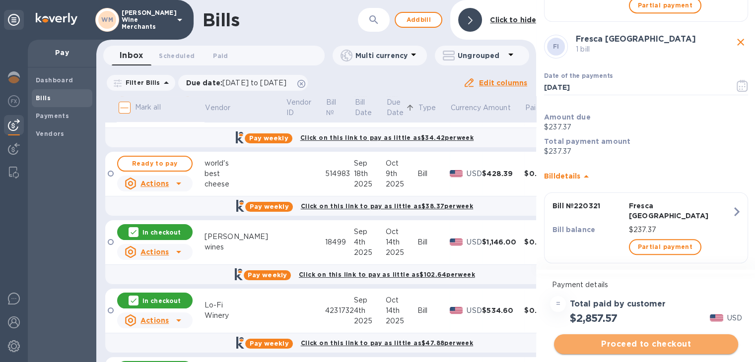
click at [628, 339] on span "Proceed to checkout" at bounding box center [646, 345] width 168 height 12
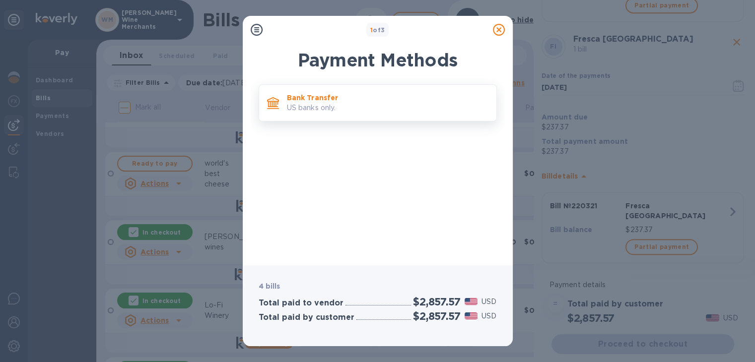
click at [368, 108] on p "US banks only." at bounding box center [388, 108] width 202 height 10
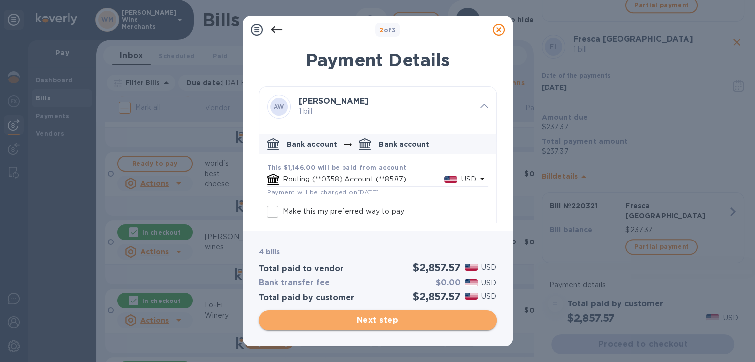
click at [386, 319] on span "Next step" at bounding box center [378, 321] width 222 height 12
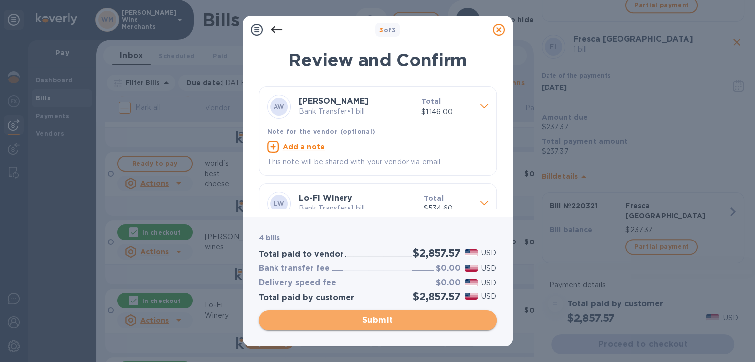
click at [386, 319] on span "Submit" at bounding box center [378, 321] width 222 height 12
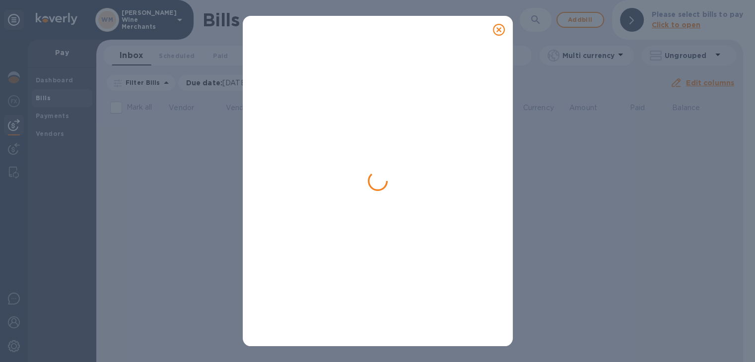
scroll to position [0, 0]
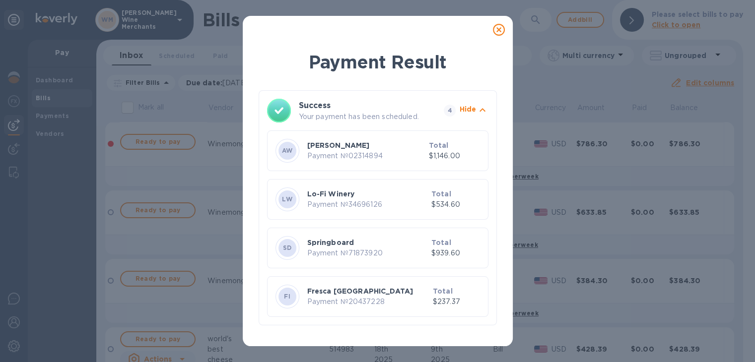
click at [500, 28] on icon at bounding box center [499, 30] width 12 height 12
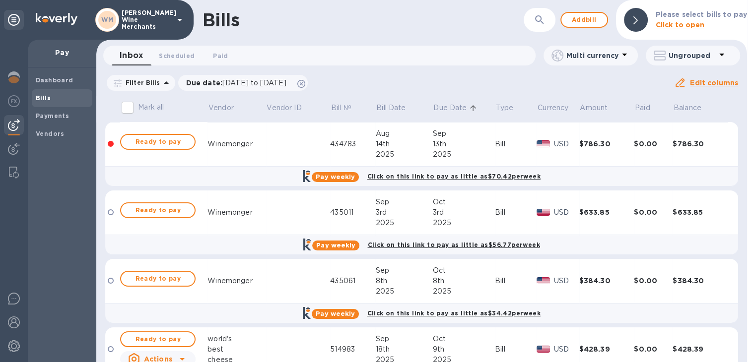
scroll to position [42, 0]
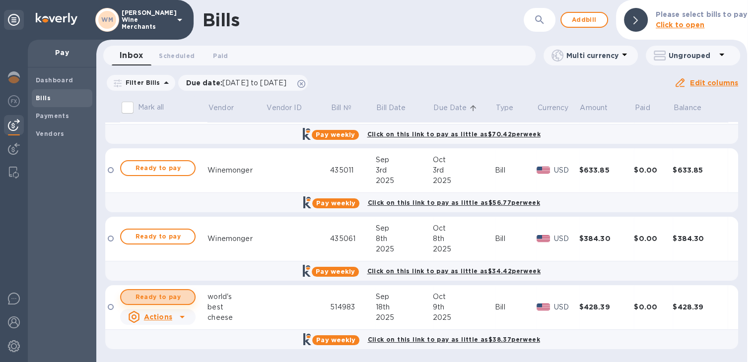
click at [160, 297] on span "Ready to pay" at bounding box center [158, 297] width 58 height 12
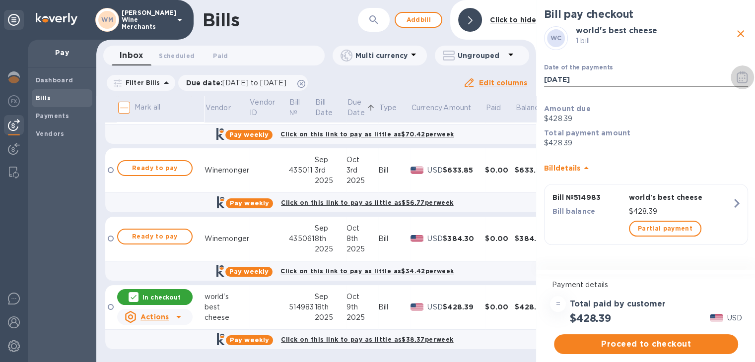
click at [741, 78] on icon "button" at bounding box center [742, 77] width 11 height 12
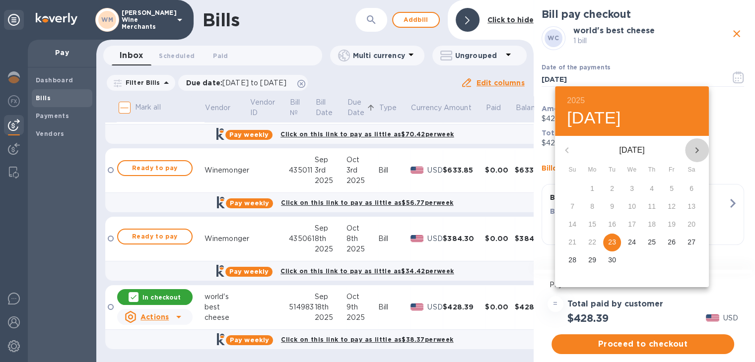
click at [696, 154] on icon "button" at bounding box center [697, 150] width 12 height 12
click at [647, 207] on span "9" at bounding box center [652, 207] width 18 height 10
type input "[DATE]"
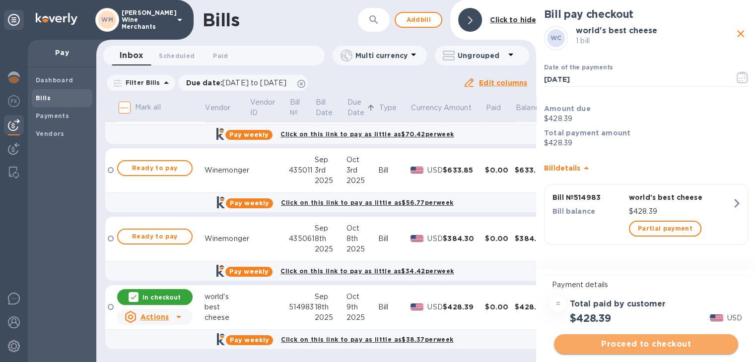
click at [643, 344] on span "Proceed to checkout" at bounding box center [646, 345] width 168 height 12
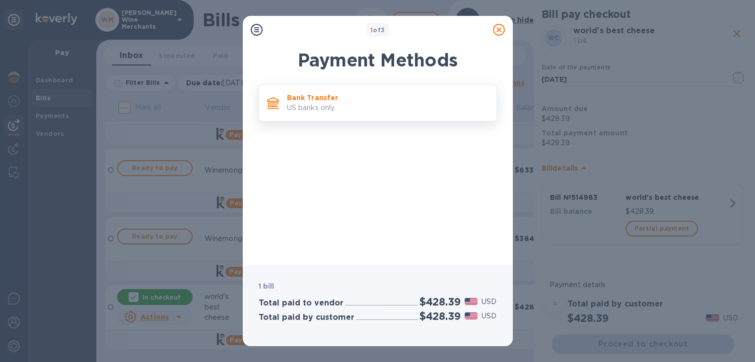
click at [336, 90] on div "Bank Transfer US banks only." at bounding box center [388, 103] width 210 height 28
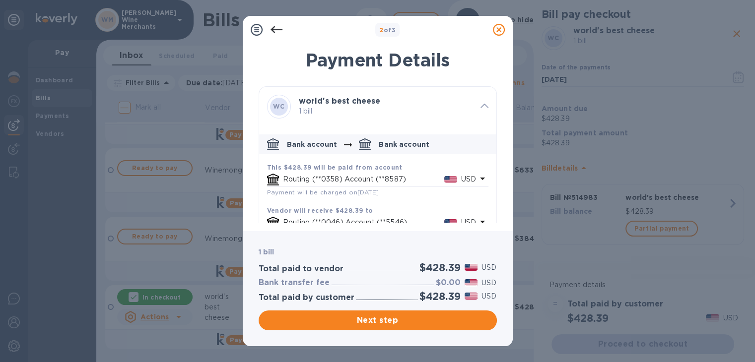
scroll to position [26, 0]
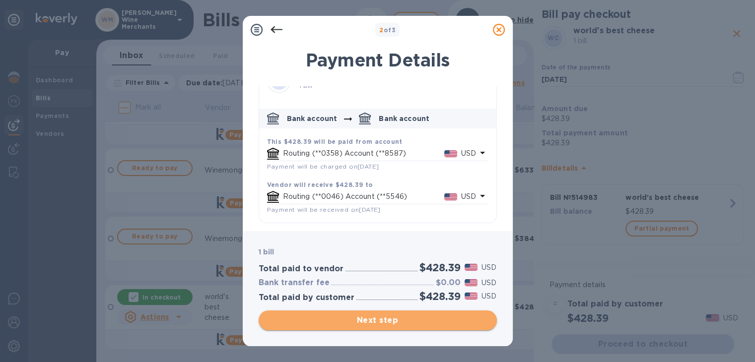
click at [367, 317] on span "Next step" at bounding box center [378, 321] width 222 height 12
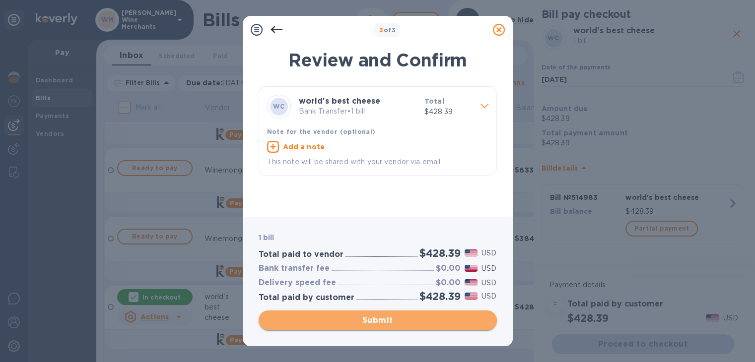
click at [367, 317] on span "Submit" at bounding box center [378, 321] width 222 height 12
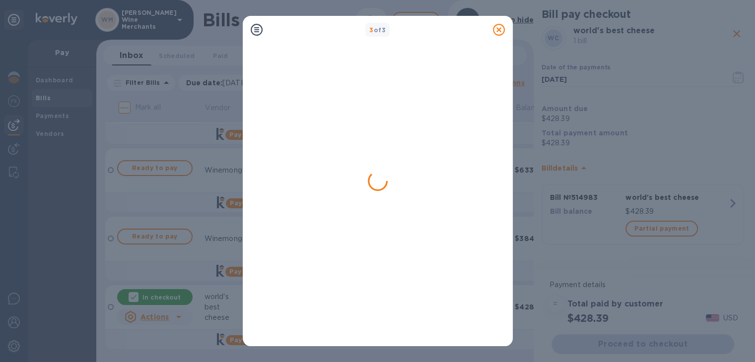
scroll to position [0, 0]
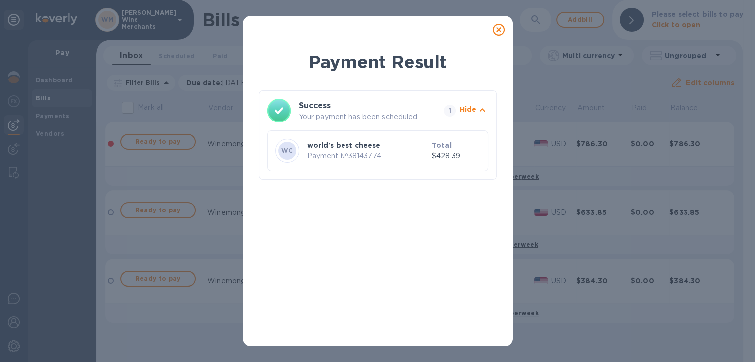
click at [499, 31] on icon at bounding box center [499, 30] width 12 height 12
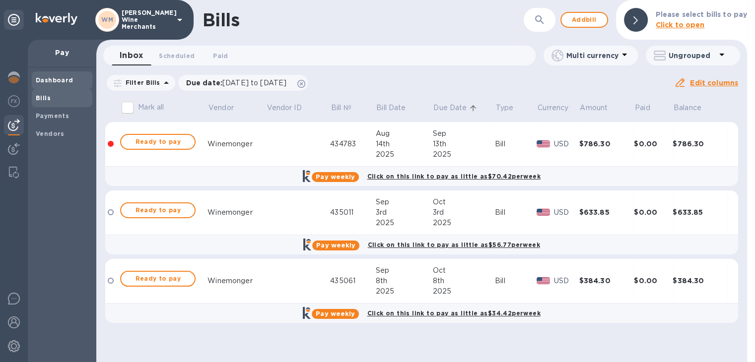
click at [55, 72] on div "Dashboard" at bounding box center [62, 80] width 61 height 18
